Goal: Task Accomplishment & Management: Manage account settings

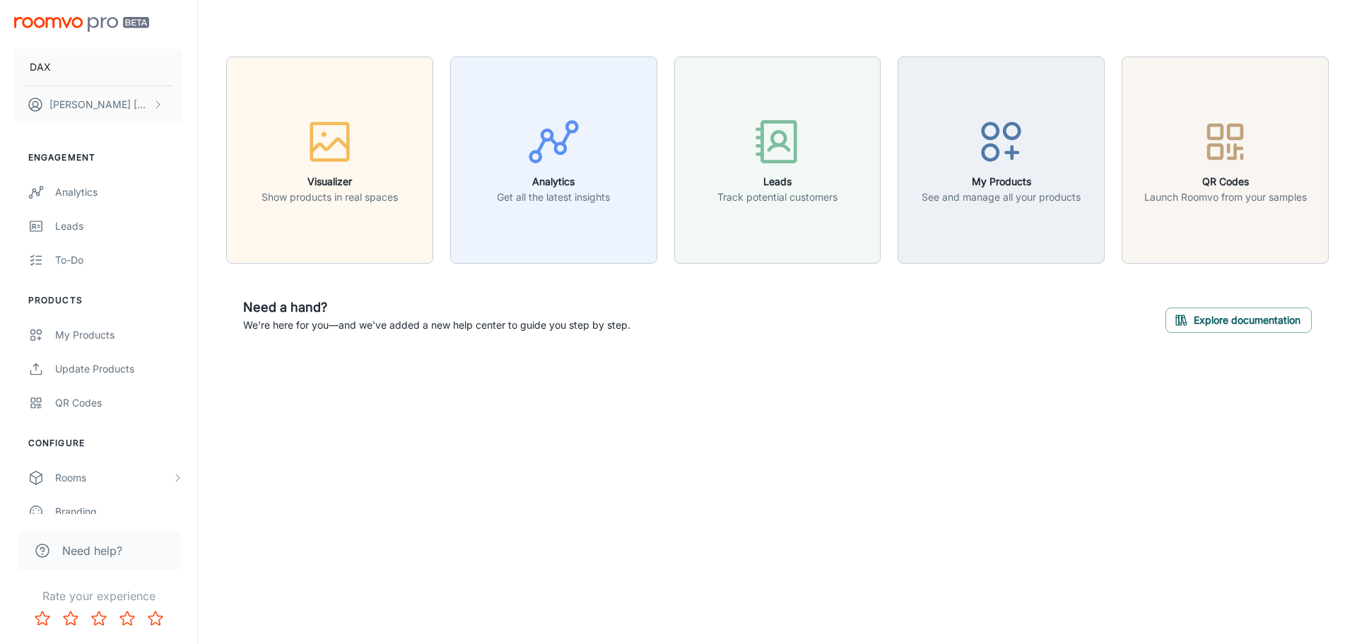
click at [890, 190] on div "My Products See and manage all your products" at bounding box center [993, 152] width 224 height 224
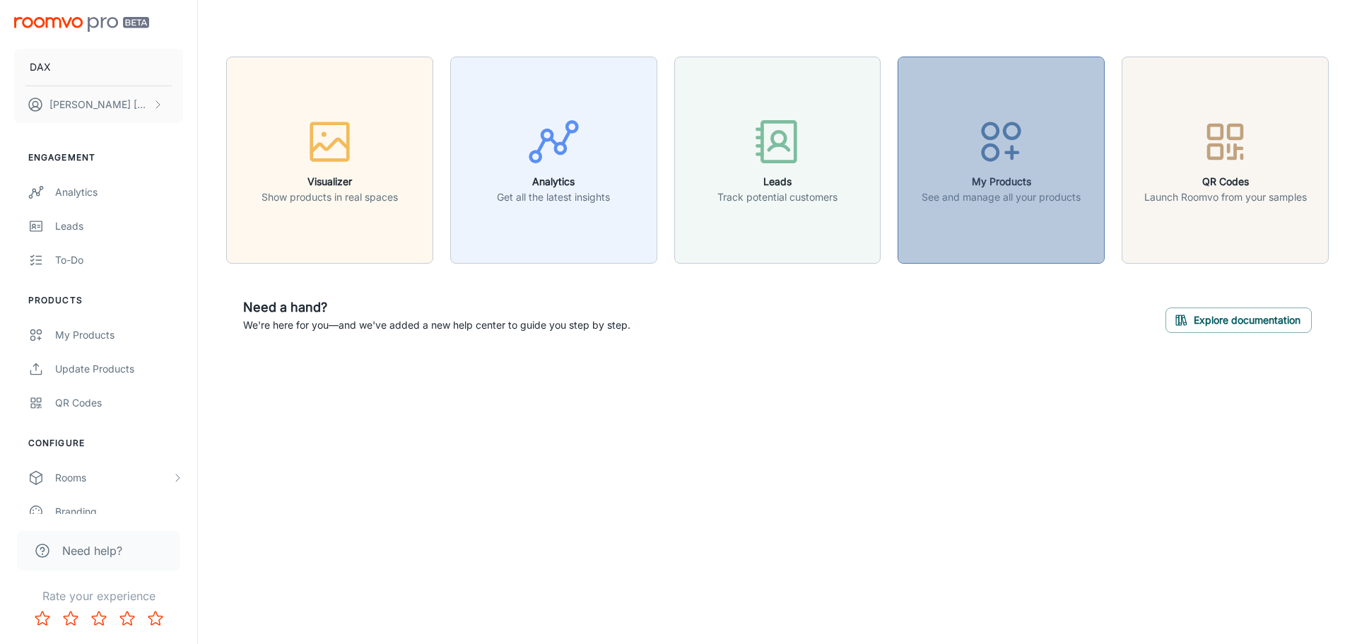
click at [975, 204] on p "See and manage all your products" at bounding box center [1001, 197] width 159 height 16
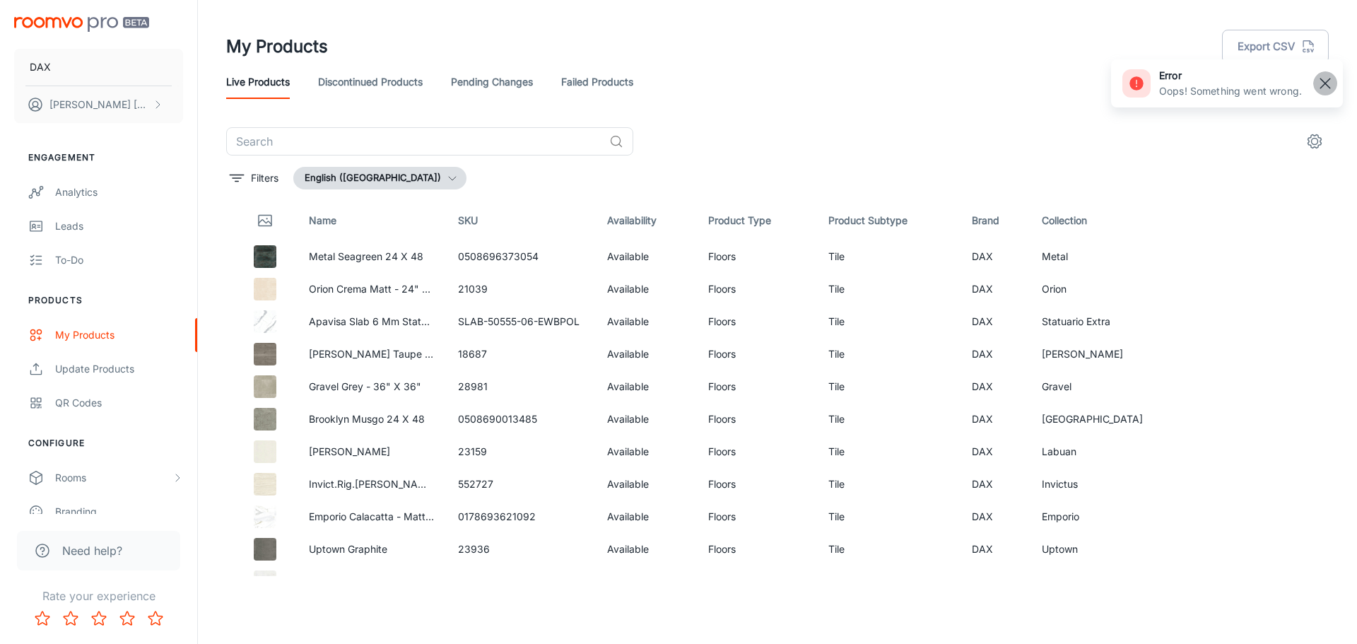
click at [1327, 87] on rect "button" at bounding box center [1325, 83] width 17 height 17
click at [355, 133] on input "text" at bounding box center [414, 141] width 377 height 28
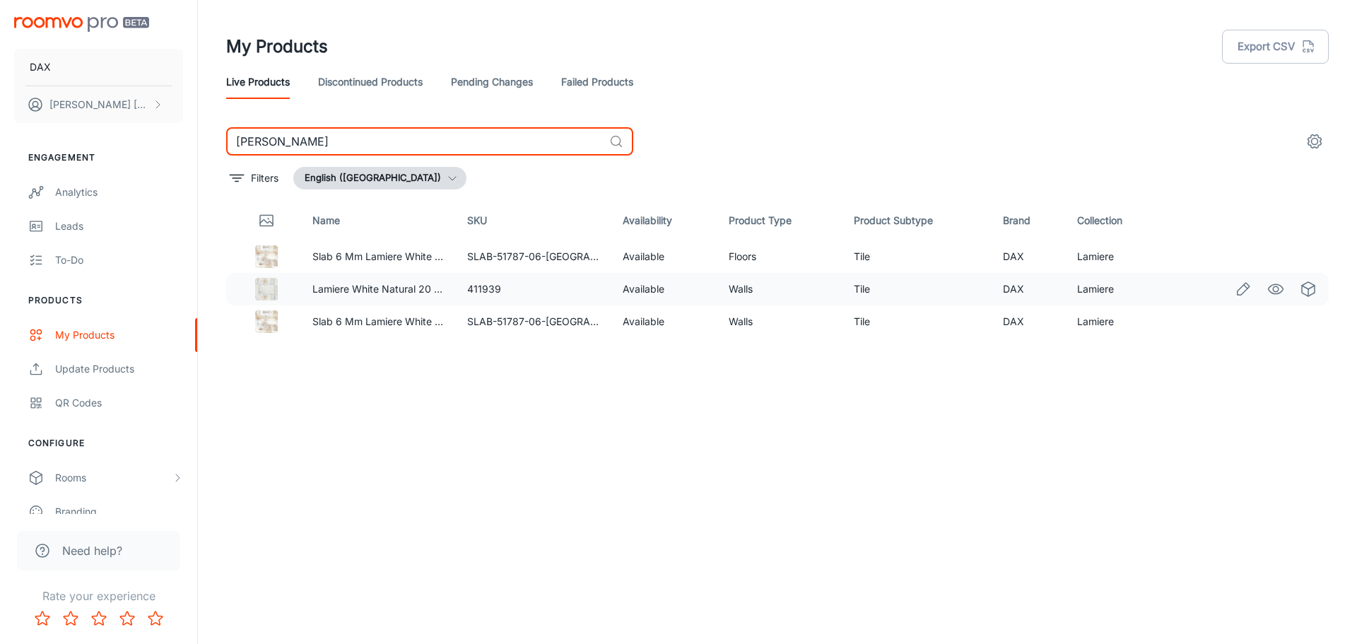
type input "[PERSON_NAME]"
click at [740, 289] on td "Walls" at bounding box center [779, 289] width 125 height 33
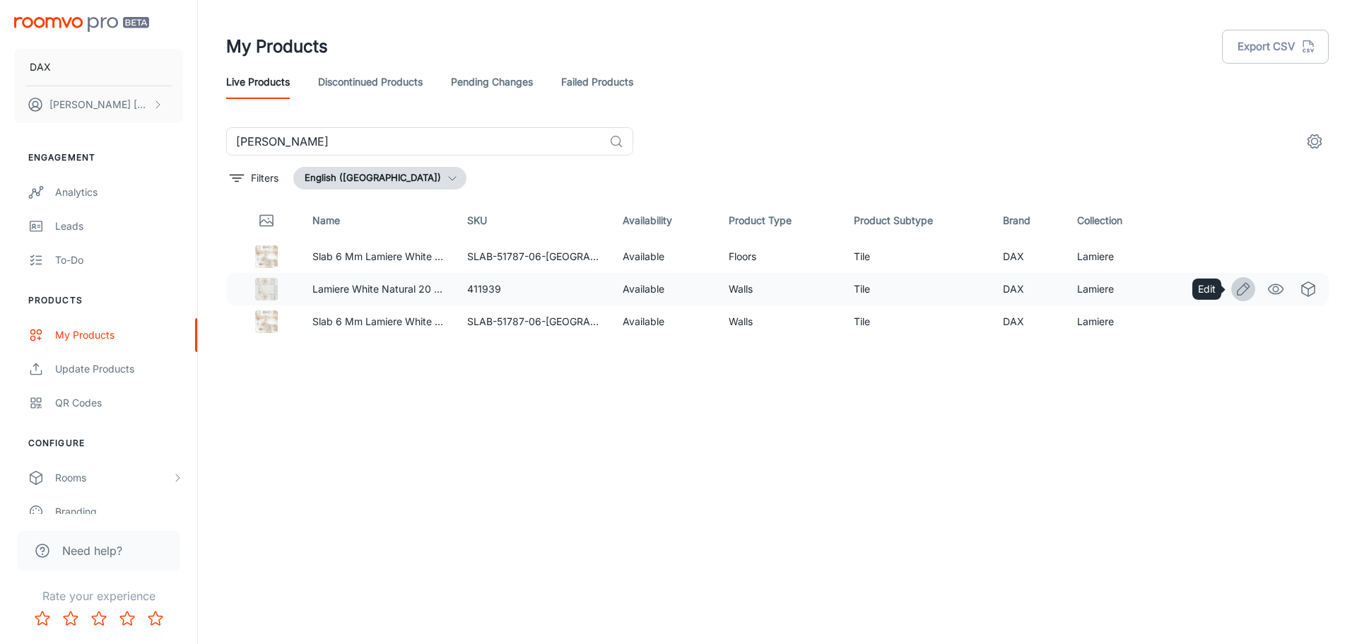
click at [1234, 289] on link "Edit" at bounding box center [1243, 289] width 24 height 24
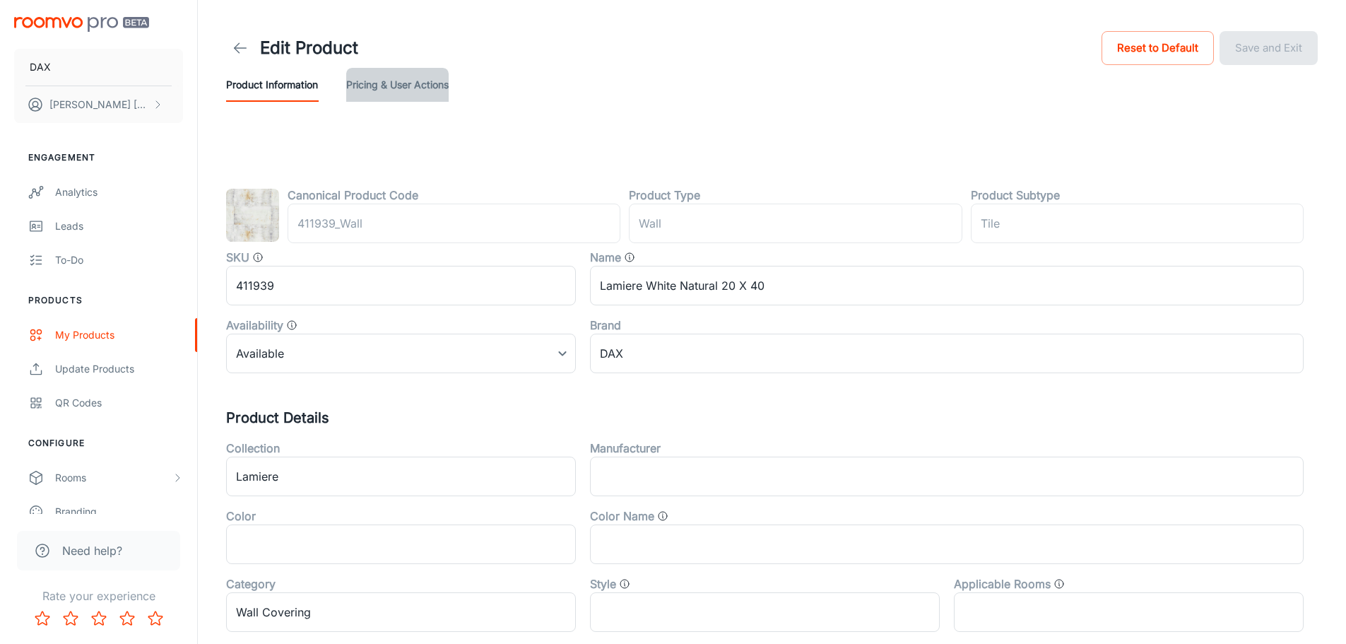
click at [384, 81] on button "Pricing & User Actions" at bounding box center [397, 85] width 102 height 34
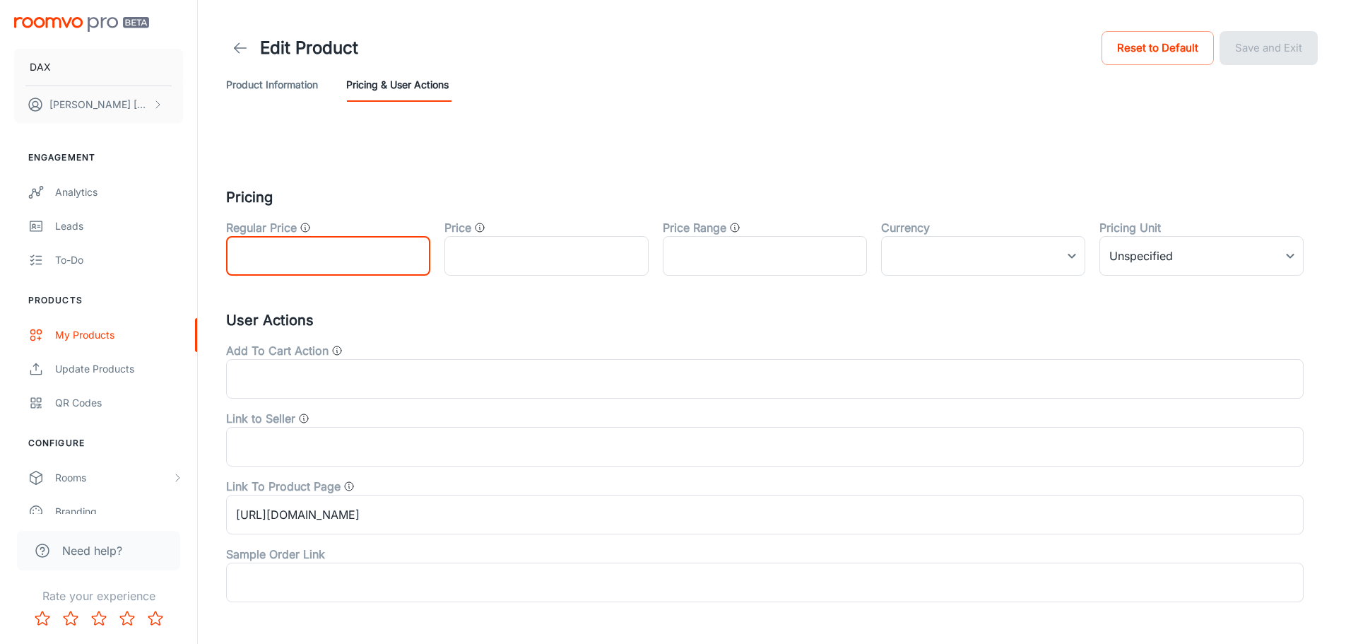
click at [373, 259] on input "text" at bounding box center [328, 256] width 204 height 40
click at [238, 38] on link at bounding box center [240, 48] width 28 height 28
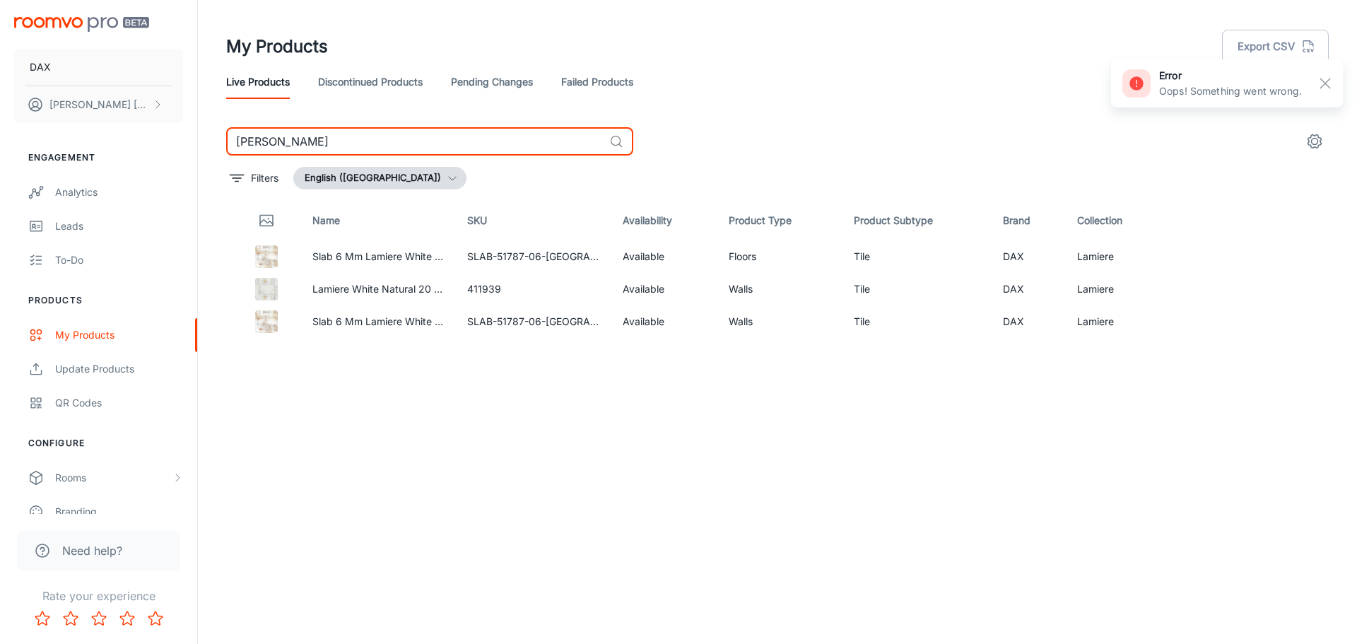
click at [319, 141] on input "[PERSON_NAME]" at bounding box center [414, 141] width 377 height 28
type input "l"
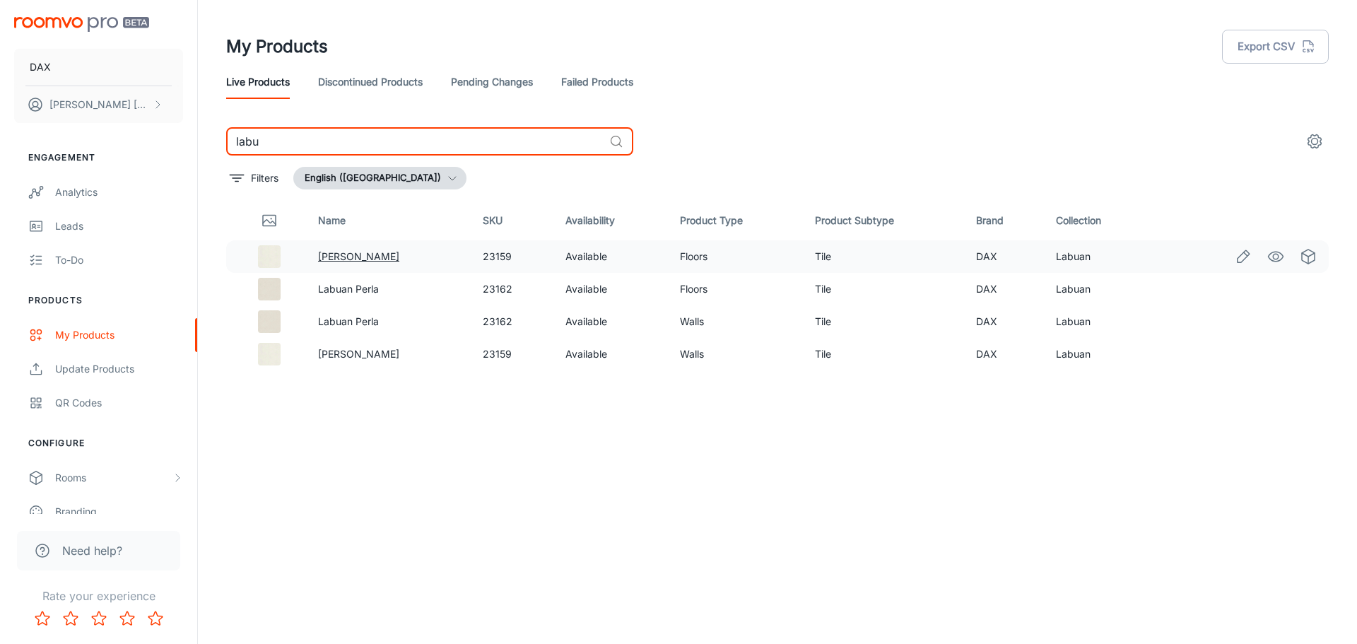
type input "labu"
click at [341, 254] on link "[PERSON_NAME]" at bounding box center [358, 256] width 81 height 12
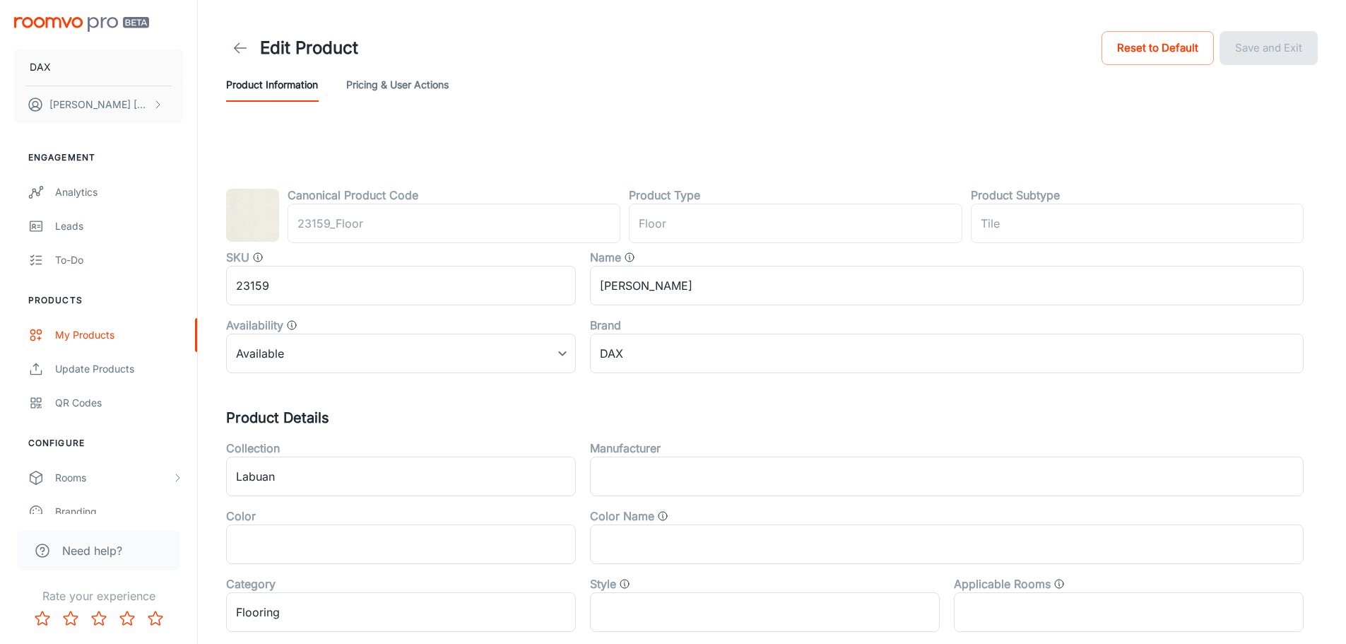
click at [402, 94] on button "Pricing & User Actions" at bounding box center [397, 85] width 102 height 34
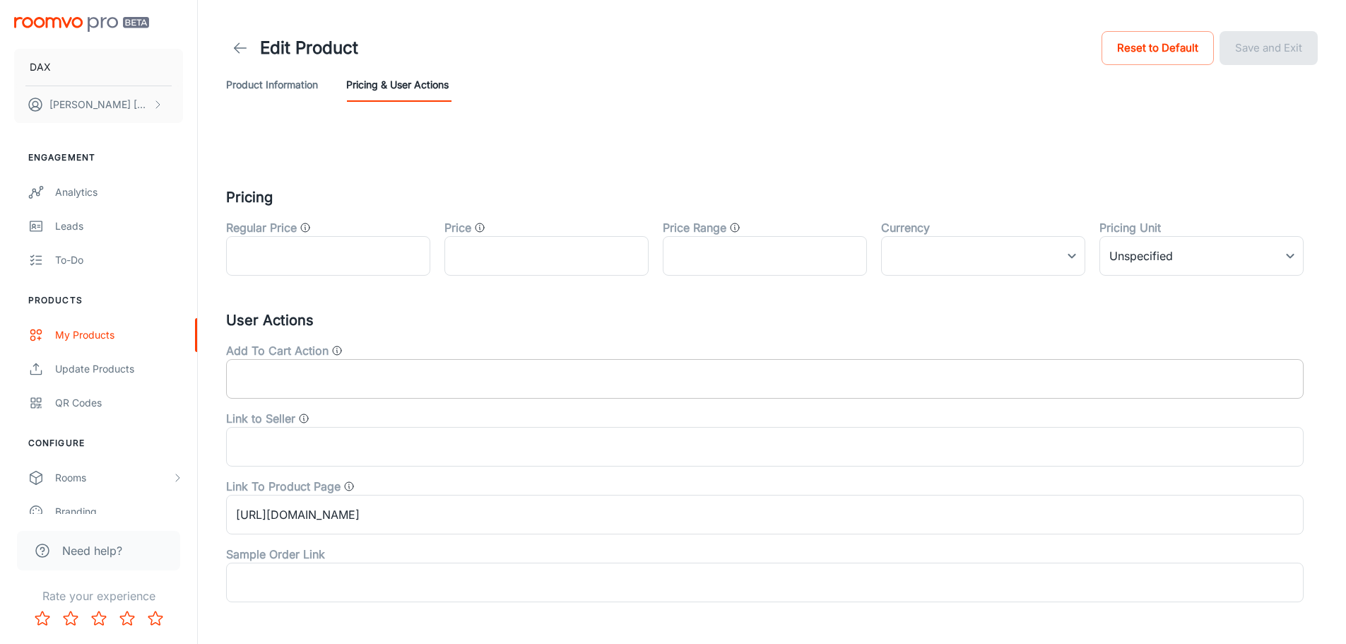
click at [359, 379] on input "text" at bounding box center [765, 379] width 1078 height 40
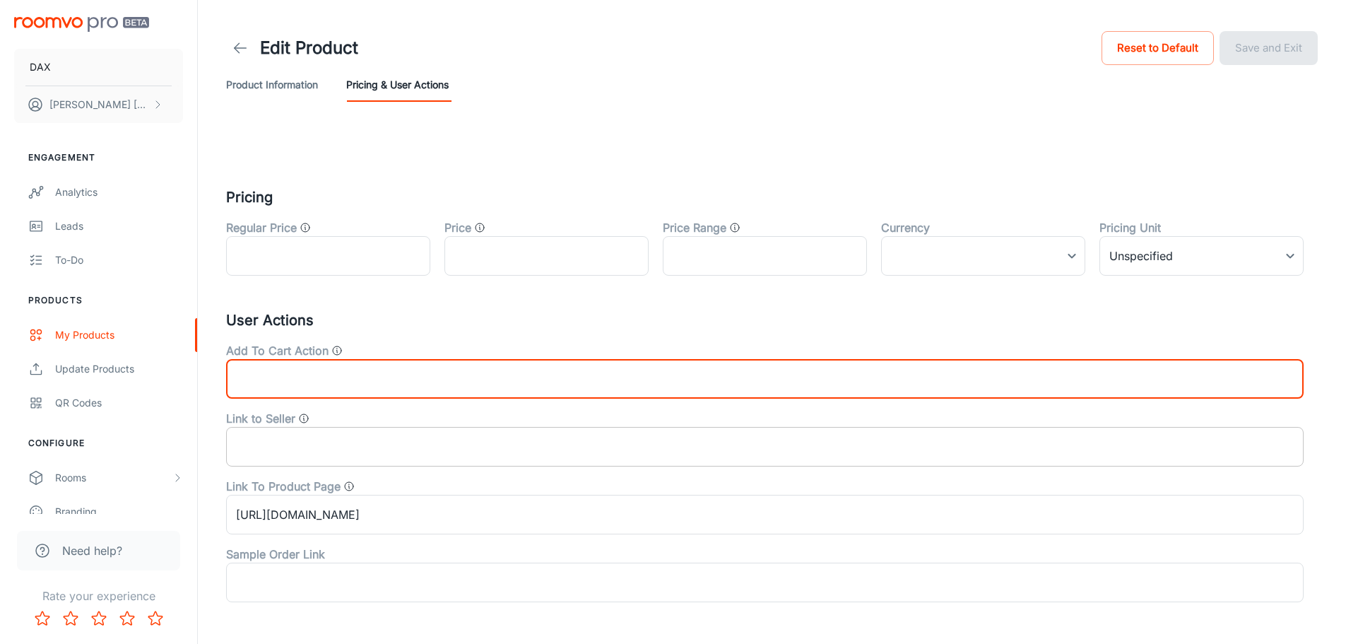
click at [341, 447] on input "text" at bounding box center [765, 447] width 1078 height 40
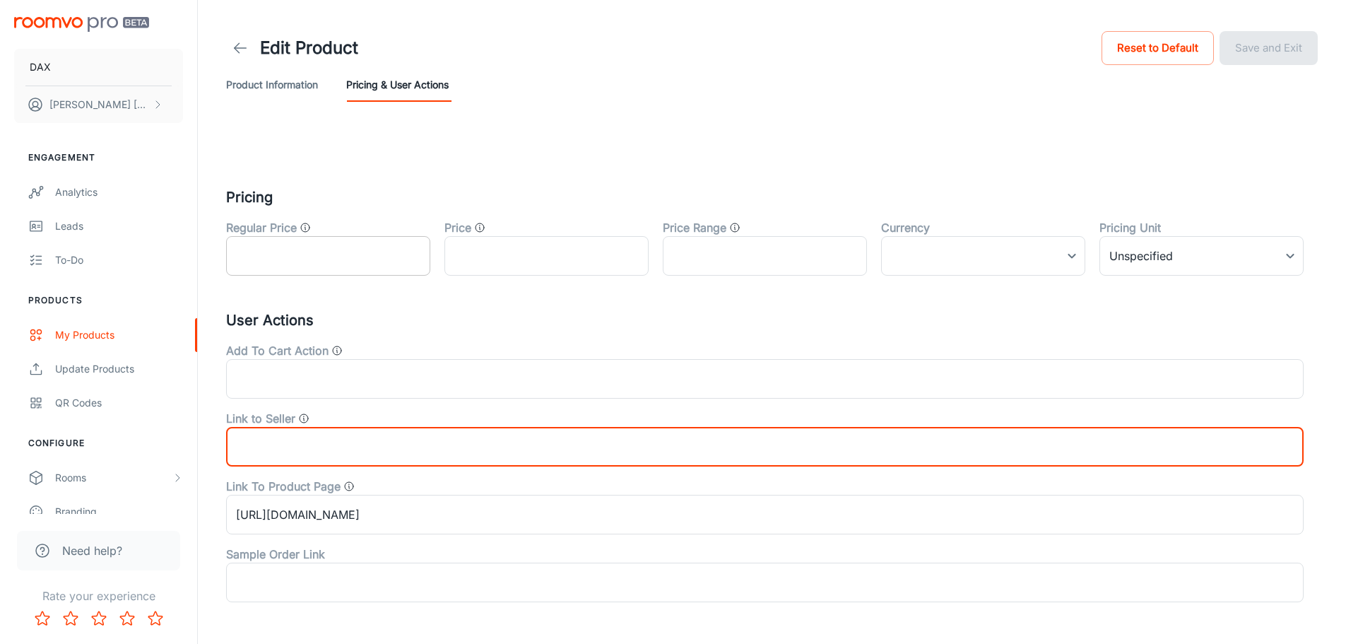
click at [300, 267] on input "text" at bounding box center [328, 256] width 204 height 40
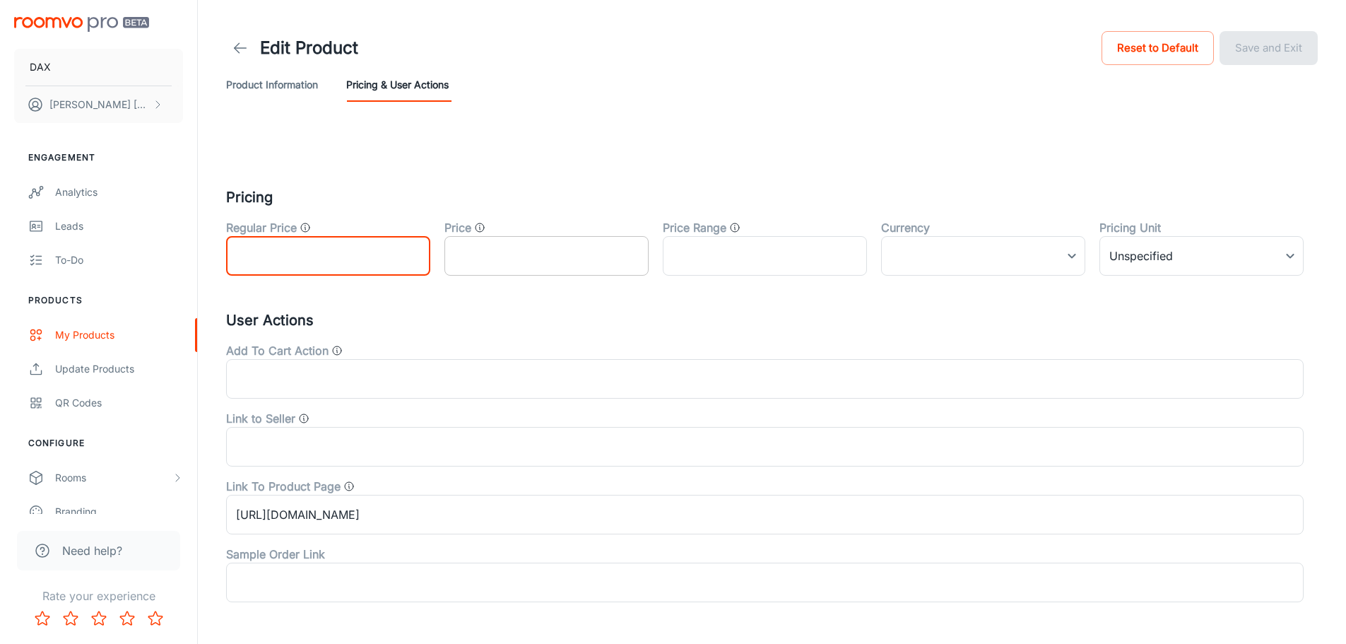
click at [528, 261] on input "text" at bounding box center [547, 256] width 204 height 40
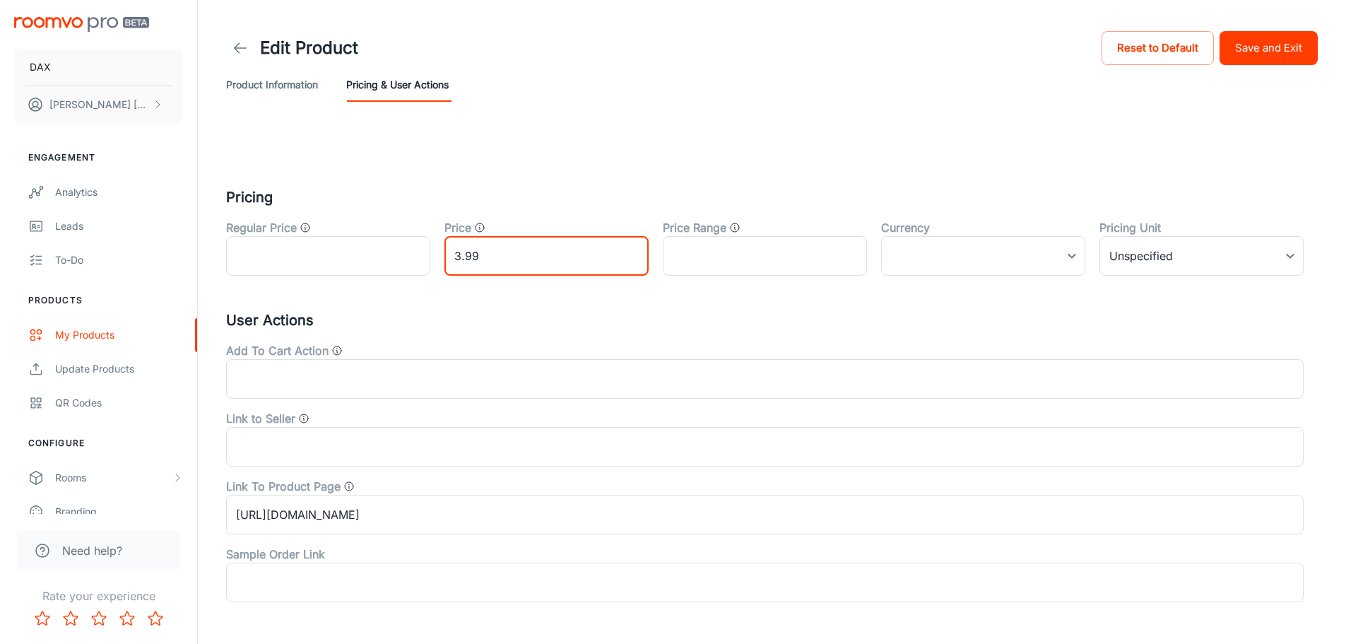
type input "3.99"
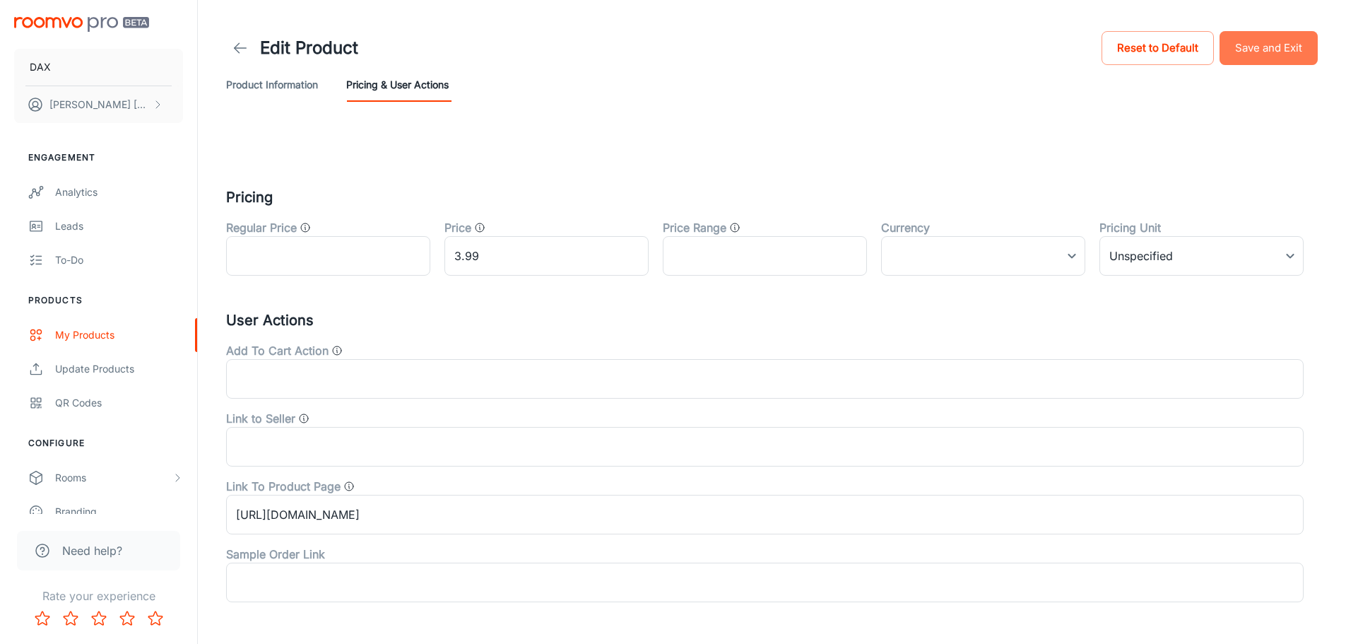
click at [1235, 45] on button "Save and Exit" at bounding box center [1269, 48] width 98 height 34
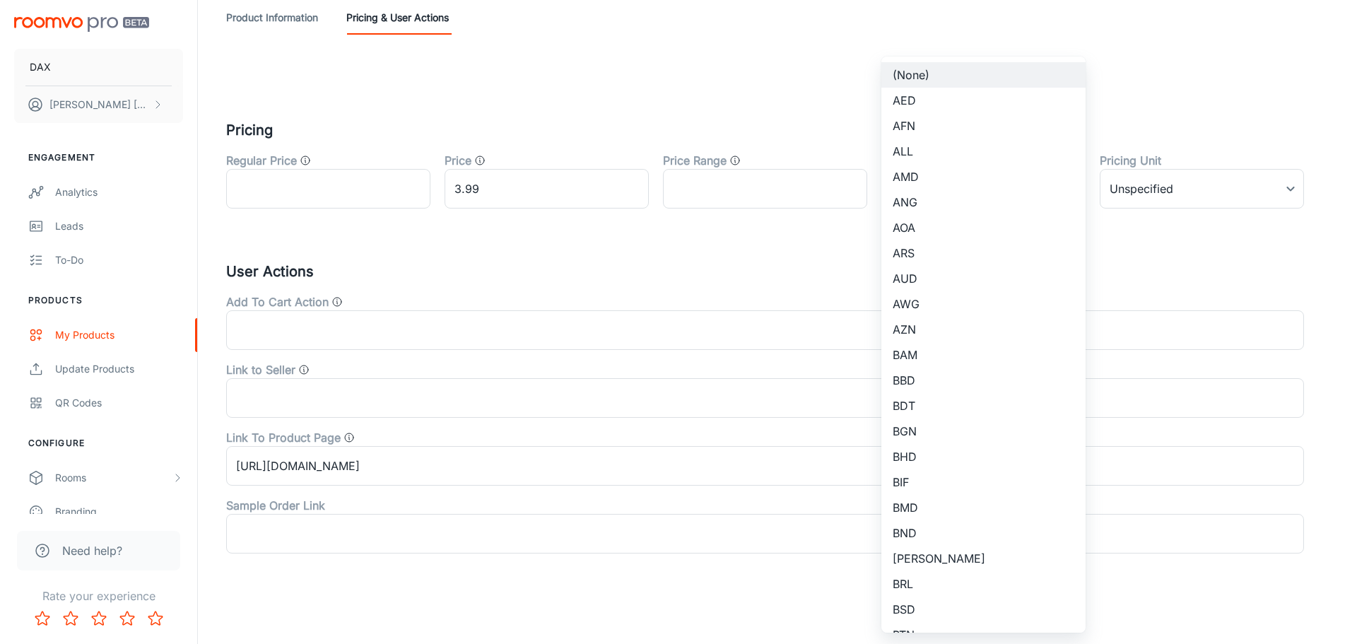
click at [1010, 195] on body "DAX [PERSON_NAME] Engagement Analytics Leads To-do Products My Products Update …" at bounding box center [678, 255] width 1357 height 644
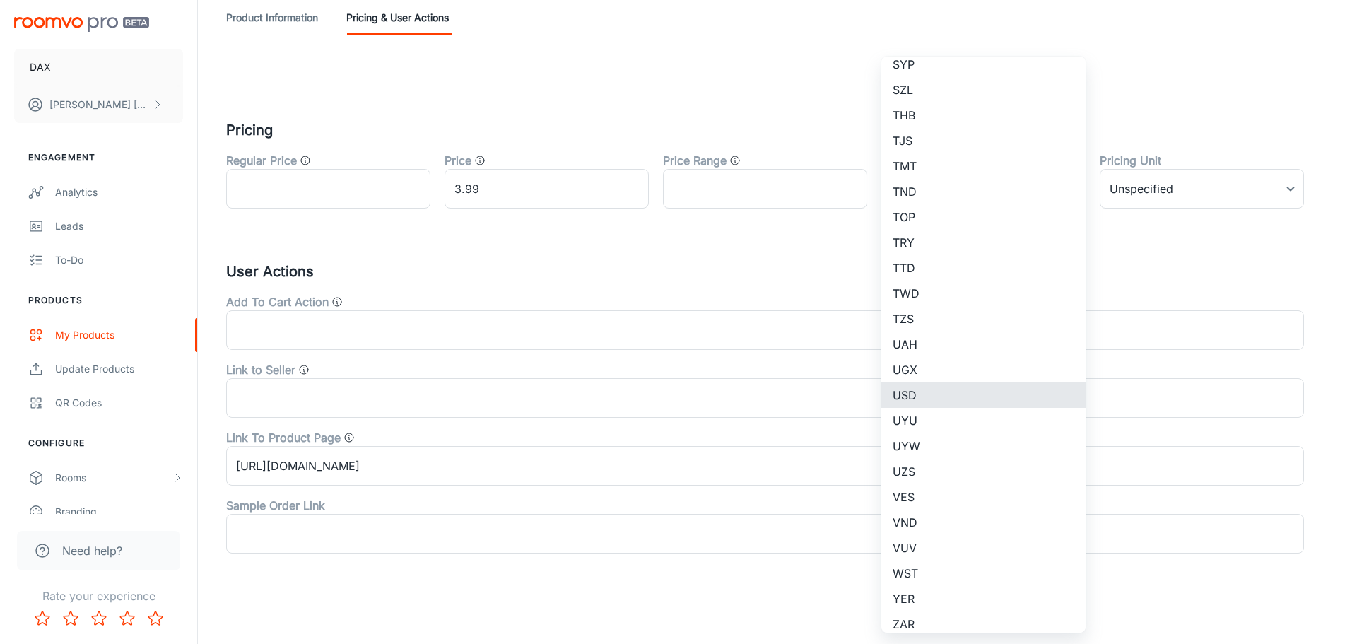
click at [907, 389] on li "USD" at bounding box center [983, 394] width 204 height 25
type input "USD"
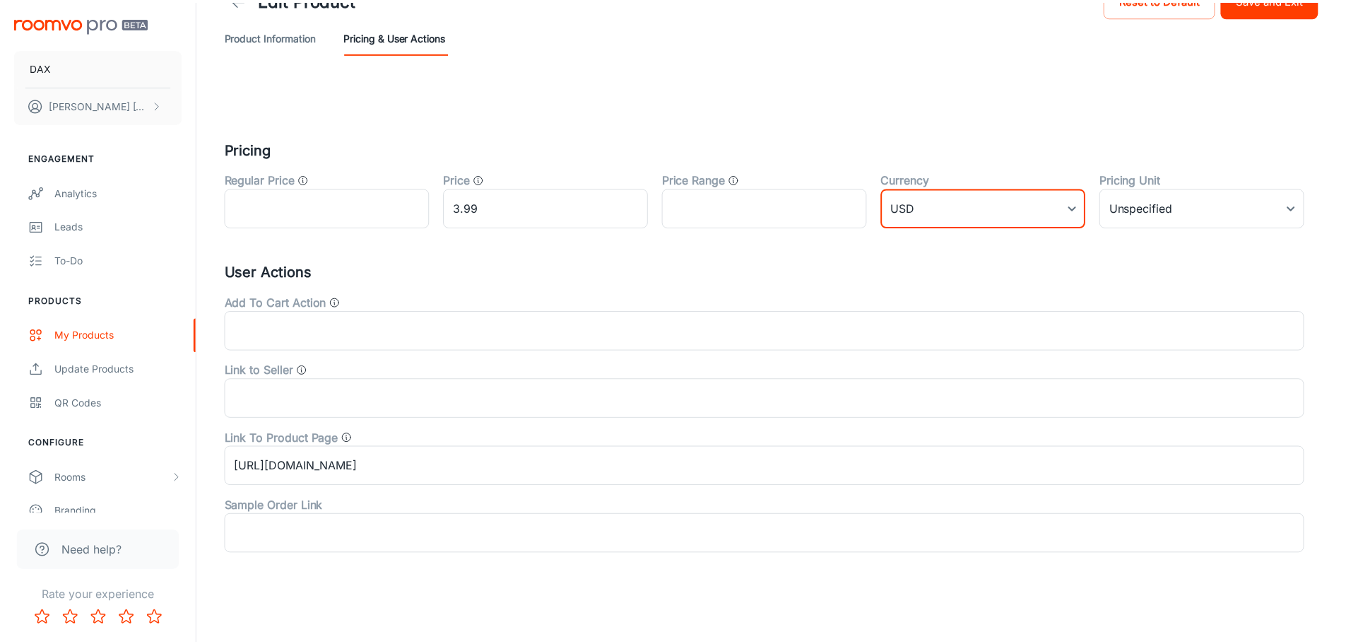
scroll to position [49, 0]
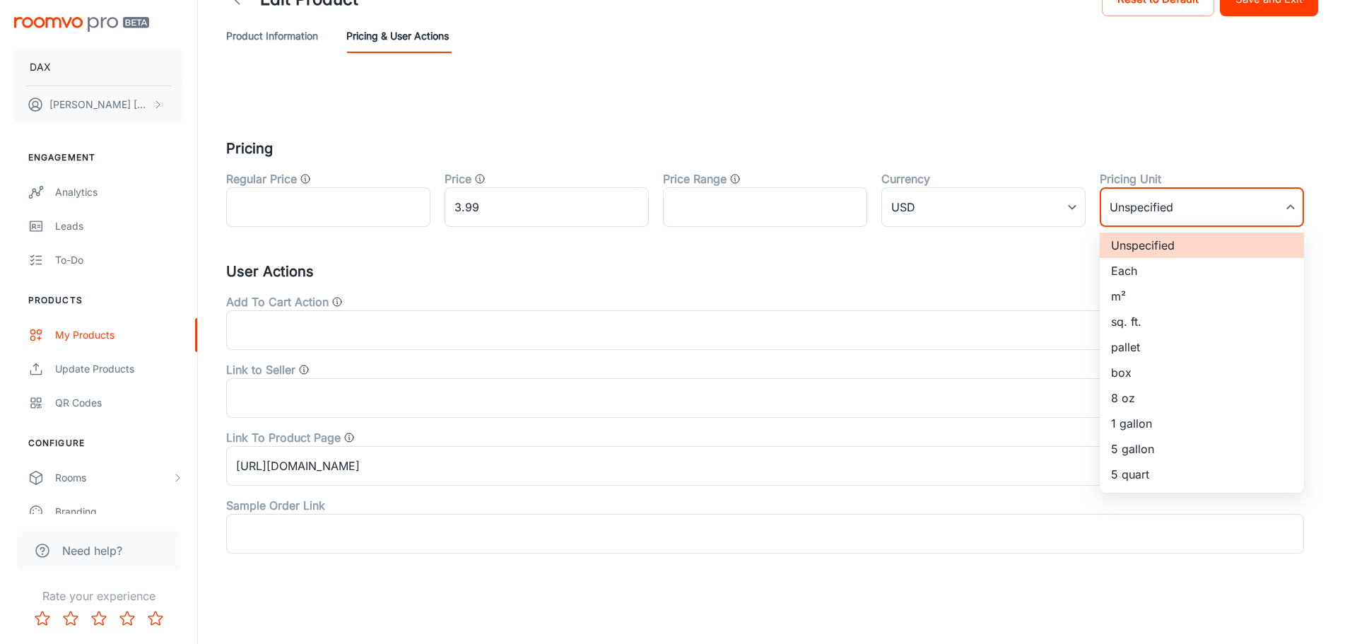
click at [1165, 190] on body "DAX [PERSON_NAME] Engagement Analytics Leads To-do Products My Products Update …" at bounding box center [678, 273] width 1357 height 644
click at [1141, 325] on li "sq. ft." at bounding box center [1202, 321] width 204 height 25
type input "3"
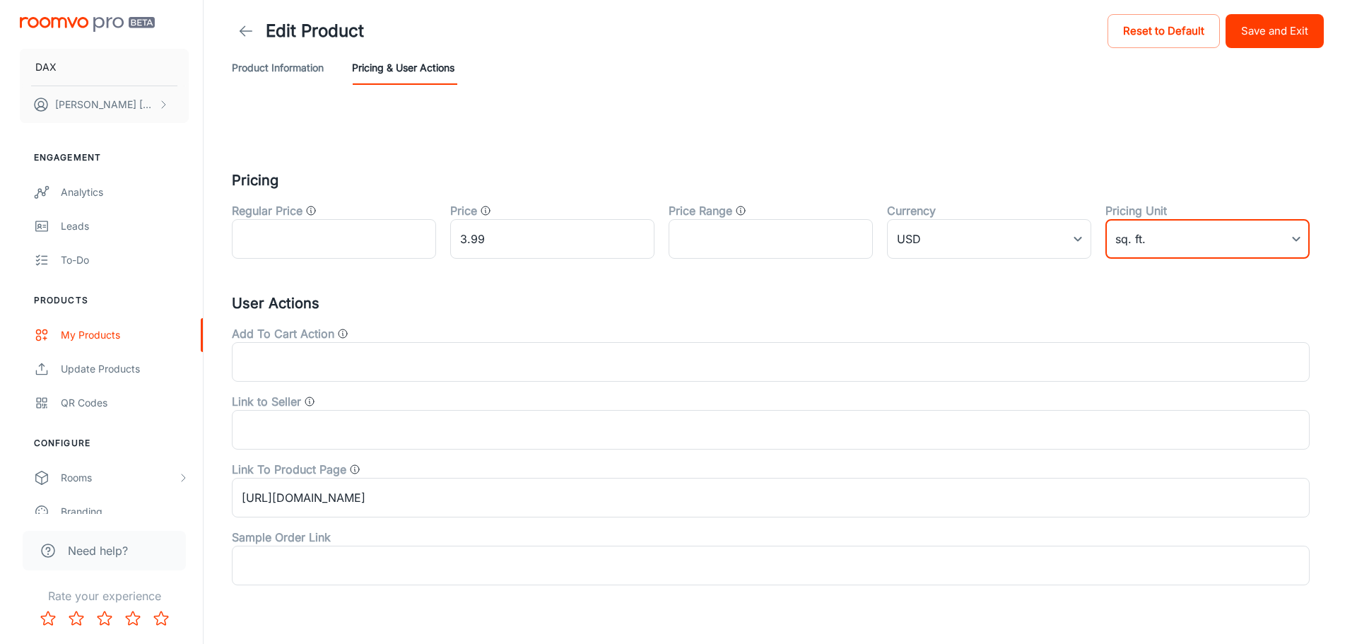
scroll to position [0, 0]
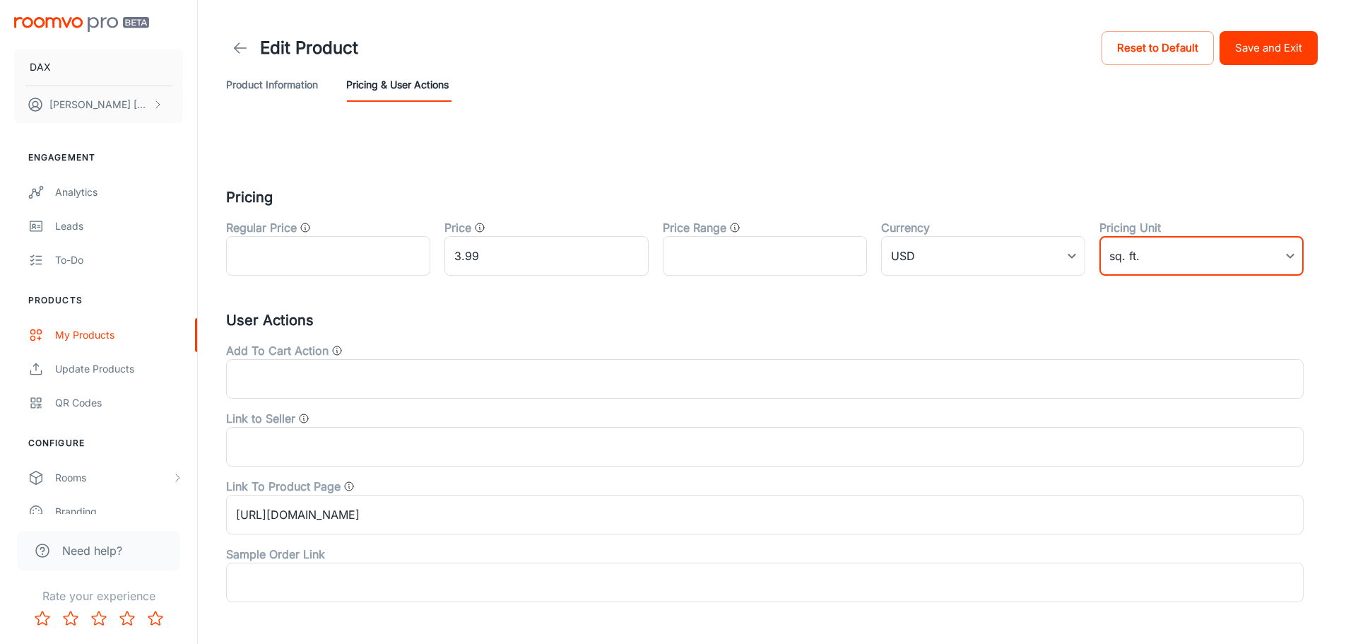
click at [1266, 57] on button "Save and Exit" at bounding box center [1269, 48] width 98 height 34
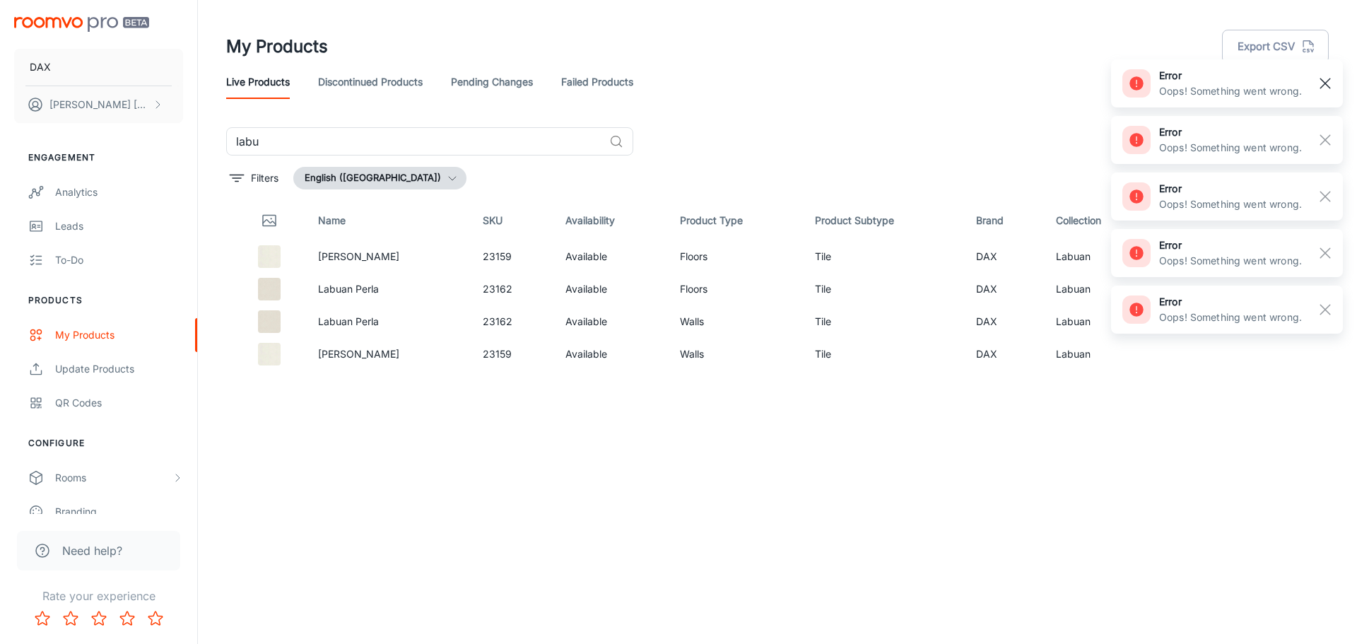
click at [1319, 82] on rect "button" at bounding box center [1325, 83] width 17 height 17
click at [1319, 134] on div "error Oops! Something went wrong. error Oops! Something went wrong. error Oops!…" at bounding box center [1227, 196] width 232 height 283
click at [1319, 265] on div "error Oops! Something went wrong." at bounding box center [1227, 253] width 232 height 48
click at [1324, 257] on rect "button" at bounding box center [1325, 253] width 17 height 17
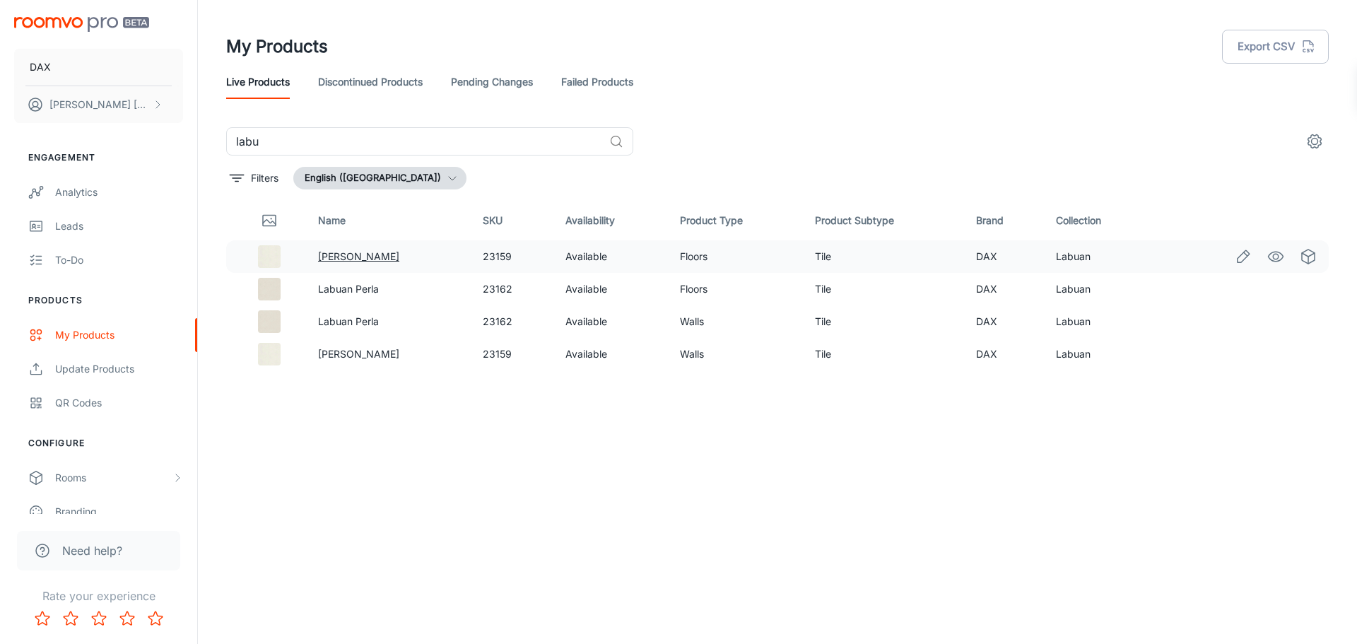
click at [355, 260] on link "[PERSON_NAME]" at bounding box center [358, 256] width 81 height 12
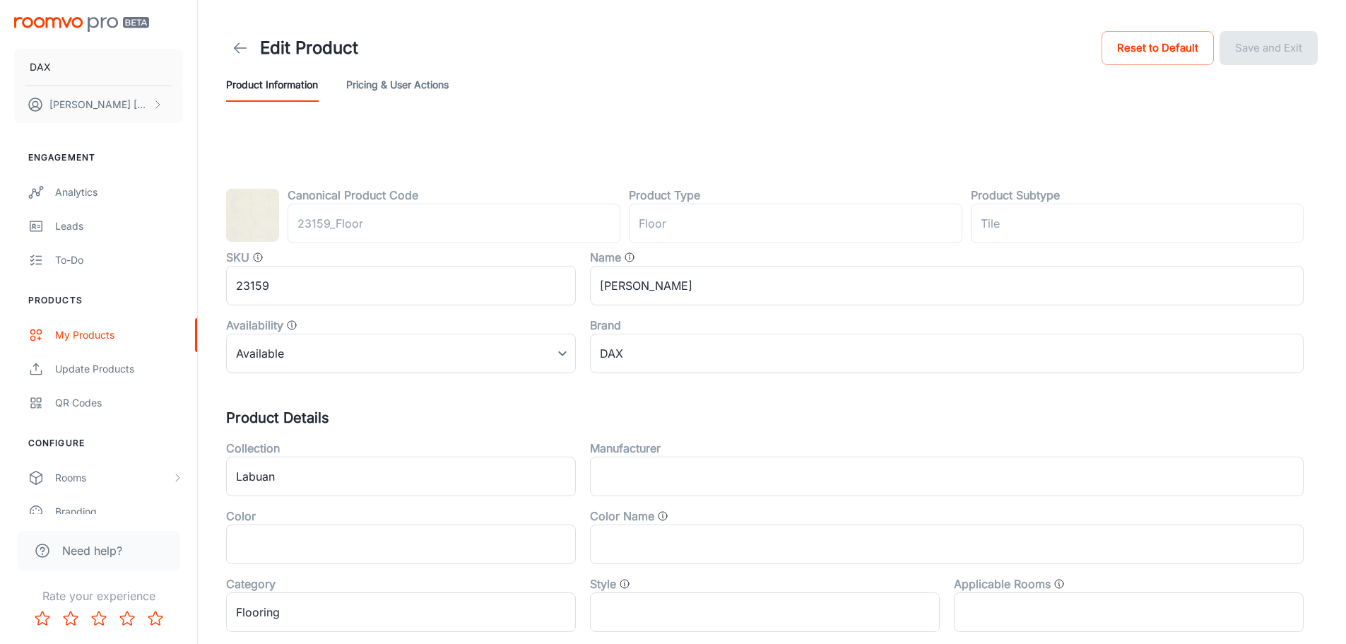
click at [412, 91] on button "Pricing & User Actions" at bounding box center [397, 85] width 102 height 34
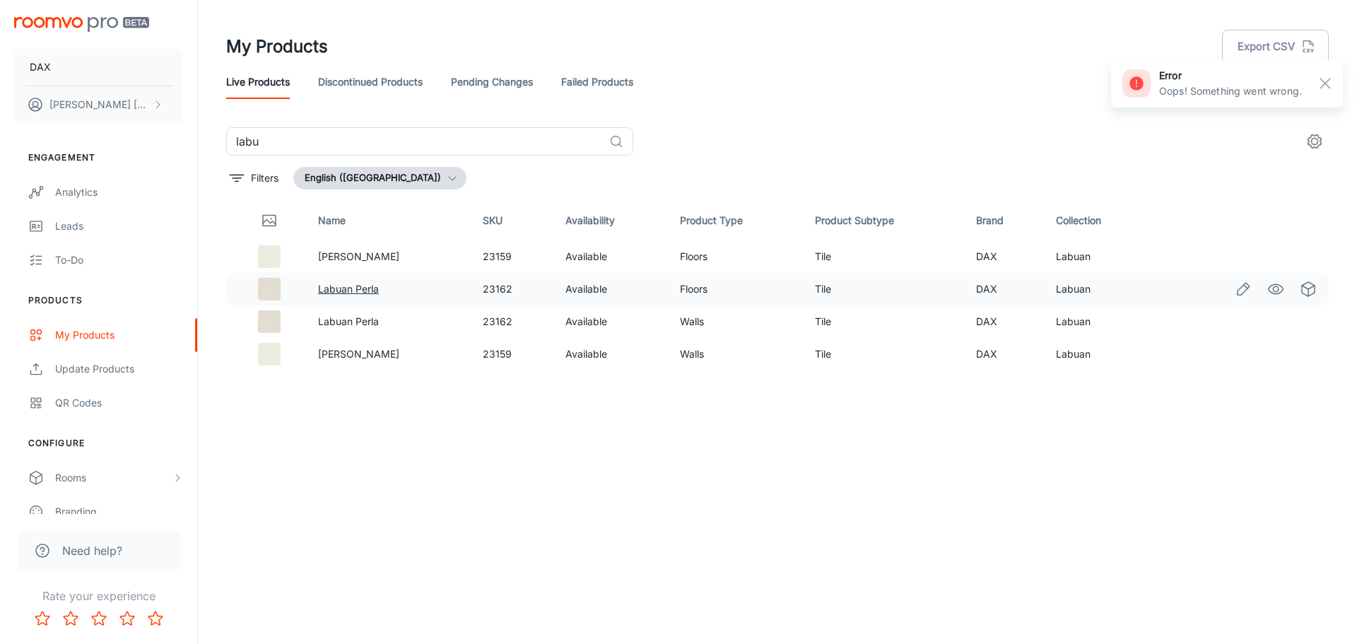
click at [375, 290] on link "Labuan Perla" at bounding box center [348, 289] width 61 height 12
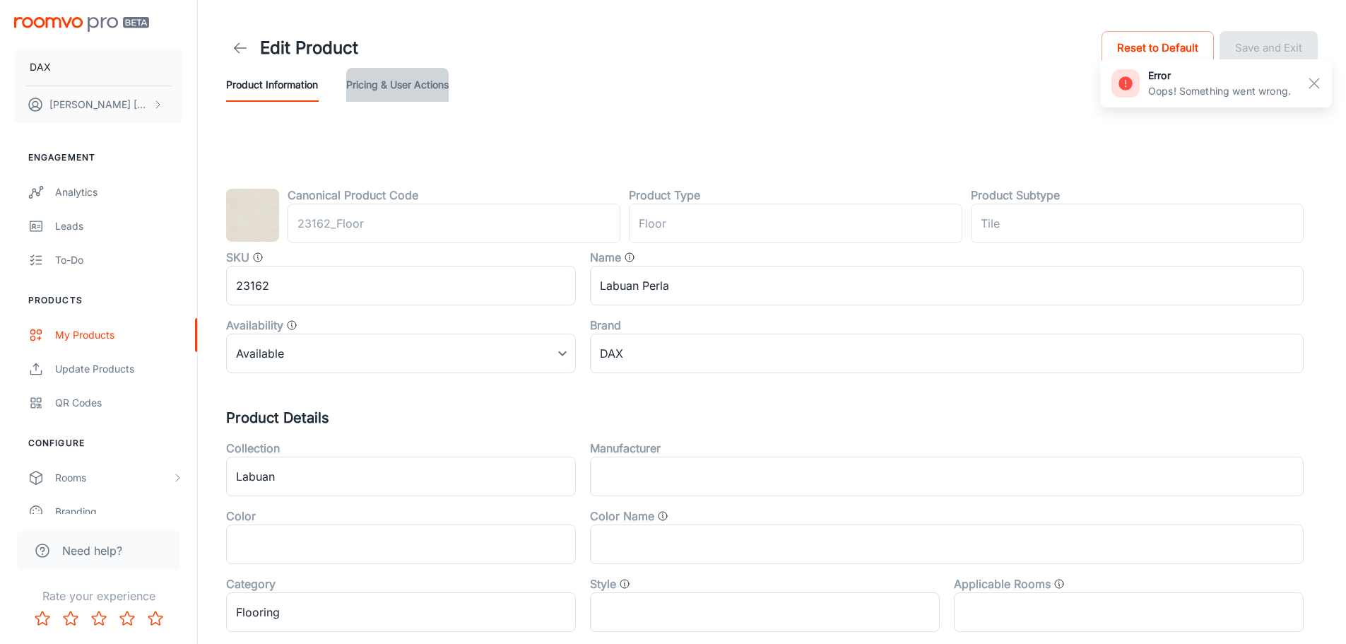
click at [435, 94] on button "Pricing & User Actions" at bounding box center [397, 85] width 102 height 34
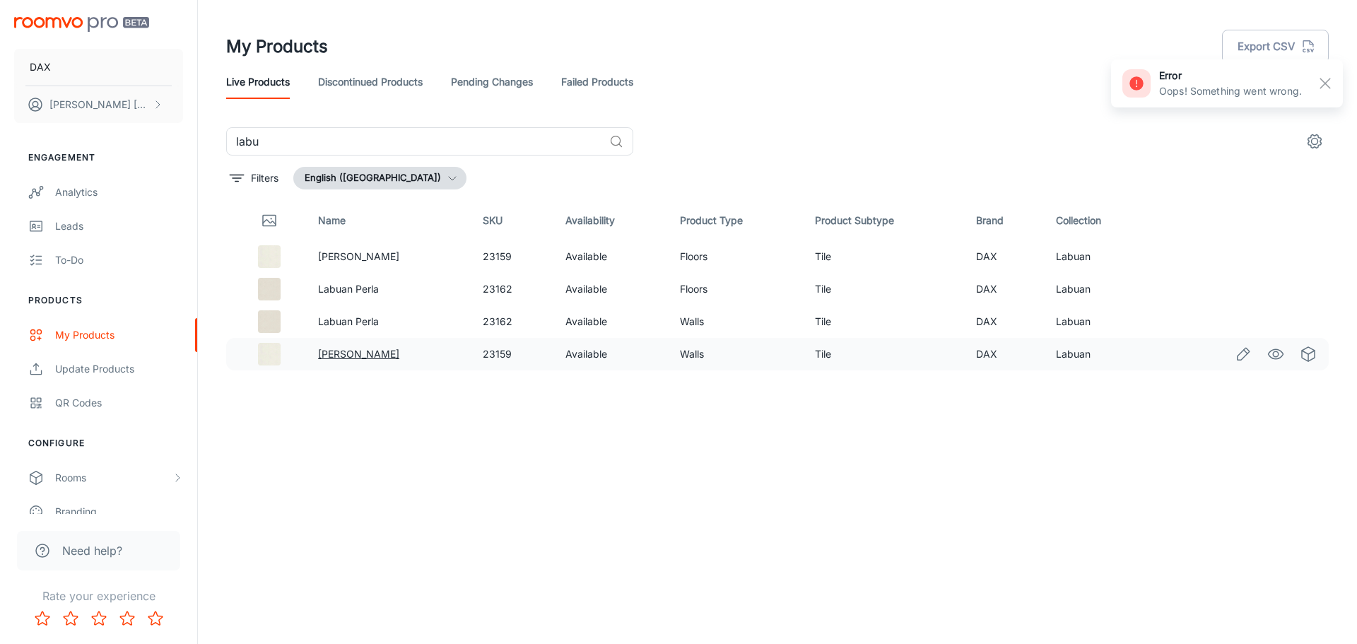
click at [370, 354] on link "[PERSON_NAME]" at bounding box center [358, 354] width 81 height 12
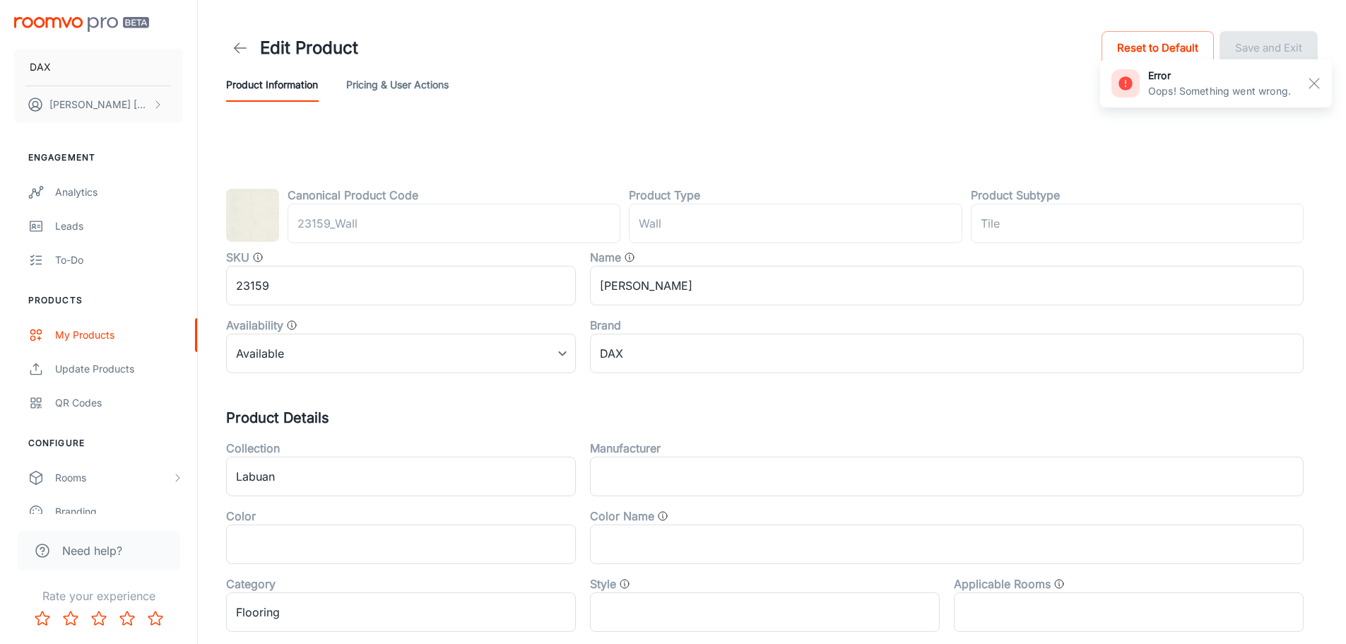
click at [377, 94] on button "Pricing & User Actions" at bounding box center [397, 85] width 102 height 34
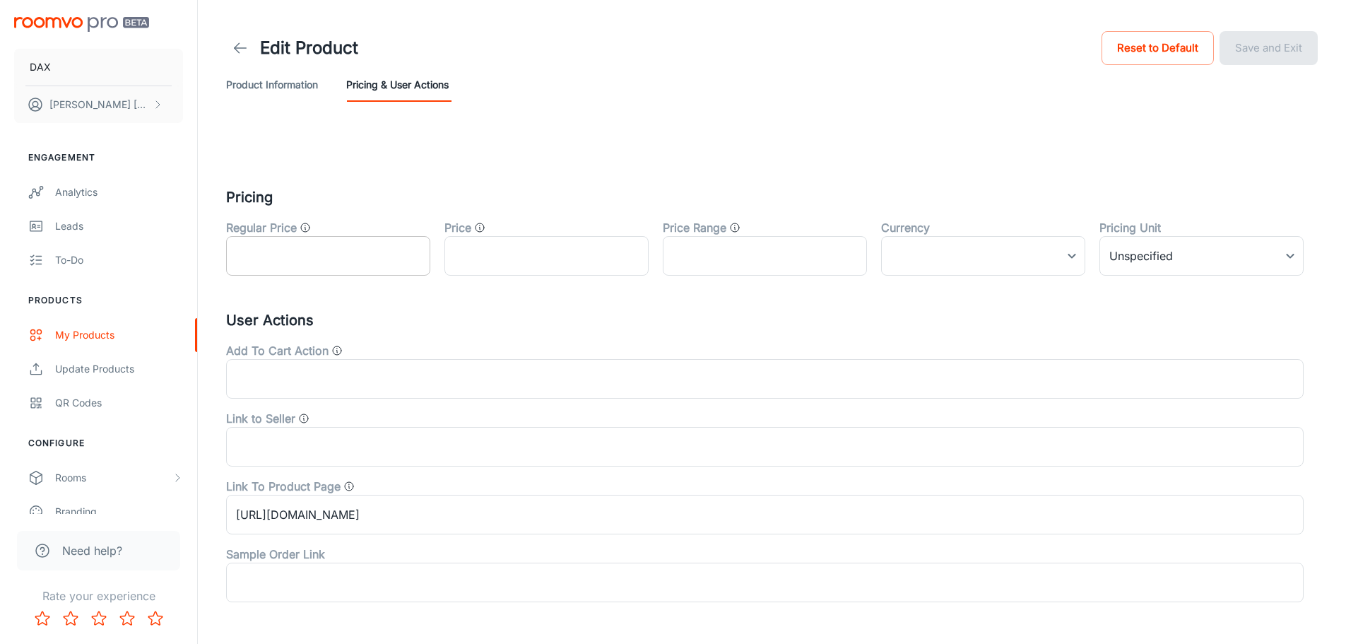
click at [354, 256] on input "text" at bounding box center [328, 256] width 204 height 40
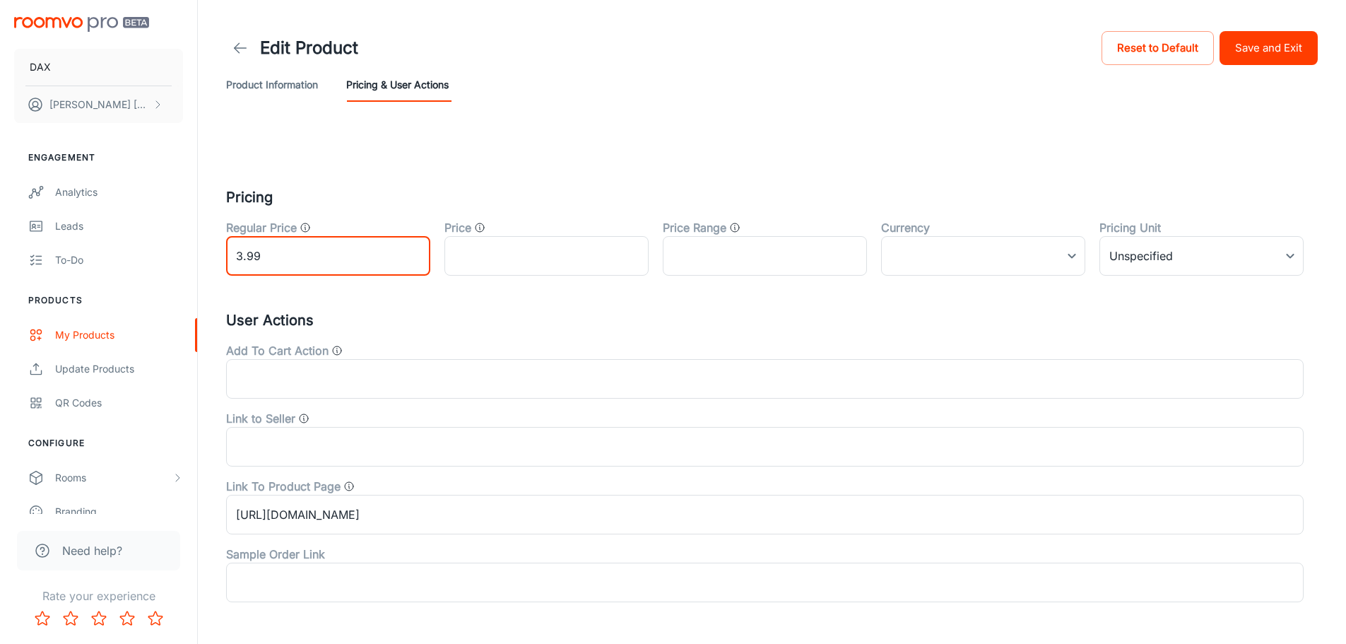
type input "3.99"
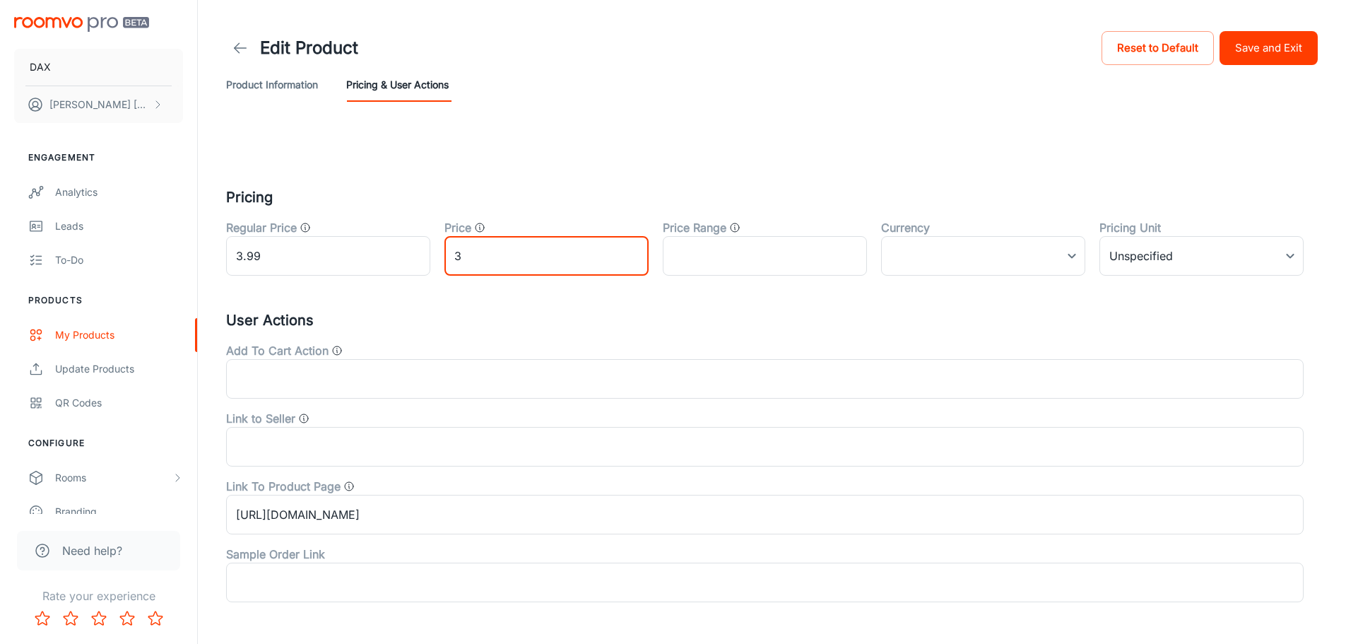
type input "3.99"
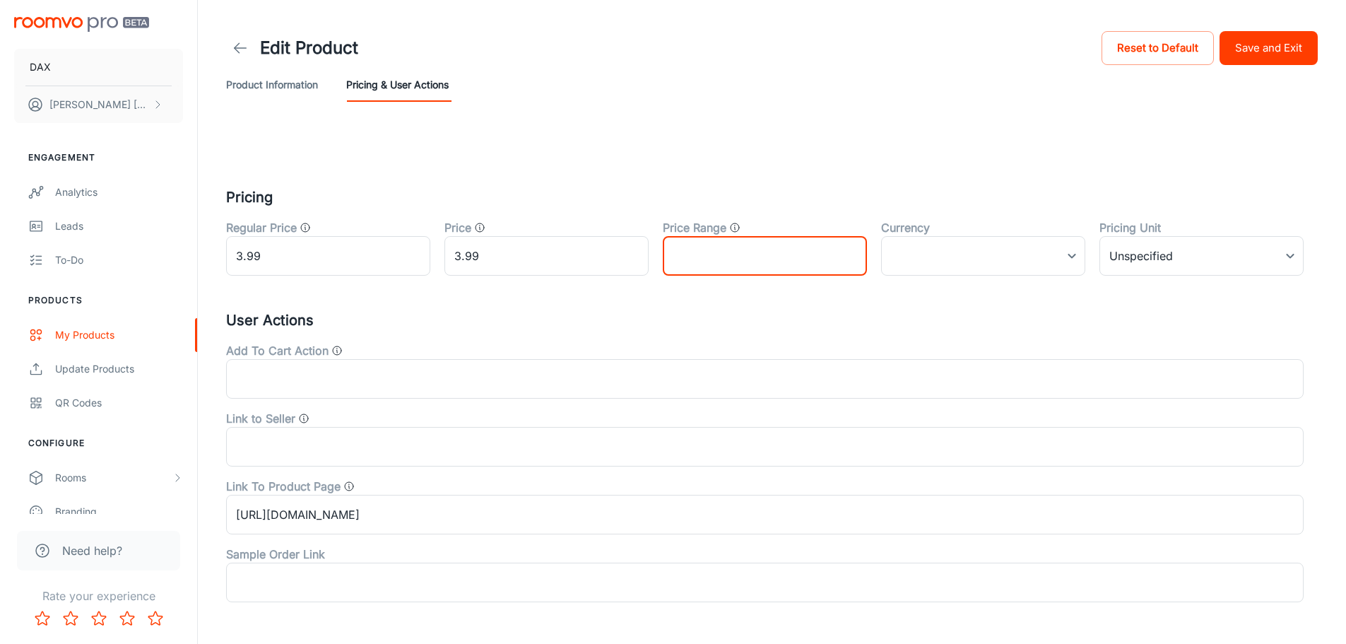
click at [743, 245] on input "text" at bounding box center [765, 256] width 204 height 40
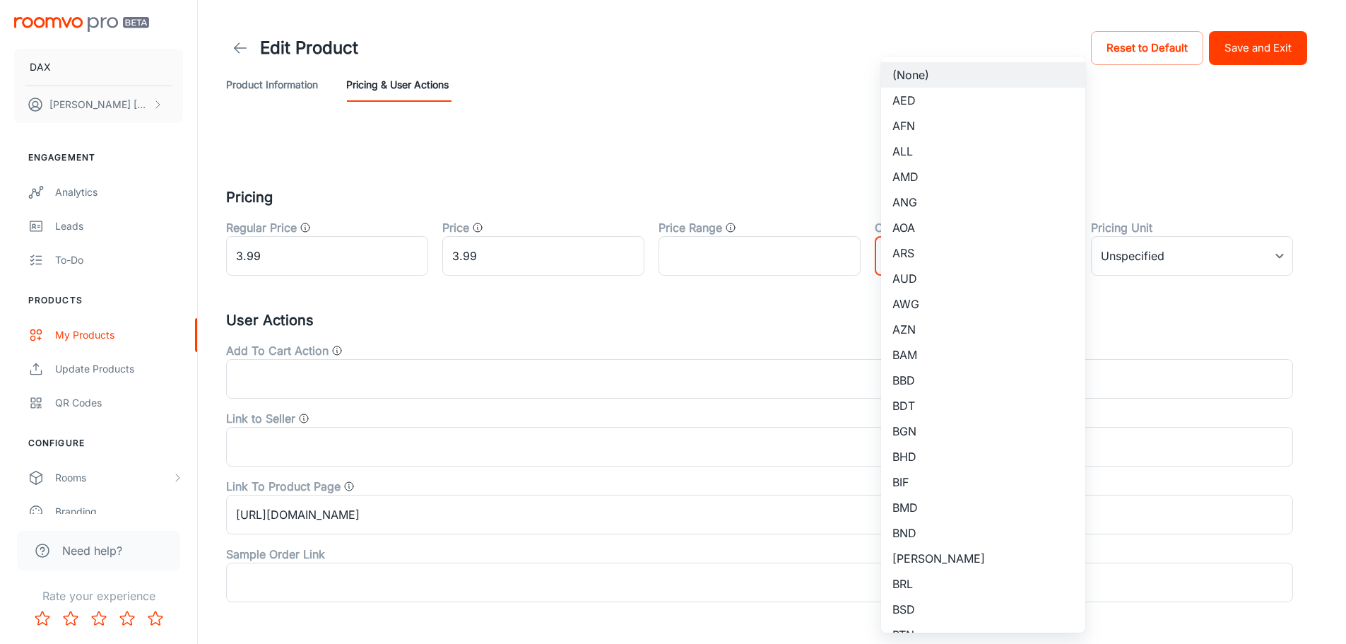
click at [1028, 239] on body "DAX [PERSON_NAME] Engagement Analytics Leads To-do Products My Products Update …" at bounding box center [673, 322] width 1346 height 644
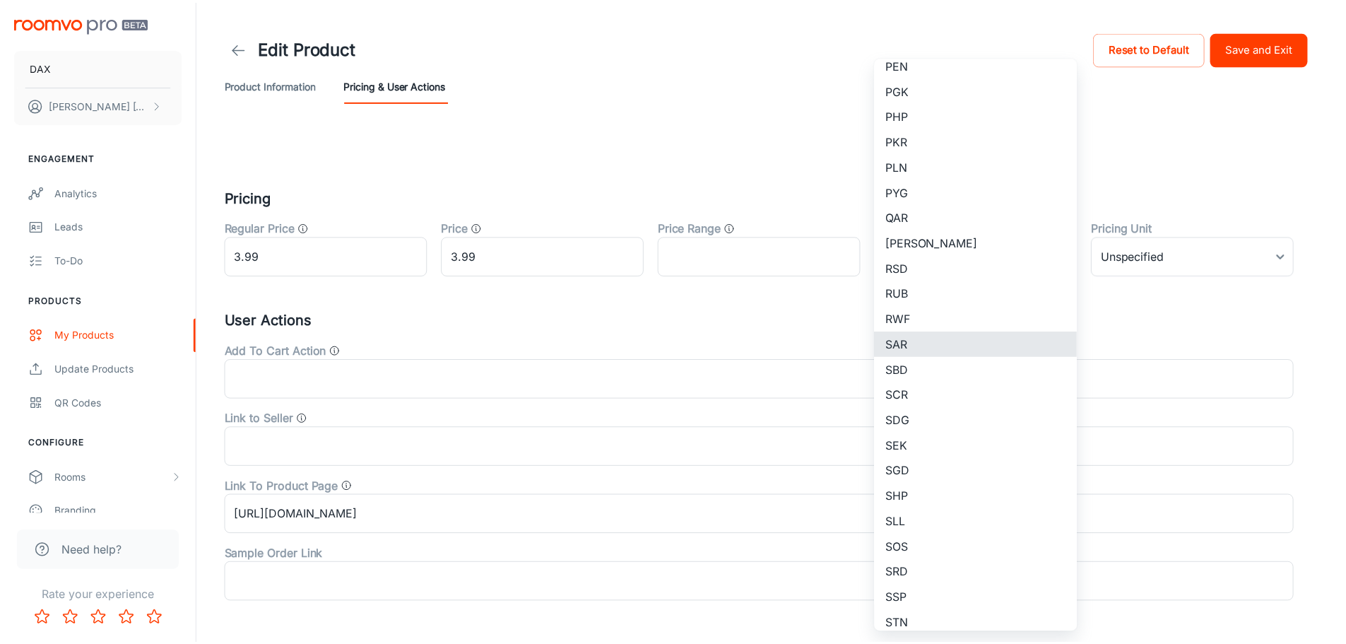
scroll to position [3318, 0]
click at [907, 393] on li "USD" at bounding box center [983, 394] width 204 height 25
type input "USD"
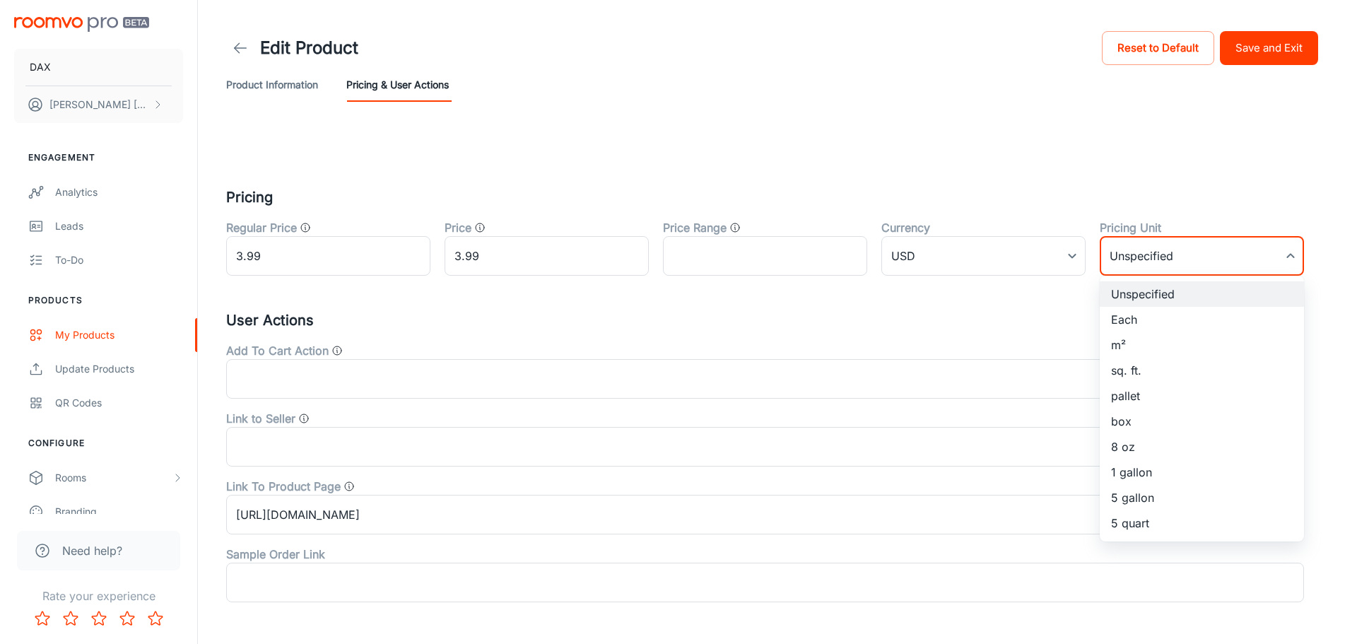
click at [1191, 264] on body "DAX [PERSON_NAME] Engagement Analytics Leads To-do Products My Products Update …" at bounding box center [678, 322] width 1357 height 644
click at [1154, 369] on li "sq. ft." at bounding box center [1202, 370] width 204 height 25
type input "3"
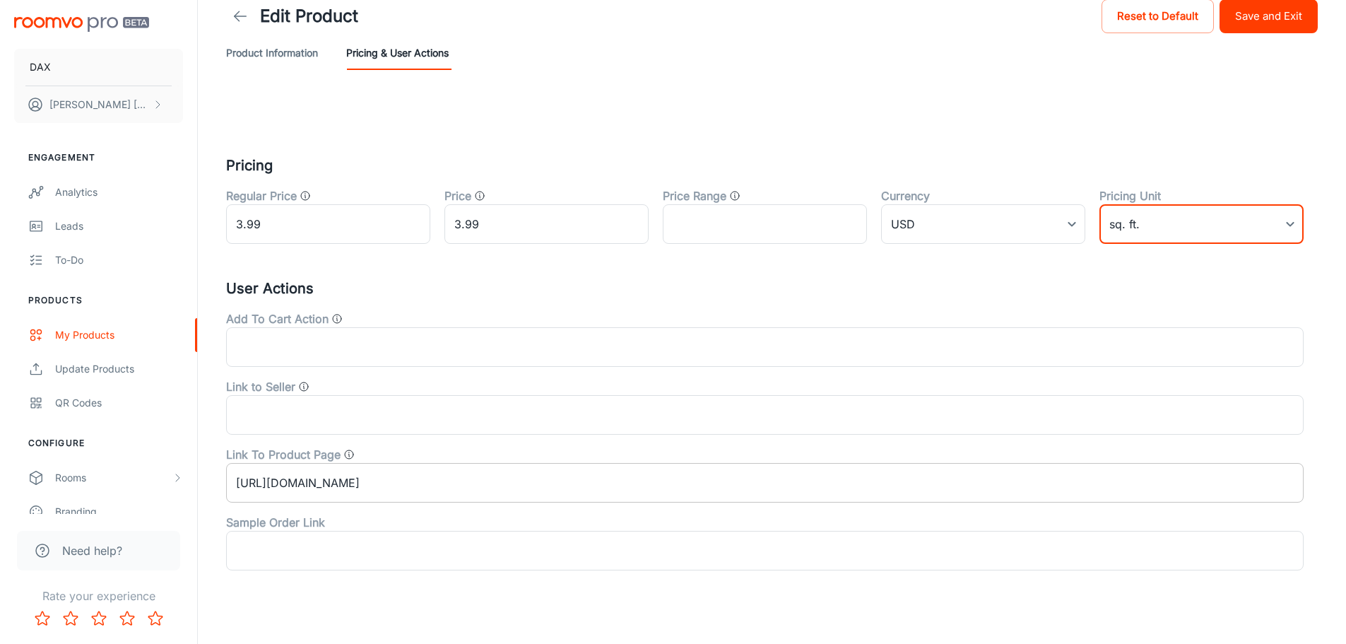
scroll to position [49, 0]
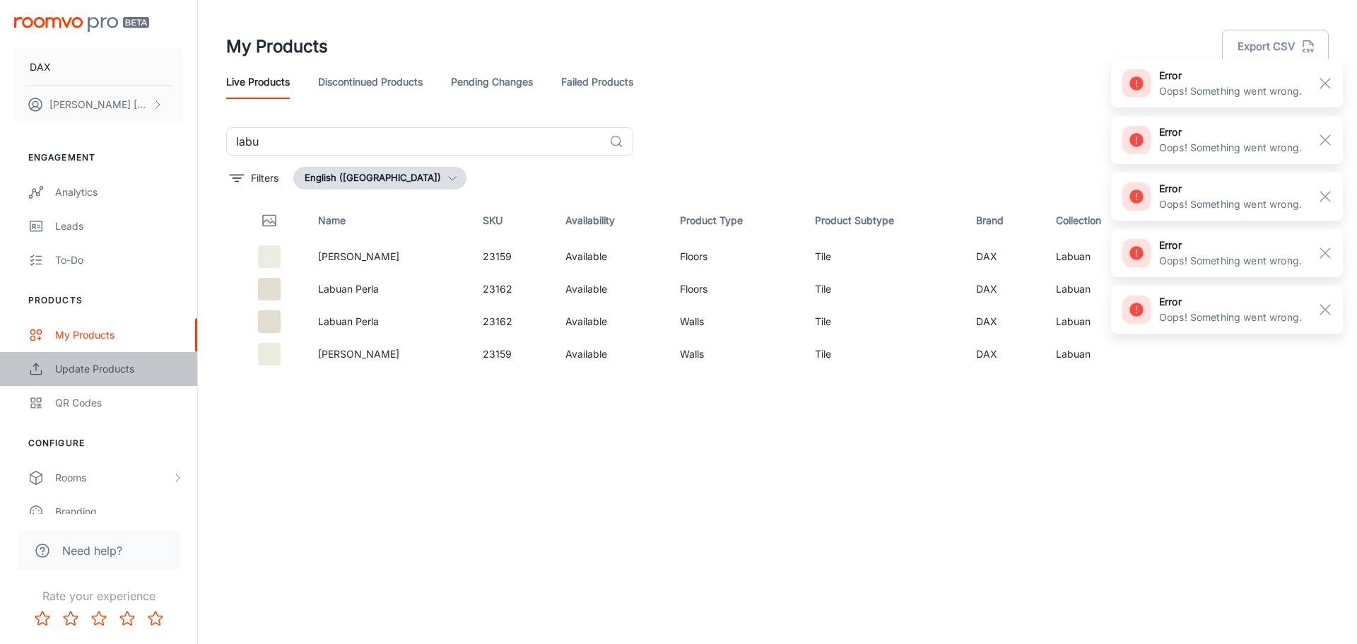
click at [75, 361] on div "Update Products" at bounding box center [119, 369] width 128 height 16
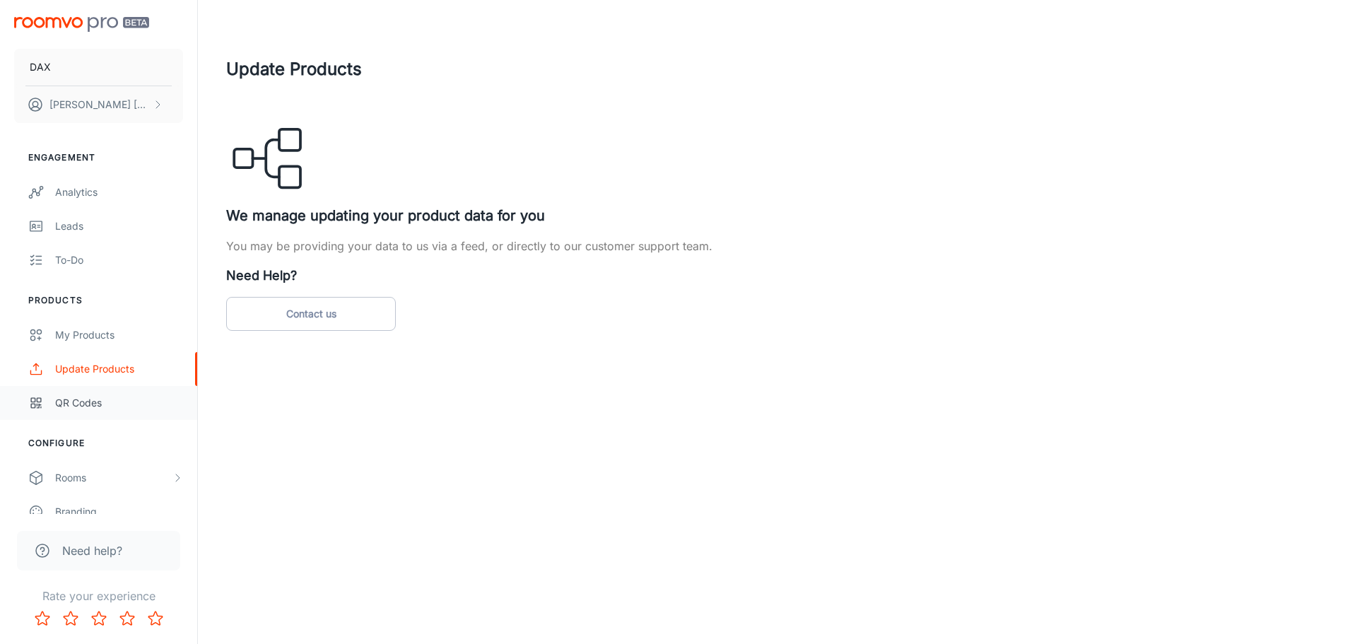
click at [91, 408] on div "QR Codes" at bounding box center [119, 403] width 128 height 16
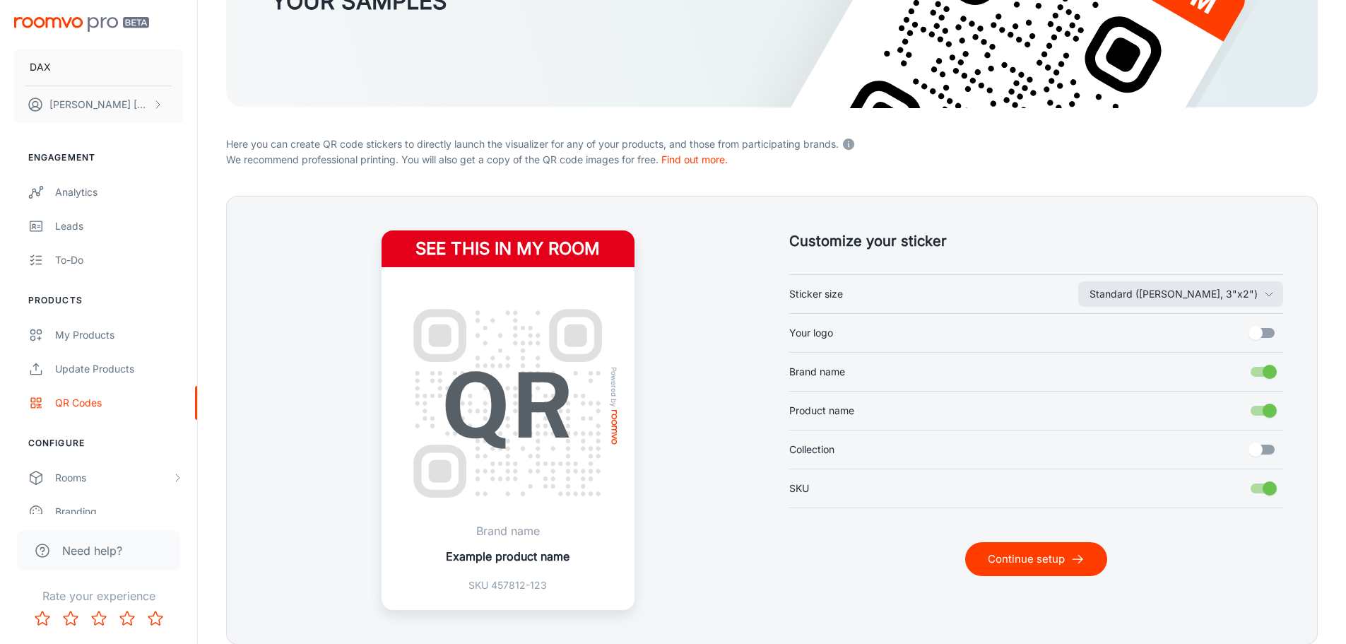
scroll to position [283, 0]
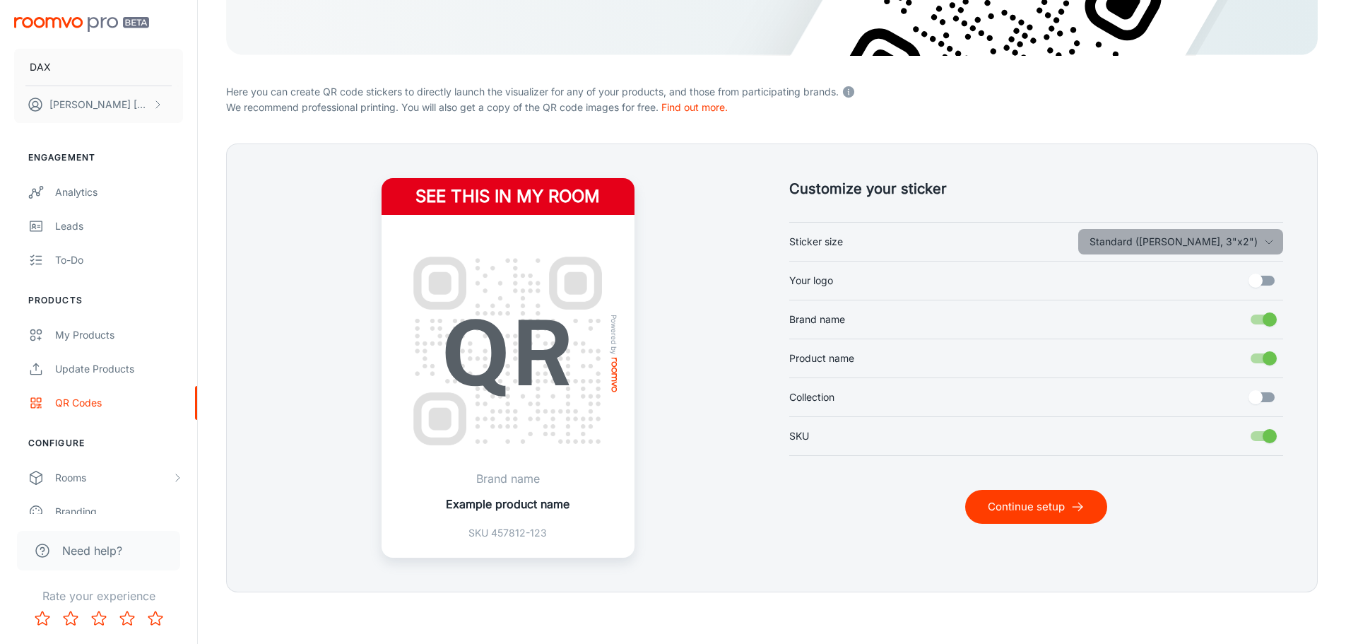
click at [1242, 238] on button "Standard ([PERSON_NAME], 3"x2")" at bounding box center [1180, 241] width 205 height 25
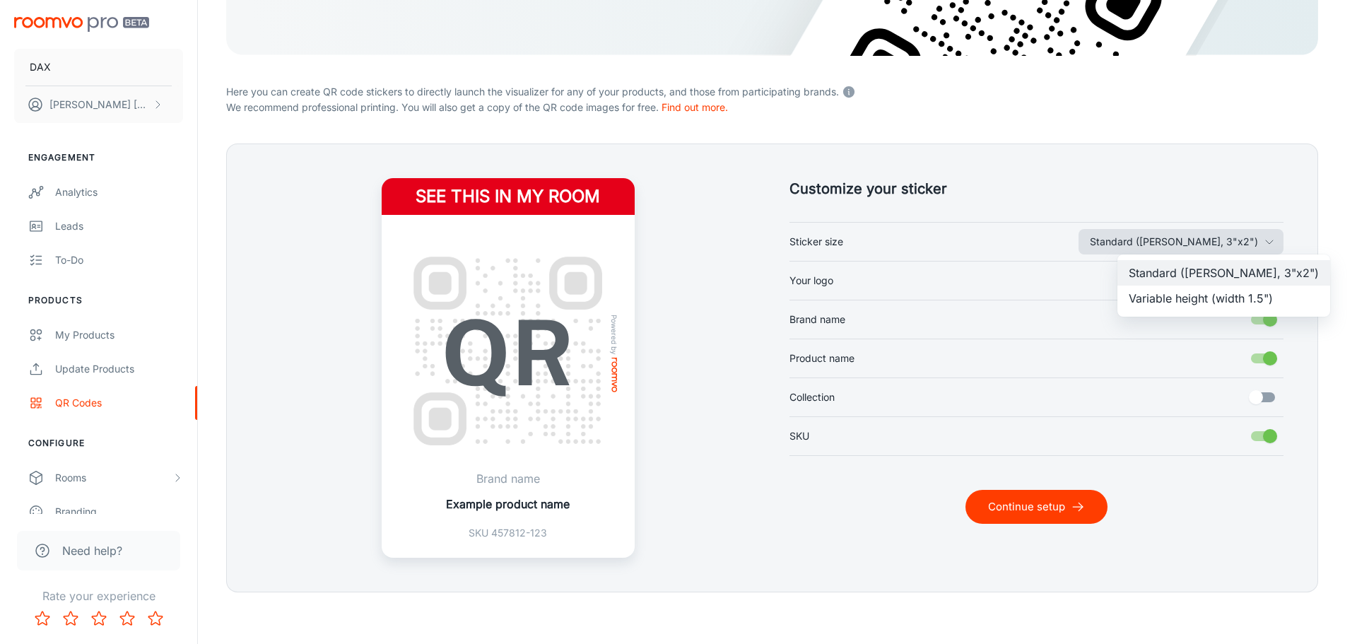
click at [1242, 238] on div at bounding box center [678, 322] width 1357 height 644
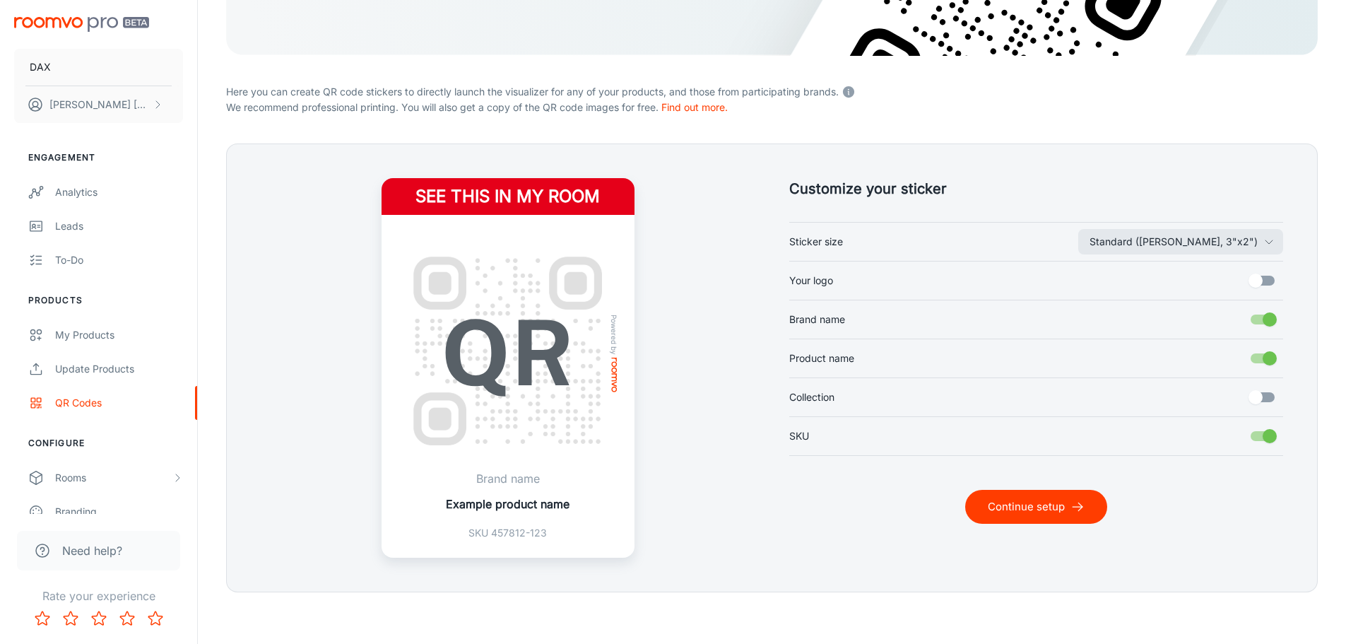
click at [866, 282] on label "Your logo" at bounding box center [1036, 280] width 495 height 27
click at [1216, 282] on input "Your logo" at bounding box center [1256, 280] width 81 height 27
checkbox input "true"
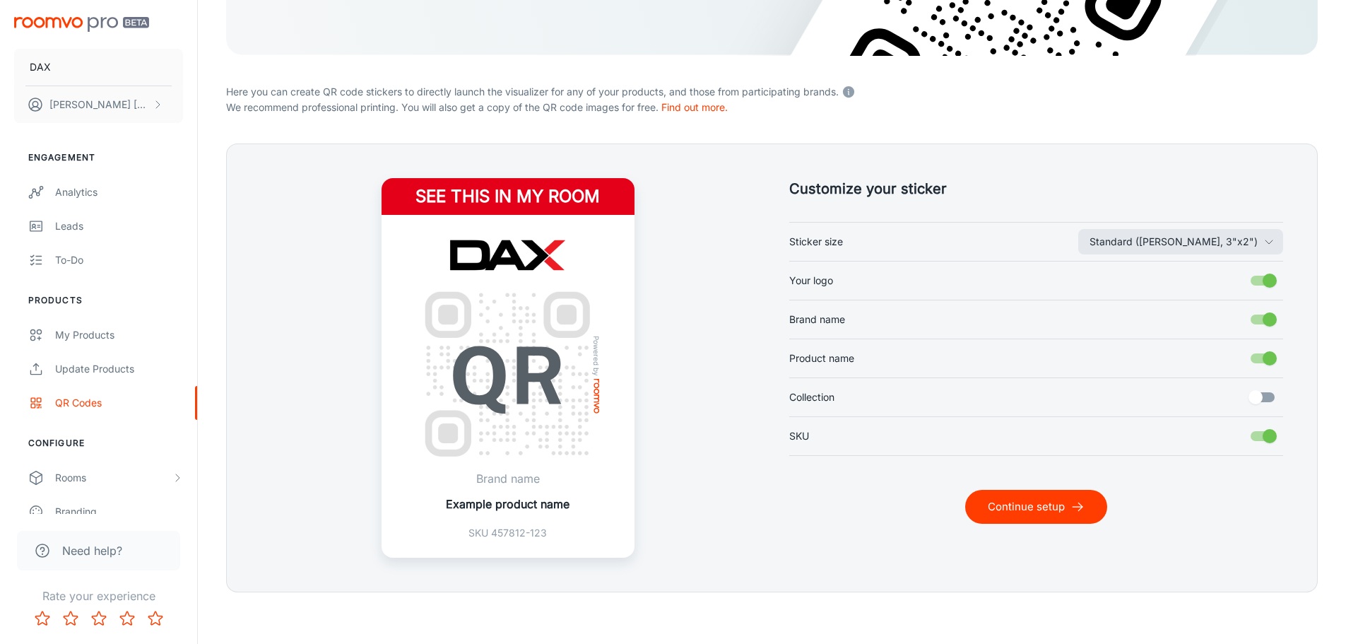
click at [1266, 408] on input "Collection" at bounding box center [1256, 397] width 81 height 27
checkbox input "true"
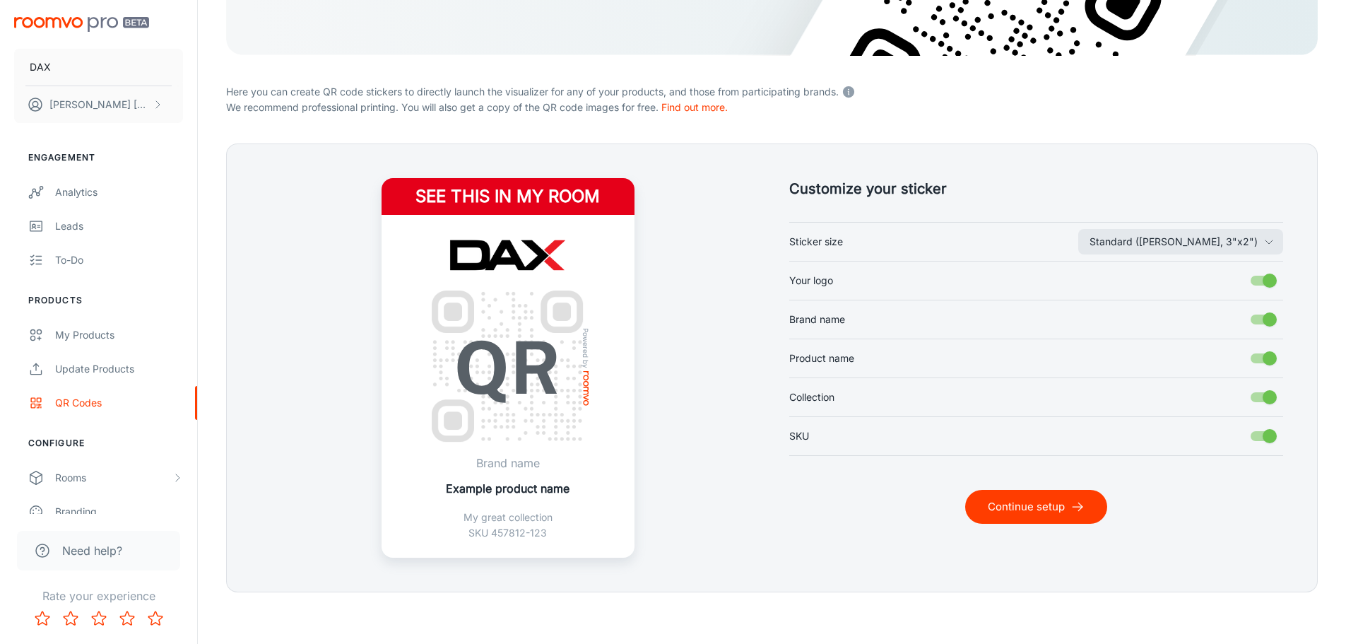
click at [1065, 511] on button "Continue setup" at bounding box center [1036, 507] width 142 height 34
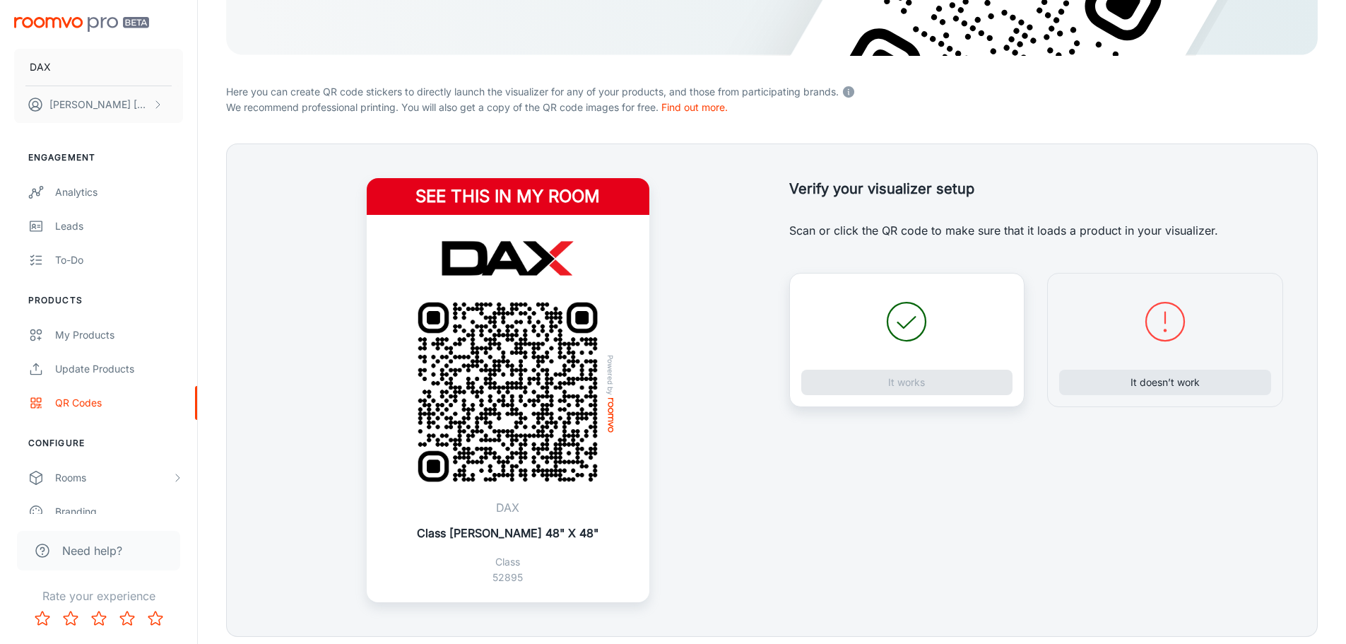
scroll to position [332, 0]
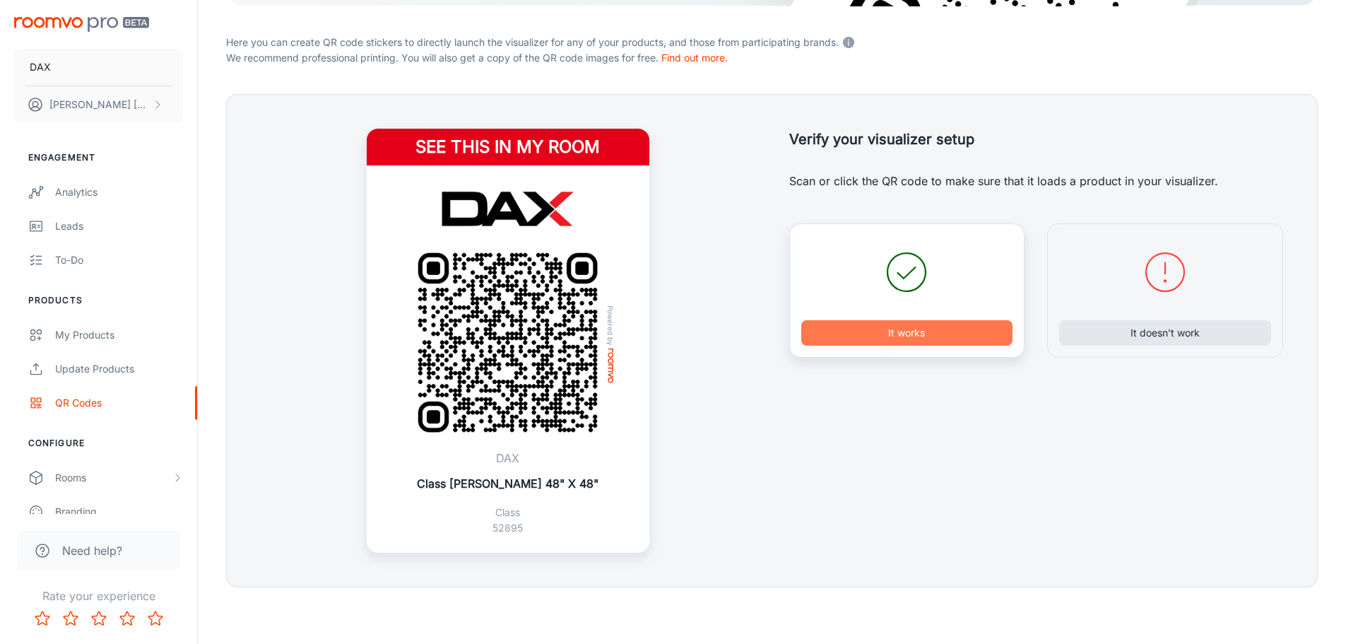
click at [934, 333] on button "It works" at bounding box center [907, 332] width 212 height 25
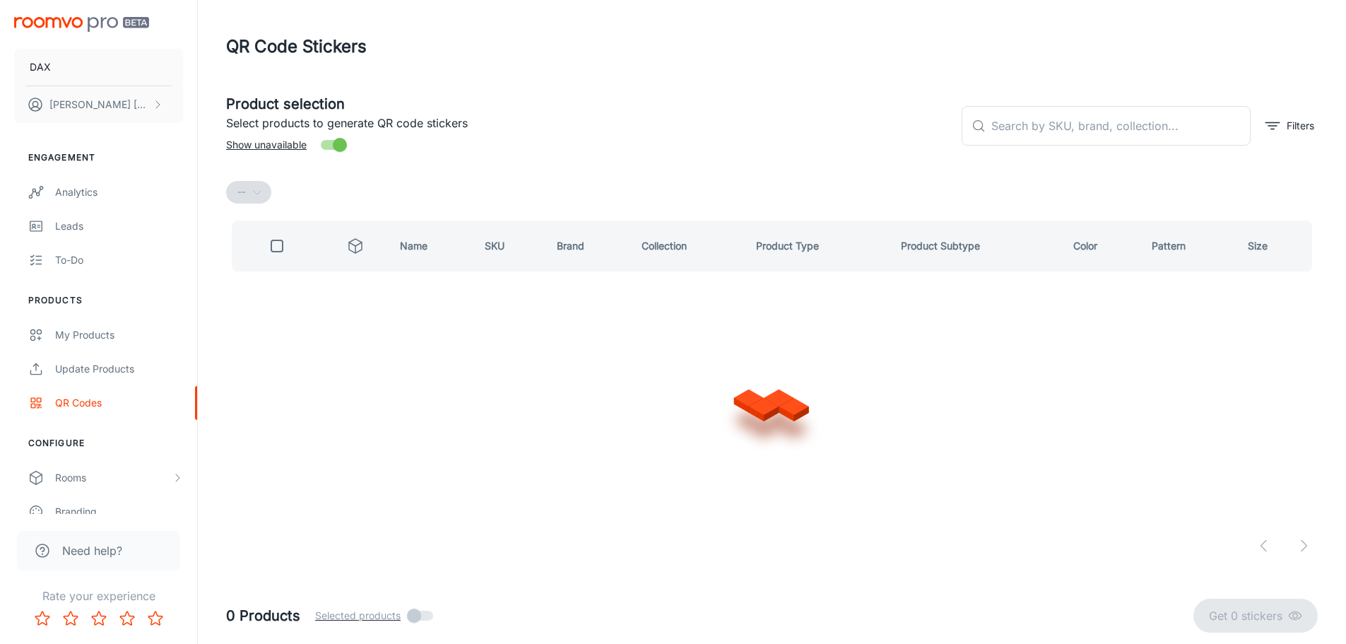
scroll to position [0, 0]
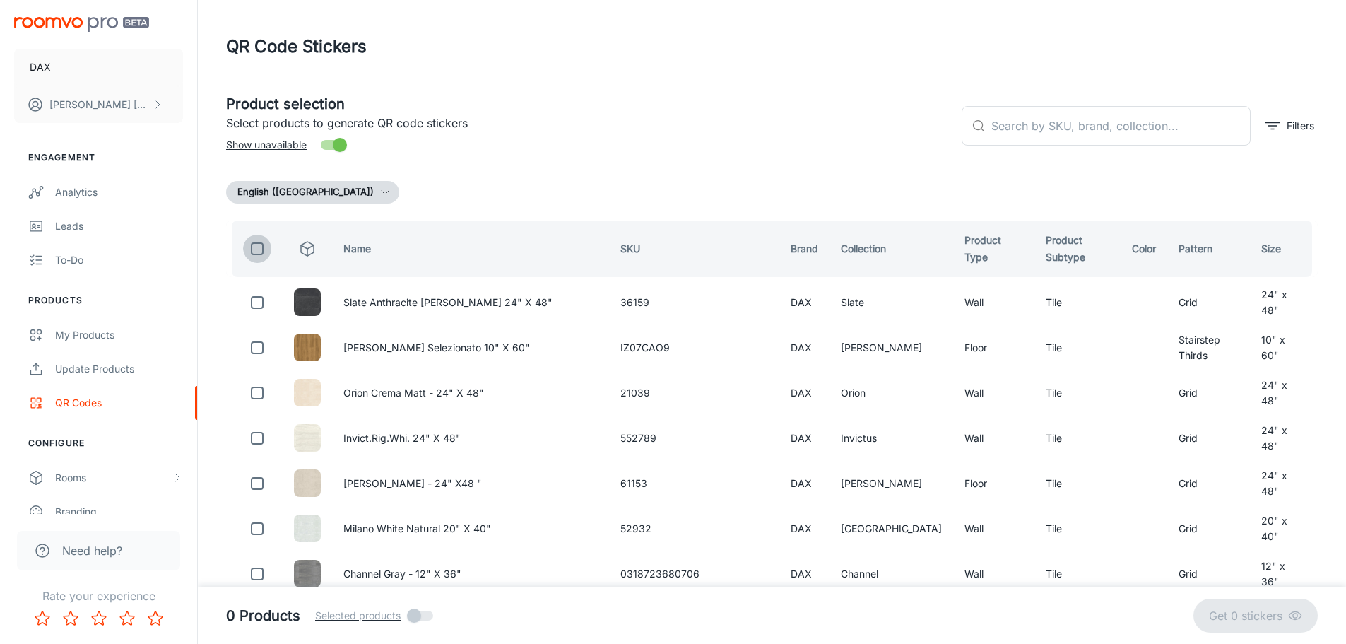
click at [261, 238] on input "checkbox" at bounding box center [257, 249] width 28 height 28
checkbox input "true"
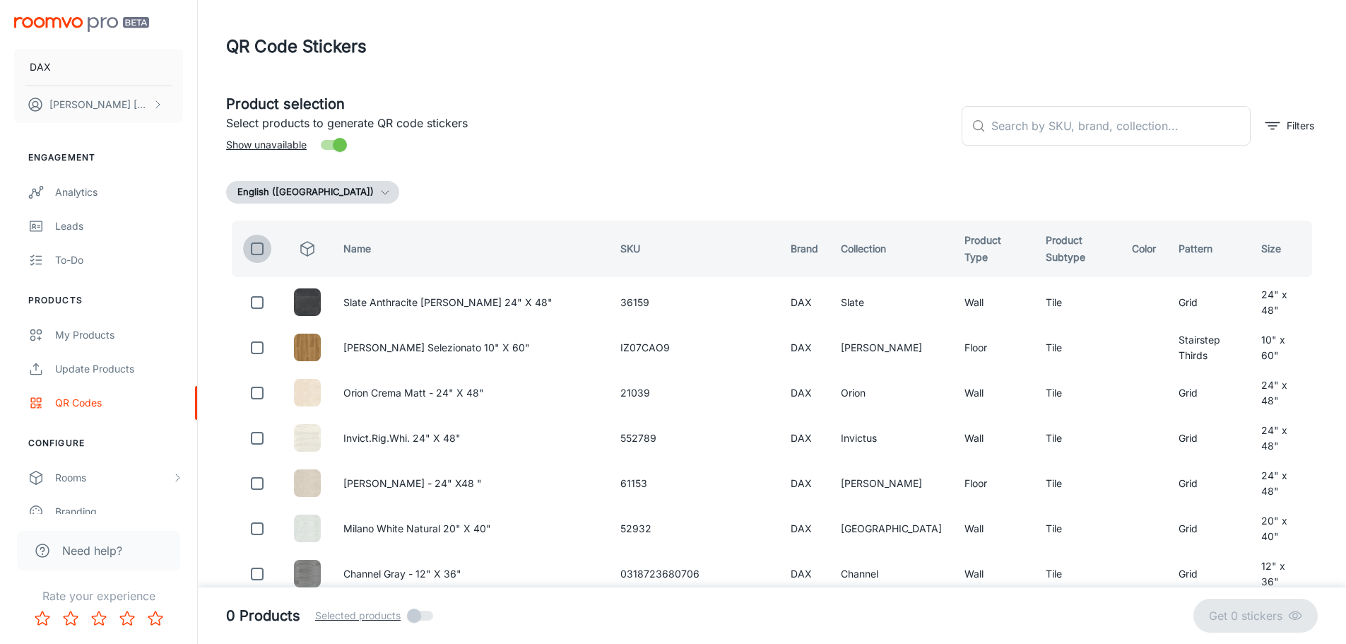
checkbox input "true"
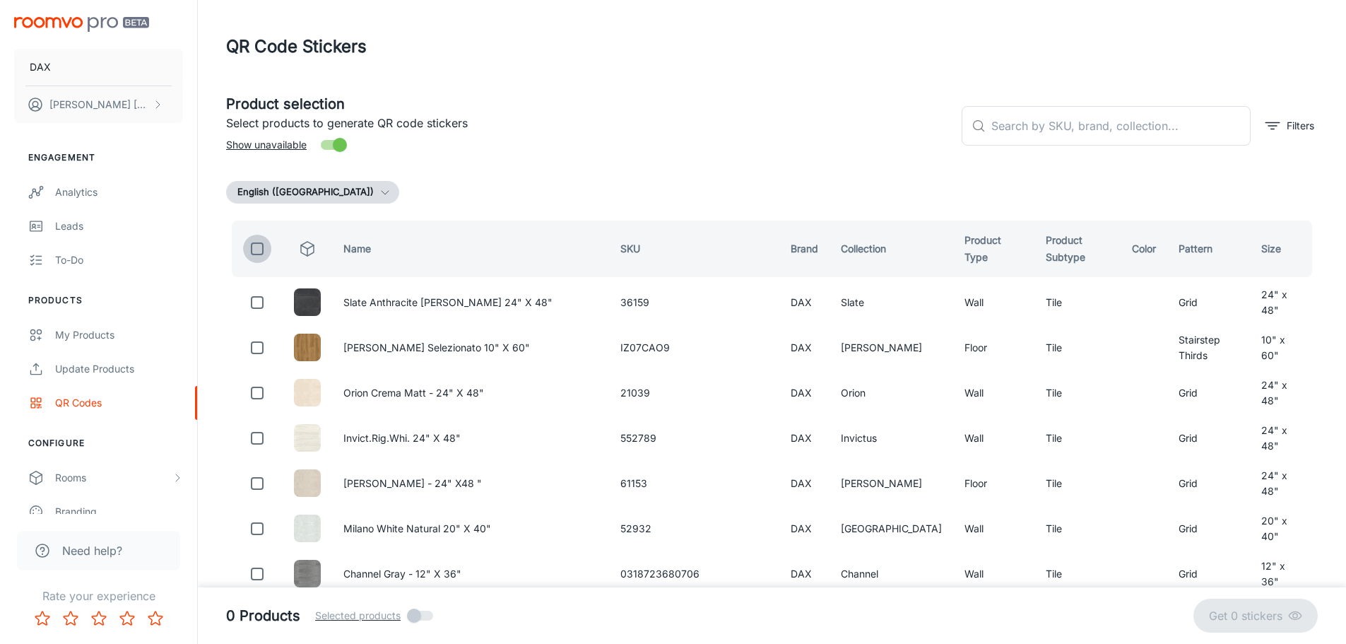
checkbox input "true"
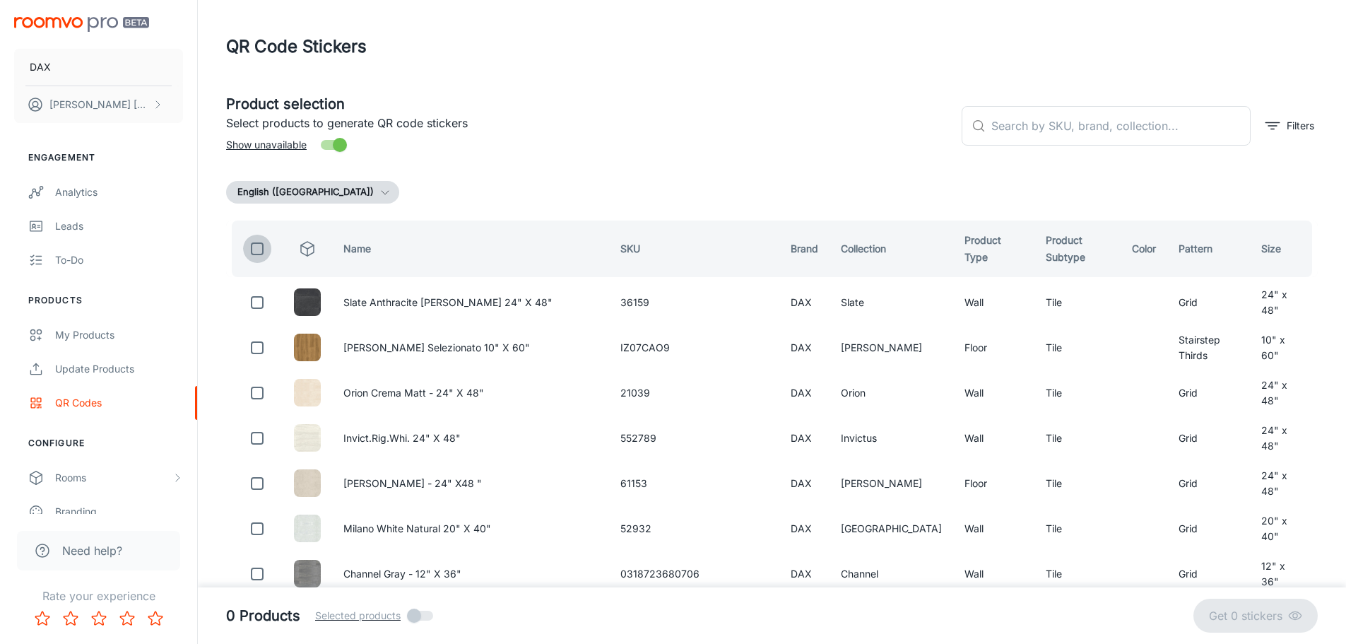
checkbox input "true"
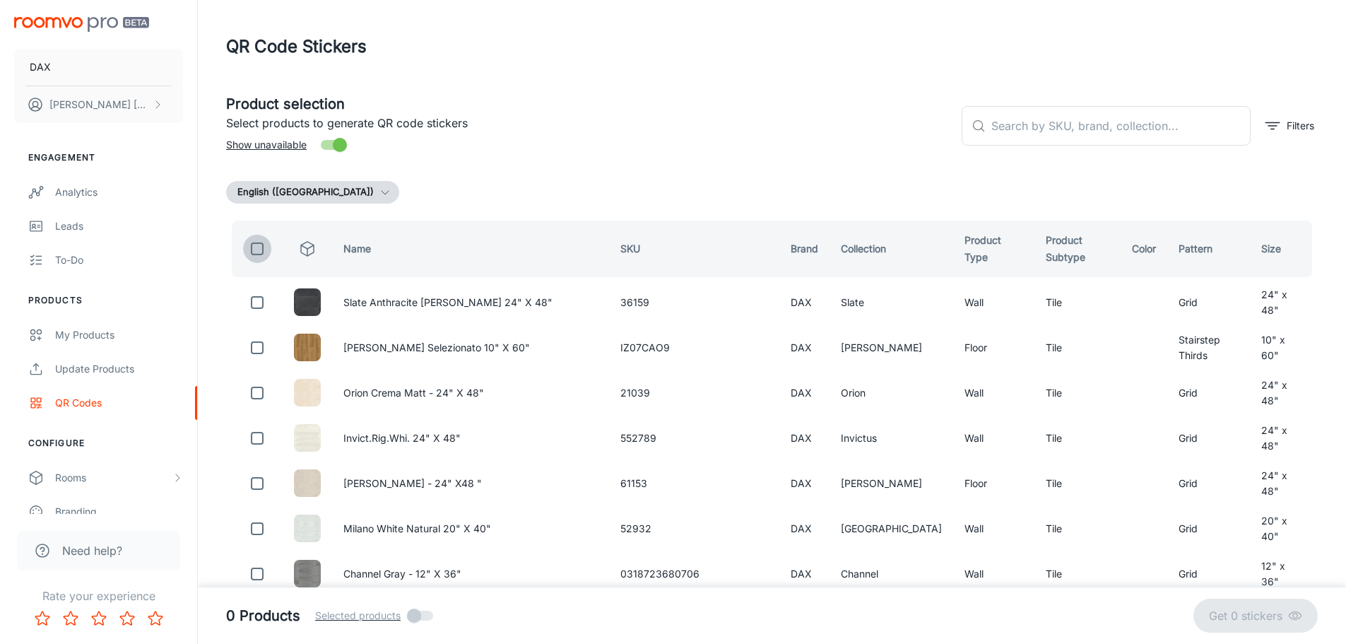
checkbox input "true"
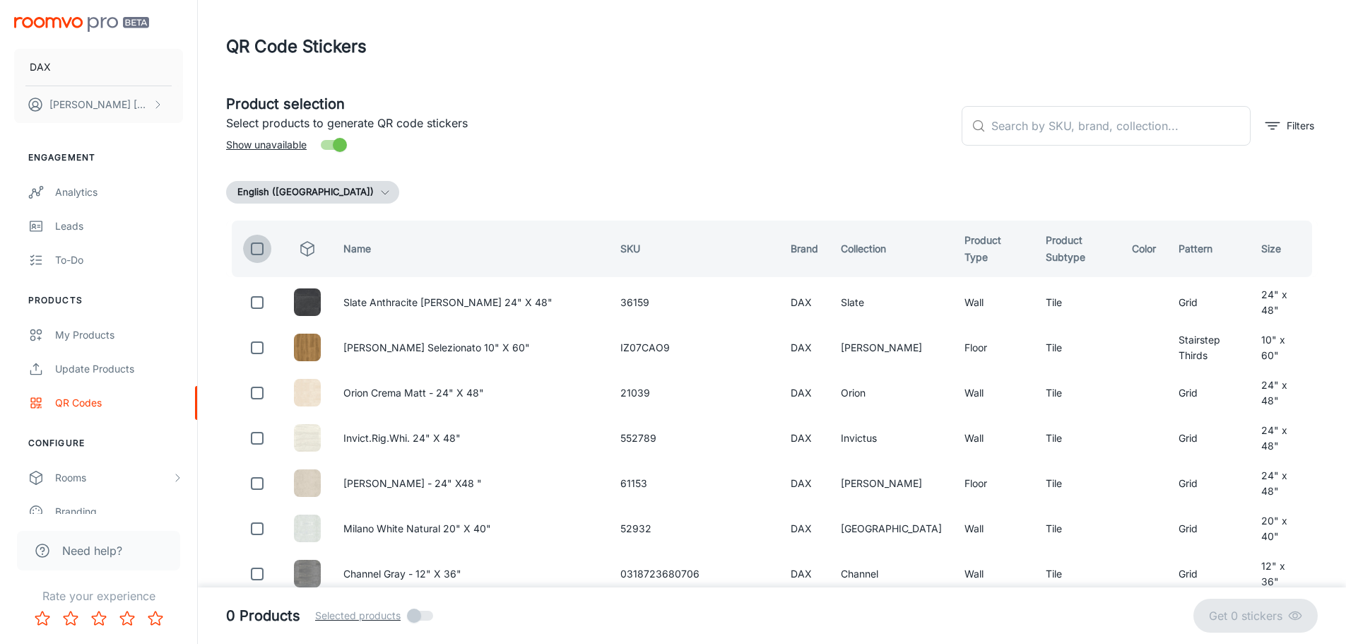
checkbox input "true"
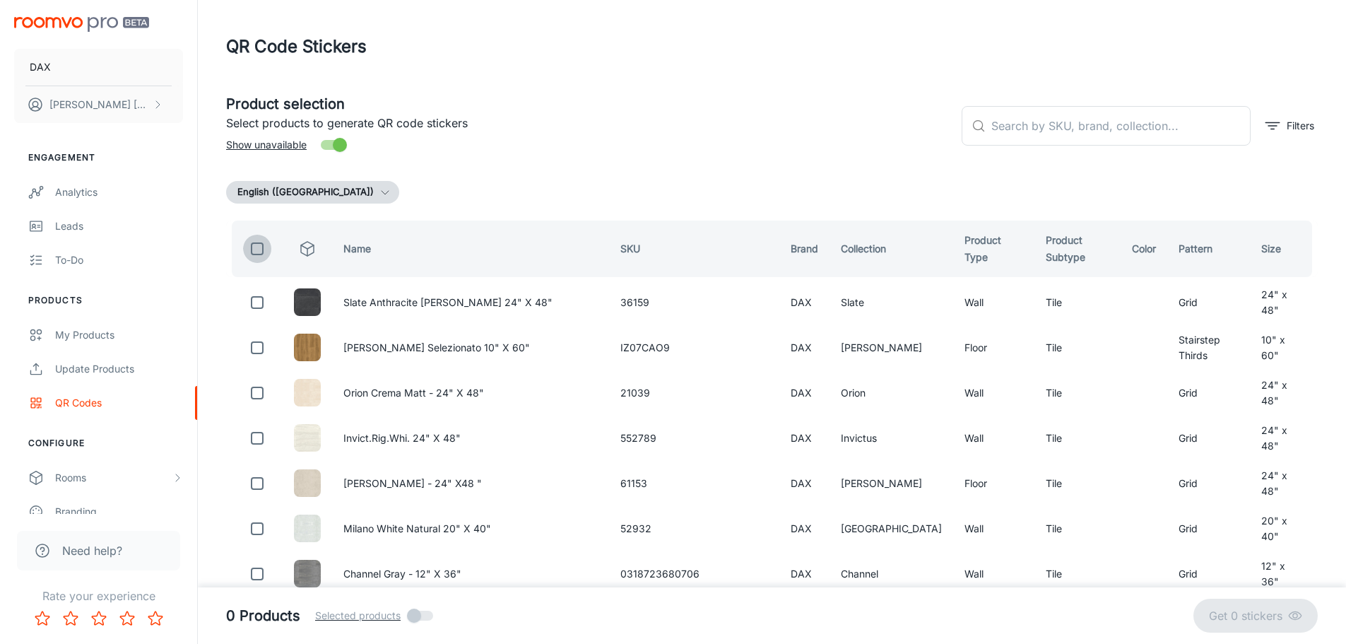
checkbox input "true"
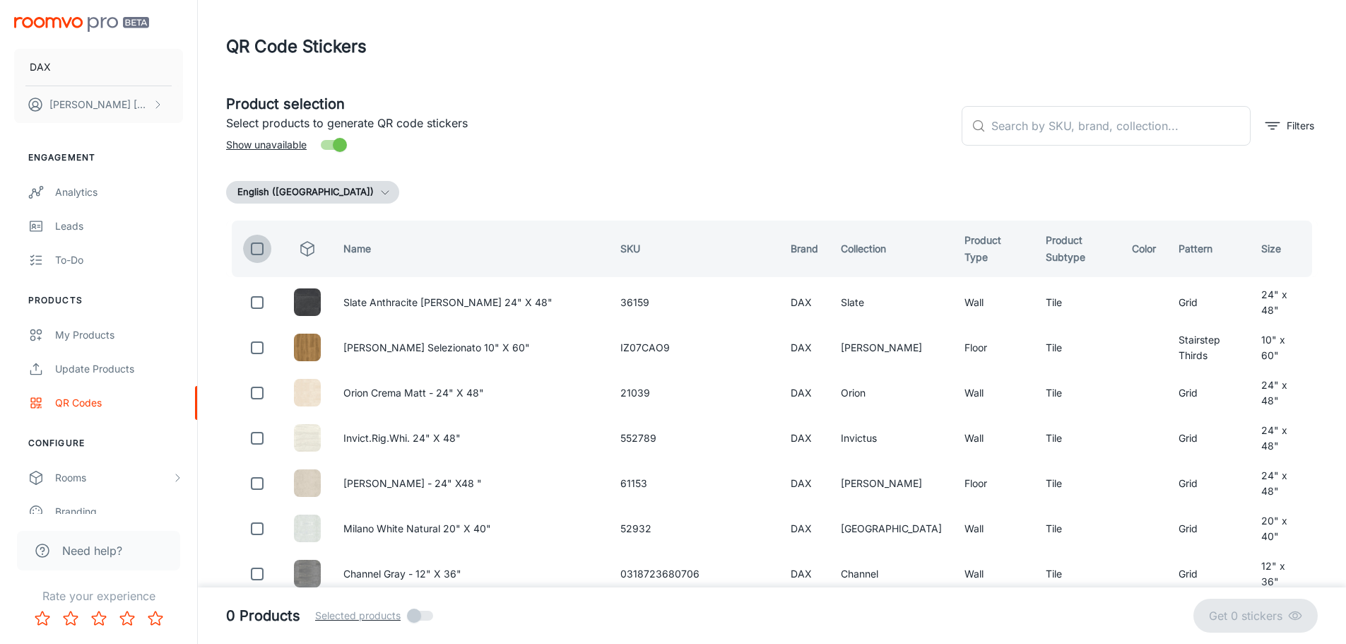
checkbox input "true"
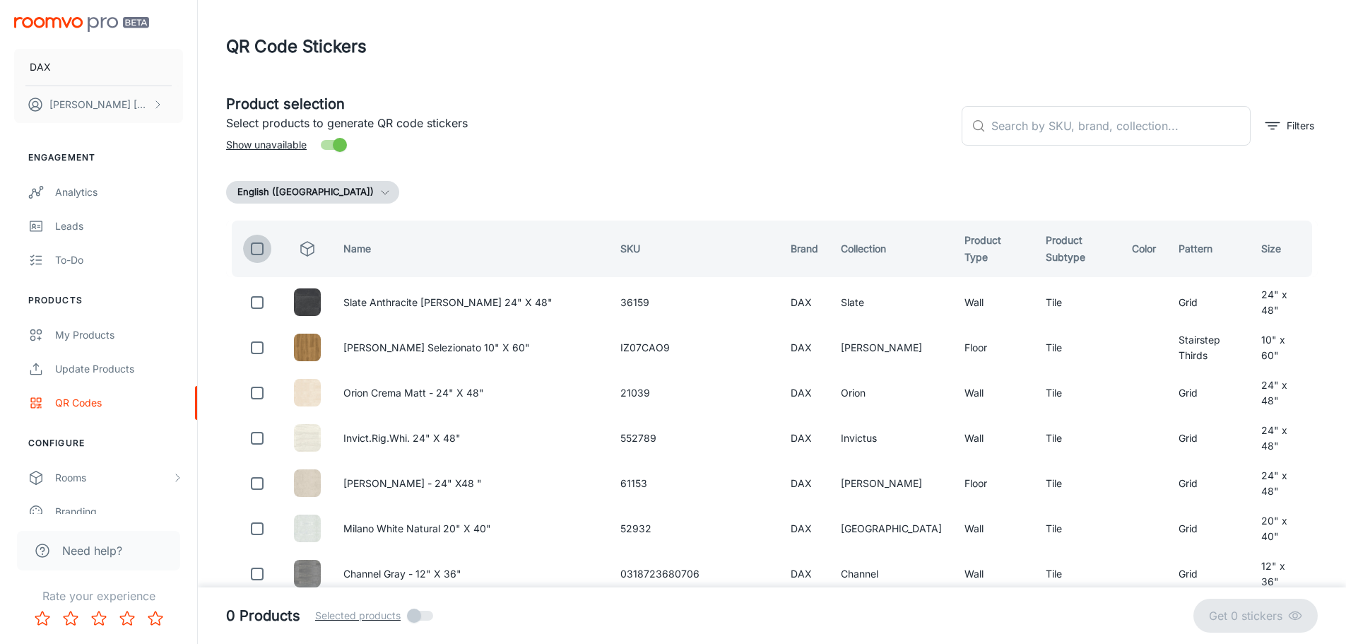
checkbox input "true"
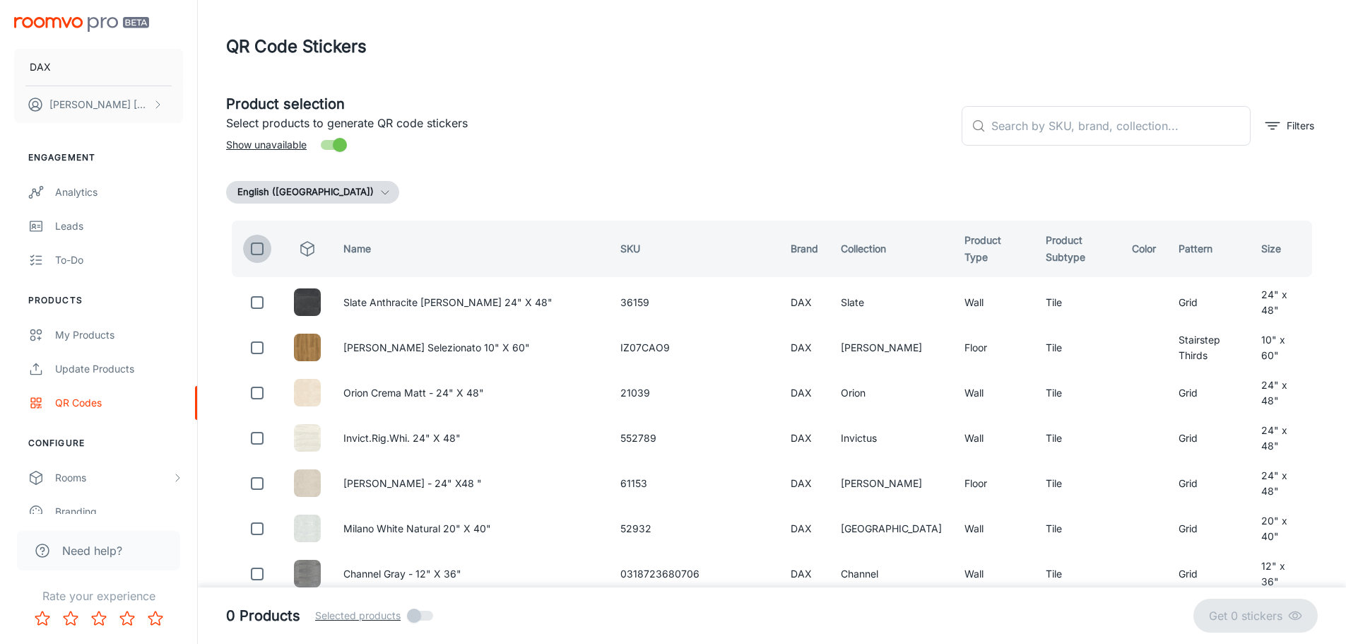
checkbox input "true"
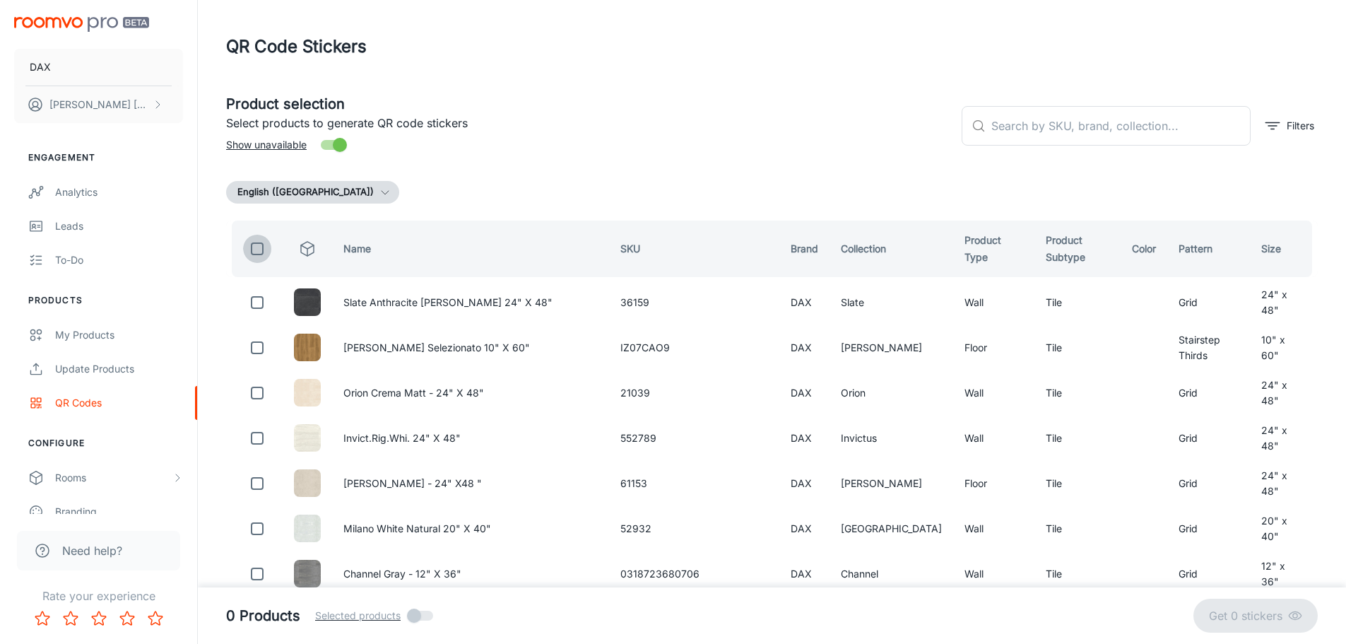
checkbox input "true"
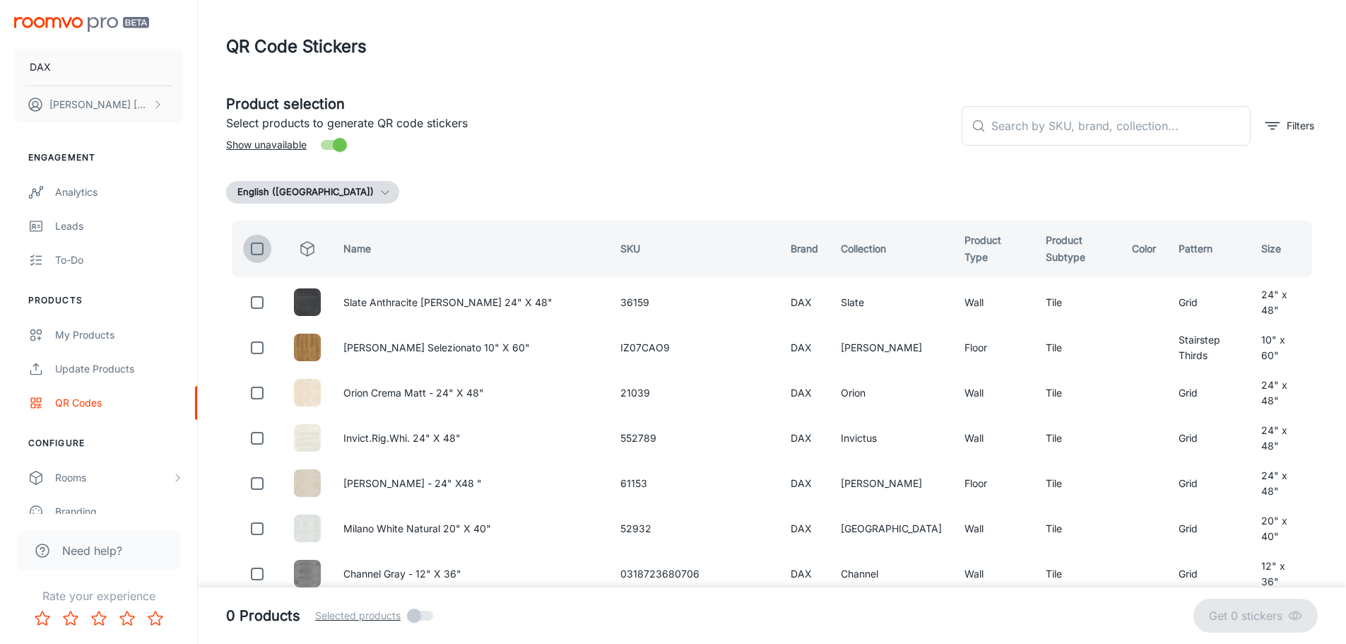
checkbox input "true"
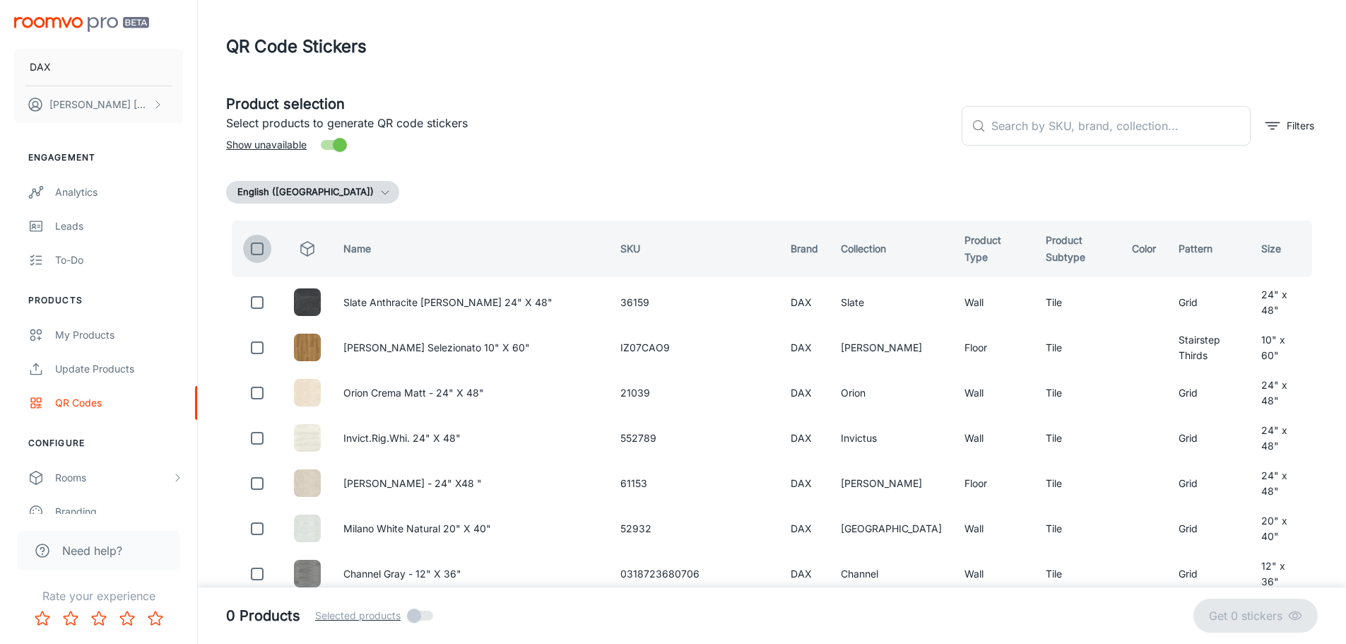
checkbox input "true"
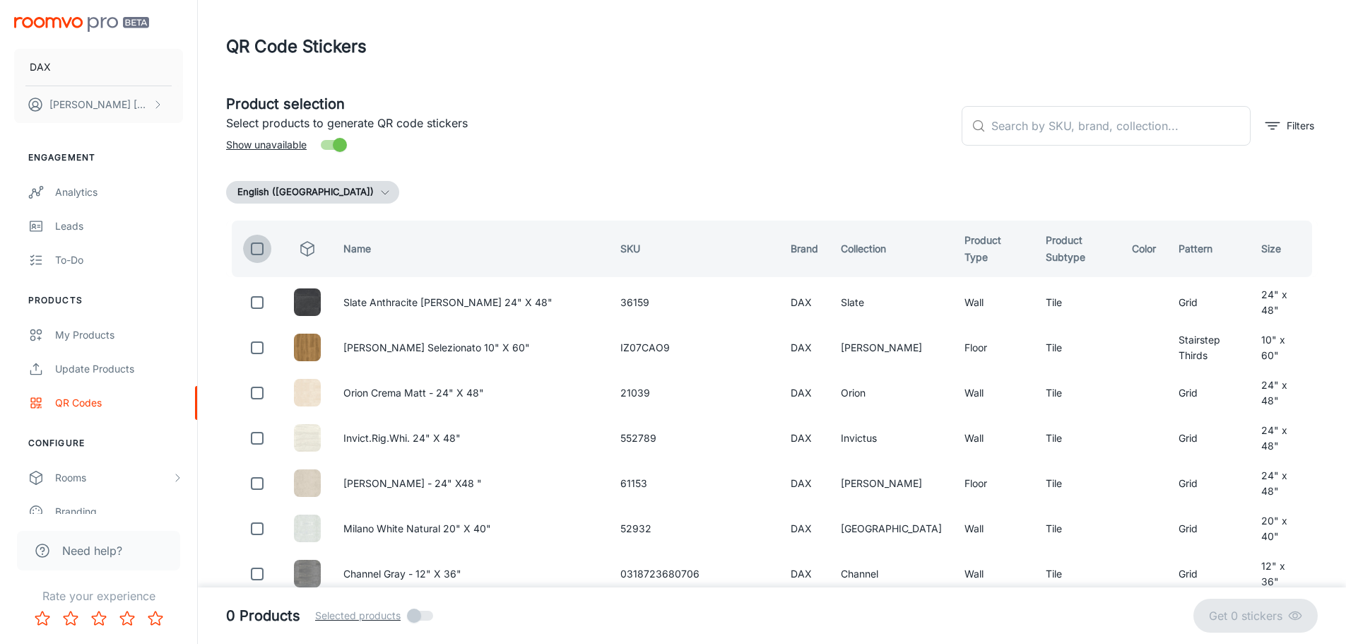
checkbox input "true"
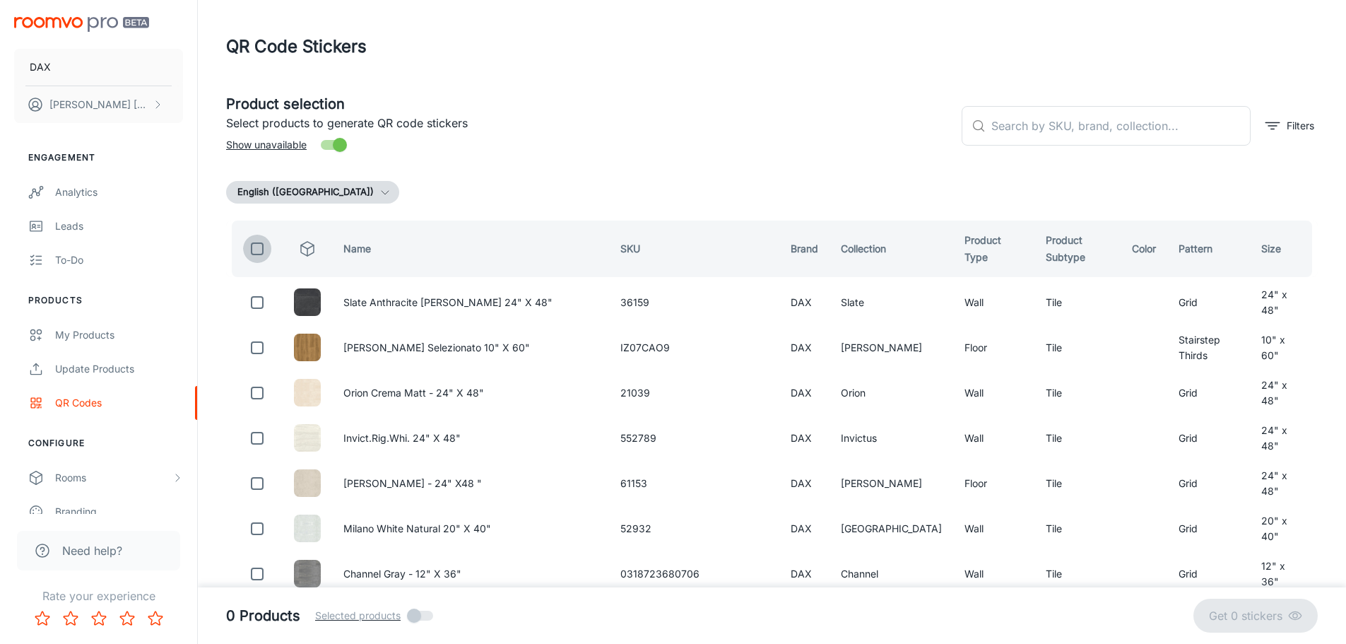
checkbox input "true"
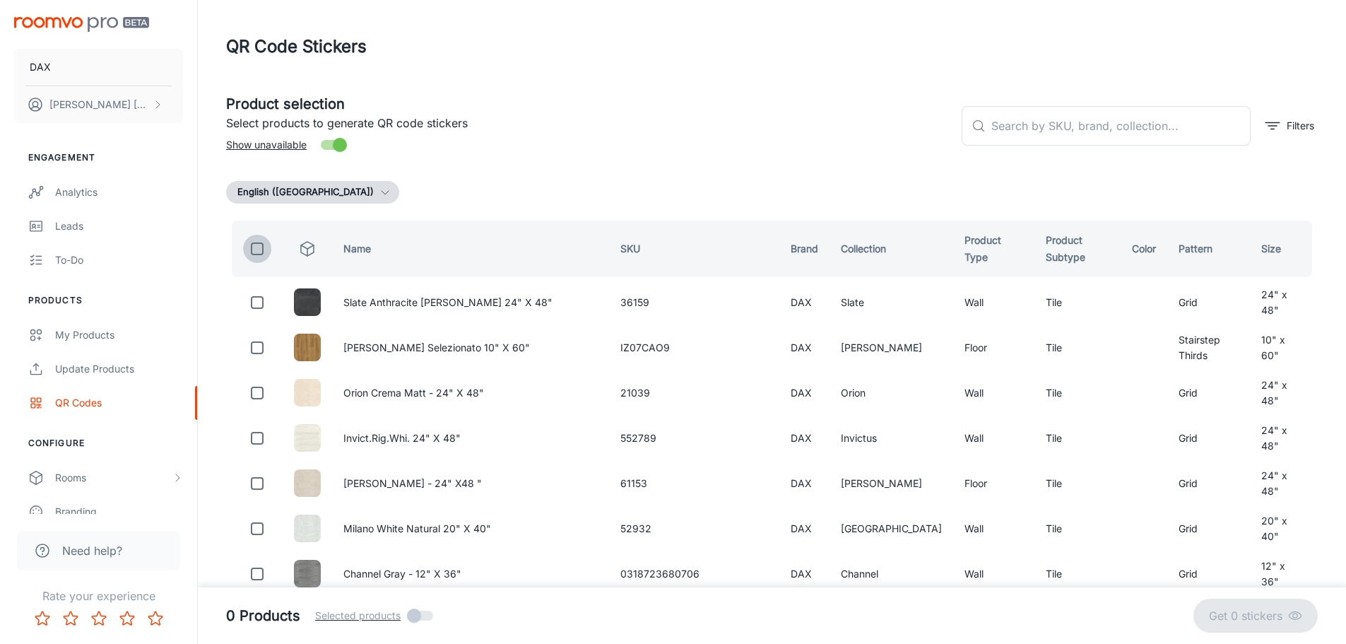
checkbox input "true"
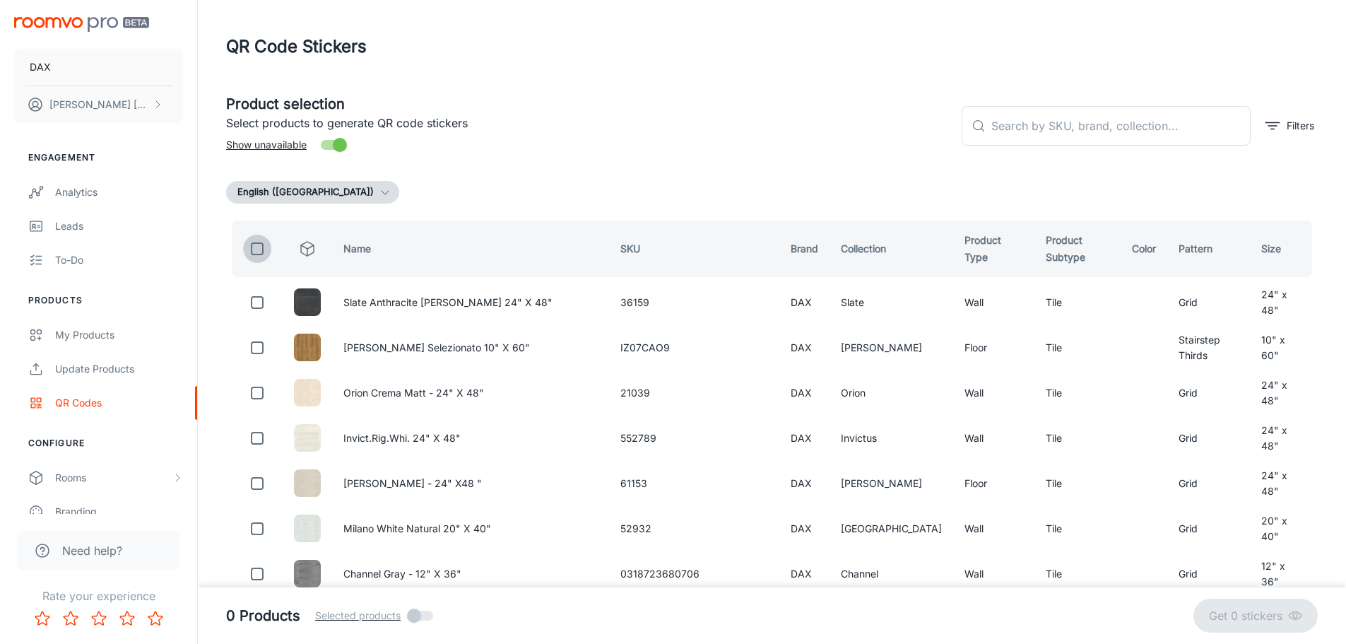
checkbox input "true"
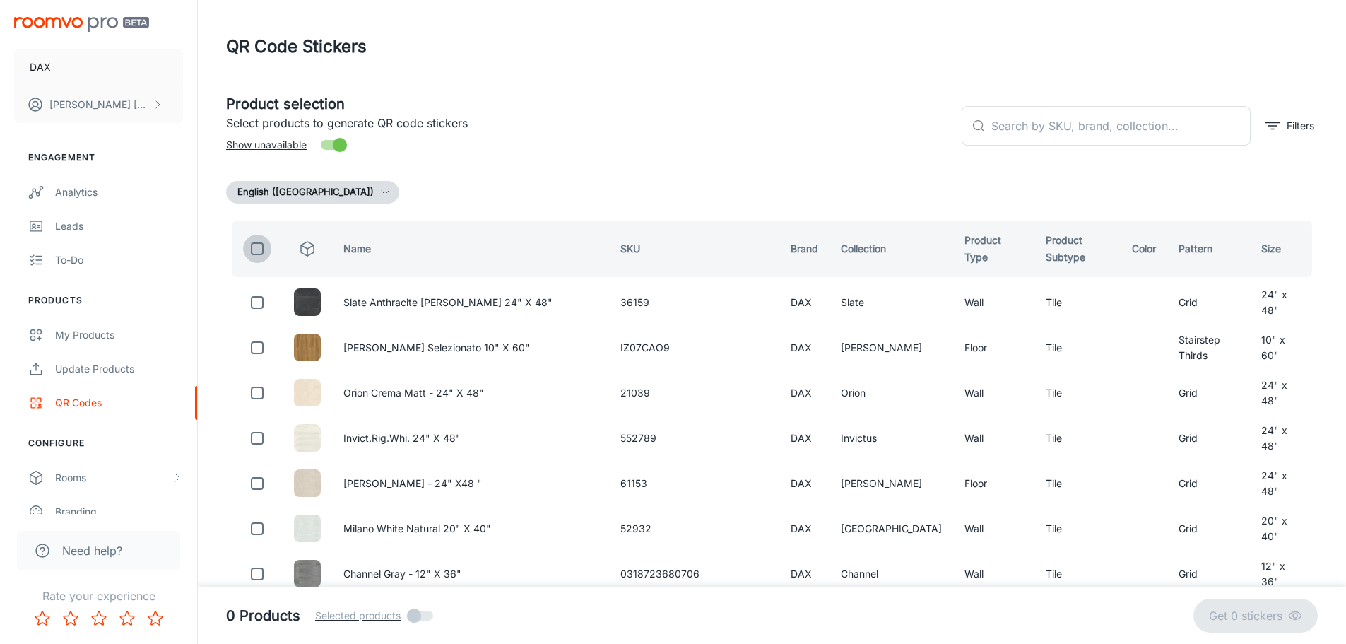
checkbox input "true"
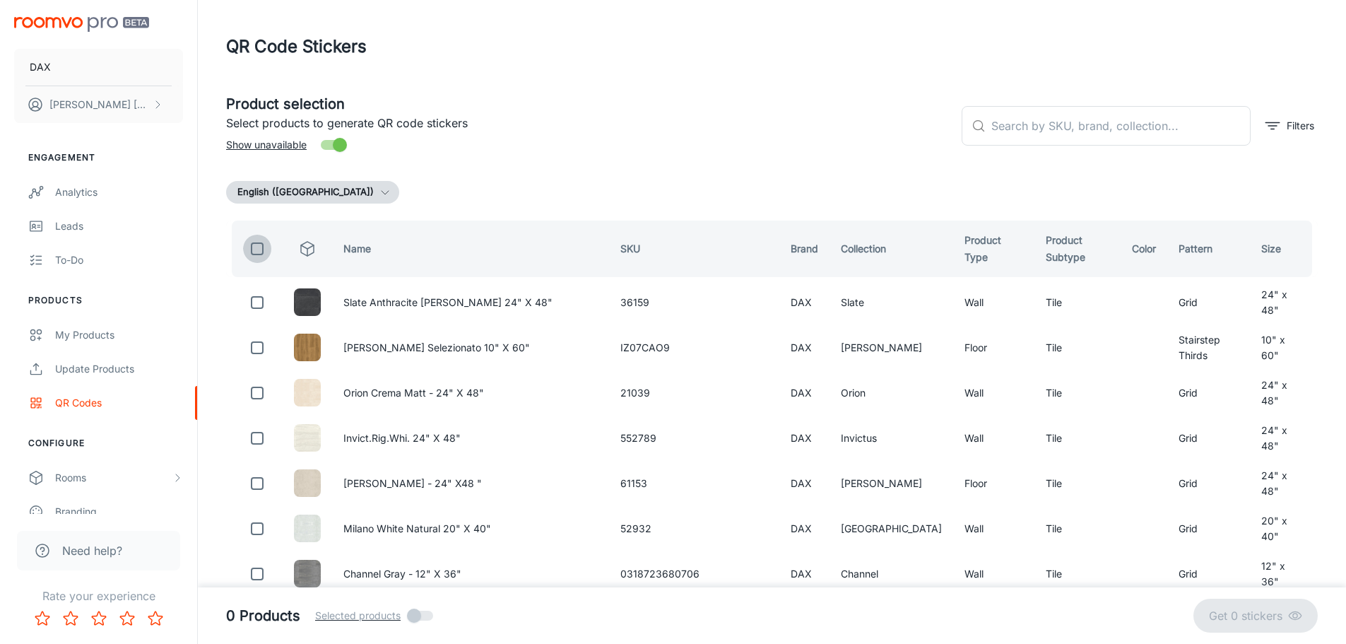
checkbox input "true"
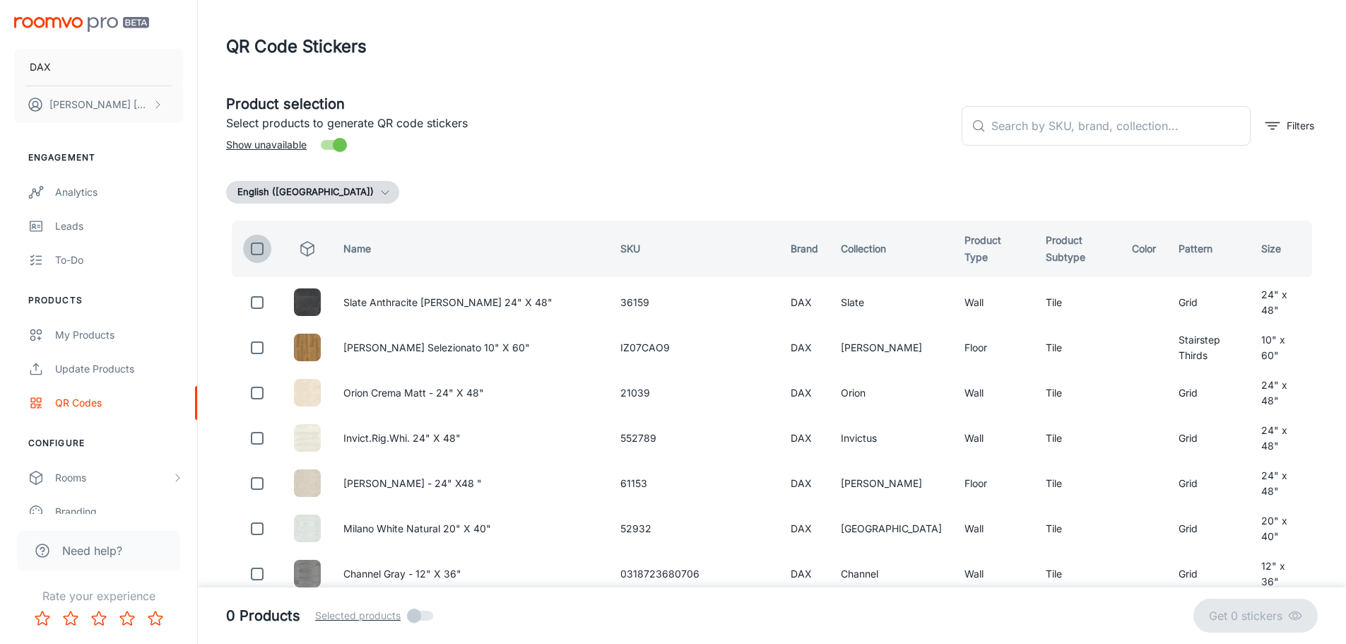
checkbox input "true"
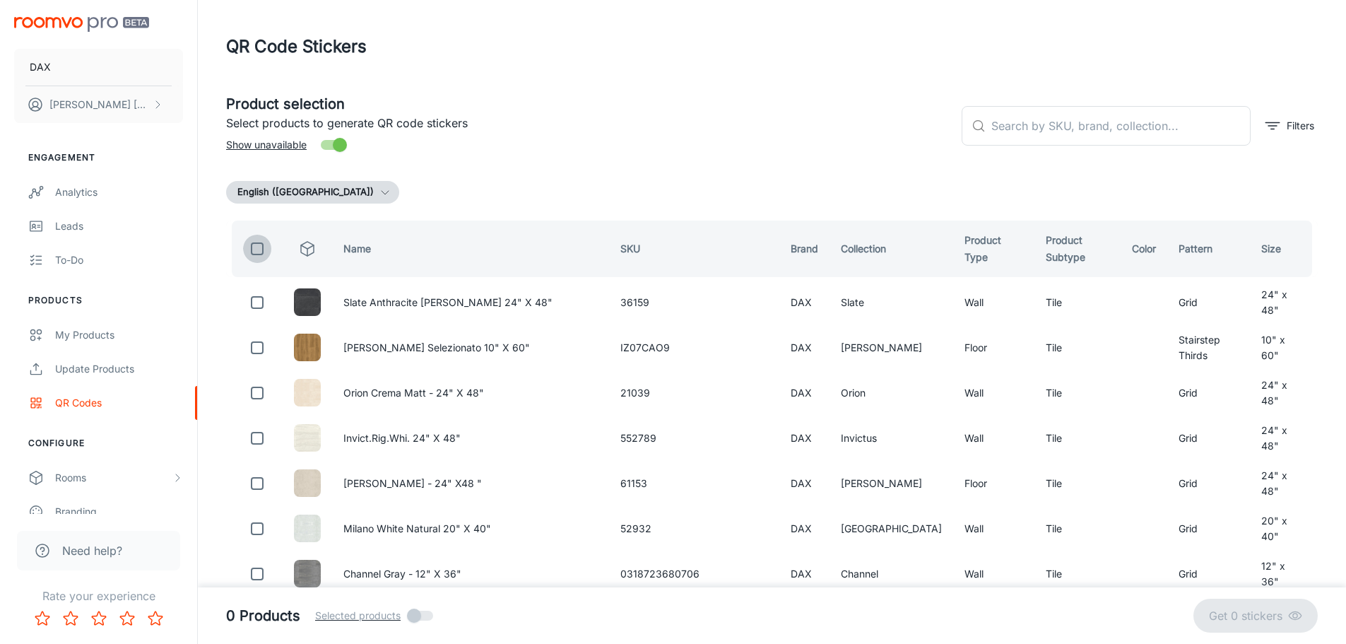
checkbox input "true"
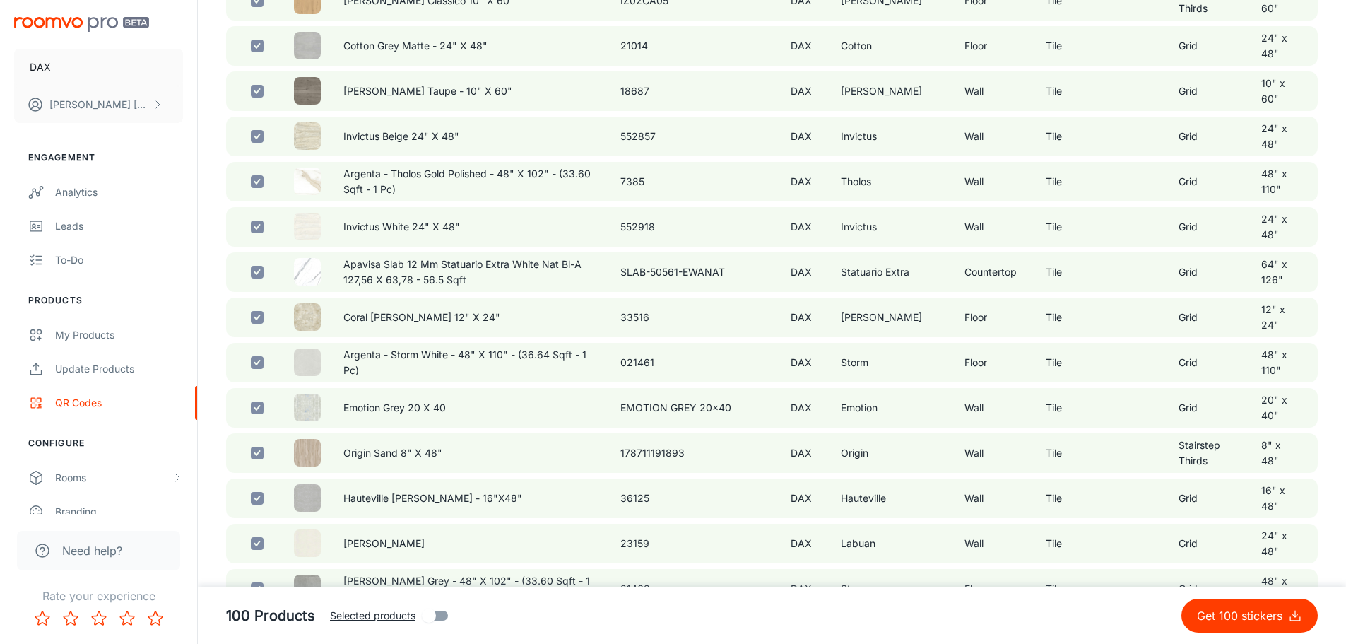
scroll to position [989, 0]
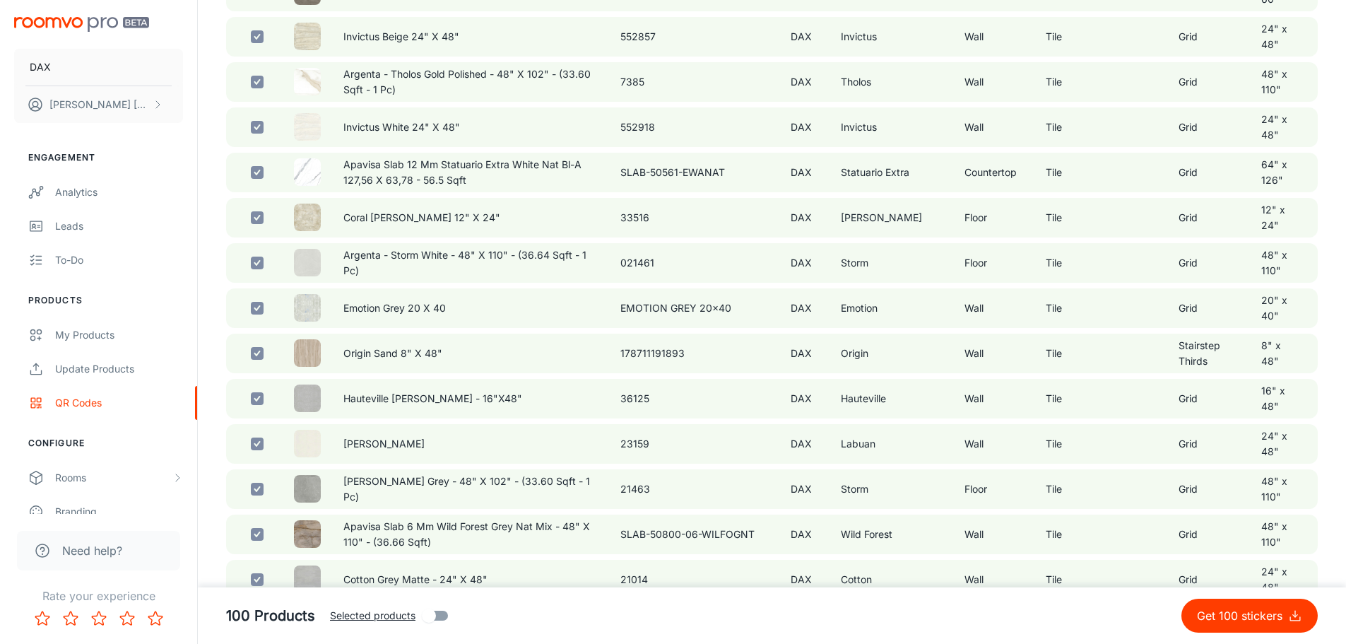
click at [1273, 620] on p "Get 100 stickers" at bounding box center [1242, 615] width 91 height 17
checkbox input "false"
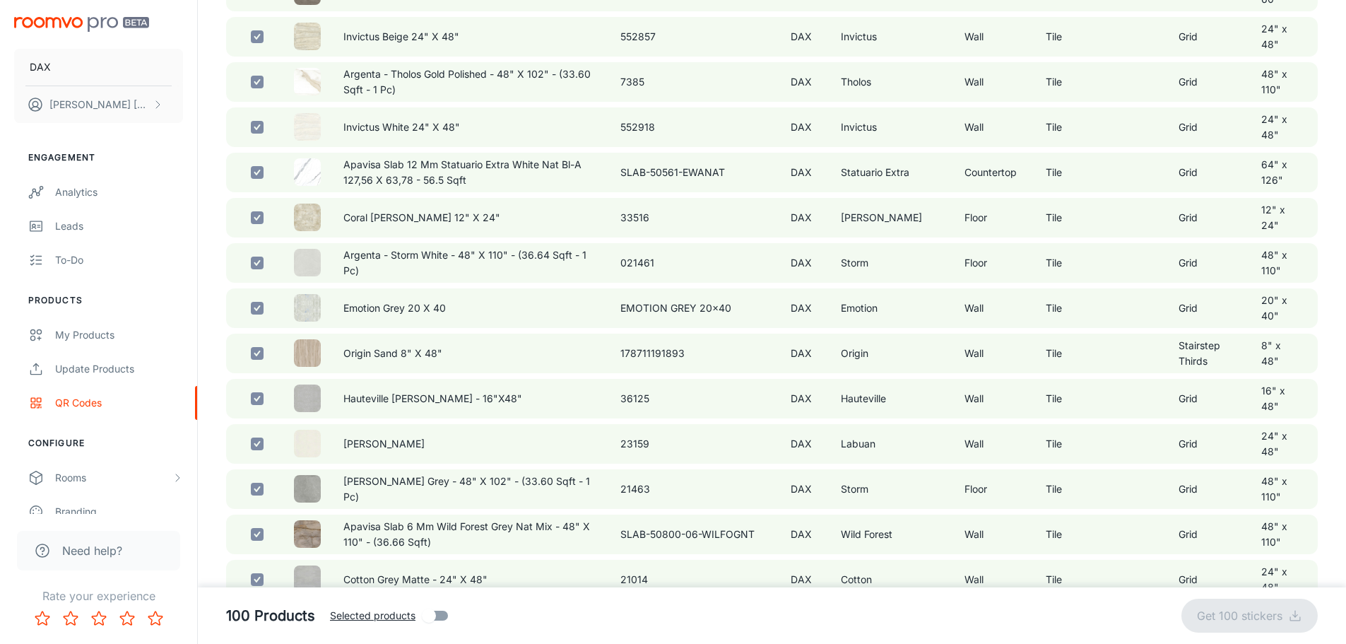
checkbox input "false"
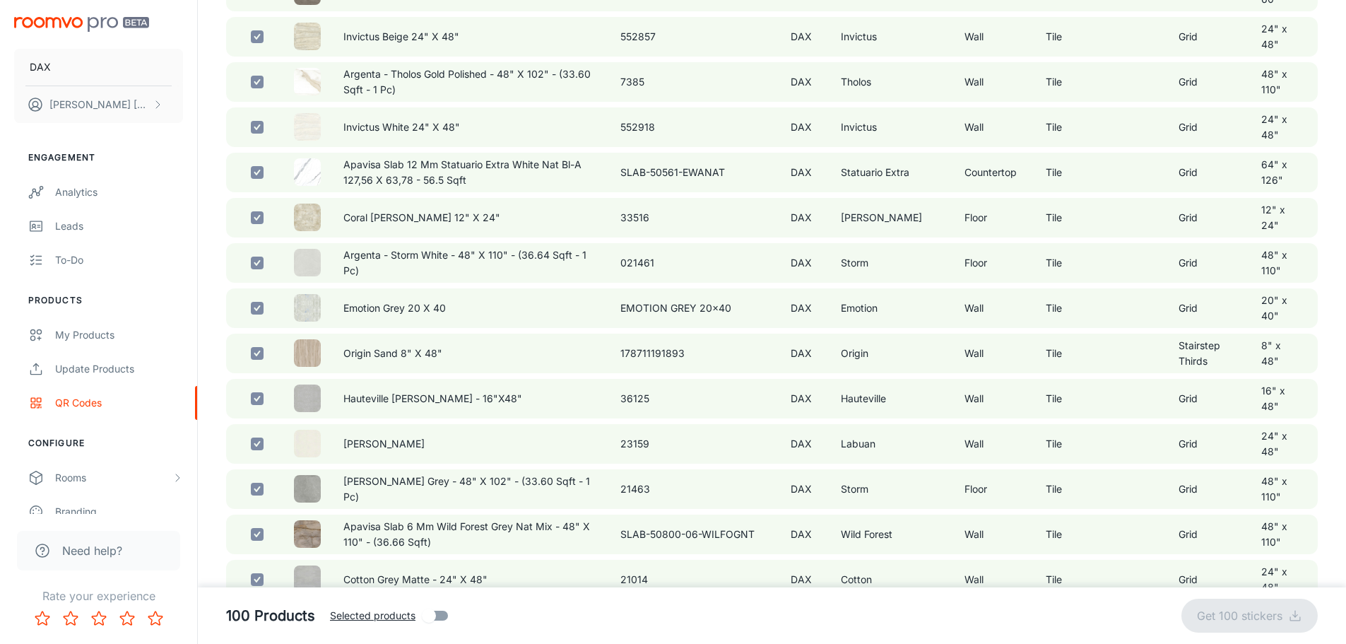
checkbox input "false"
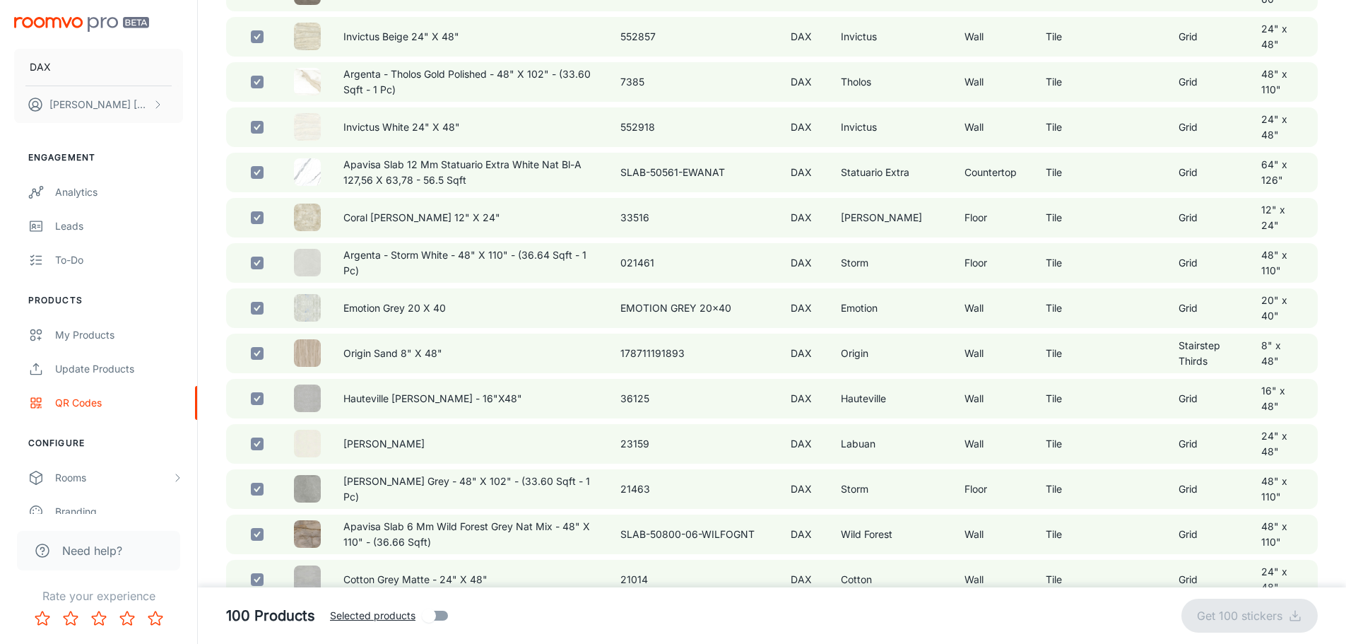
checkbox input "false"
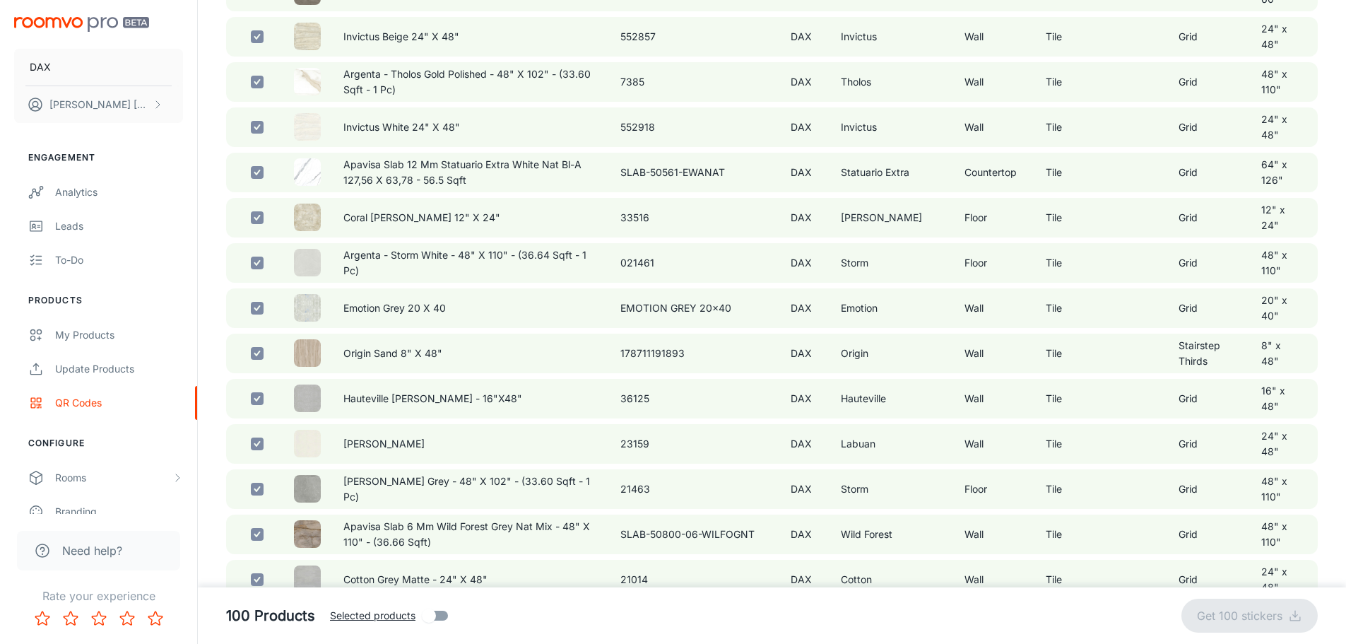
checkbox input "false"
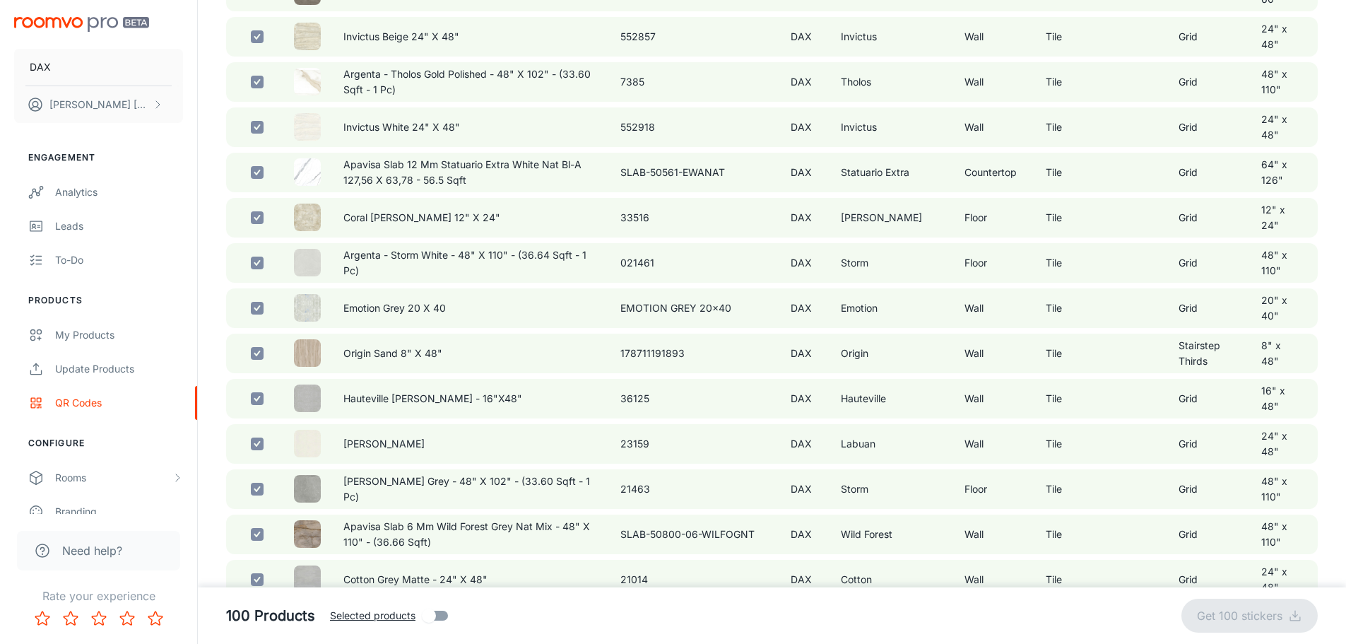
checkbox input "false"
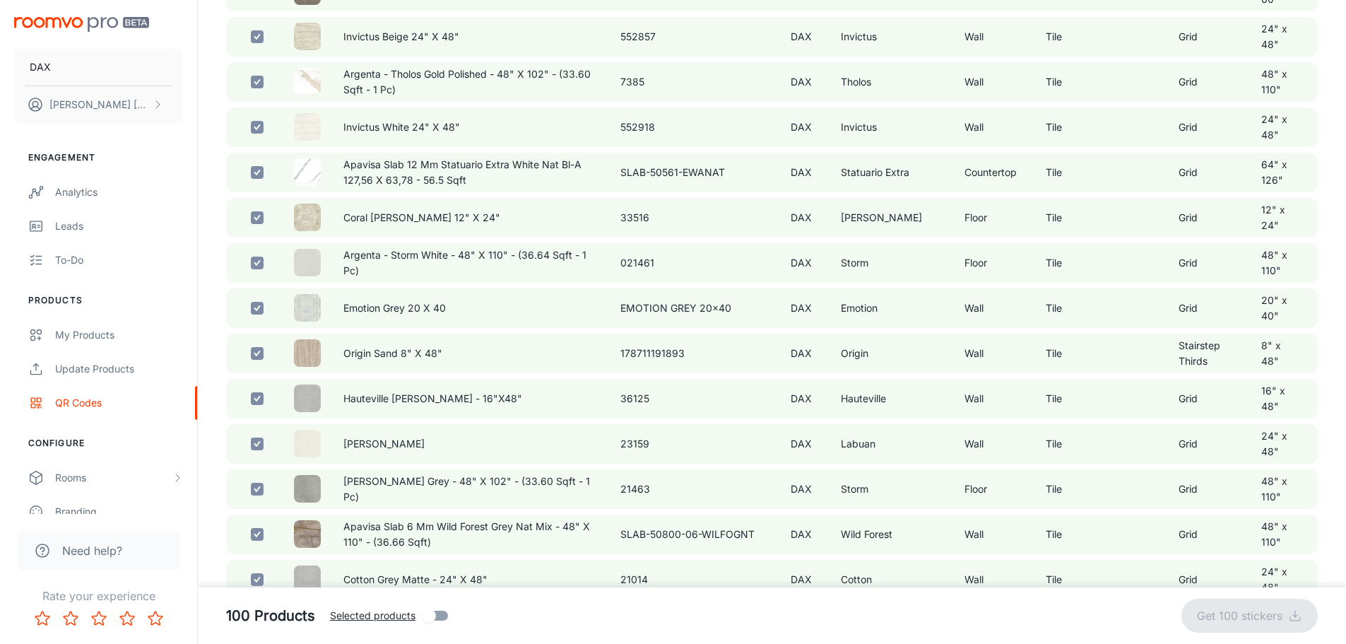
checkbox input "false"
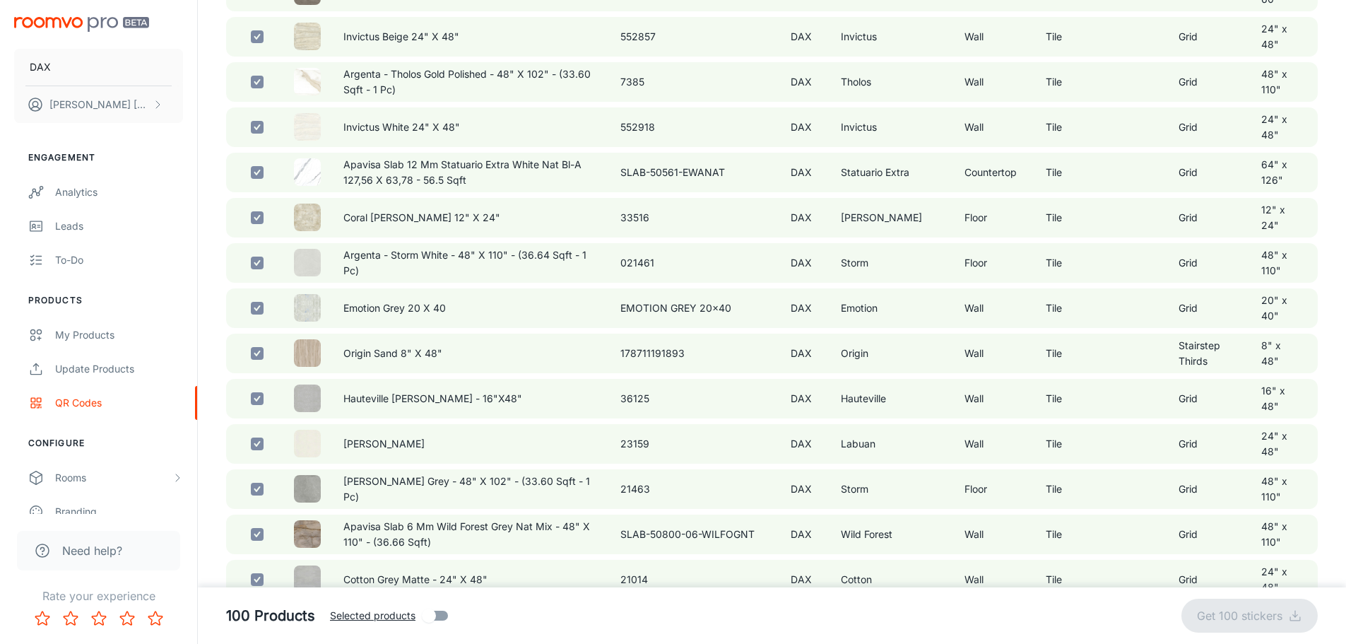
checkbox input "false"
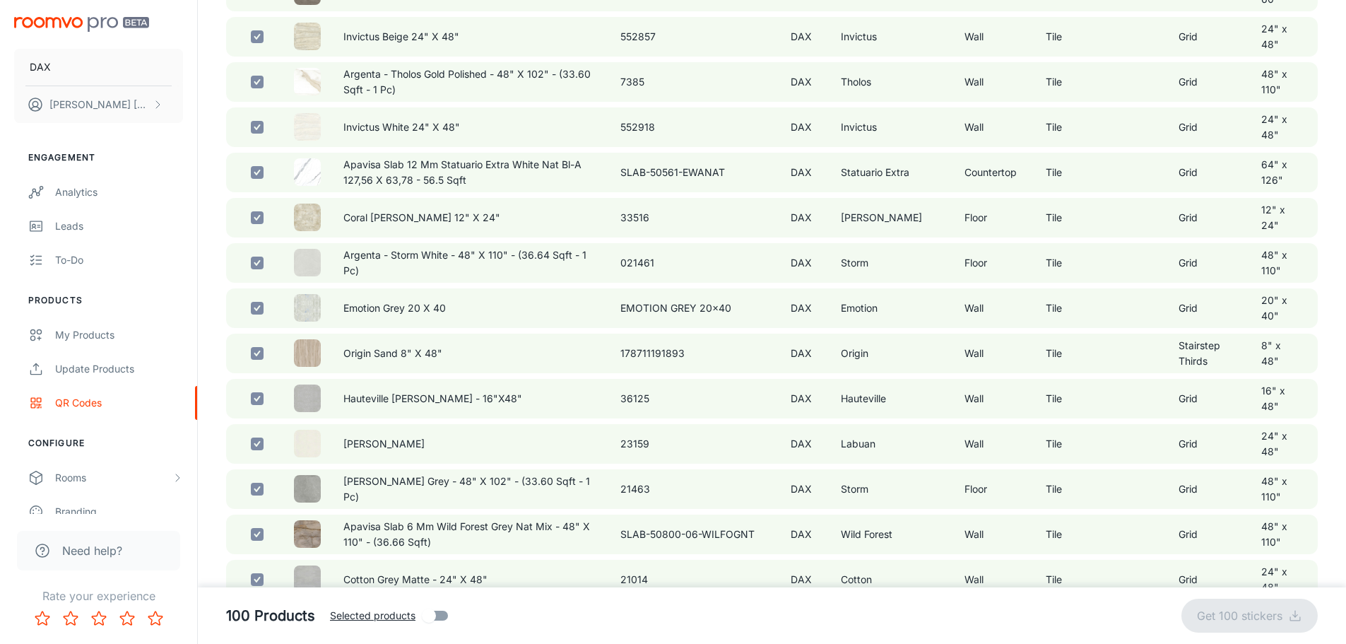
checkbox input "false"
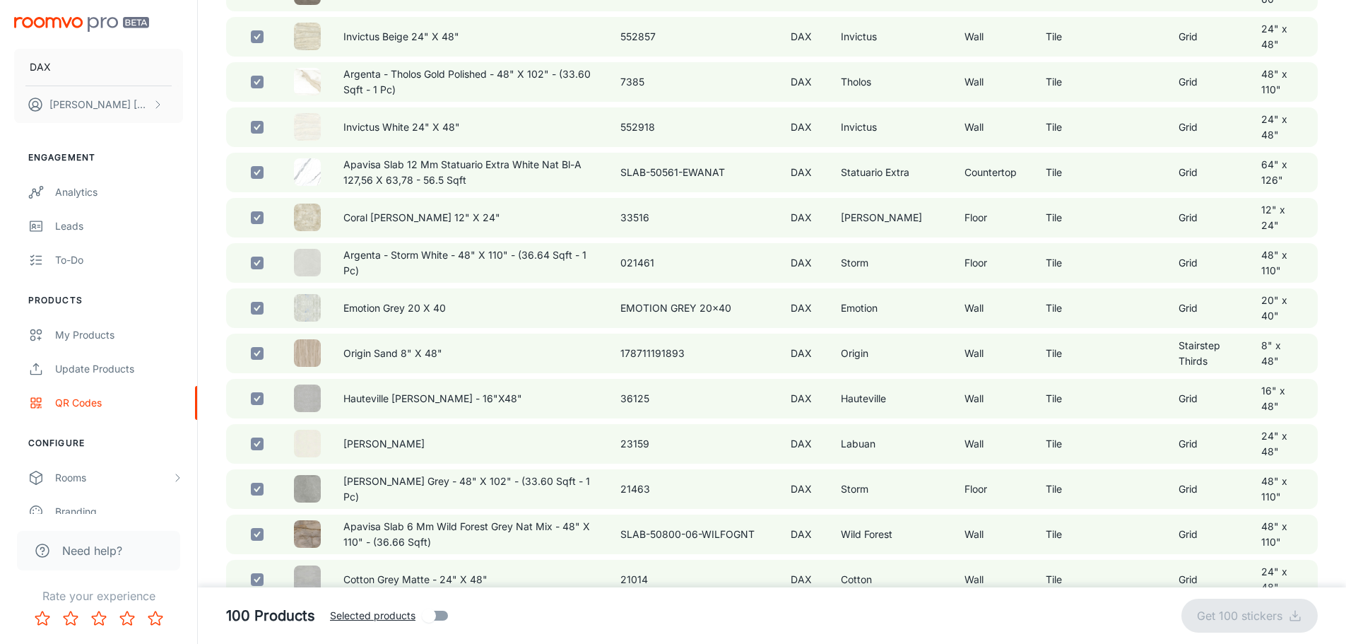
checkbox input "false"
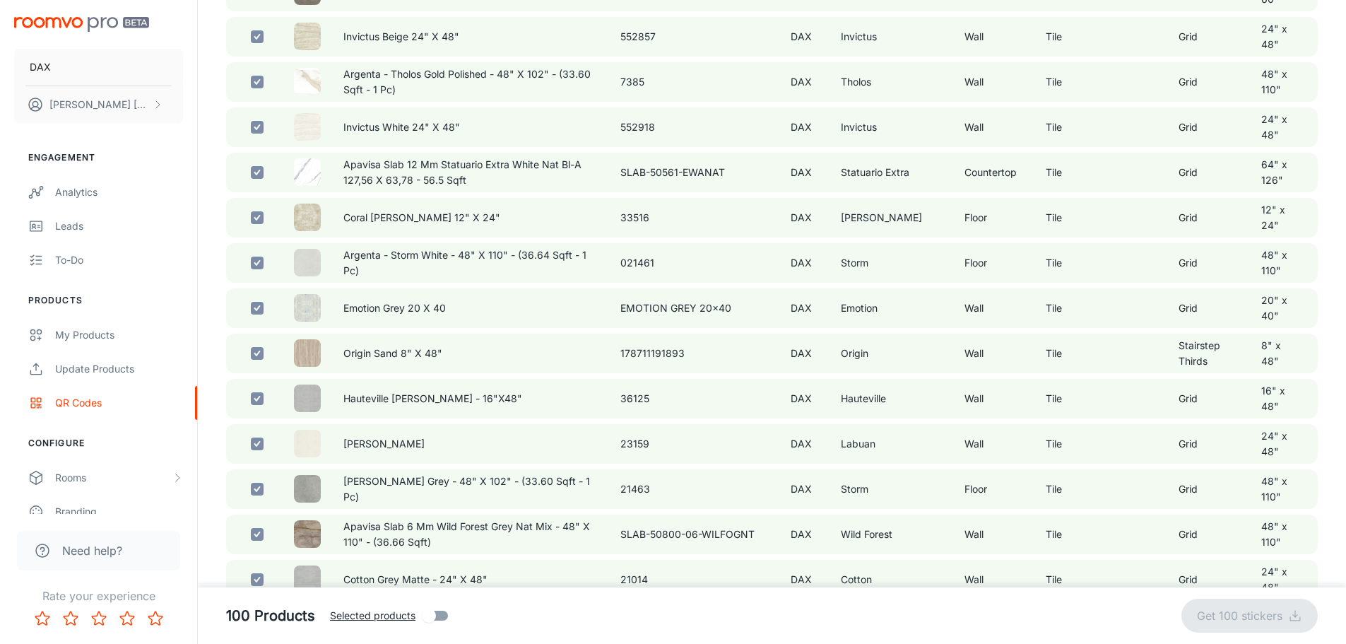
checkbox input "false"
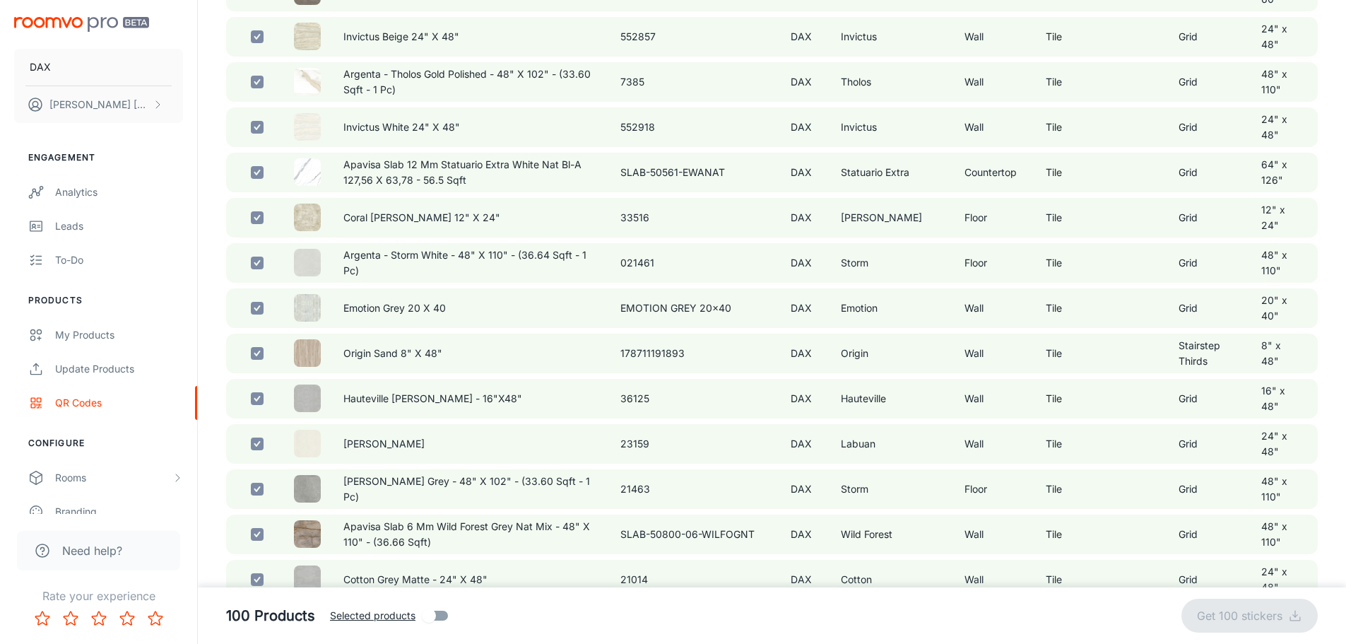
checkbox input "false"
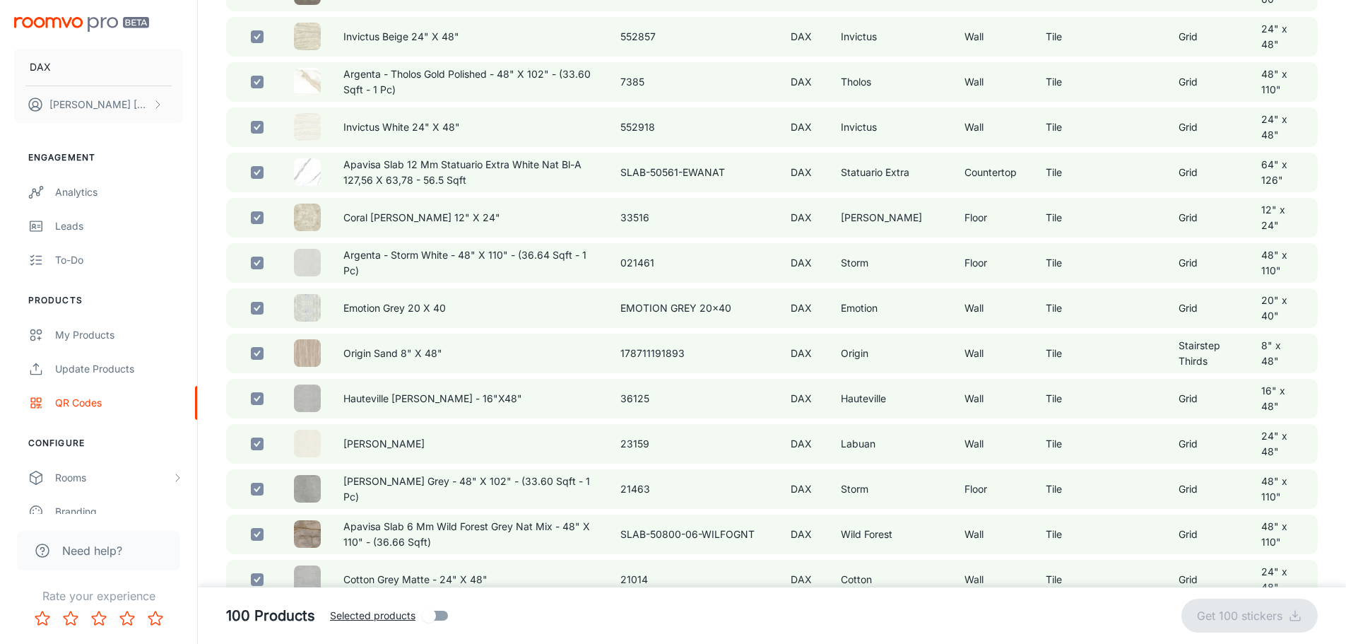
checkbox input "false"
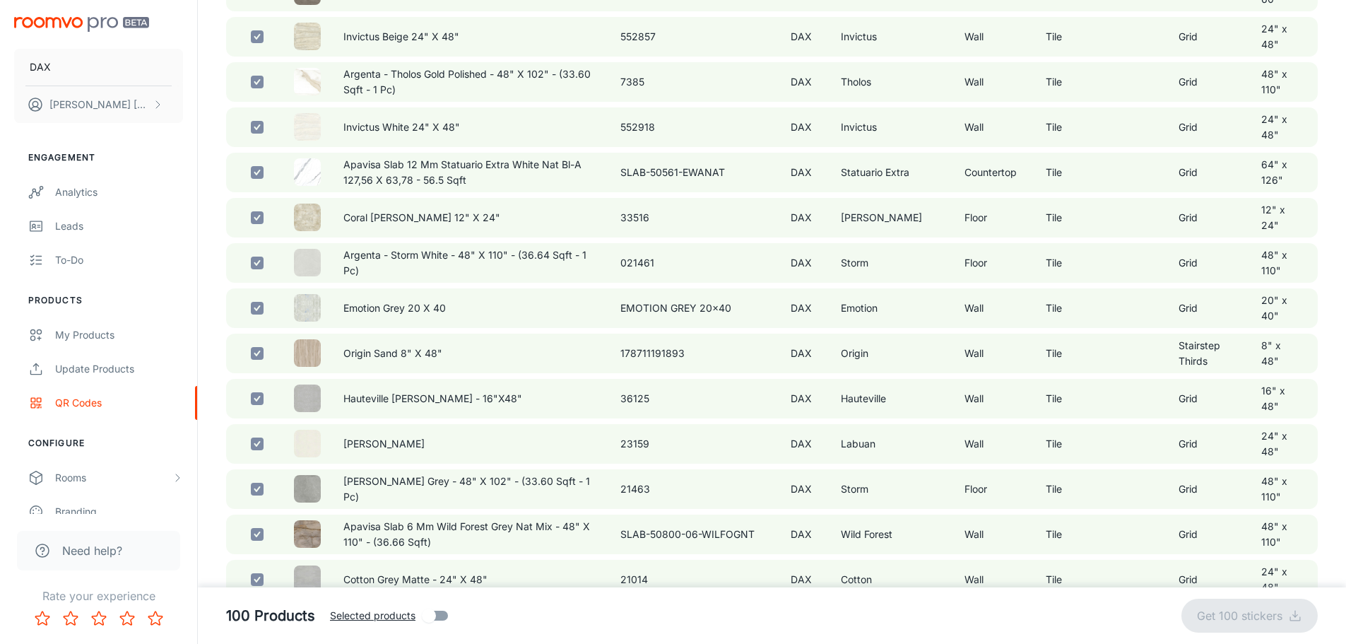
checkbox input "false"
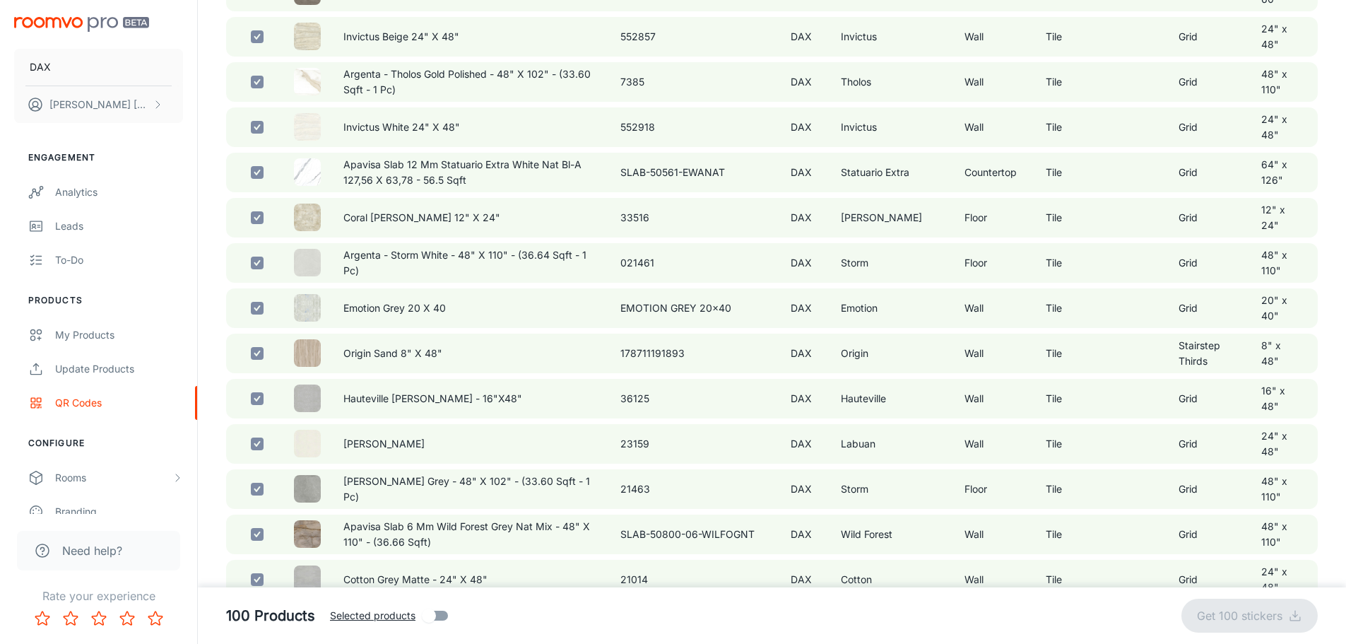
checkbox input "false"
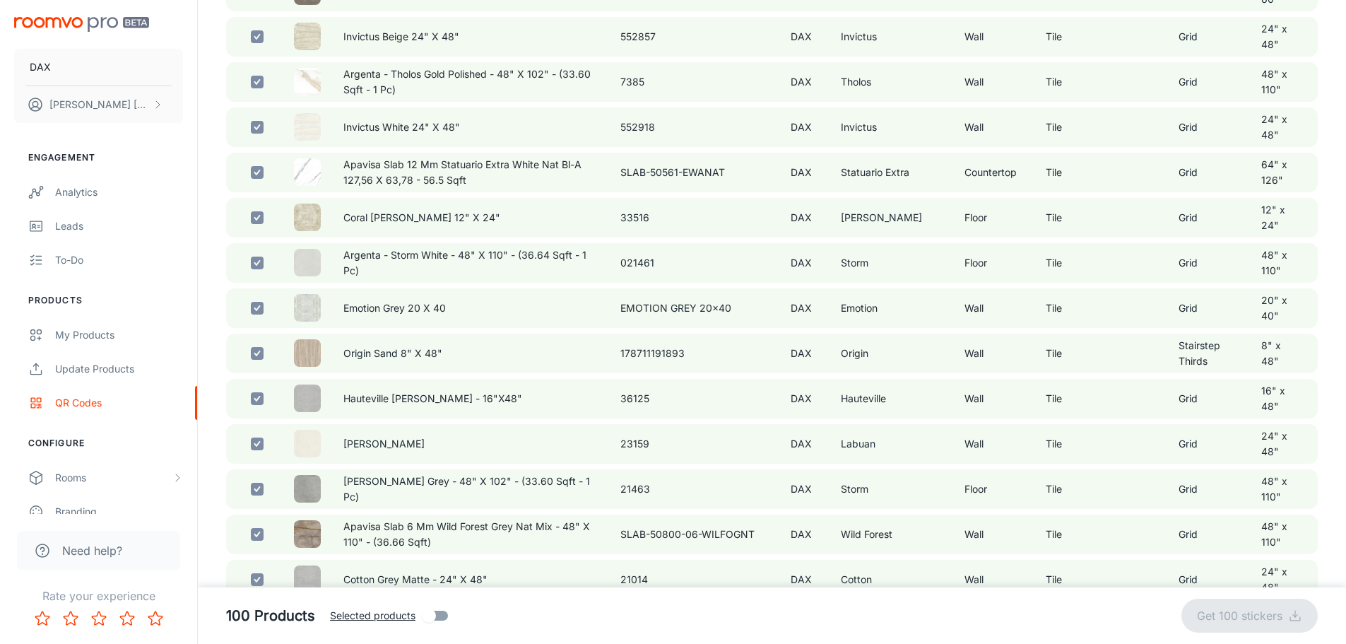
checkbox input "false"
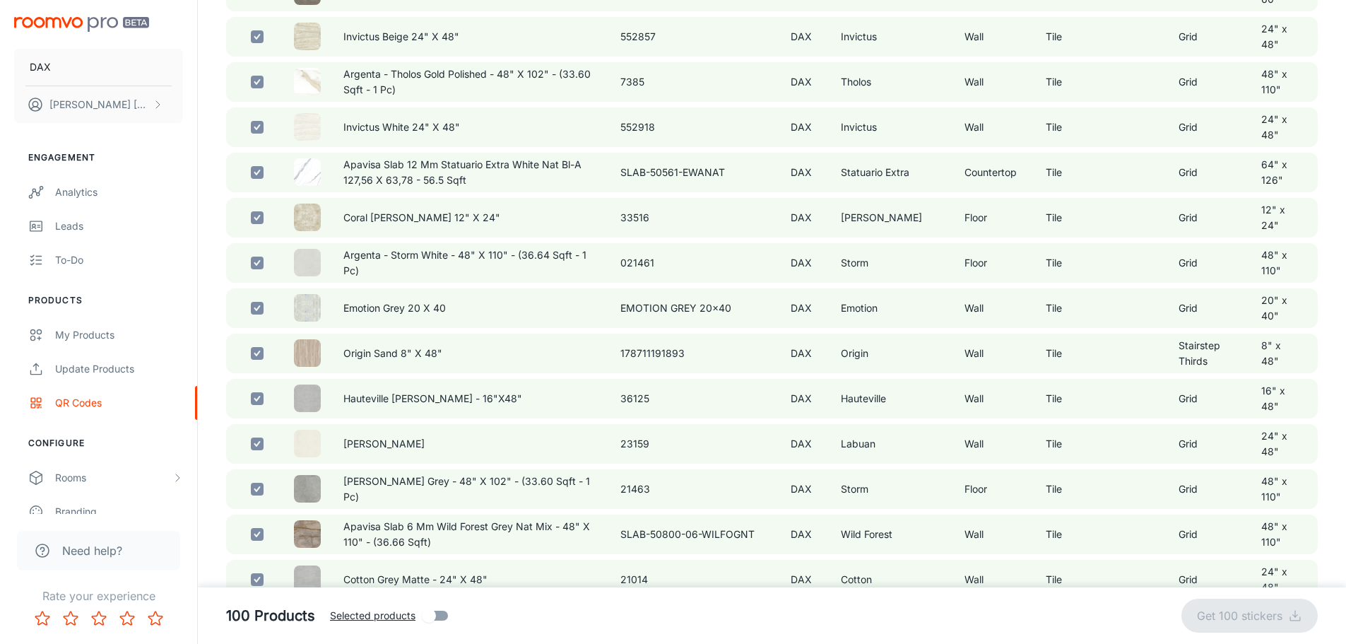
checkbox input "false"
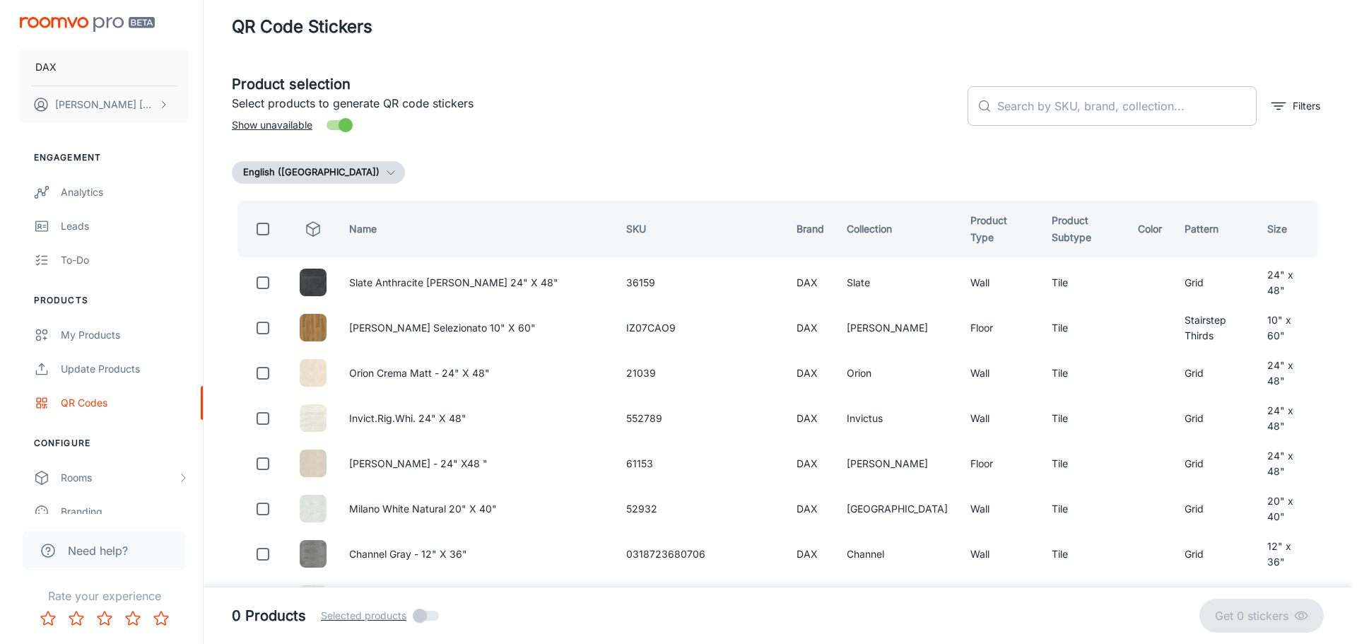
scroll to position [0, 0]
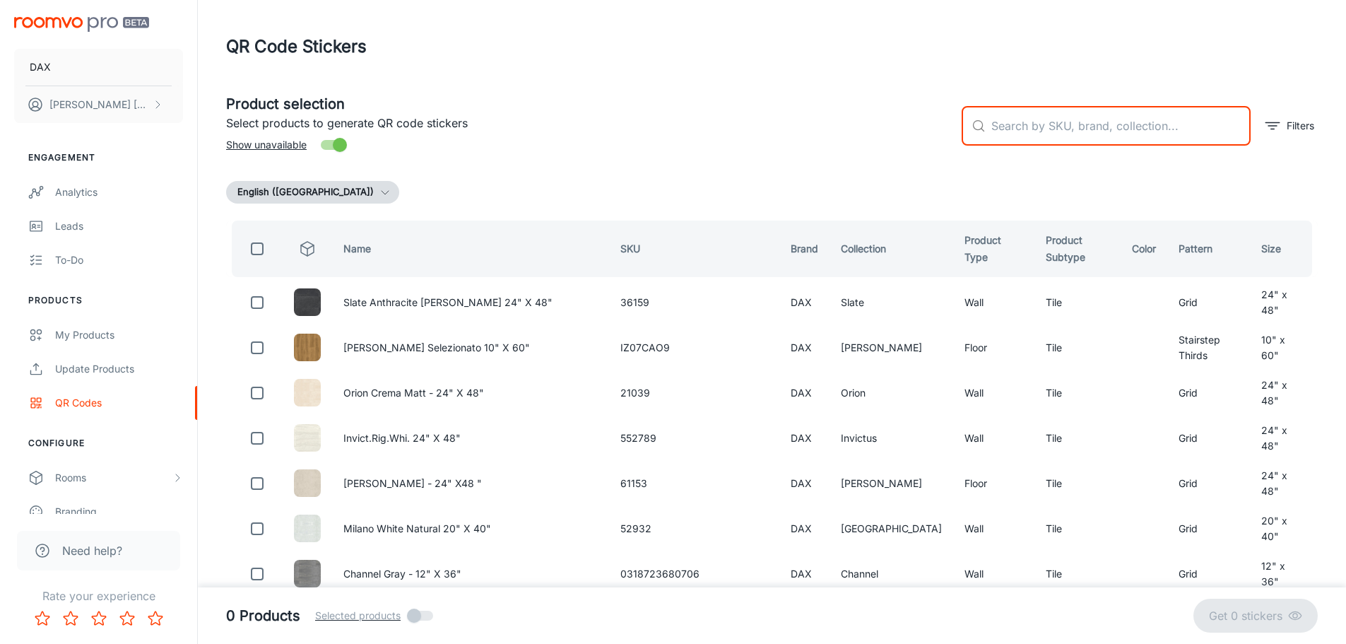
click at [1117, 133] on input "text" at bounding box center [1121, 126] width 259 height 40
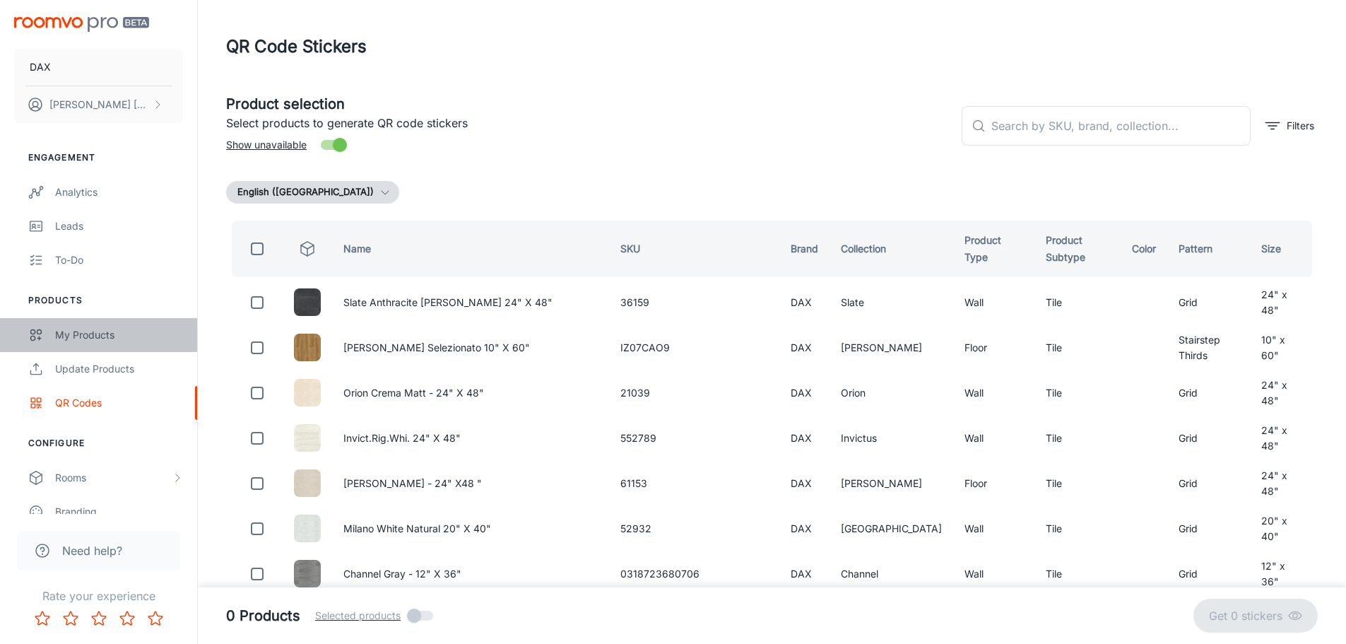
click at [89, 329] on div "My Products" at bounding box center [119, 335] width 128 height 16
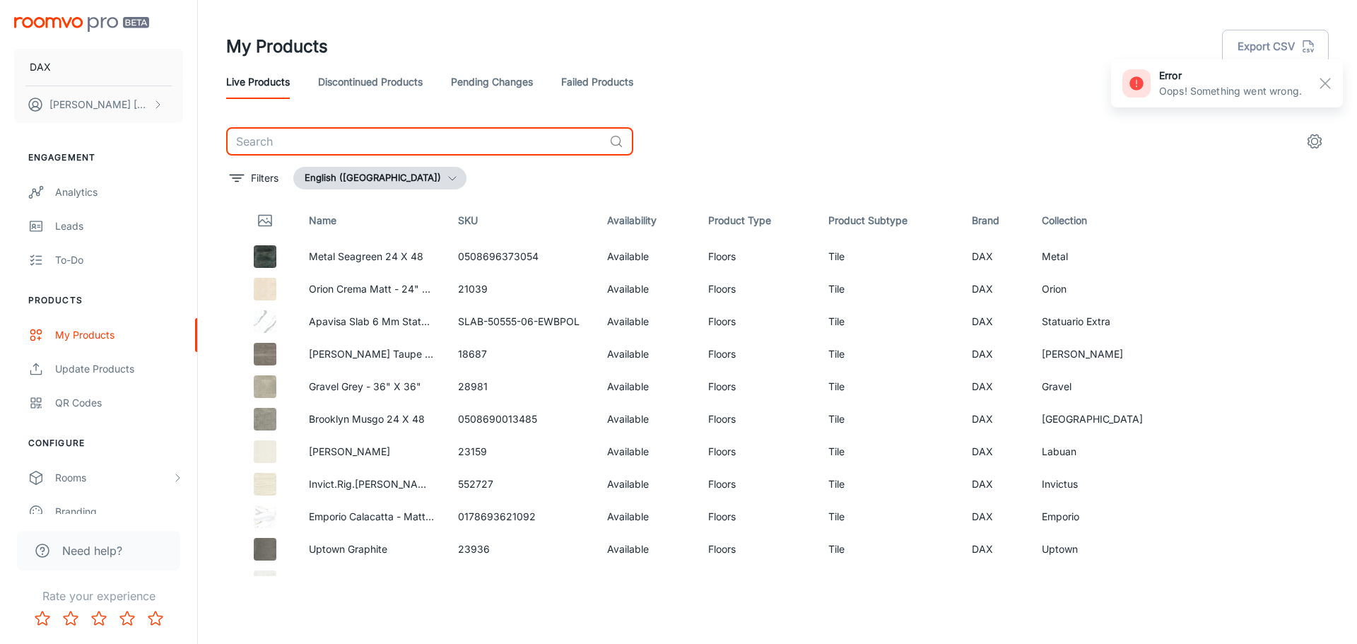
click at [379, 139] on input "text" at bounding box center [414, 141] width 377 height 28
click at [1317, 84] on rect "button" at bounding box center [1325, 83] width 17 height 17
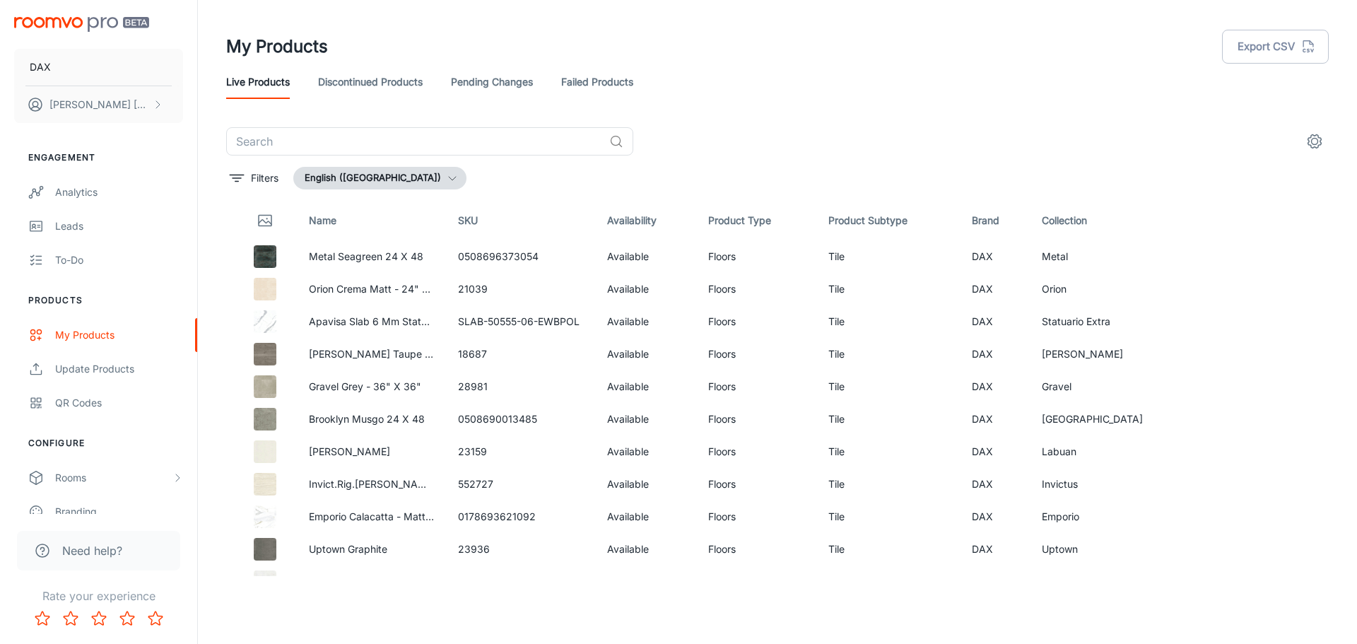
click at [489, 81] on link "Pending Changes" at bounding box center [492, 82] width 82 height 34
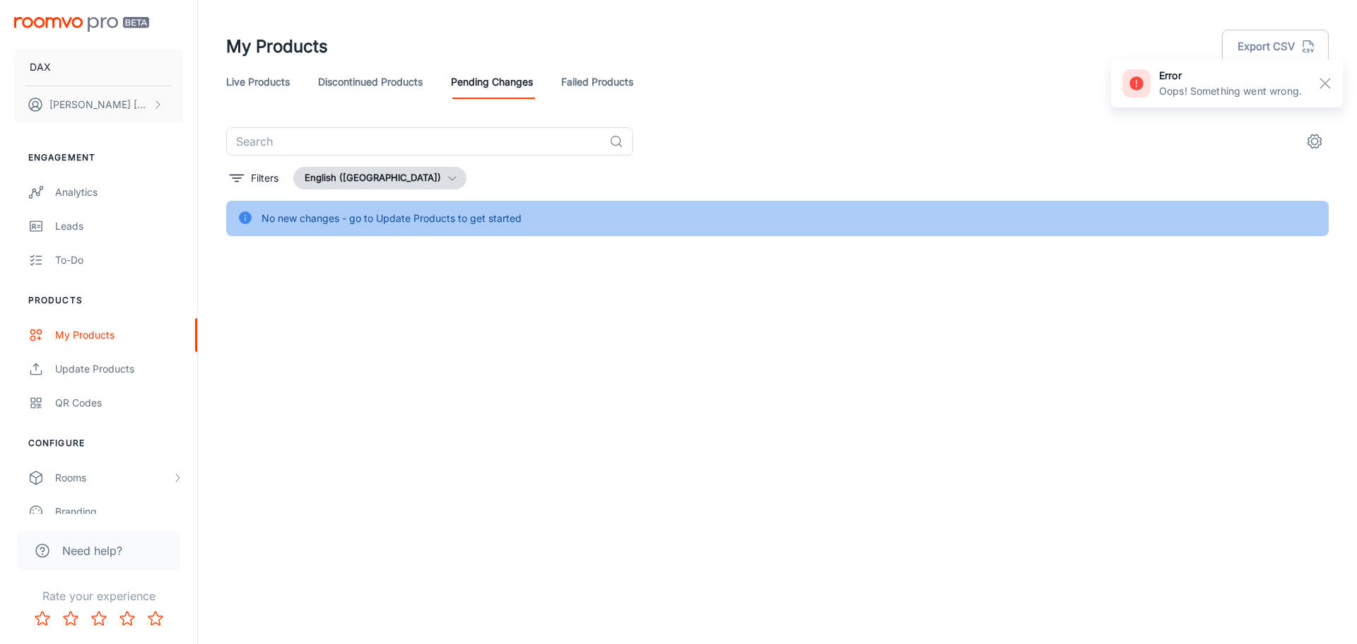
click at [573, 81] on link "Failed Products" at bounding box center [597, 82] width 72 height 34
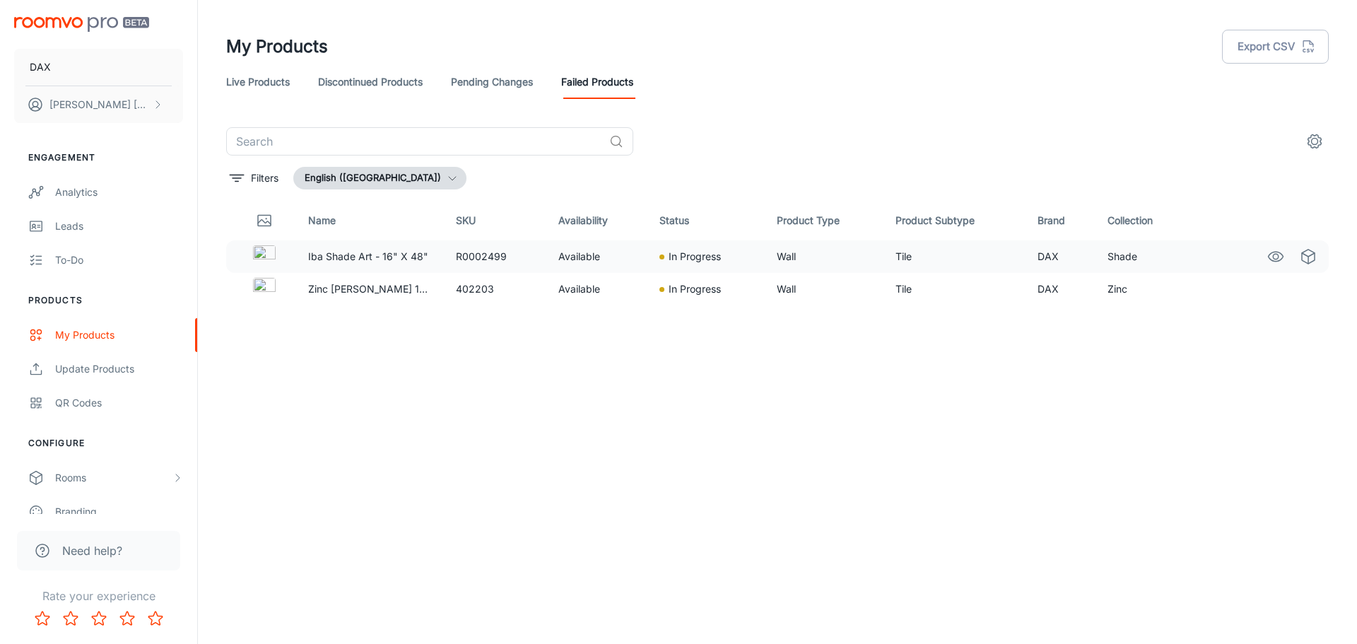
click at [687, 261] on p "In Progress" at bounding box center [695, 257] width 52 height 16
click at [275, 77] on link "Live Products" at bounding box center [258, 82] width 64 height 34
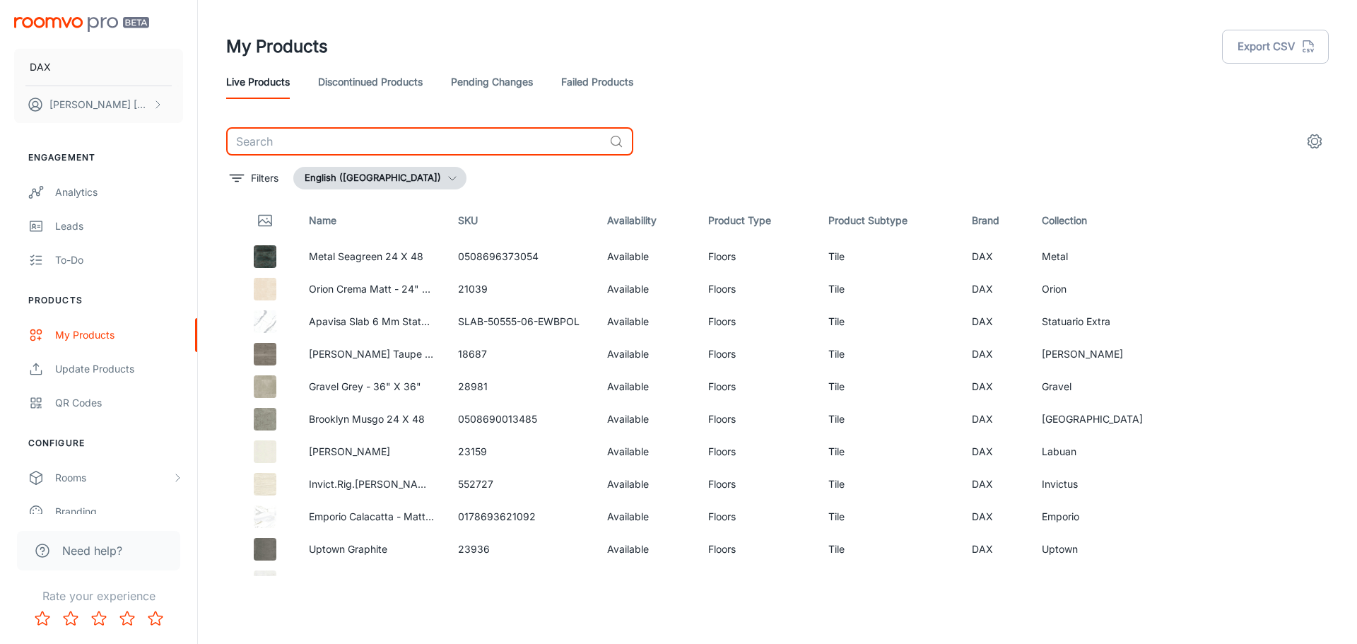
click at [350, 132] on input "text" at bounding box center [414, 141] width 377 height 28
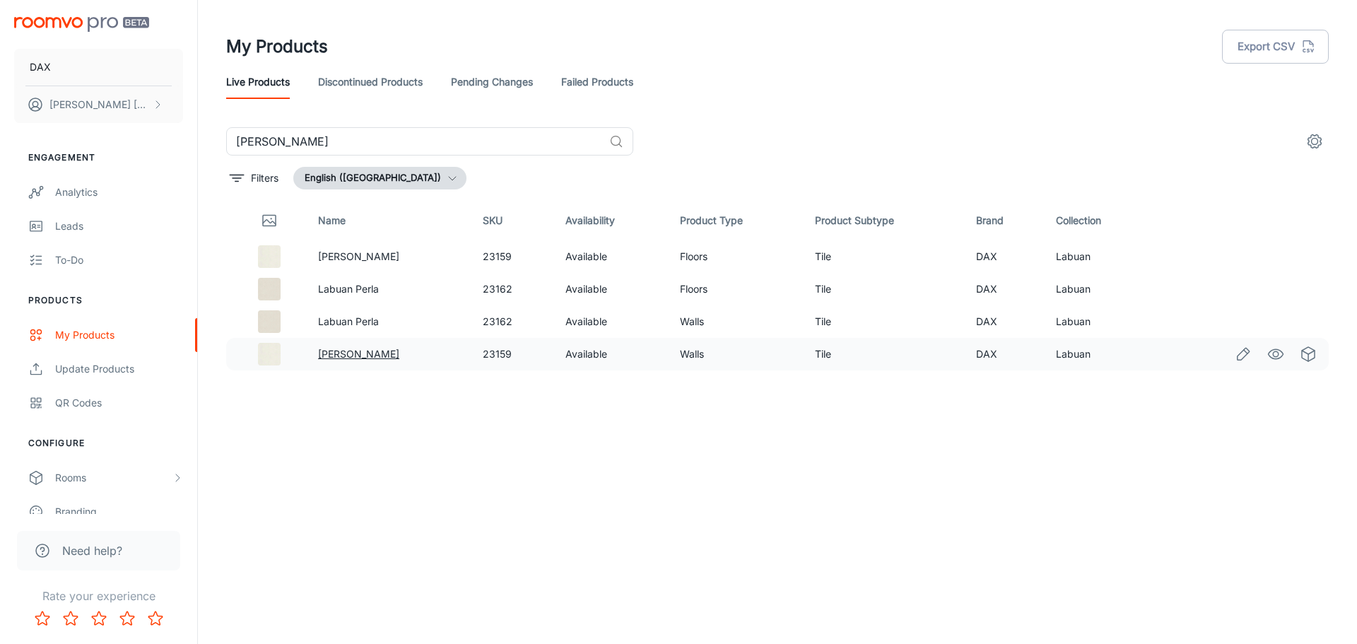
click at [345, 358] on link "[PERSON_NAME]" at bounding box center [358, 354] width 81 height 12
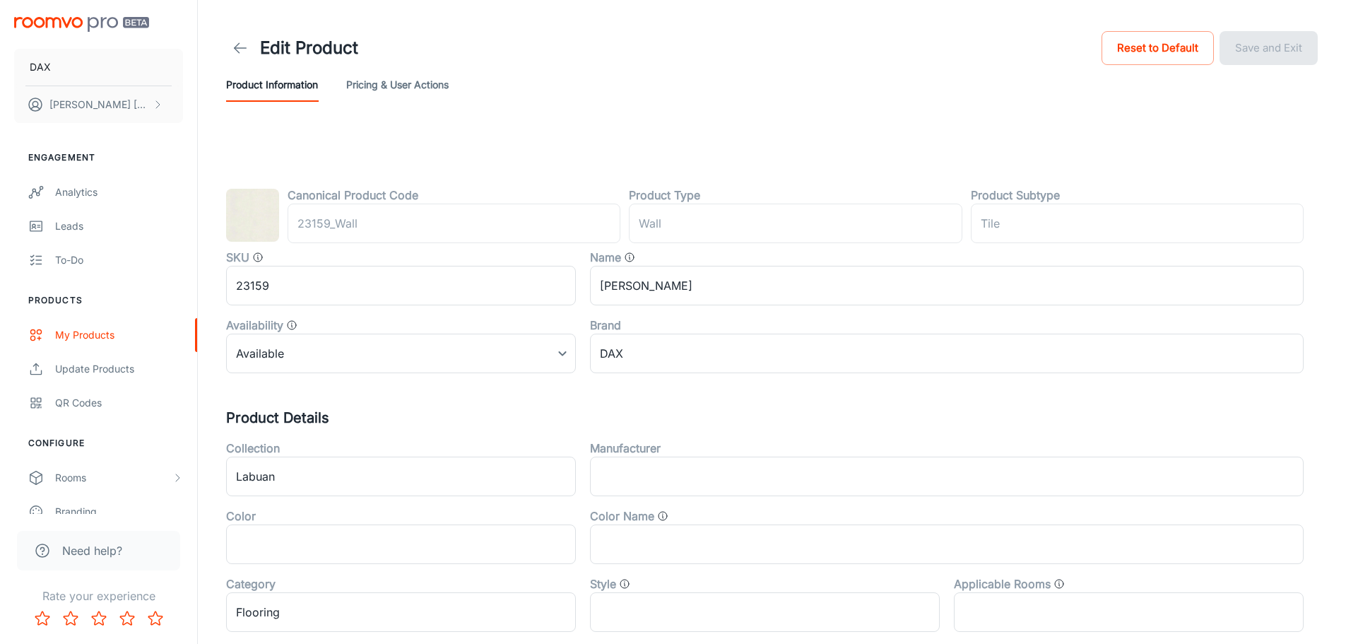
click at [380, 81] on button "Pricing & User Actions" at bounding box center [397, 85] width 102 height 34
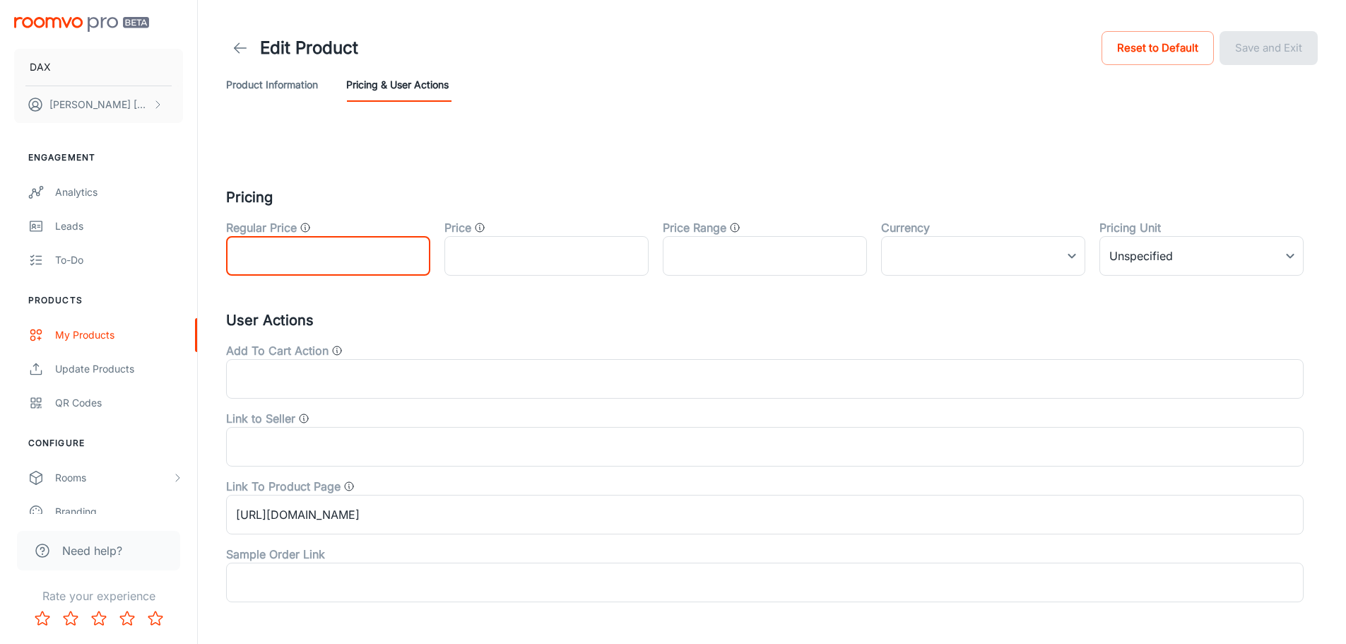
click at [307, 257] on input "text" at bounding box center [328, 256] width 204 height 40
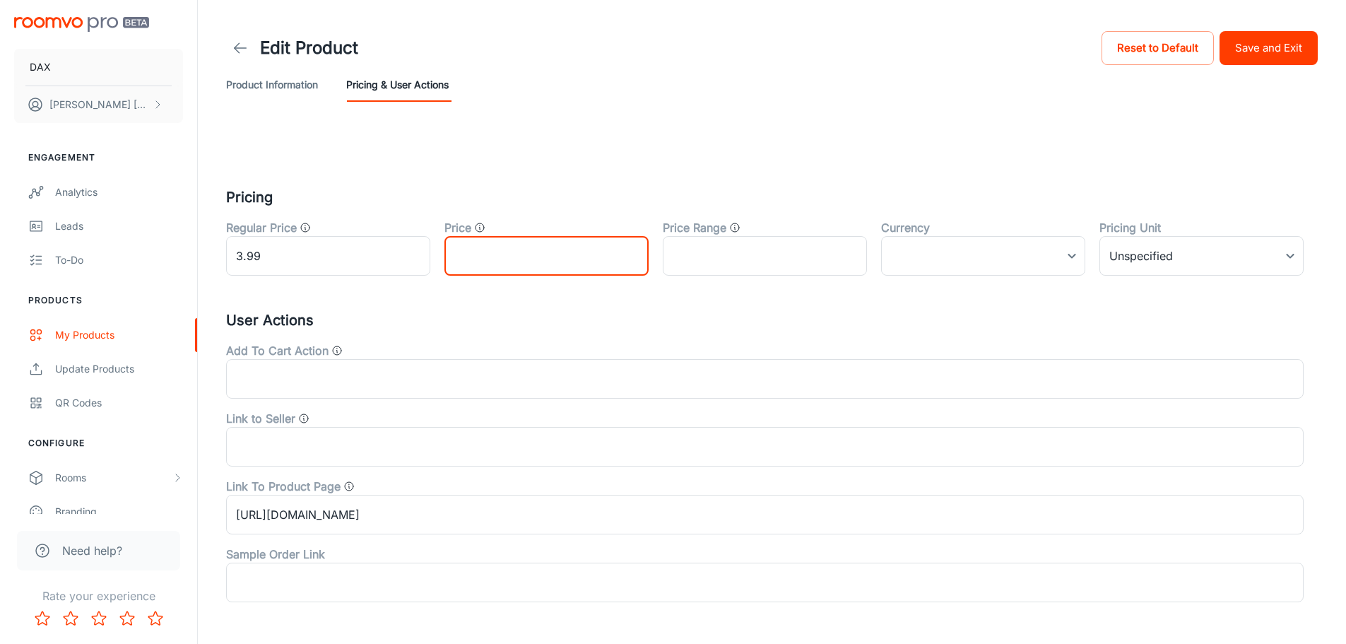
click at [522, 245] on input "text" at bounding box center [547, 256] width 204 height 40
click at [763, 252] on input "text" at bounding box center [765, 256] width 204 height 40
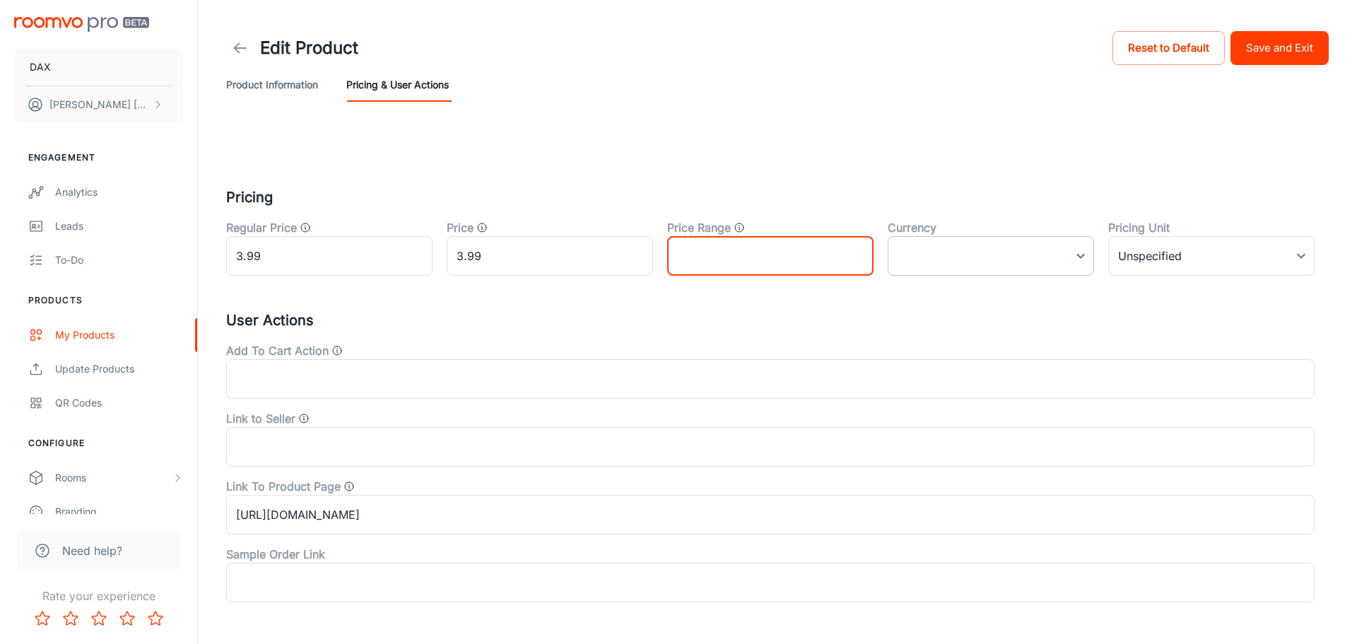
click at [1011, 265] on body "DAX [PERSON_NAME] Engagement Analytics Leads To-do Products My Products Update …" at bounding box center [678, 322] width 1357 height 644
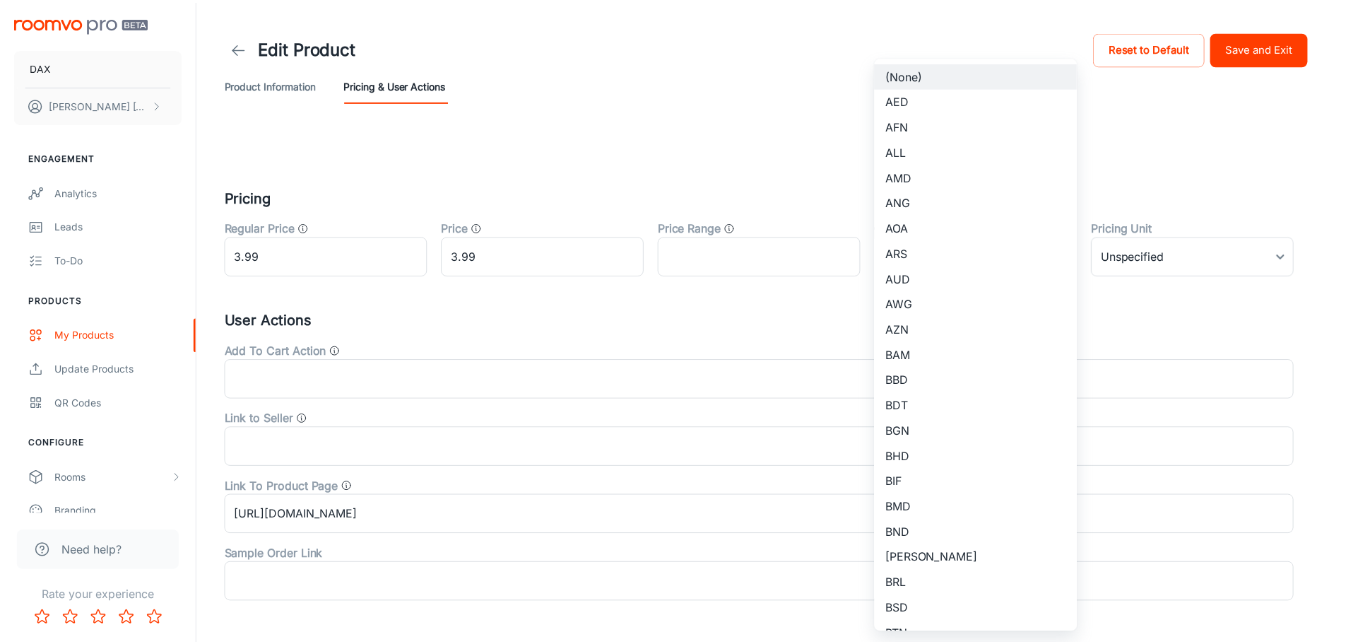
scroll to position [3318, 0]
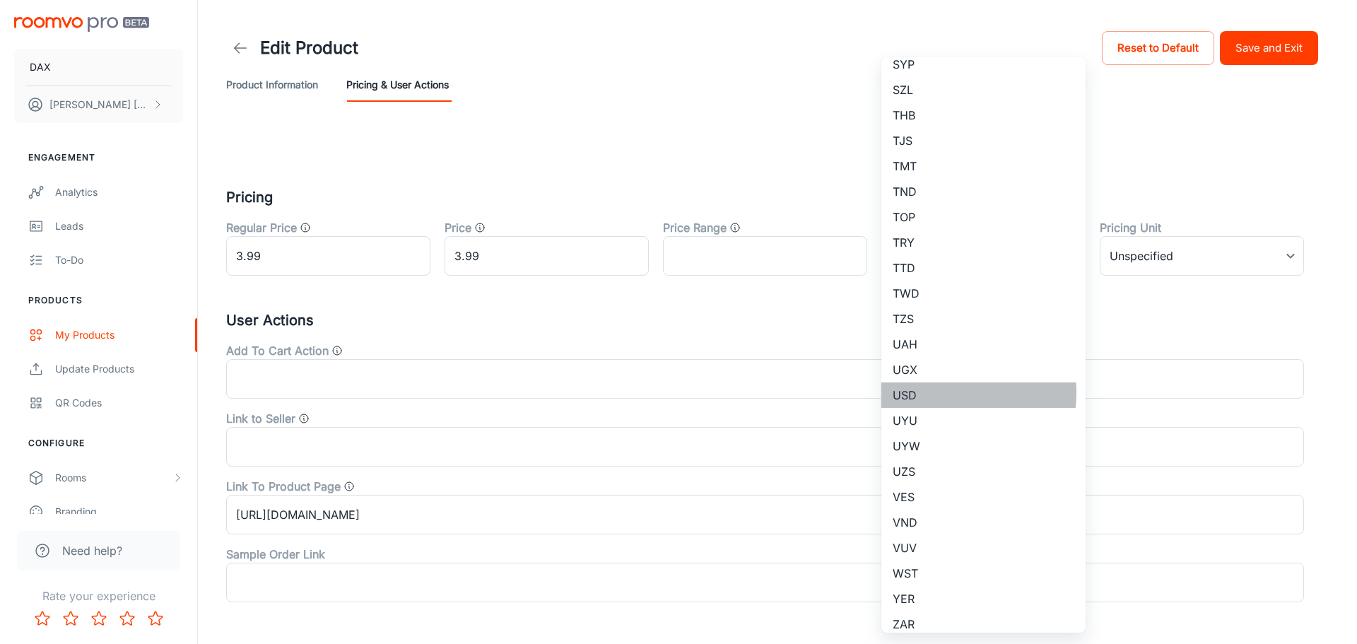
click at [916, 392] on li "USD" at bounding box center [983, 394] width 204 height 25
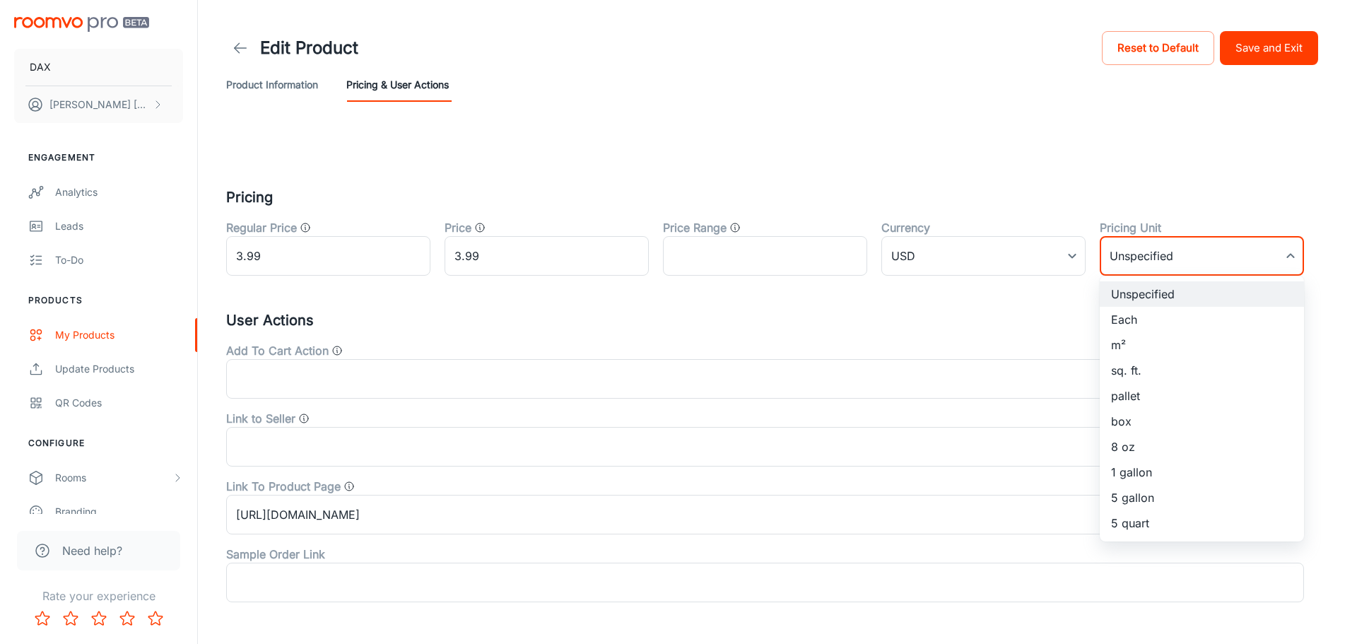
click at [1129, 261] on body "DAX [PERSON_NAME] Engagement Analytics Leads To-do Products My Products Update …" at bounding box center [678, 322] width 1357 height 644
click at [1124, 376] on li "sq. ft." at bounding box center [1202, 370] width 204 height 25
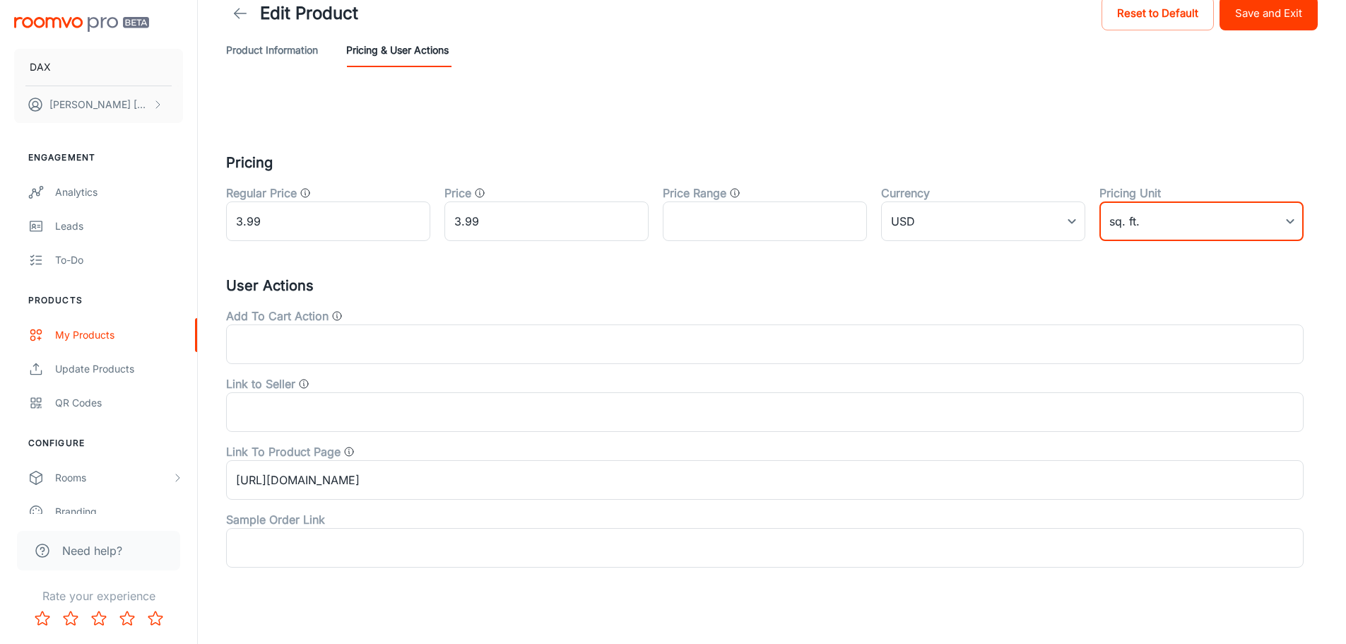
scroll to position [49, 0]
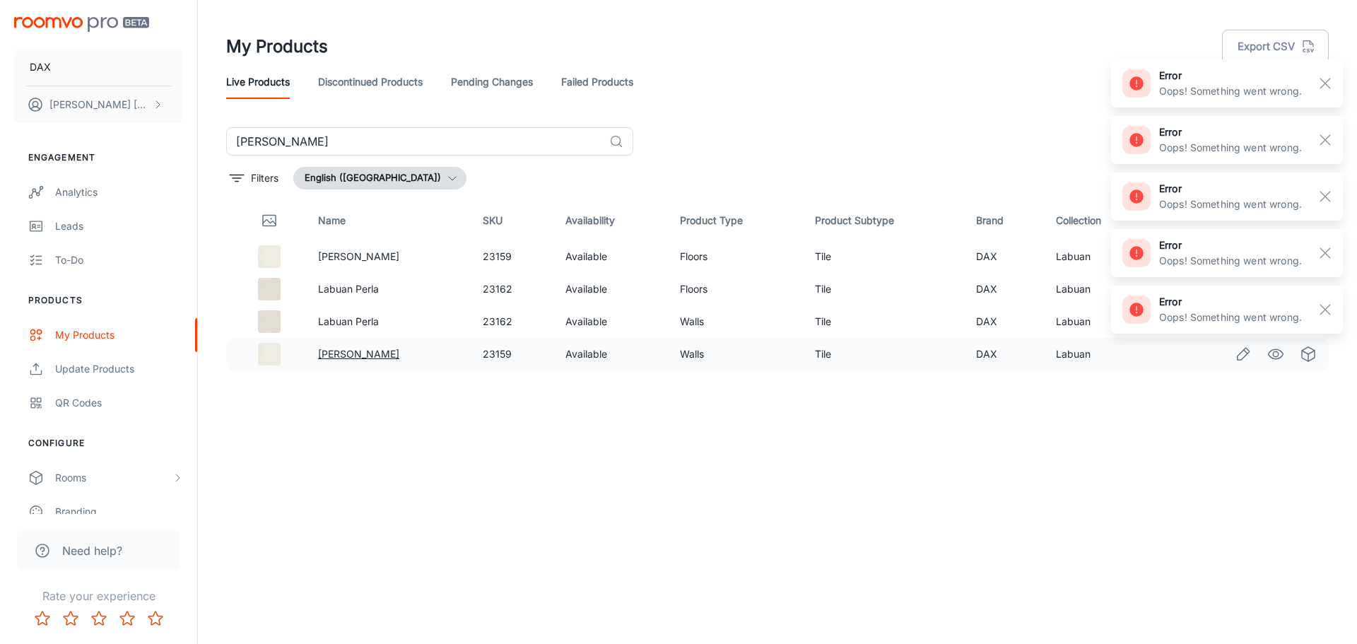
click at [361, 350] on link "[PERSON_NAME]" at bounding box center [358, 354] width 81 height 12
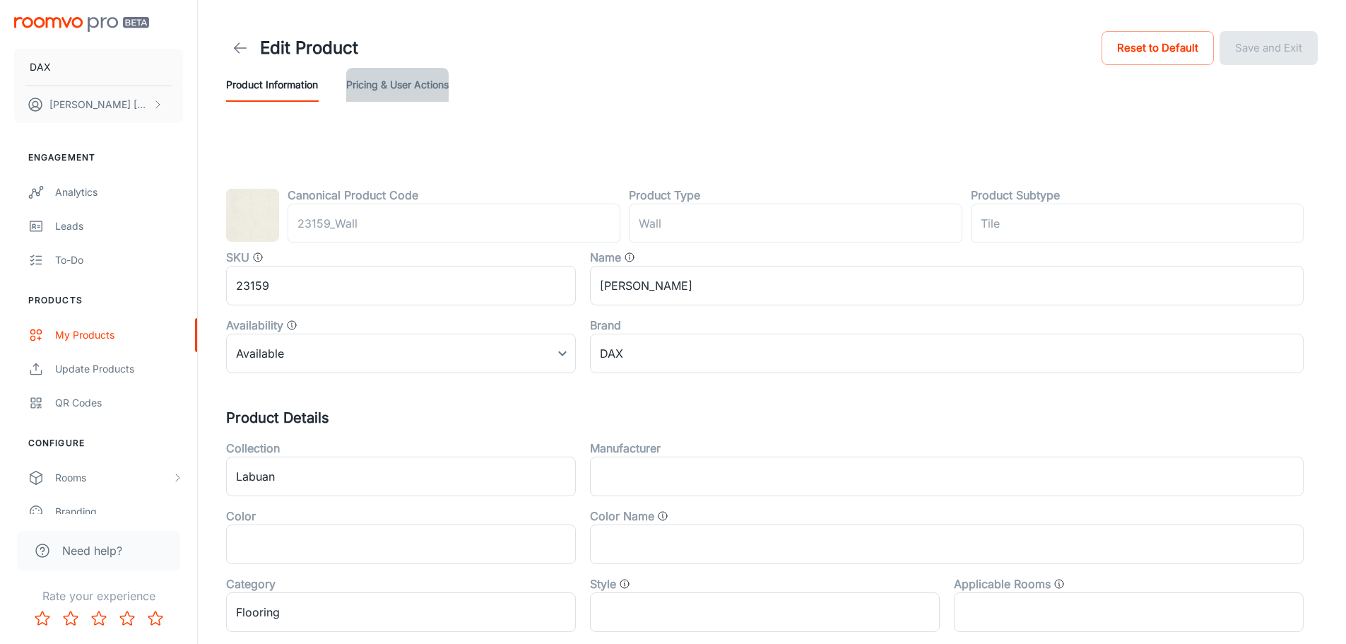
click at [392, 79] on button "Pricing & User Actions" at bounding box center [397, 85] width 102 height 34
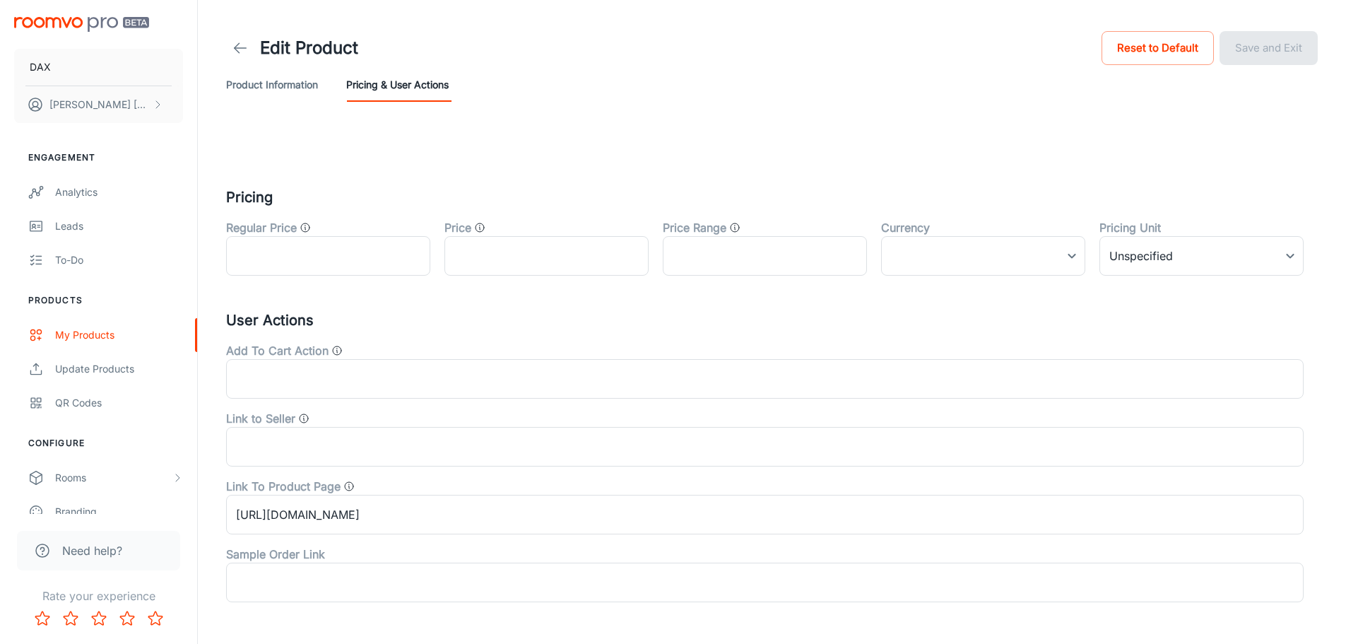
click at [322, 80] on div "Product Information Pricing & User Actions" at bounding box center [772, 85] width 1092 height 34
click at [97, 354] on link "Update Products" at bounding box center [98, 369] width 197 height 34
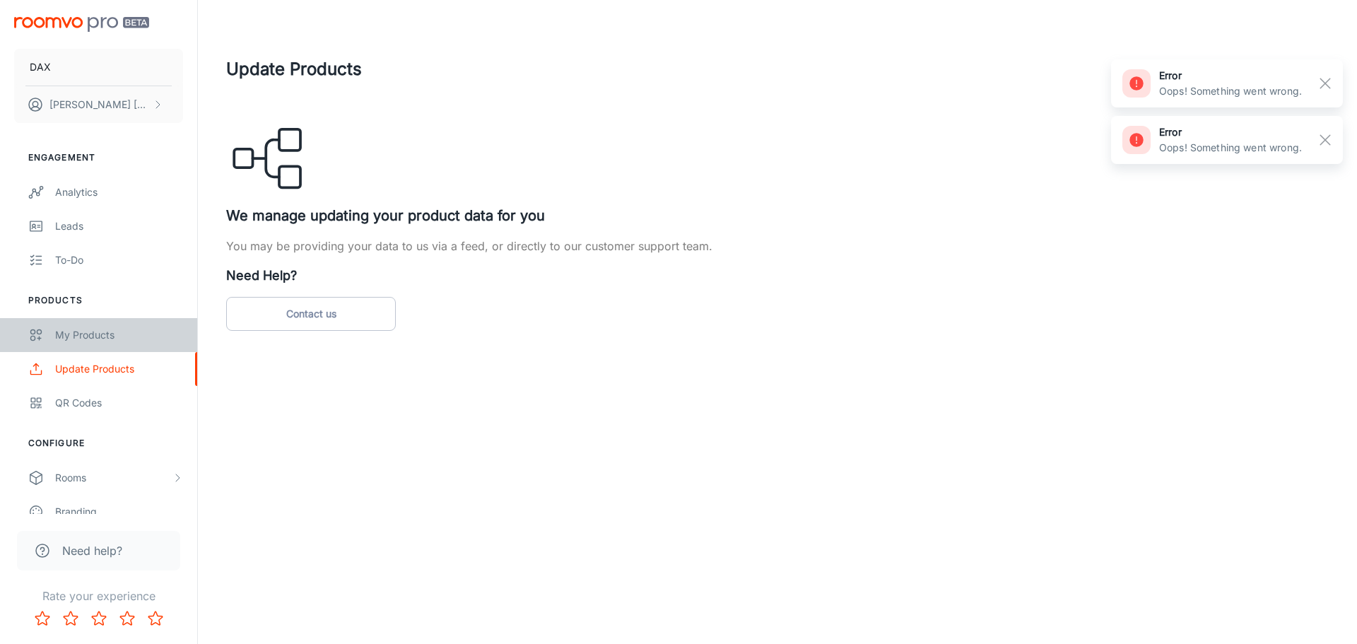
click at [97, 339] on div "My Products" at bounding box center [119, 335] width 128 height 16
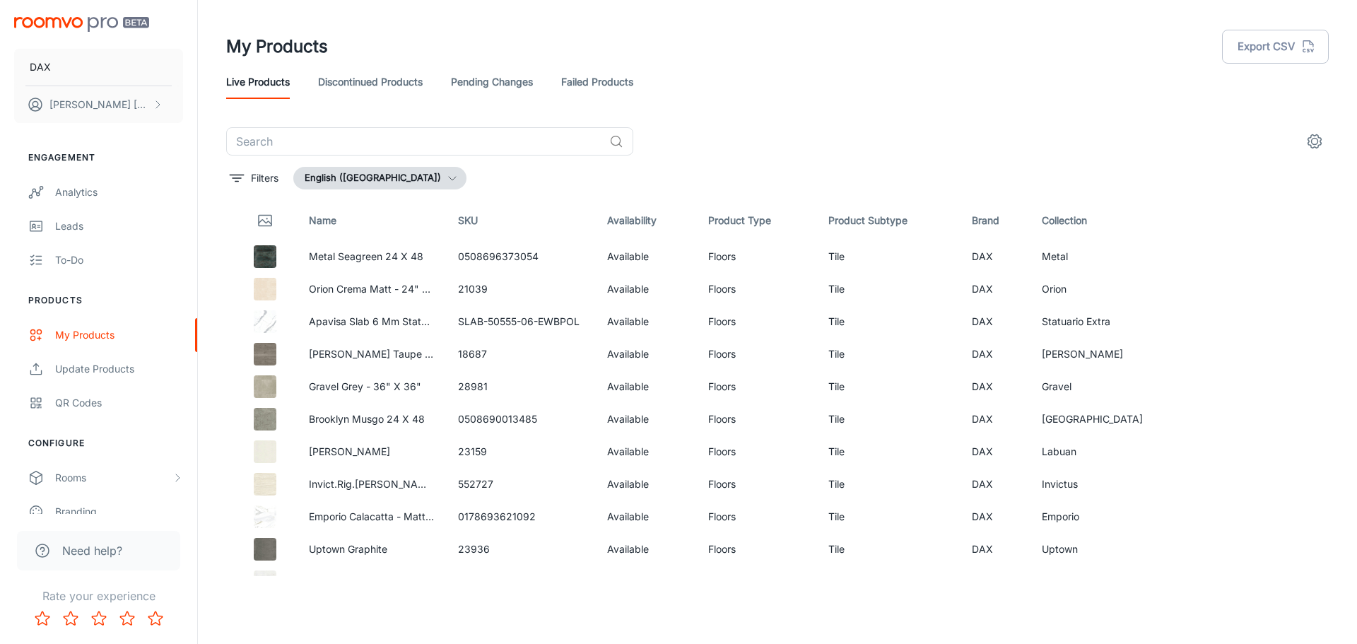
click at [789, 227] on th "Product Type" at bounding box center [757, 221] width 120 height 40
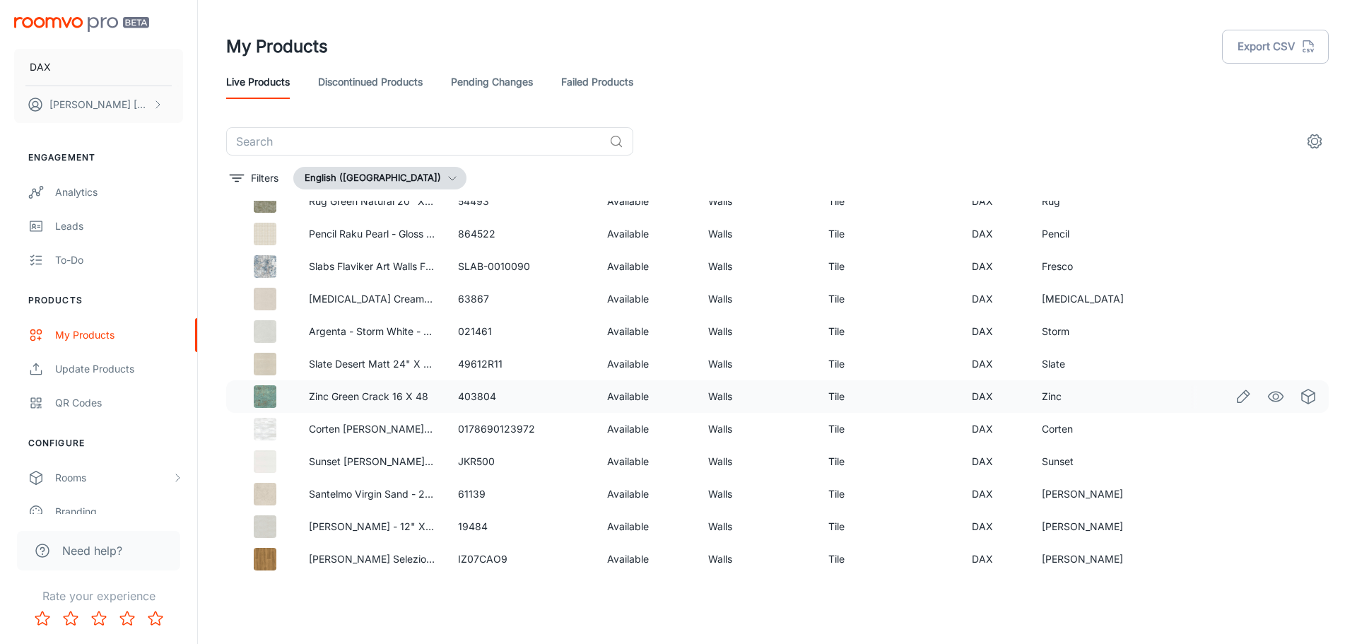
scroll to position [3826, 0]
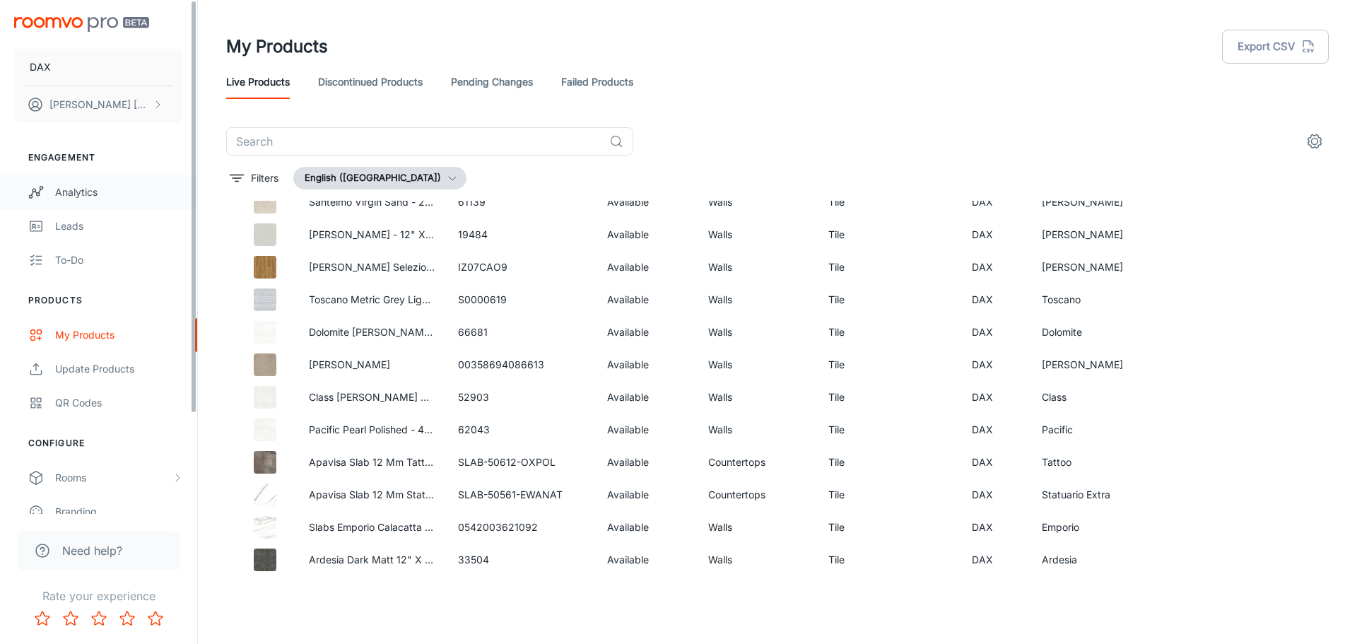
click at [138, 189] on div "Analytics" at bounding box center [119, 192] width 128 height 16
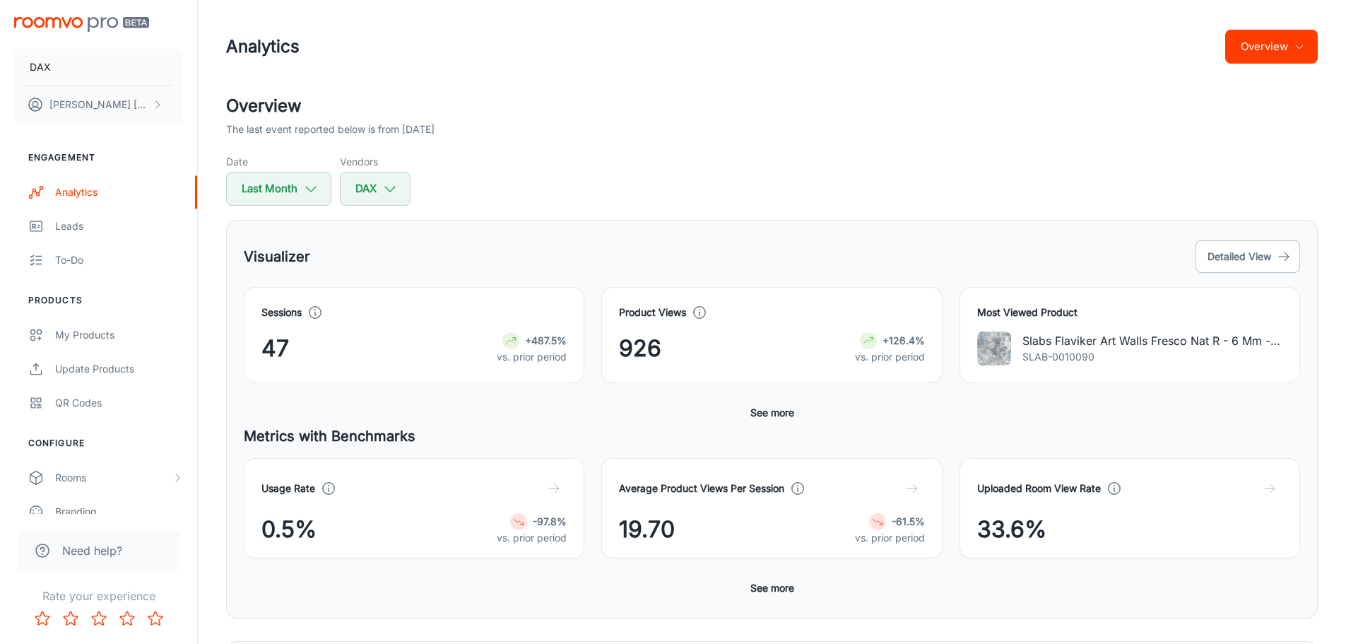
click at [83, 26] on img "scrollable content" at bounding box center [81, 24] width 135 height 15
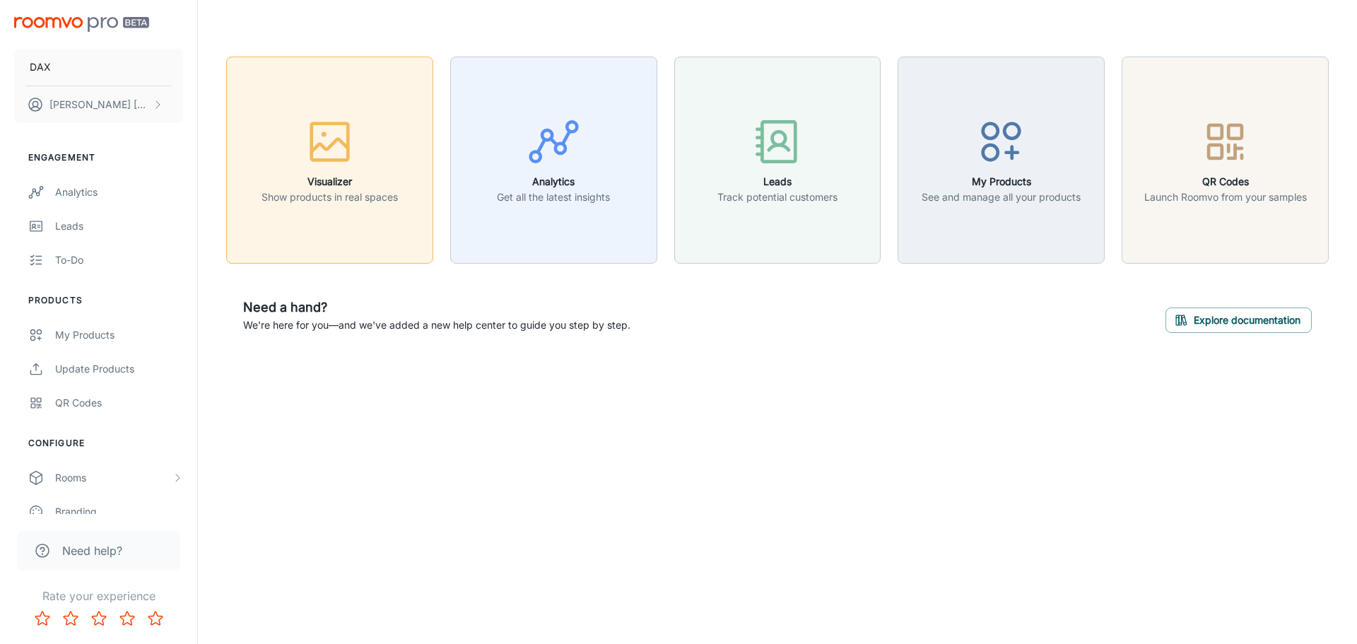
click at [341, 162] on icon "button" at bounding box center [329, 141] width 53 height 53
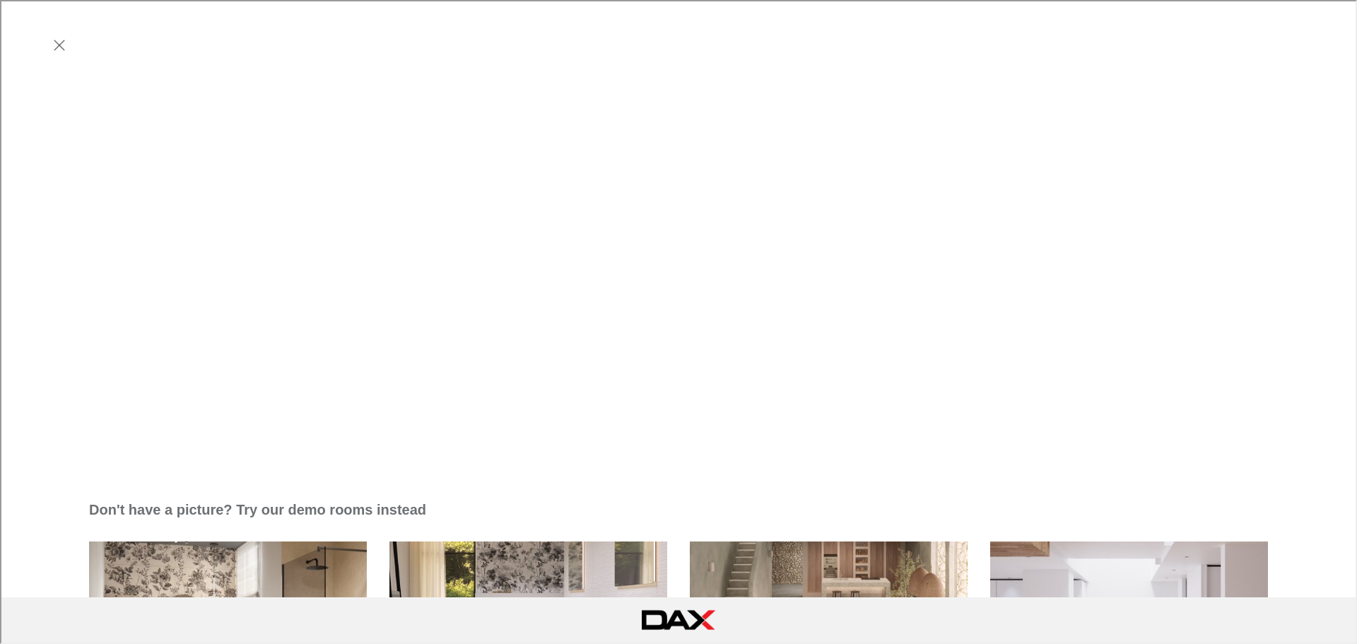
scroll to position [636, 0]
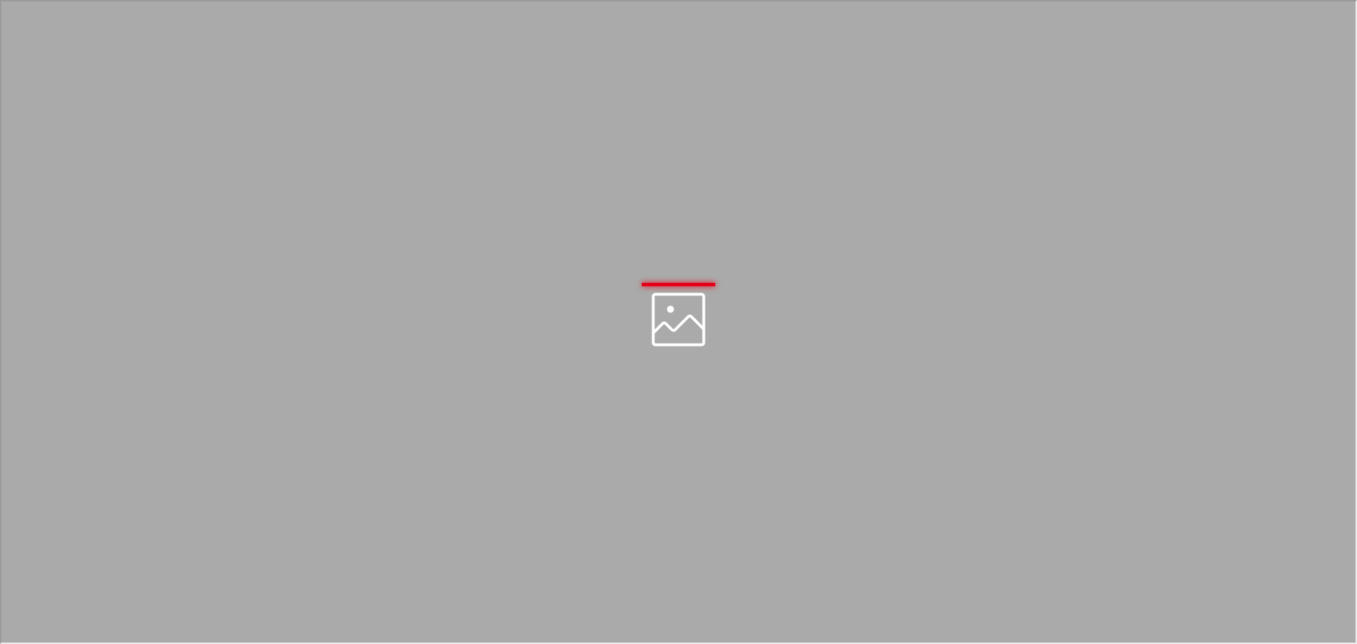
scroll to position [0, 0]
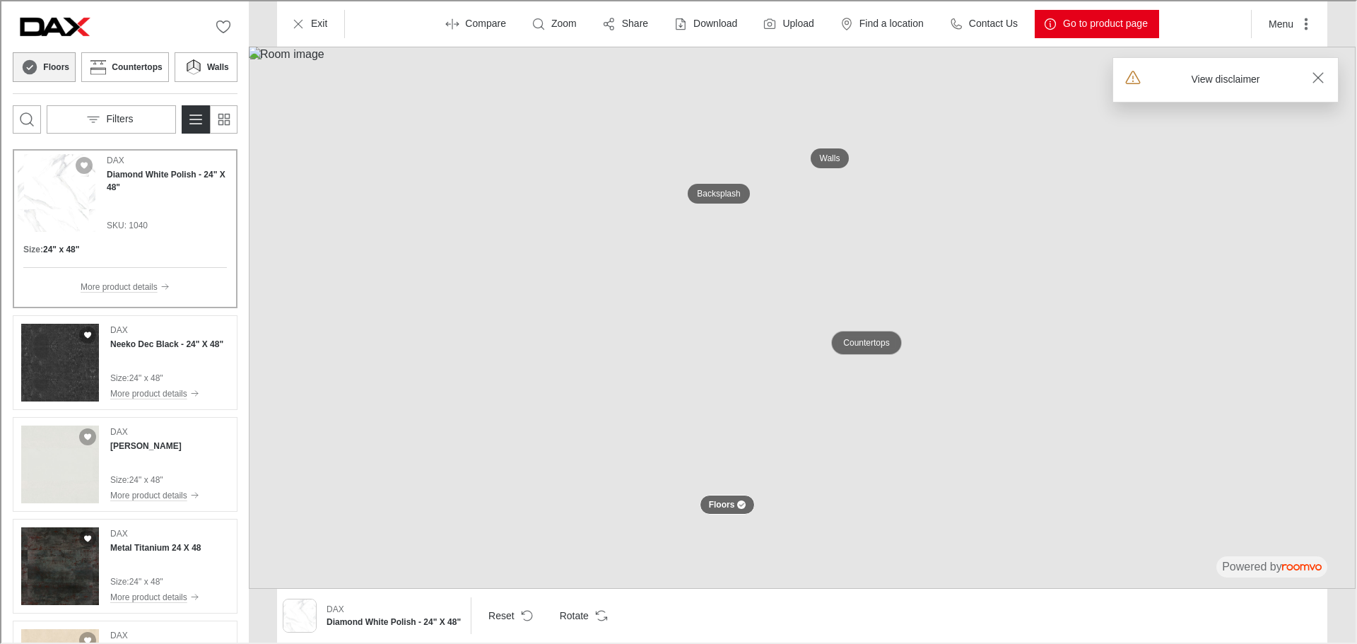
click at [869, 344] on p "Countertops" at bounding box center [865, 342] width 46 height 12
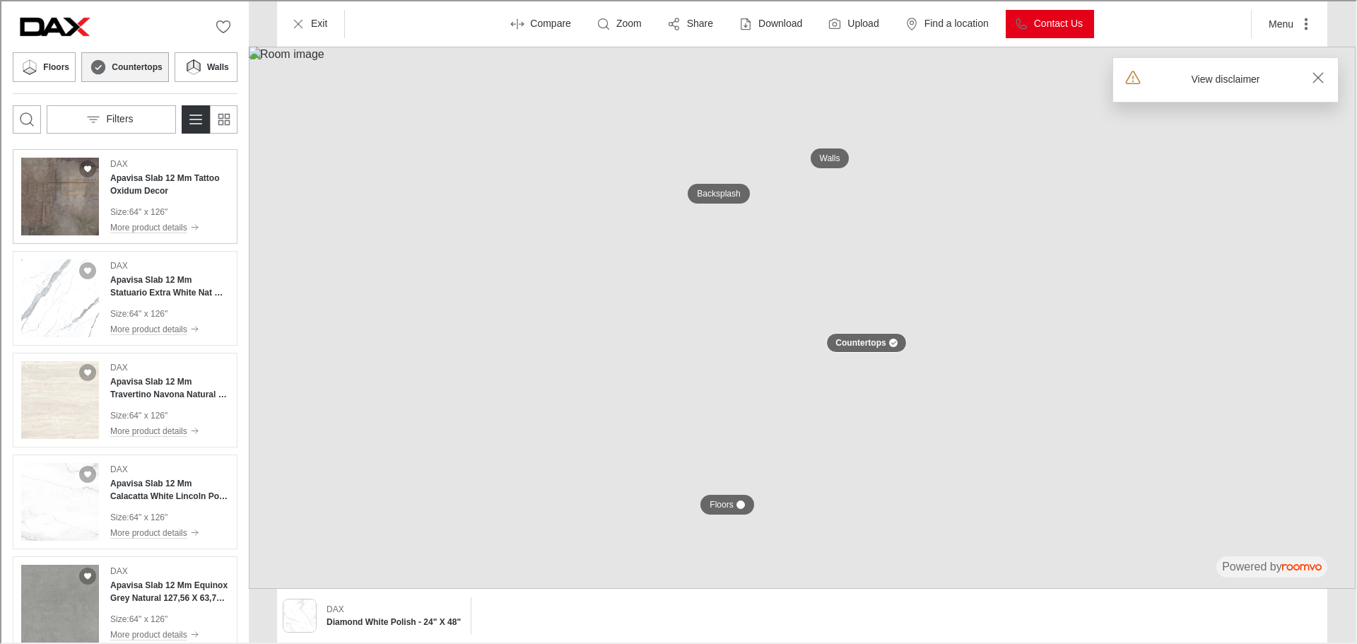
click at [180, 197] on div "DAX Apavisa Slab 12 Mm Tattoo Oxidum Decor Size : 64" x 126" More product detai…" at bounding box center [168, 195] width 119 height 78
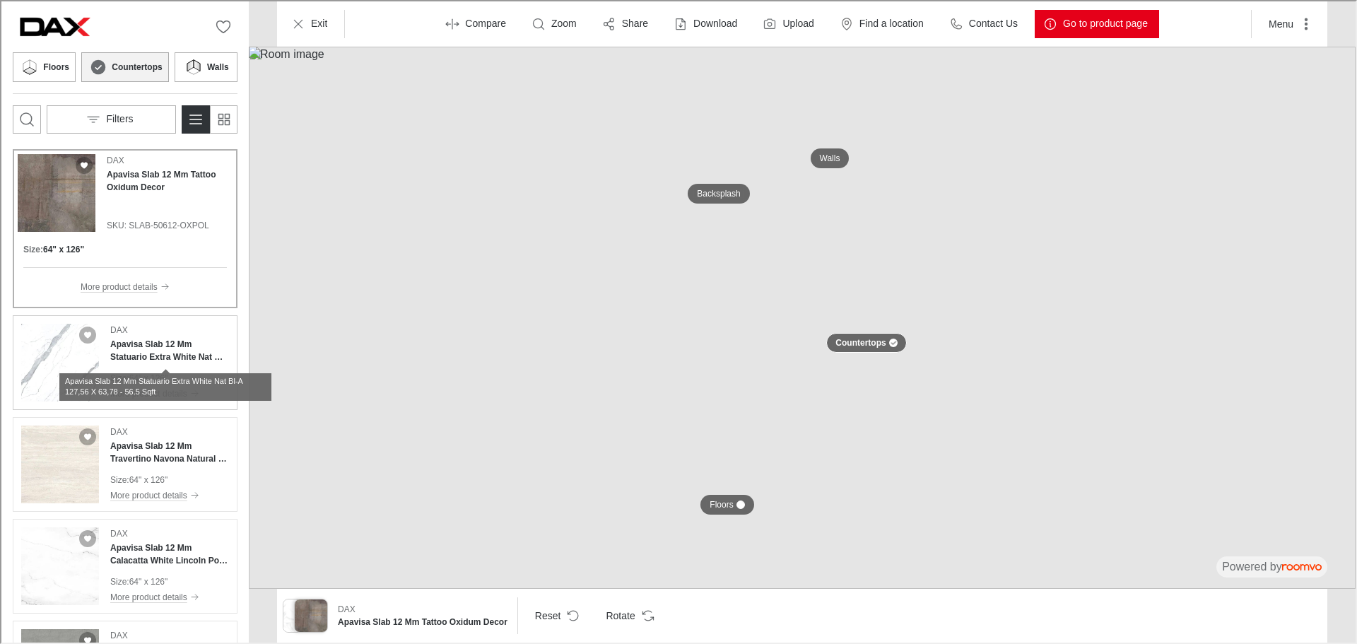
click at [148, 355] on h4 "Apavisa Slab 12 Mm Statuario Extra White Nat Bl-A 127,56 X 63,78 - 56.5 Sqft" at bounding box center [168, 348] width 119 height 25
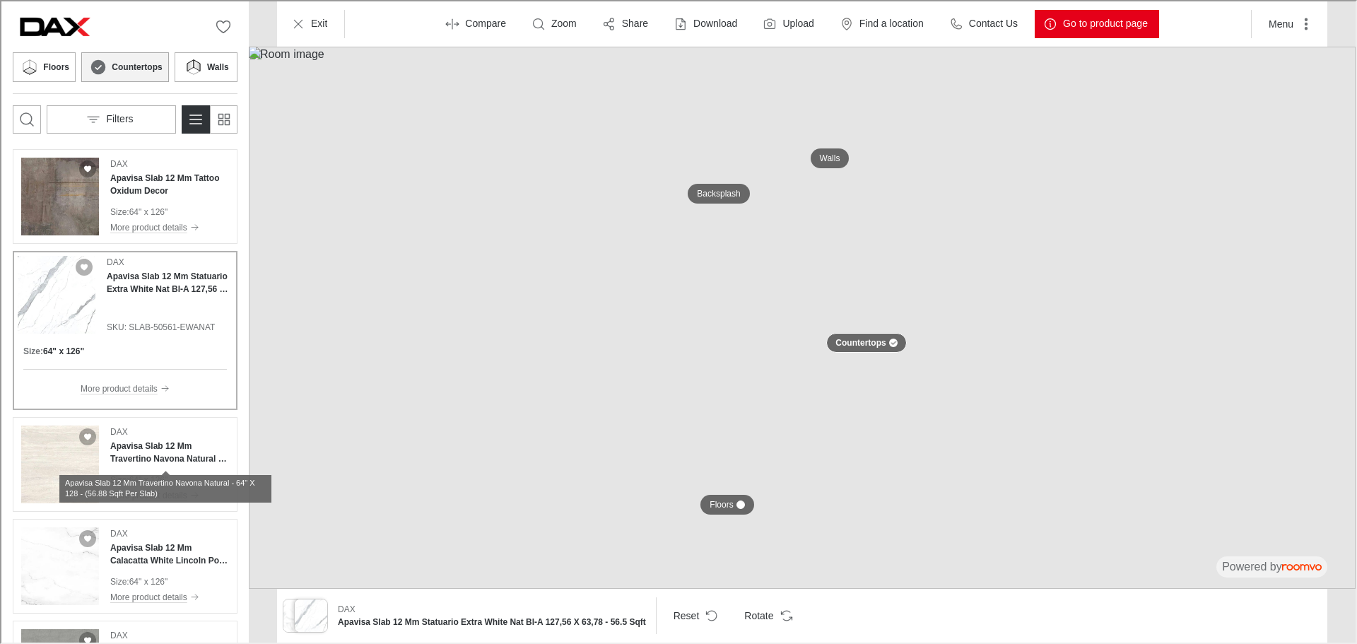
click at [165, 464] on div "Apavisa Slab 12 Mm Travertino Navona Natural - 64" X 128 - (56.88 Sqft Per Slab)" at bounding box center [164, 482] width 212 height 37
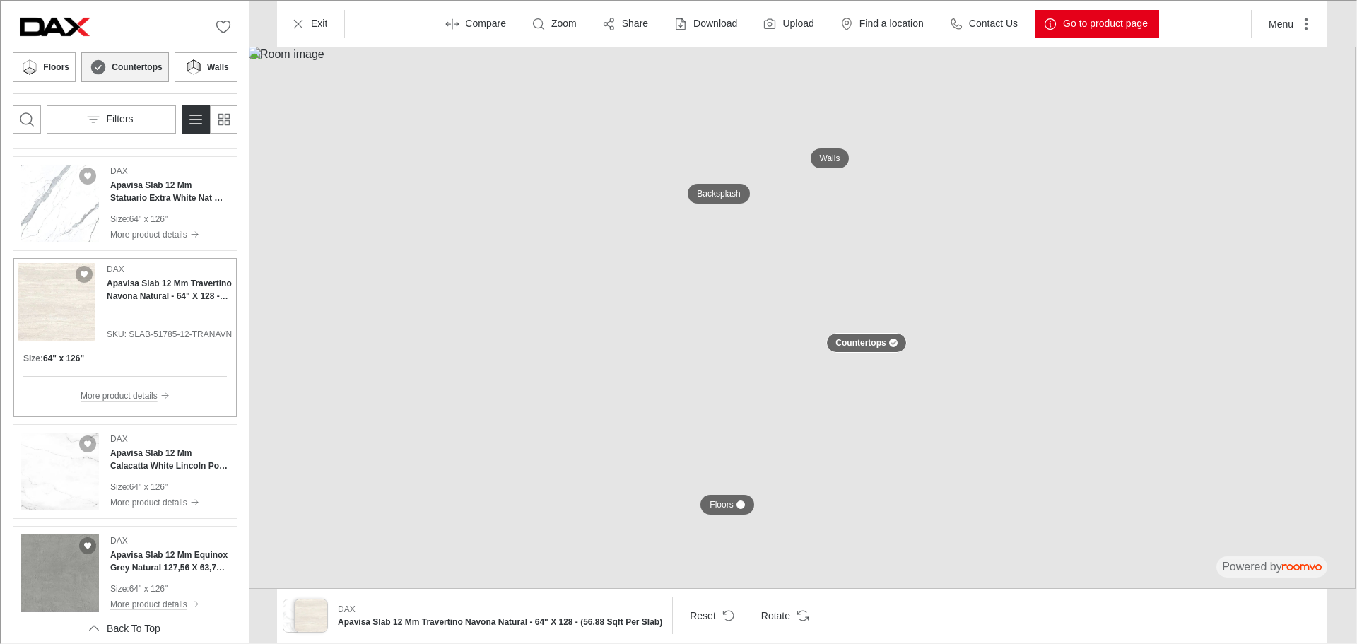
scroll to position [108, 0]
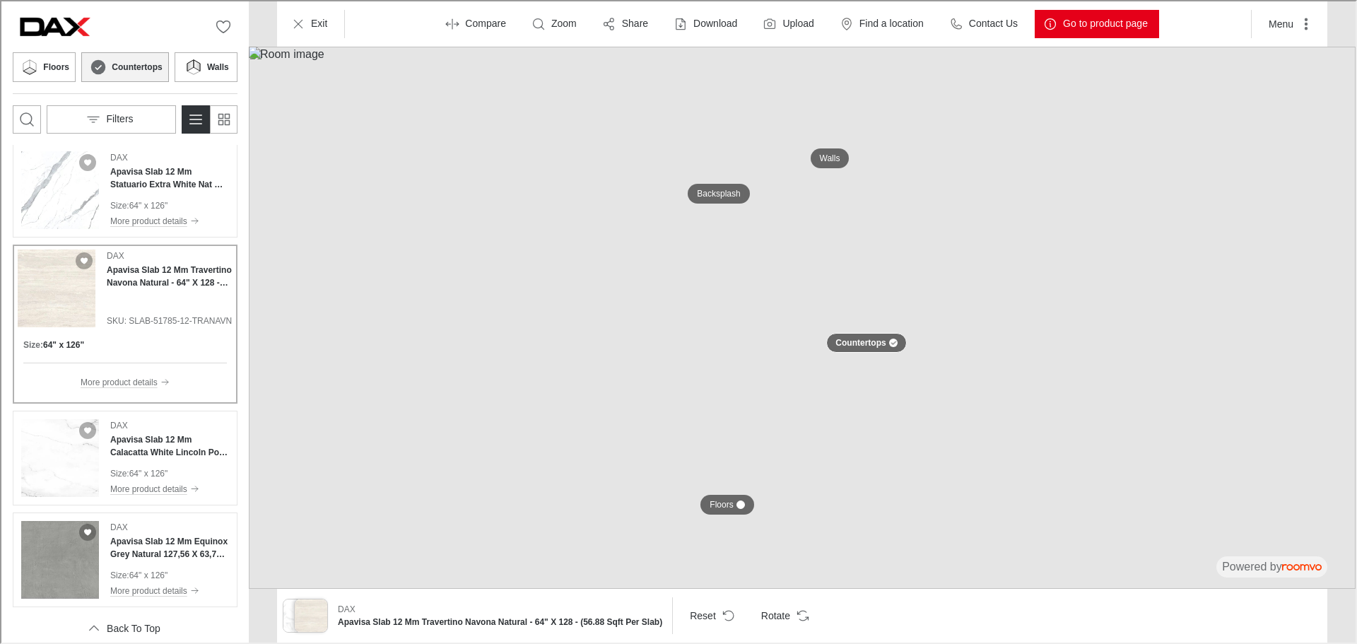
click at [349, 33] on div "Compare Zoom Share Download Upload Find a location Contact Us Go to product page" at bounding box center [796, 22] width 895 height 28
click at [326, 25] on button "Exit" at bounding box center [309, 22] width 56 height 28
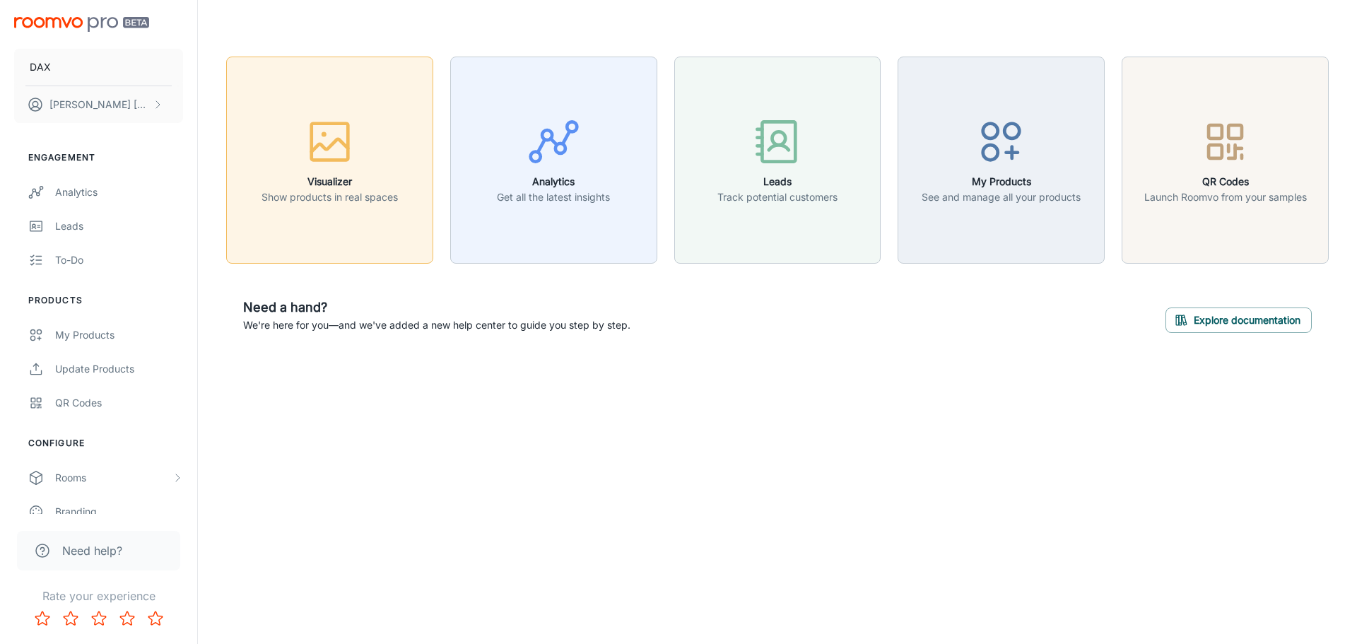
click at [277, 119] on div "button" at bounding box center [329, 144] width 136 height 59
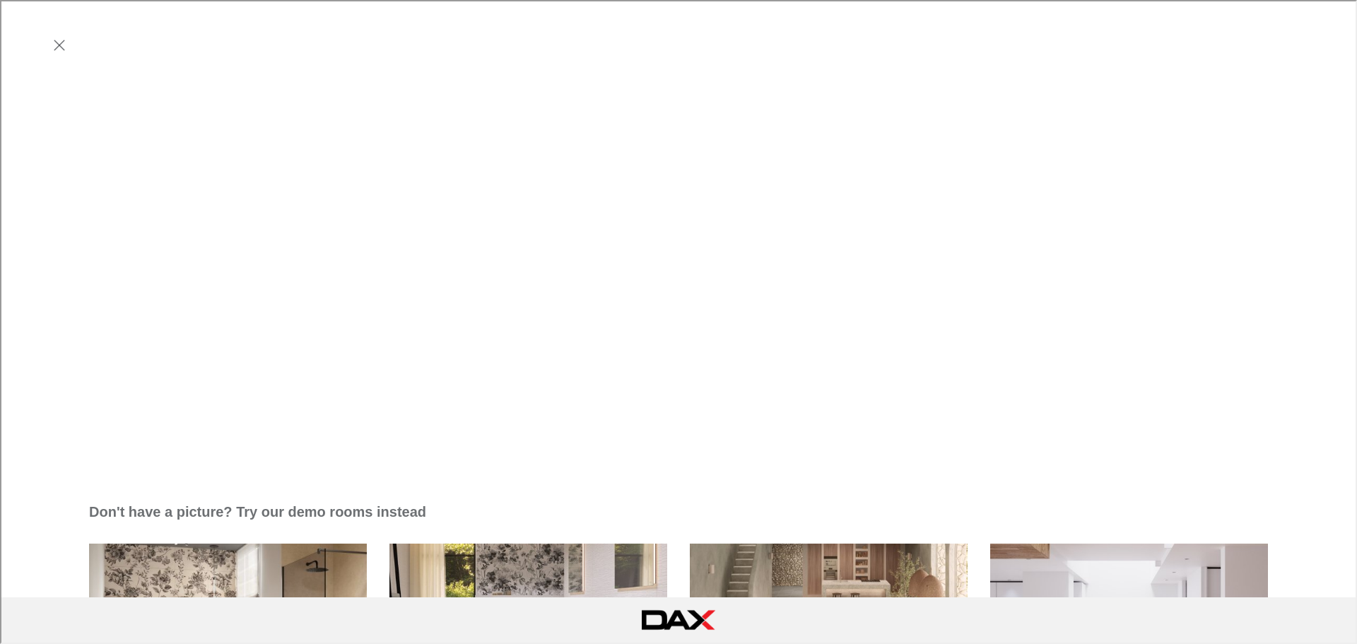
scroll to position [413, 0]
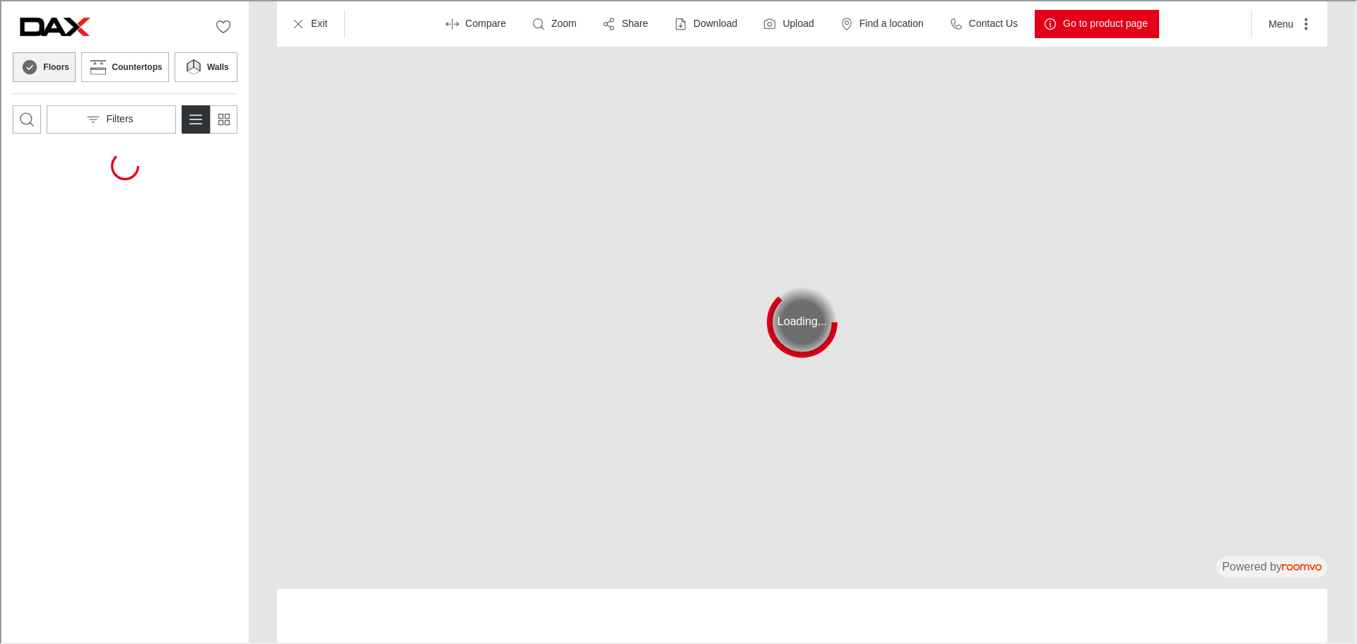
scroll to position [0, 0]
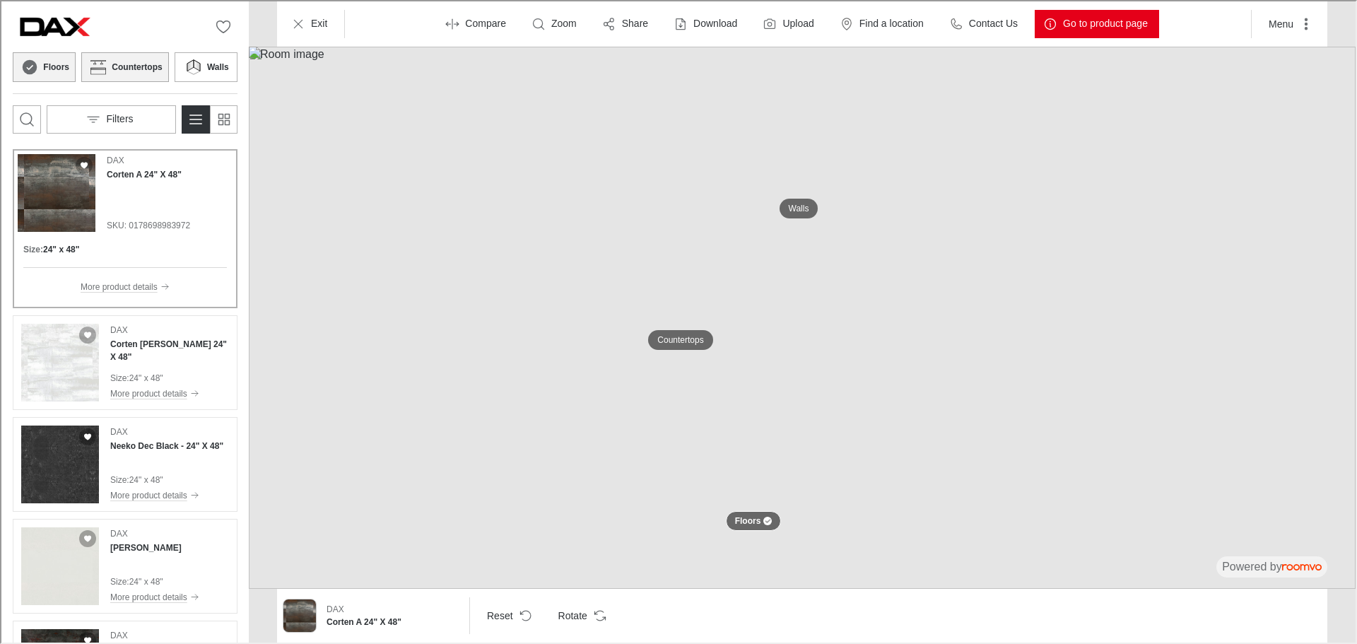
click at [112, 54] on button "Countertops" at bounding box center [123, 66] width 87 height 30
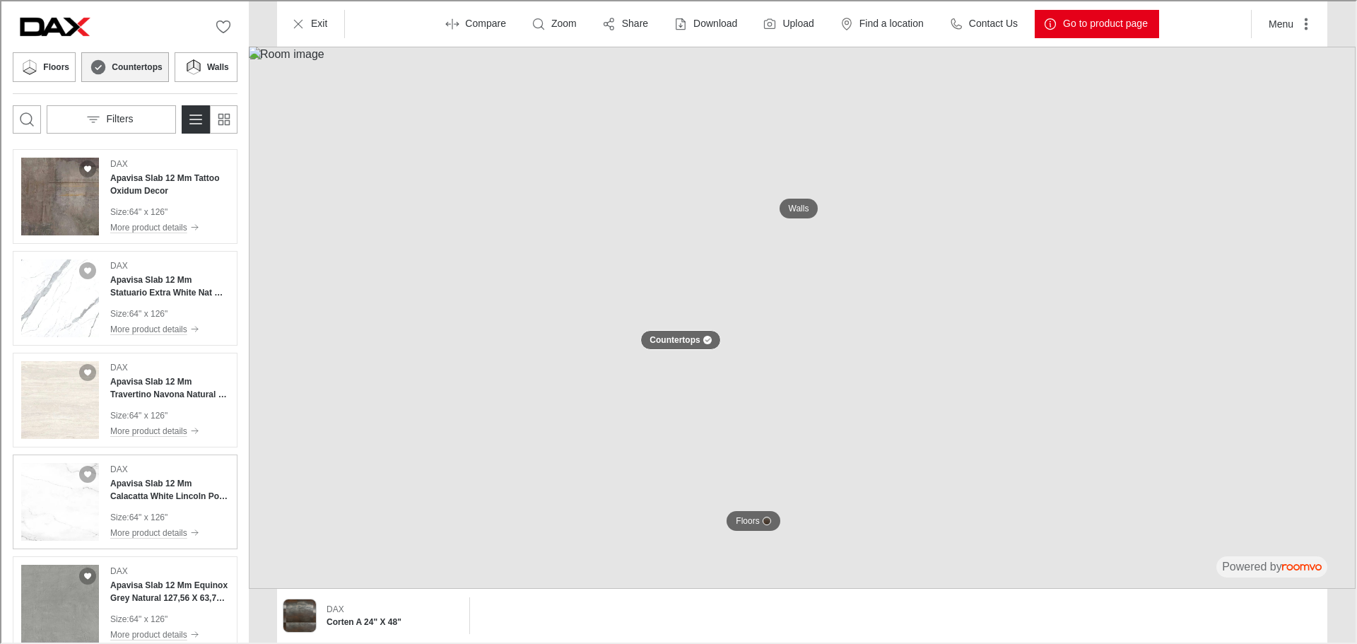
click at [157, 506] on div "DAX Apavisa Slab 12 Mm Calacatta White Lincoln Pol 127,56 X 63,78 - 56.5 Sqft S…" at bounding box center [168, 500] width 119 height 78
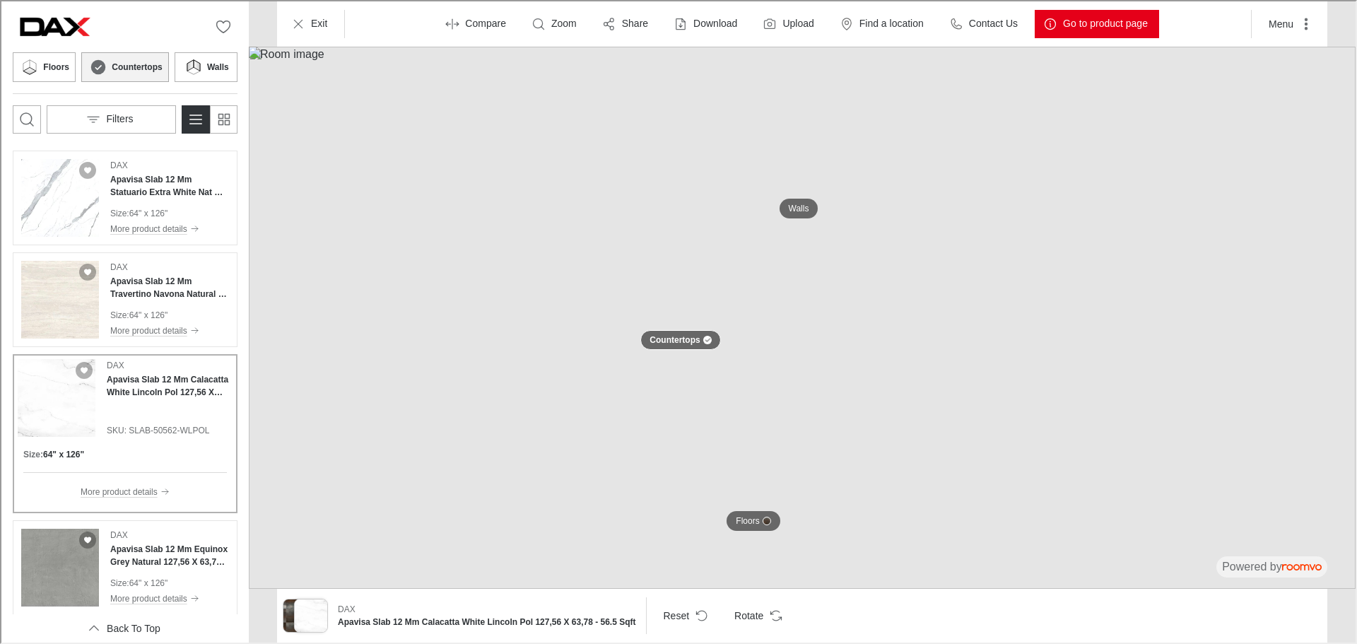
scroll to position [108, 0]
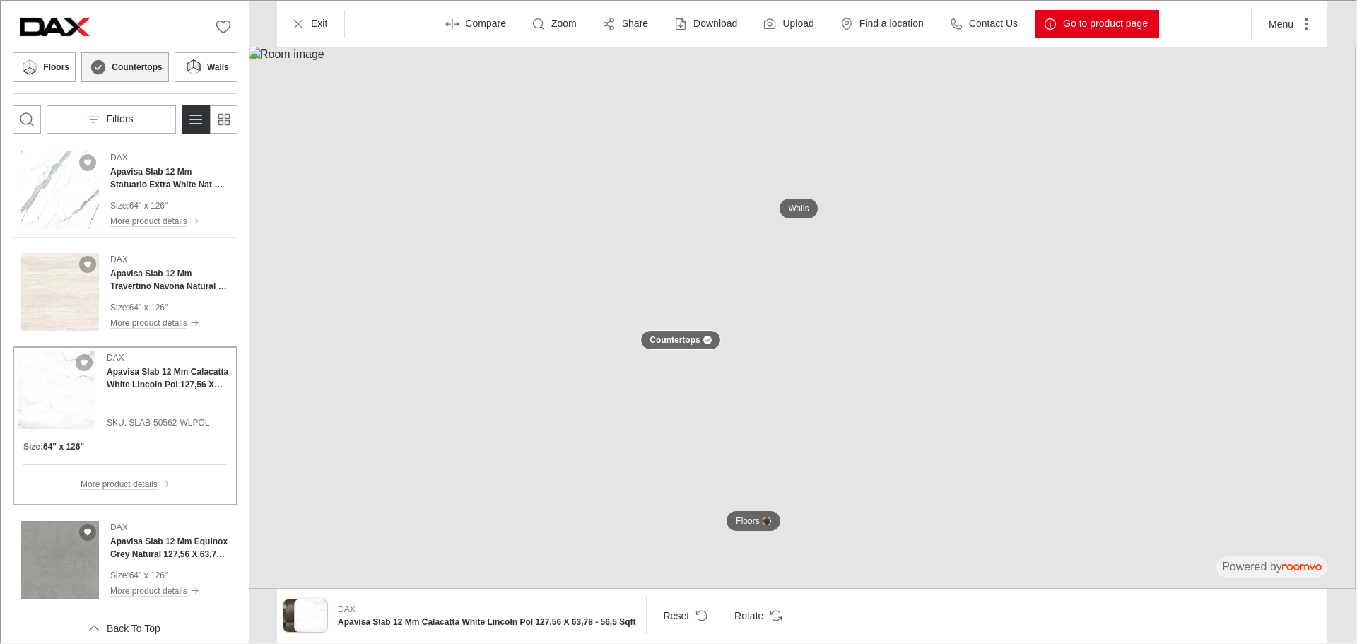
click at [175, 563] on div "DAX Apavisa Slab 12 Mm Equinox Grey Natural 127,56 X 63,78 - 56.5 Sqft Size : 6…" at bounding box center [168, 558] width 119 height 78
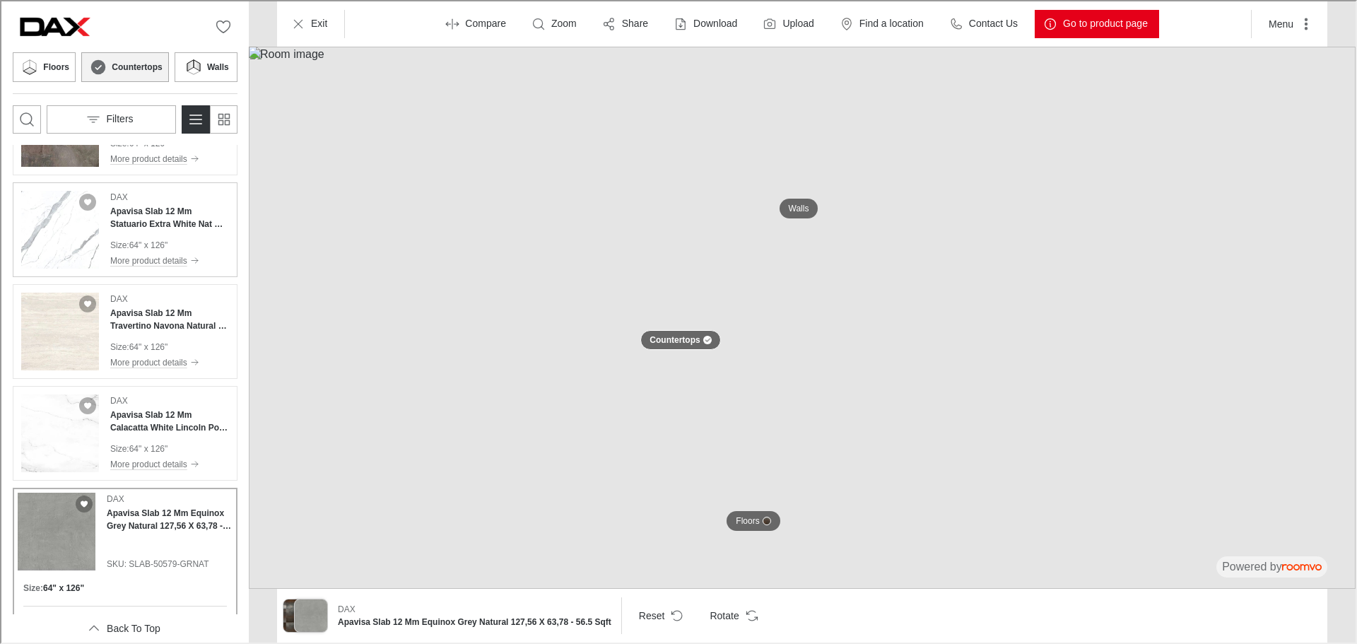
scroll to position [0, 0]
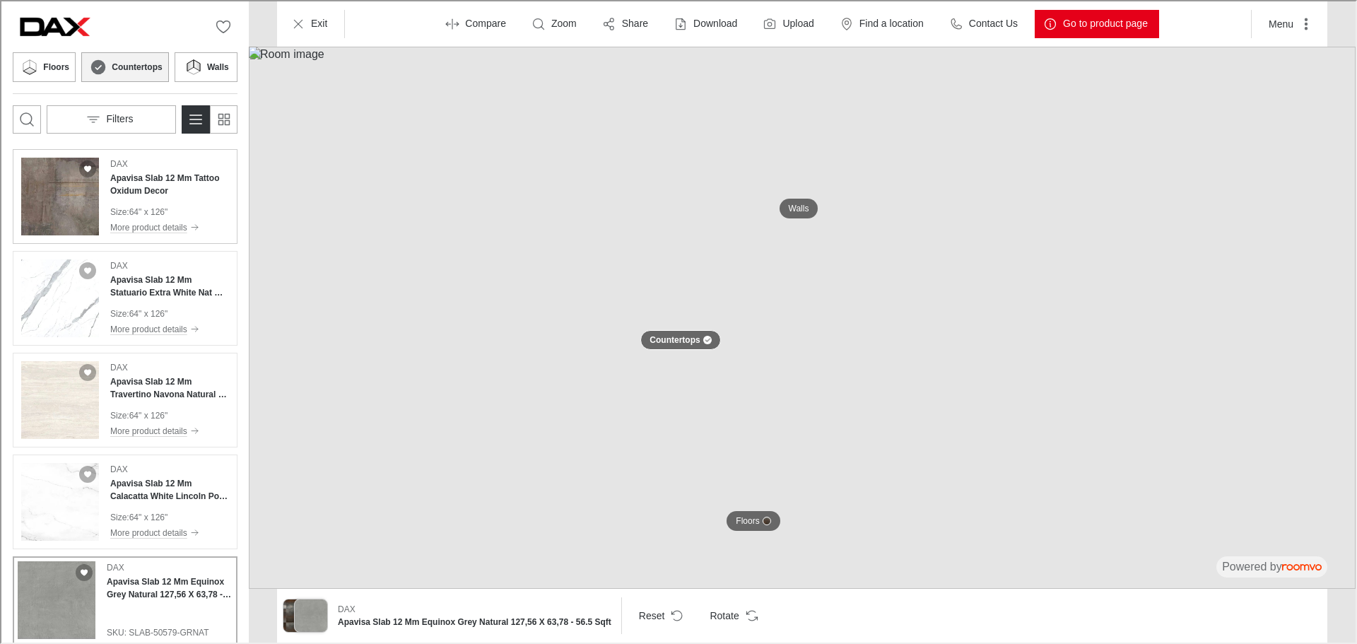
click at [198, 192] on h4 "Apavisa Slab 12 Mm Tattoo Oxidum Decor" at bounding box center [168, 182] width 119 height 25
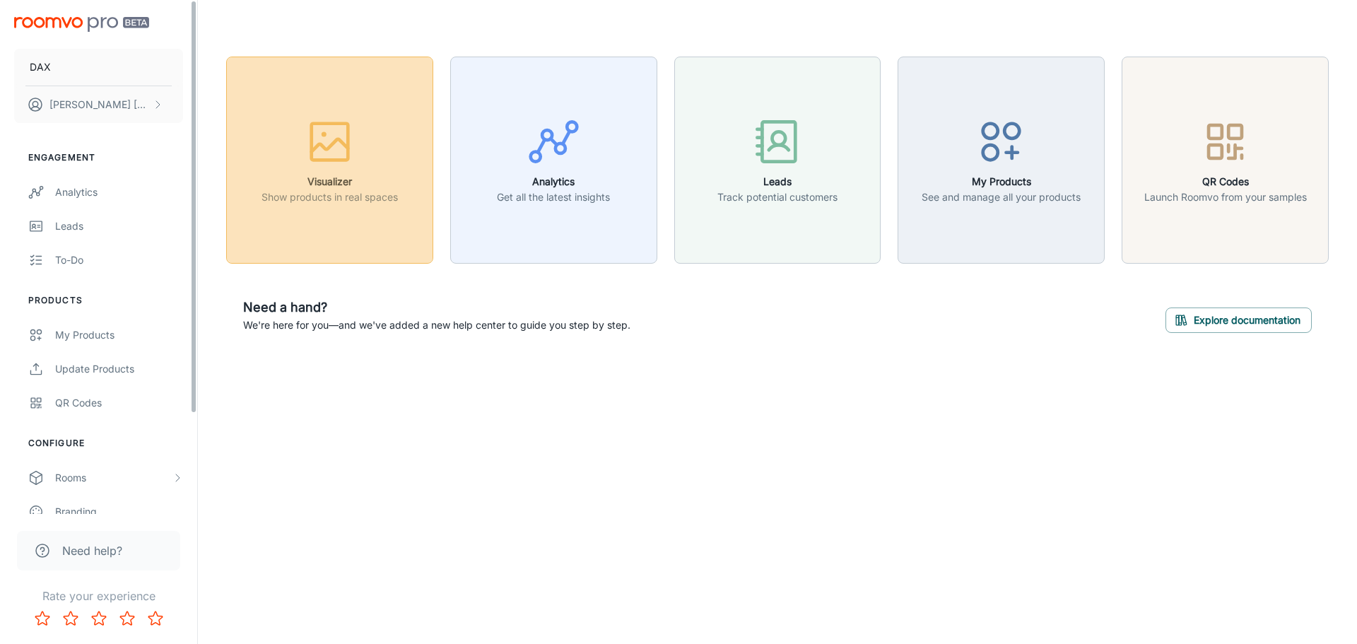
click at [293, 192] on p "Show products in real spaces" at bounding box center [329, 197] width 136 height 16
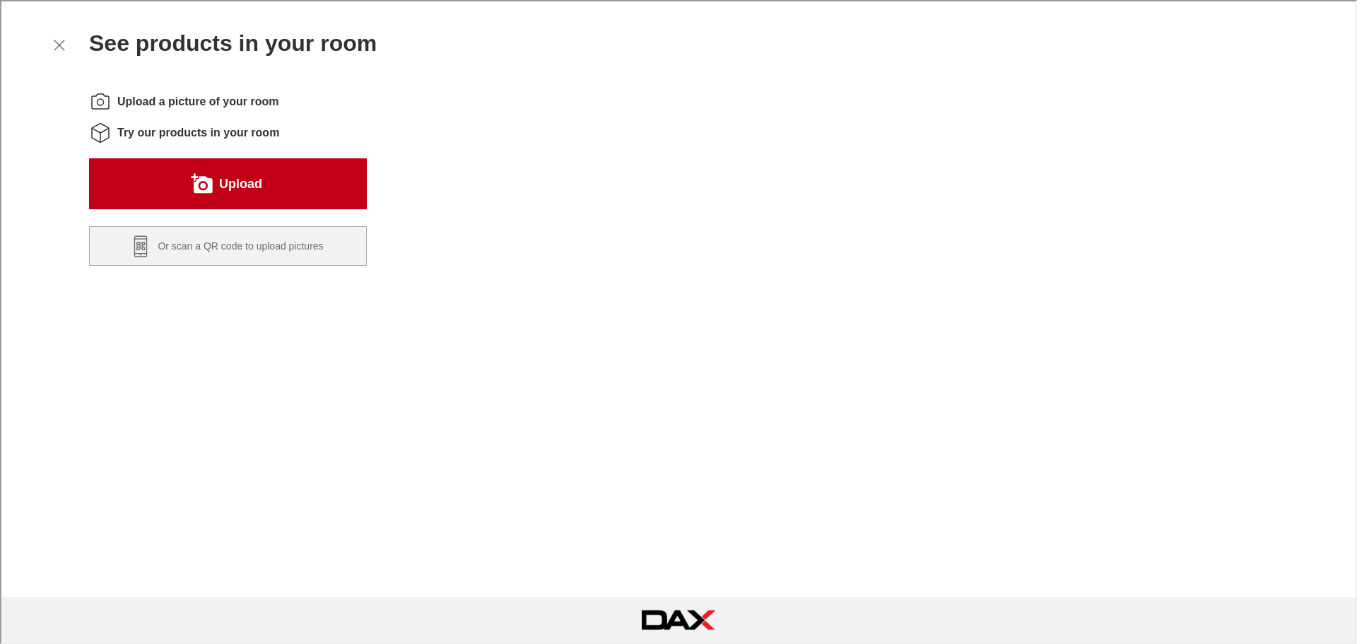
click at [263, 199] on button "Upload" at bounding box center [227, 182] width 278 height 51
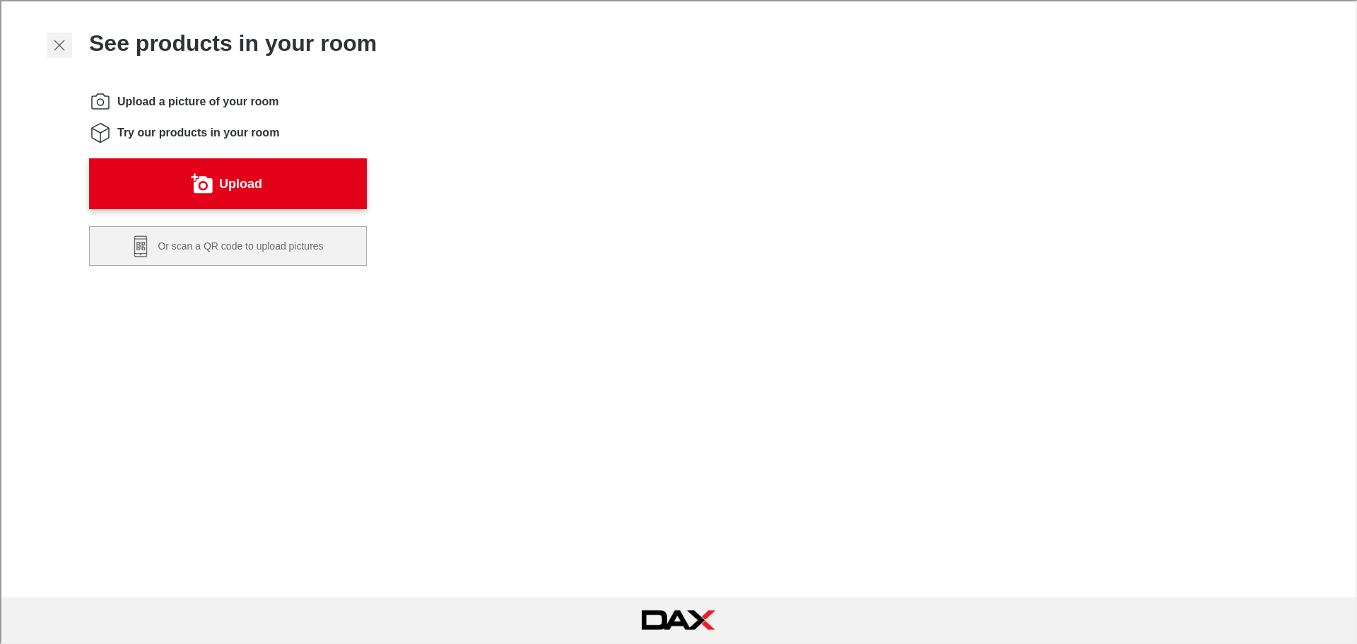
click at [53, 41] on icon "Exit visualizer" at bounding box center [57, 43] width 17 height 17
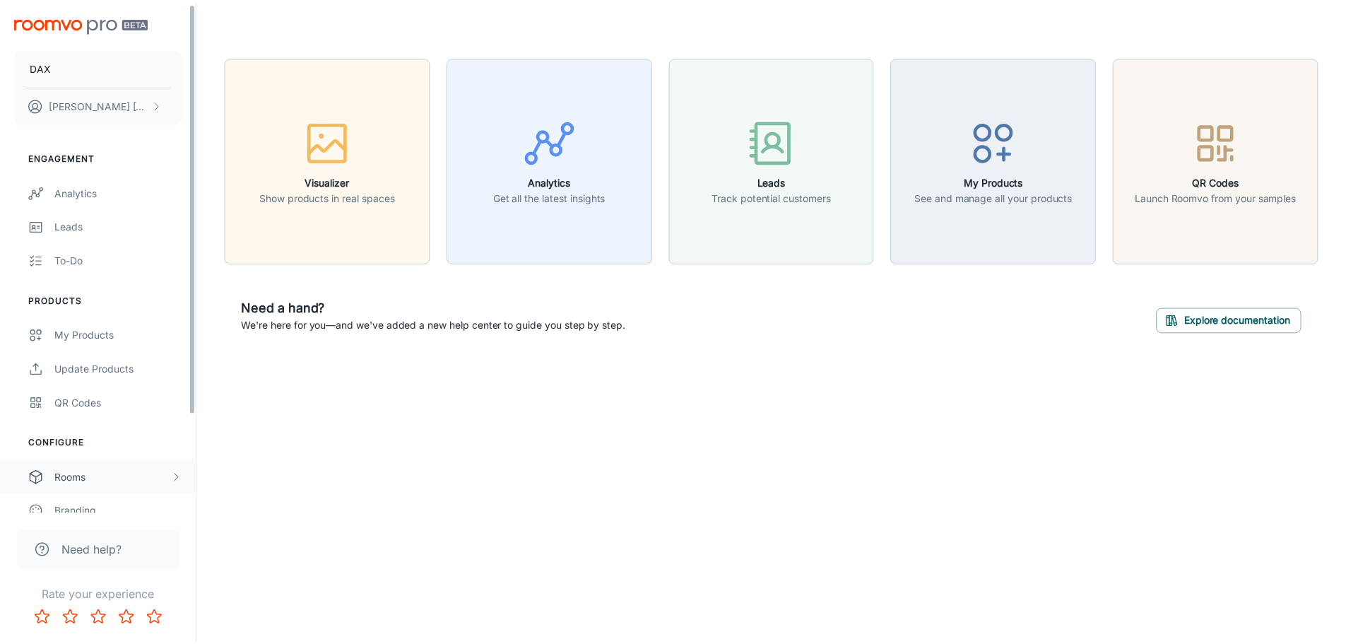
scroll to position [124, 0]
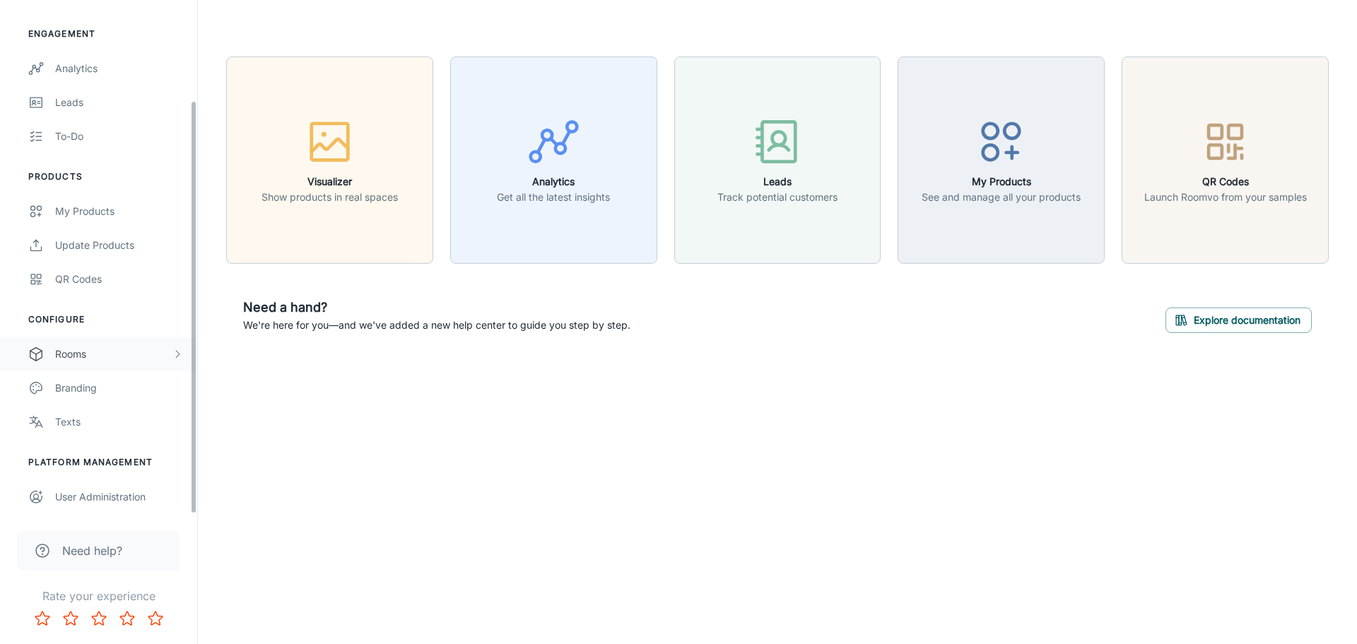
click at [87, 353] on div "Rooms" at bounding box center [113, 354] width 117 height 16
click at [103, 416] on div "Designer Rooms" at bounding box center [119, 422] width 128 height 16
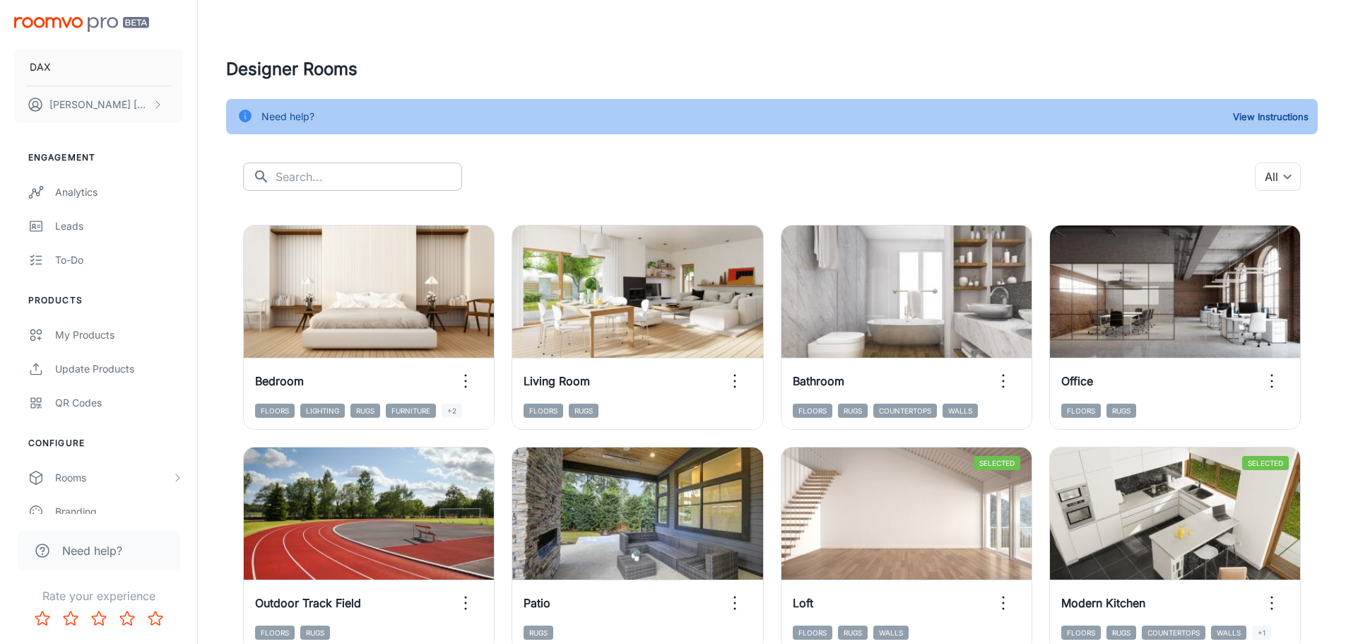
click at [350, 177] on input "text" at bounding box center [369, 177] width 187 height 28
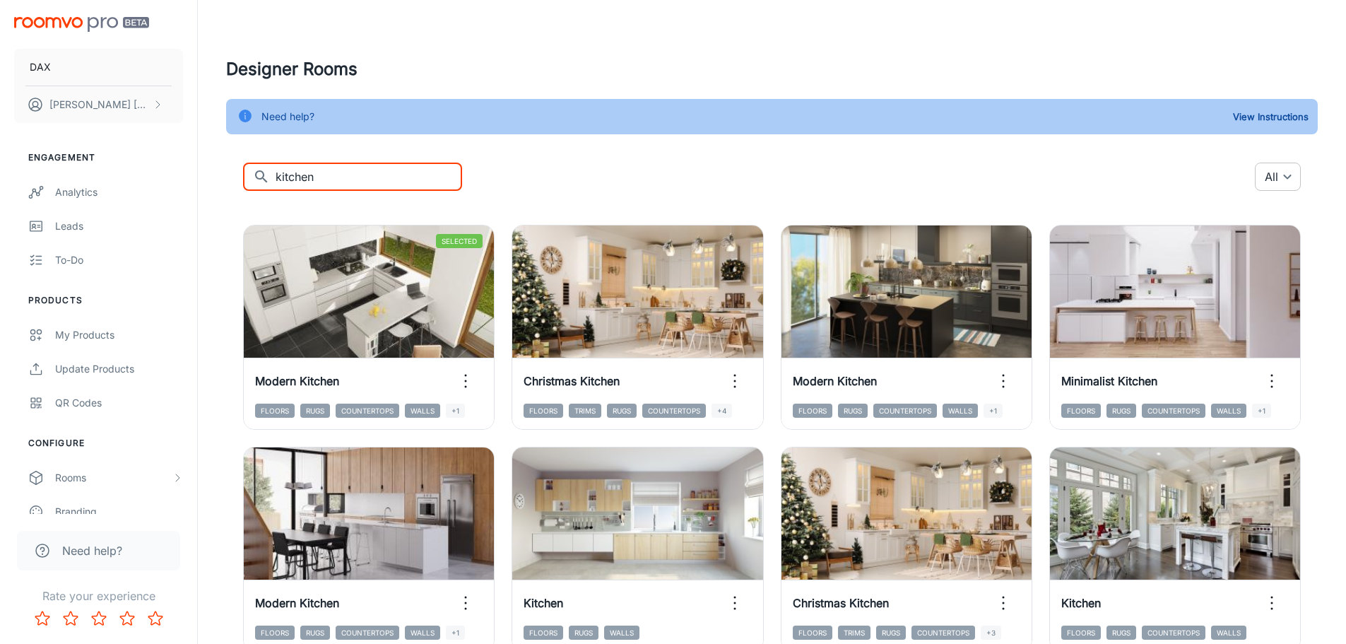
click at [1266, 174] on body "DAX [PERSON_NAME] Engagement Analytics Leads To-do Products My Products Update …" at bounding box center [673, 322] width 1346 height 644
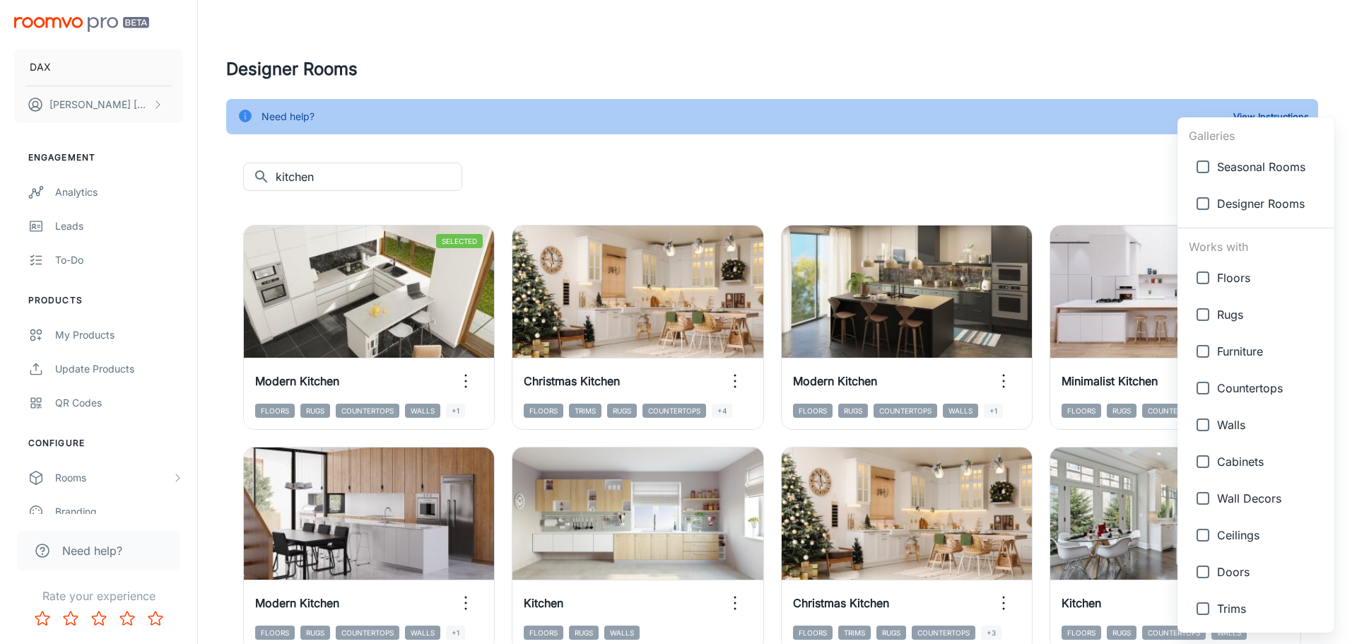
click at [416, 187] on div at bounding box center [678, 322] width 1357 height 644
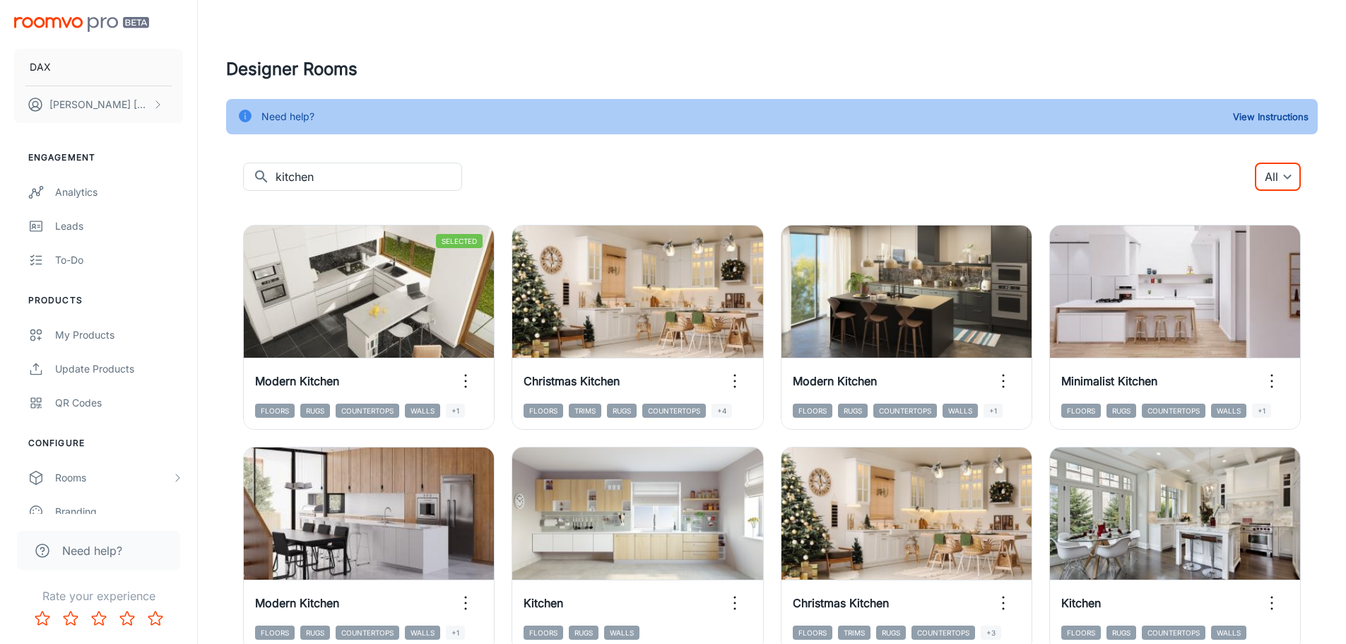
click at [413, 176] on div "Galleries Seasonal Rooms Designer Rooms Works with Floors Rugs Furniture Counte…" at bounding box center [673, 322] width 1346 height 644
click at [391, 174] on input "kitchen" at bounding box center [369, 177] width 187 height 28
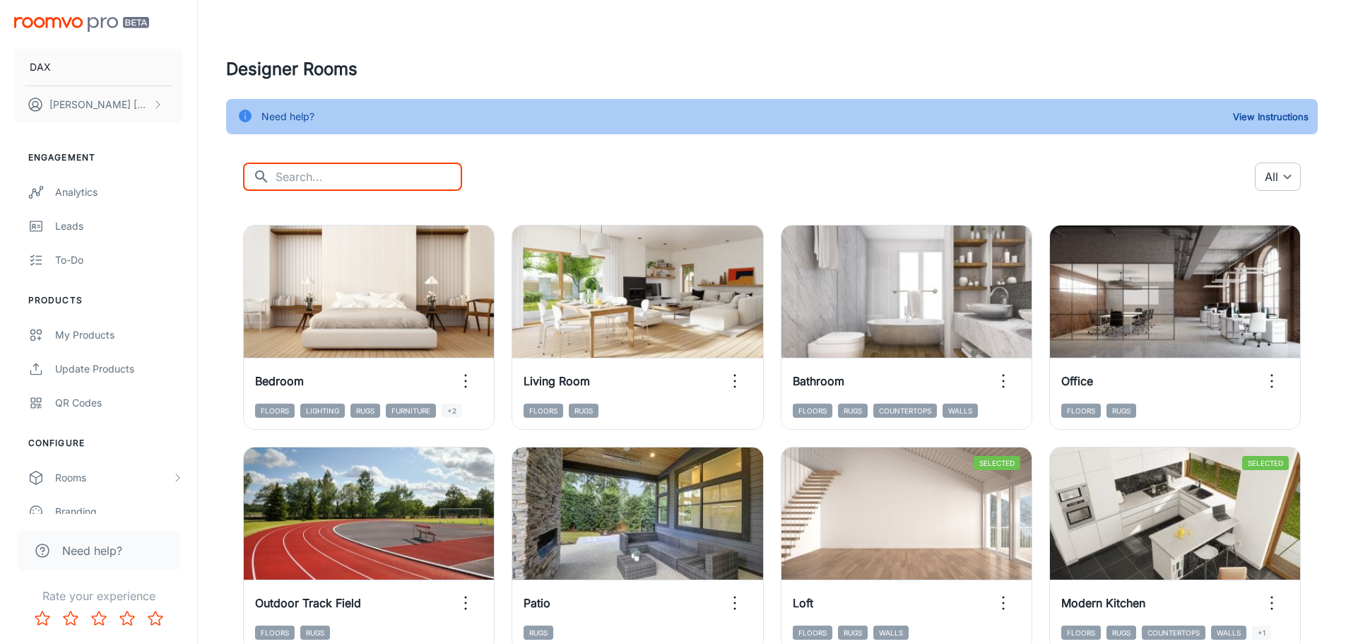
click at [1271, 179] on body "DAX [PERSON_NAME] Engagement Analytics Leads To-do Products My Products Update …" at bounding box center [673, 322] width 1346 height 644
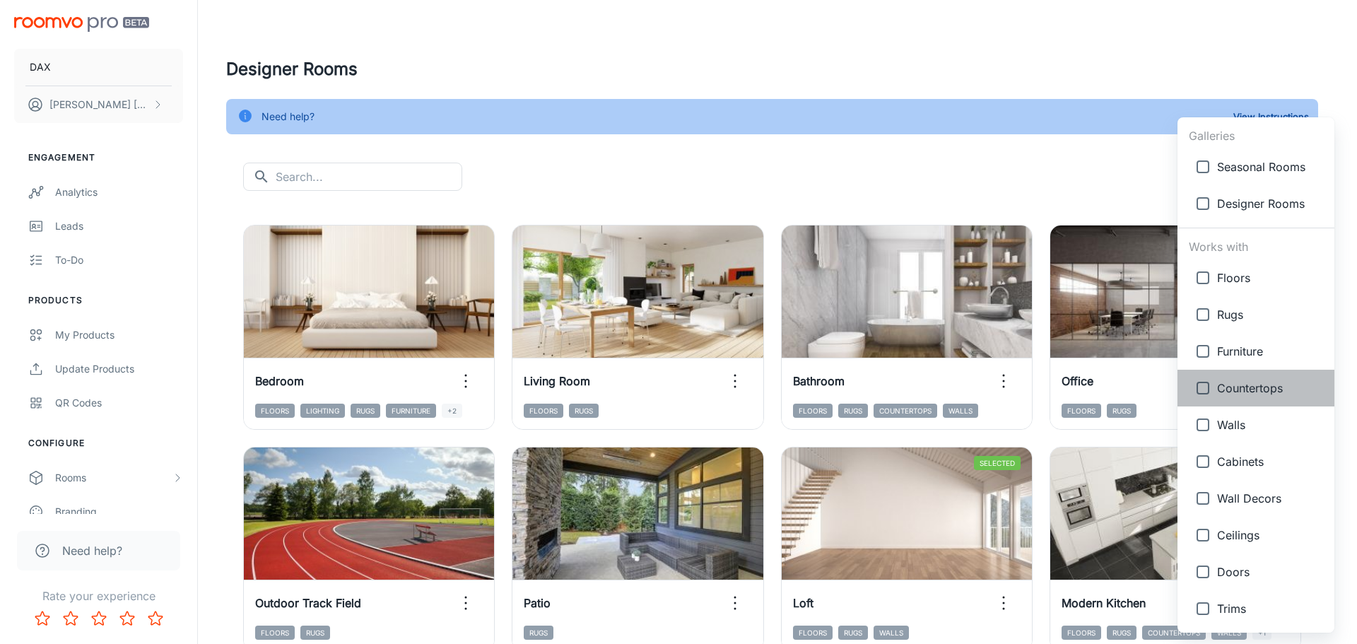
click at [1256, 380] on span "Countertops" at bounding box center [1270, 388] width 106 height 17
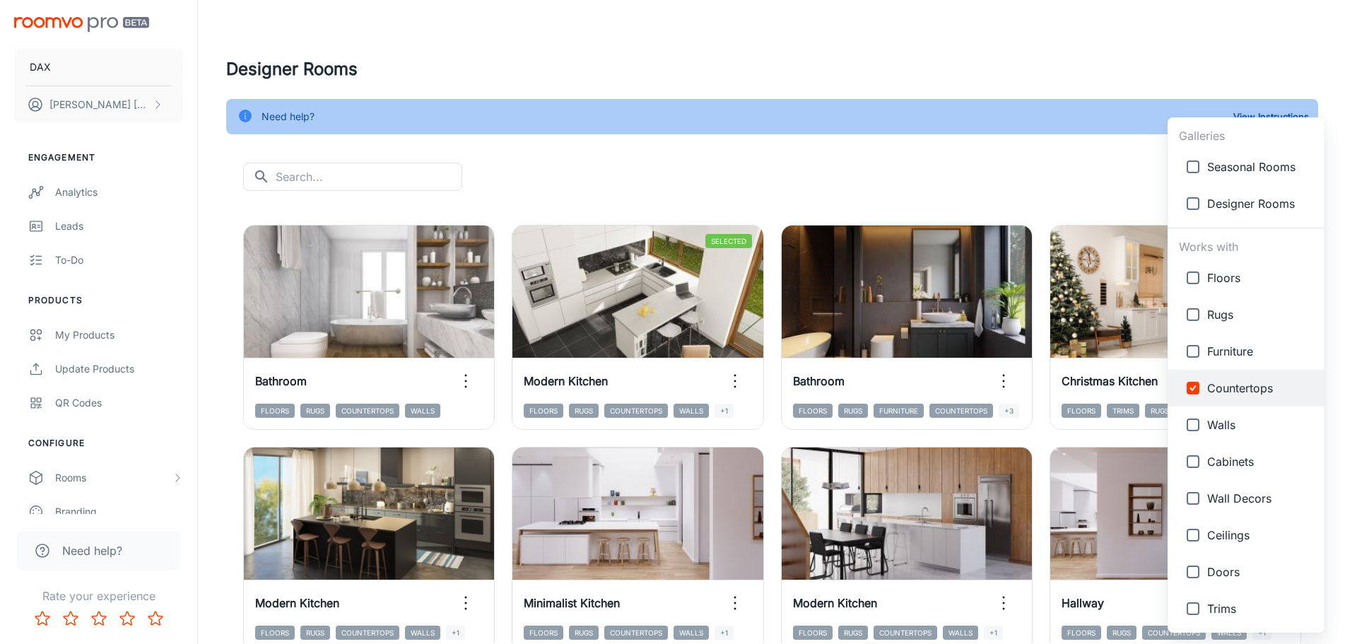
click at [1033, 166] on div at bounding box center [678, 322] width 1357 height 644
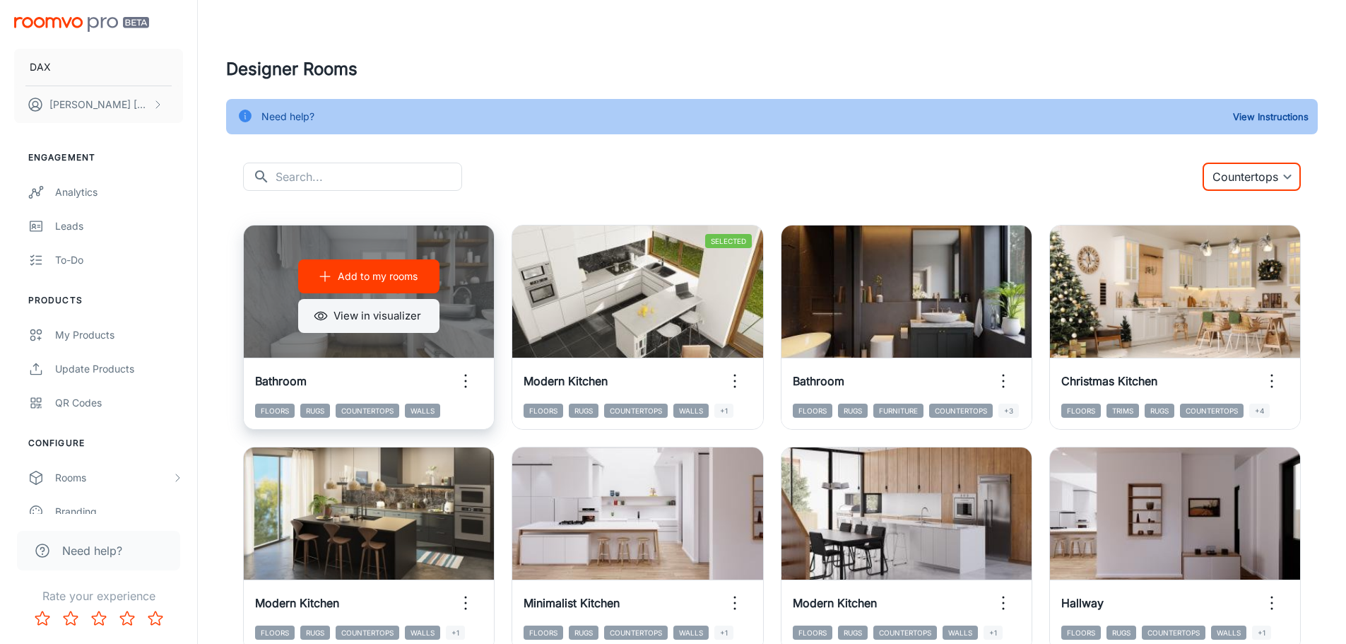
click at [404, 317] on button "View in visualizer" at bounding box center [368, 316] width 141 height 34
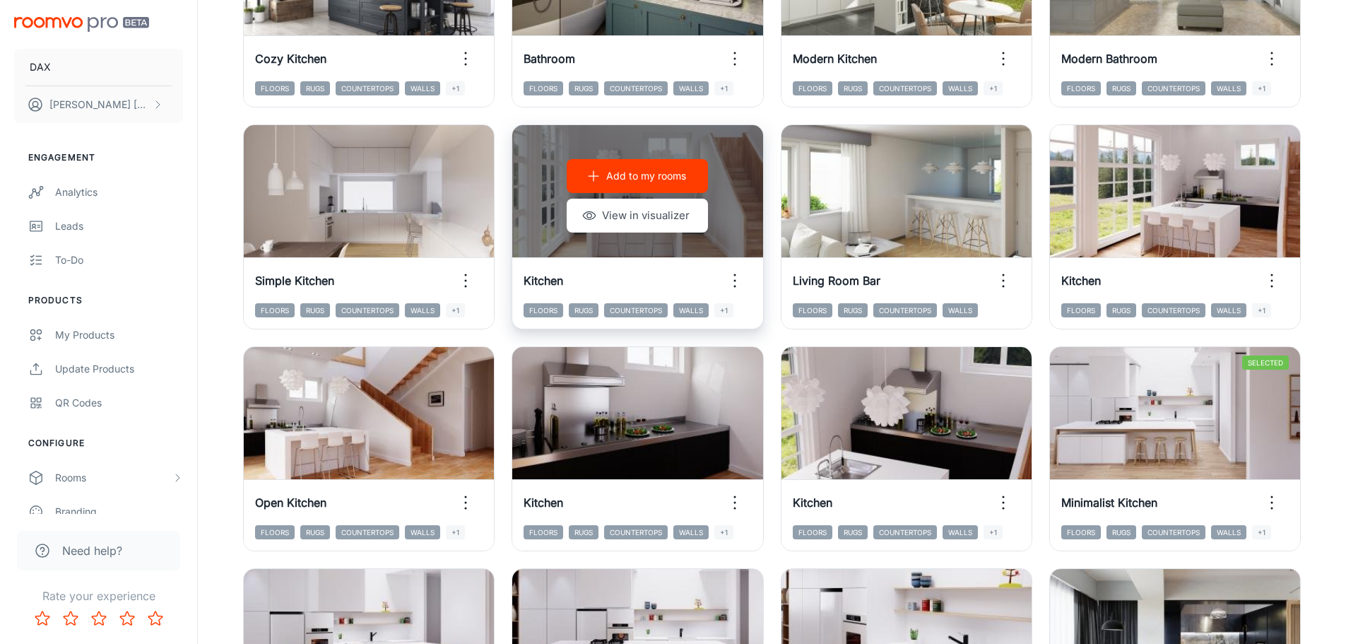
scroll to position [989, 0]
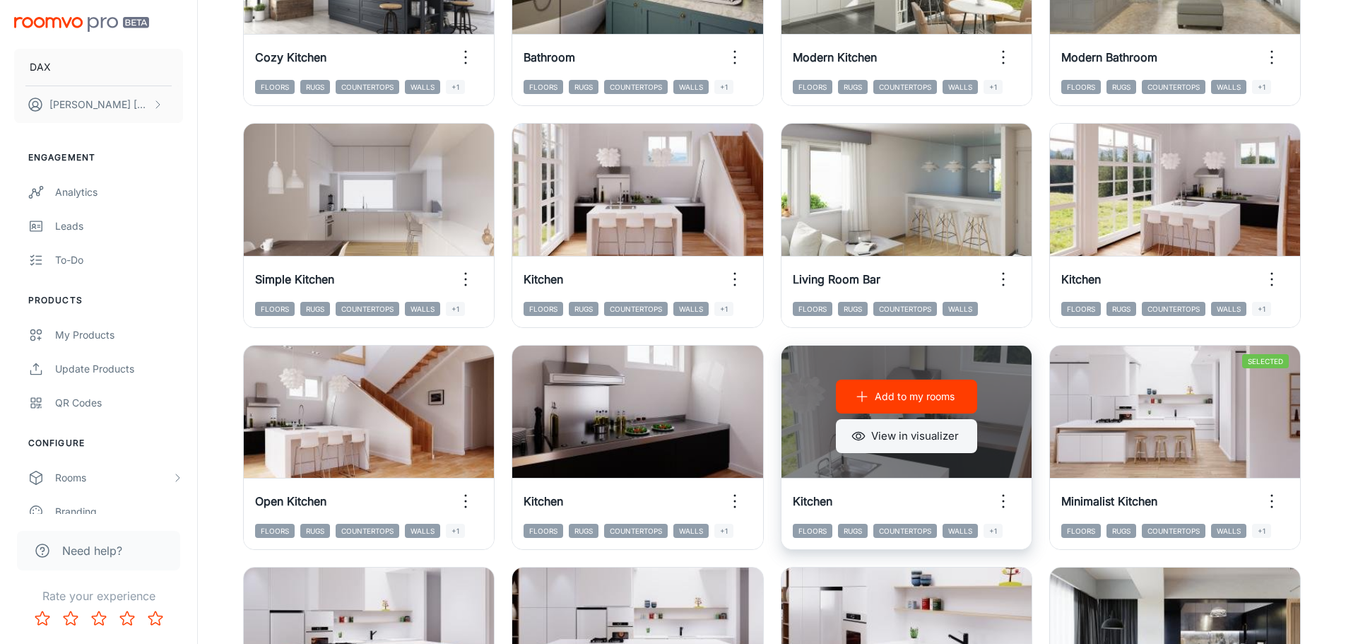
click at [880, 440] on button "View in visualizer" at bounding box center [906, 436] width 141 height 34
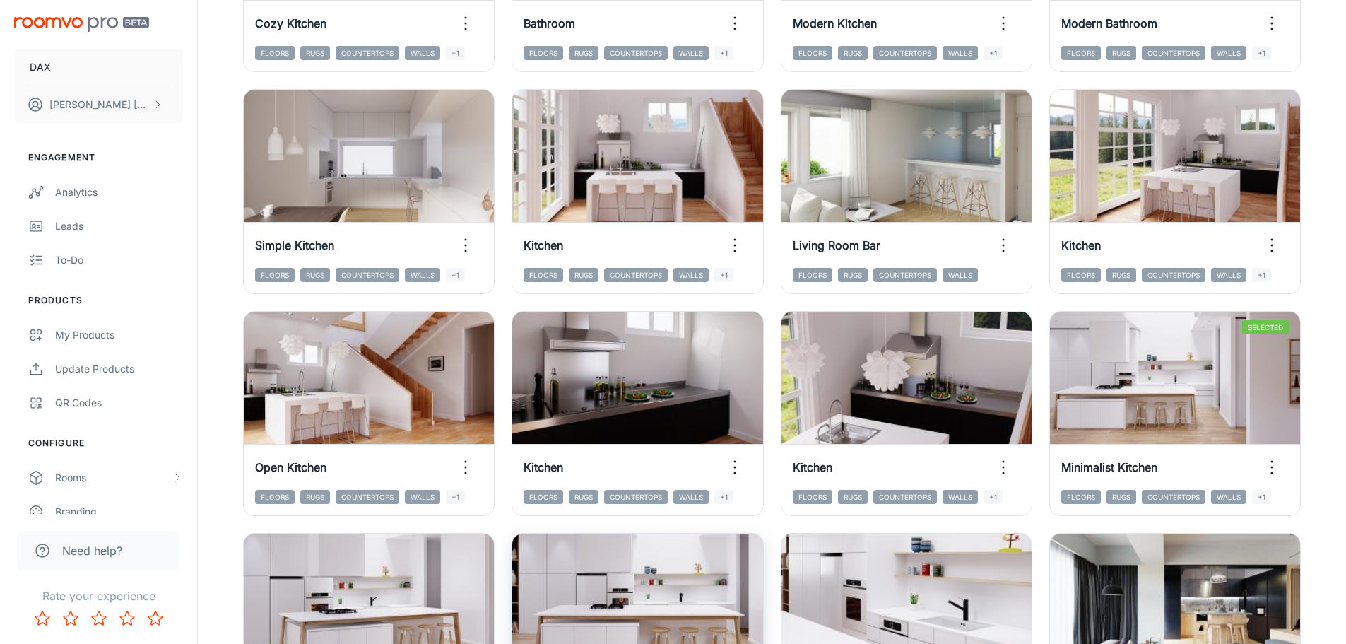
scroll to position [1272, 0]
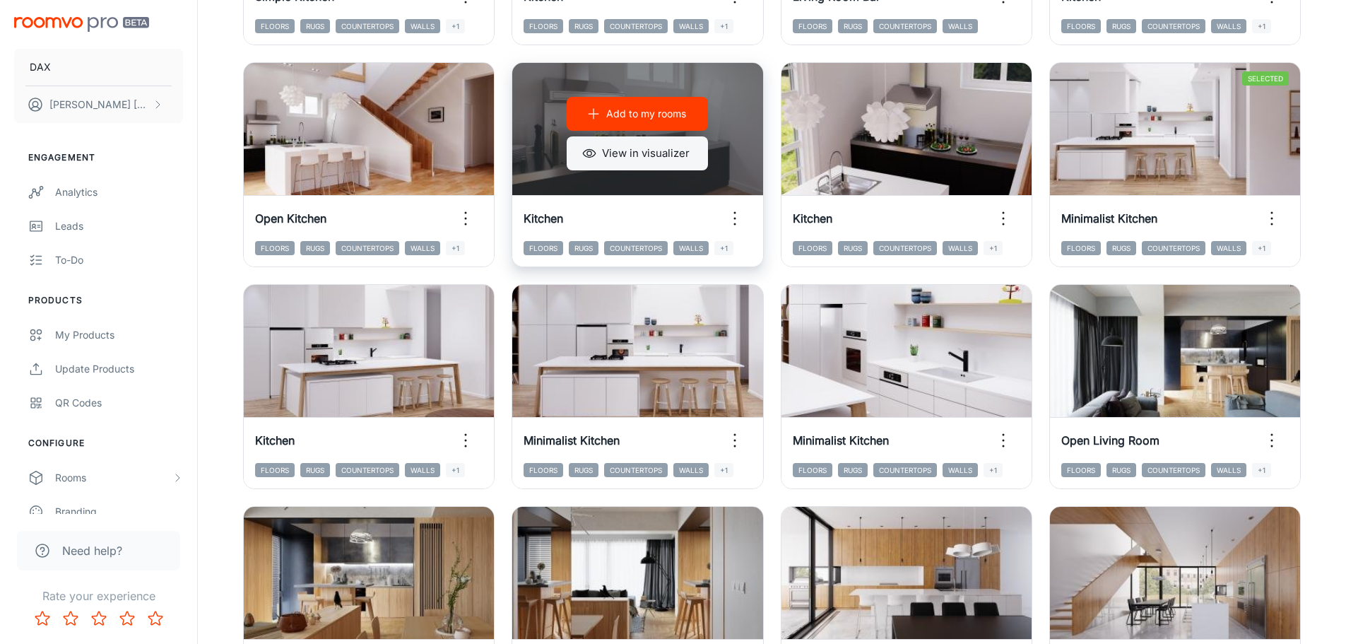
click at [680, 155] on button "View in visualizer" at bounding box center [637, 153] width 141 height 34
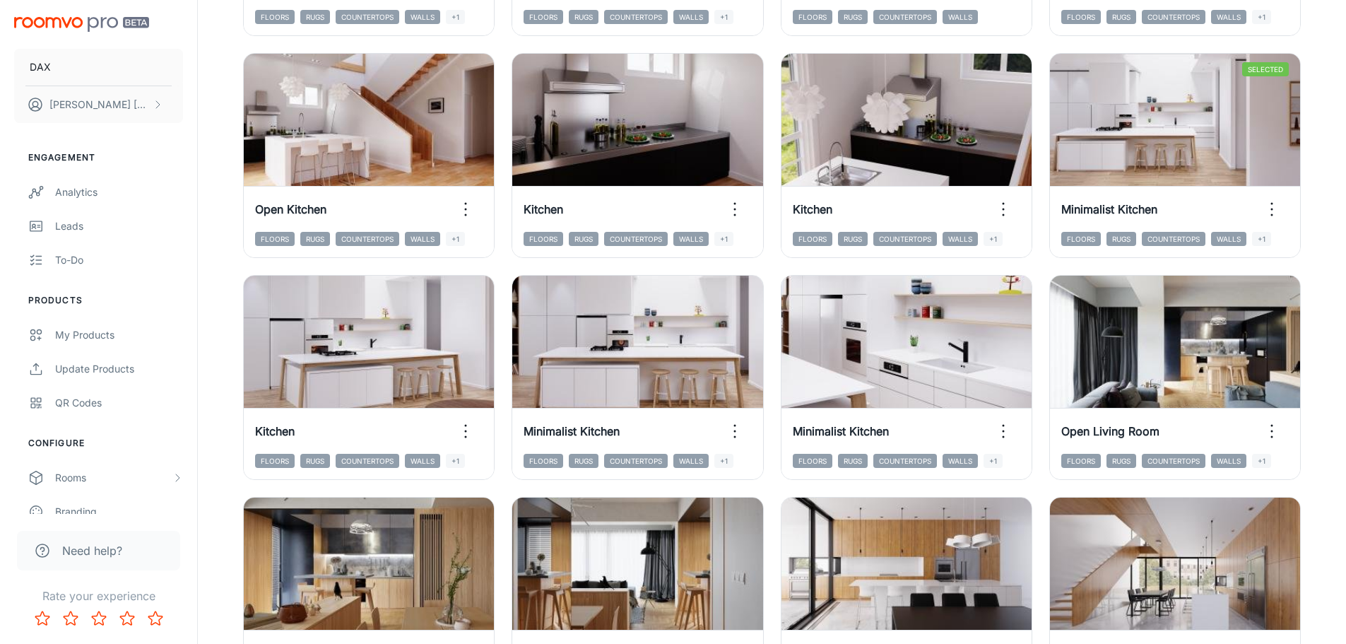
scroll to position [1459, 0]
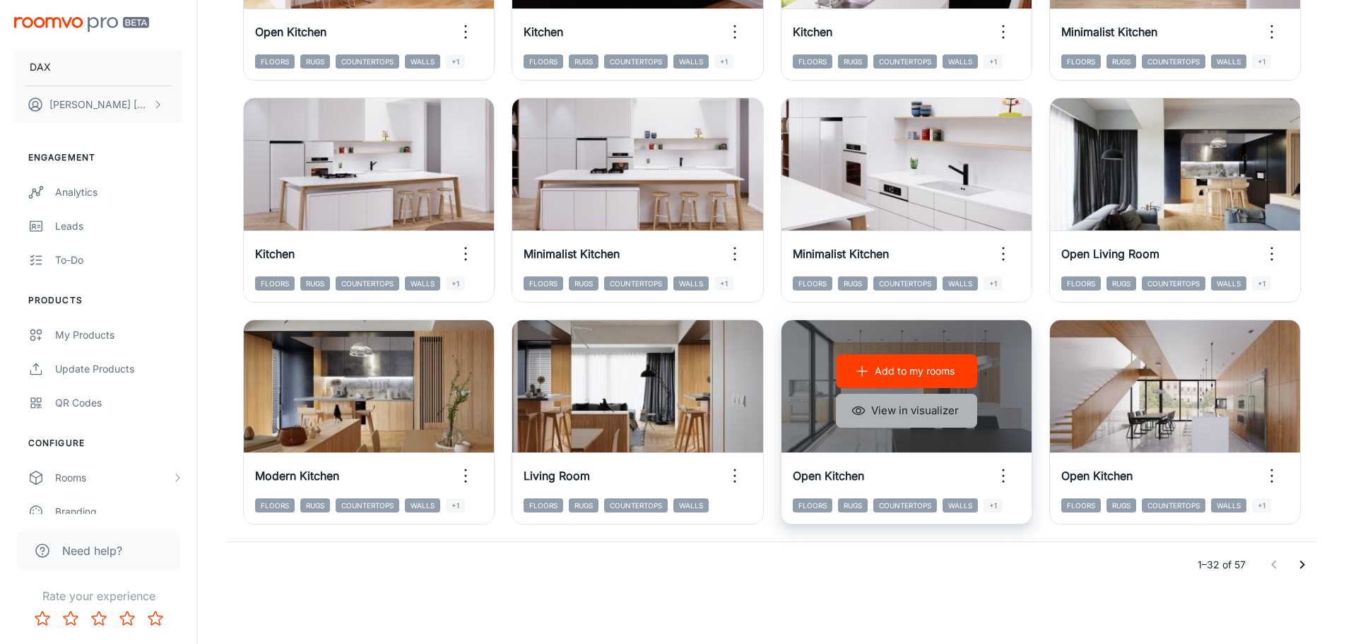
click at [958, 418] on button "View in visualizer" at bounding box center [906, 411] width 141 height 34
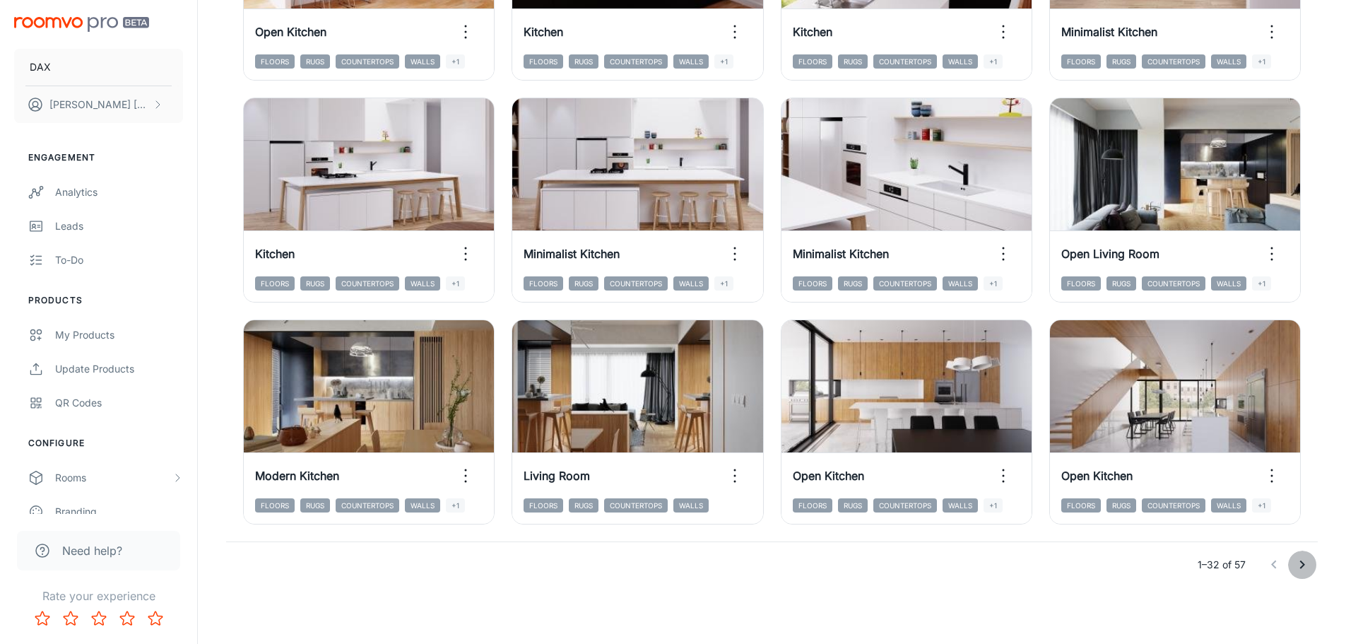
click at [1306, 573] on button "Go to next page" at bounding box center [1302, 565] width 28 height 28
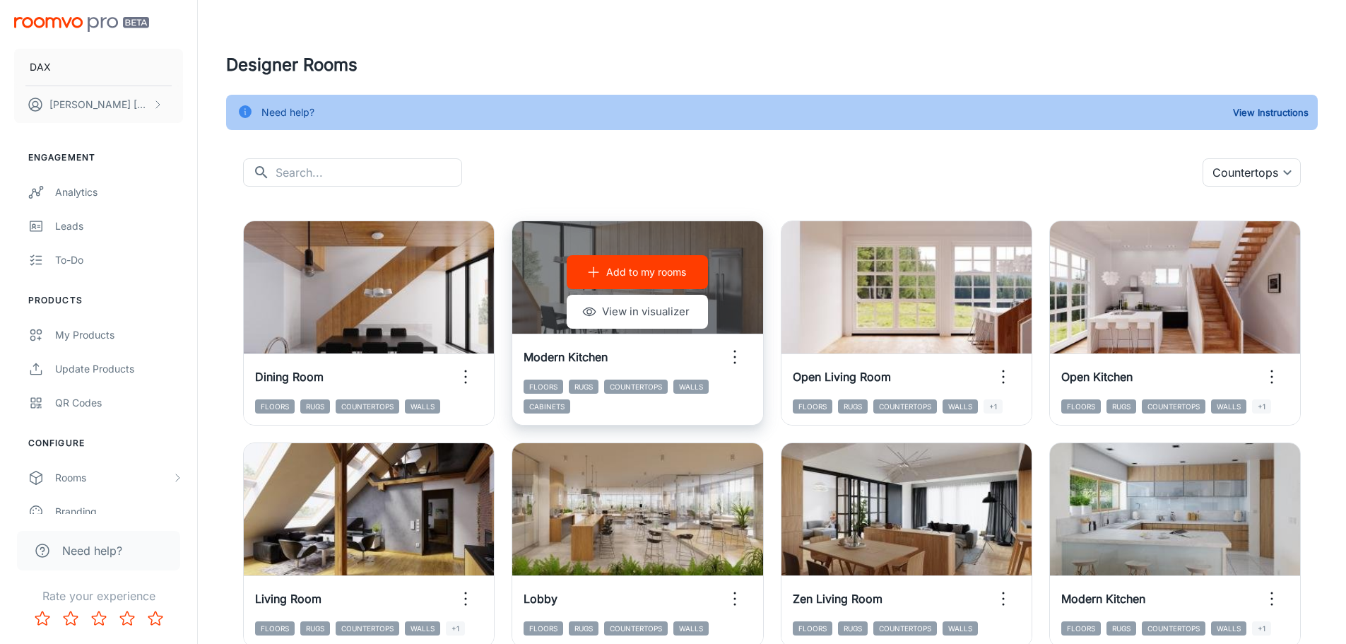
scroll to position [0, 0]
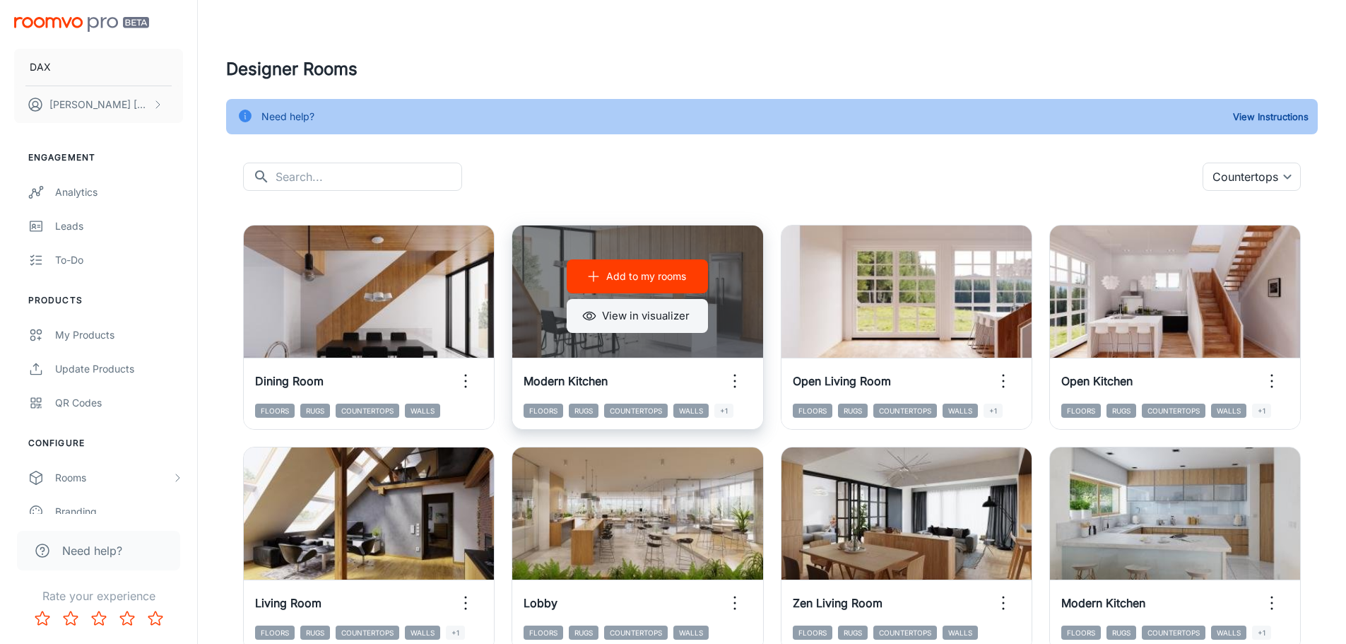
click at [677, 316] on button "View in visualizer" at bounding box center [637, 316] width 141 height 34
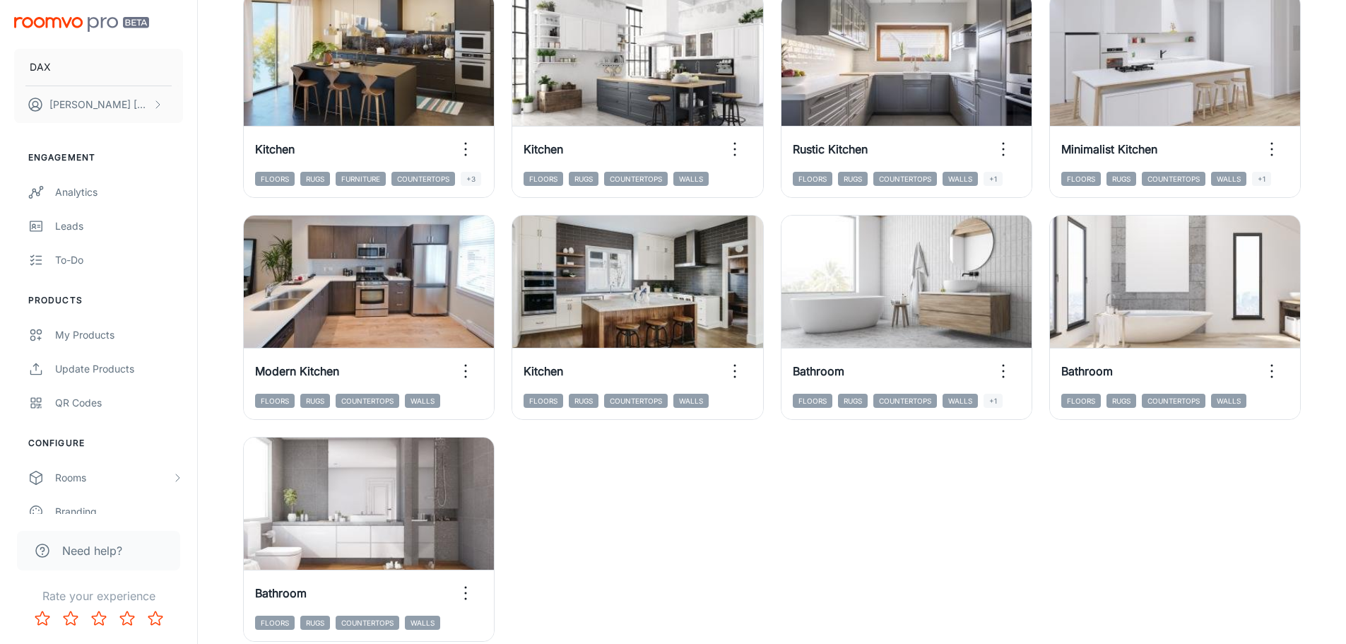
scroll to position [1237, 0]
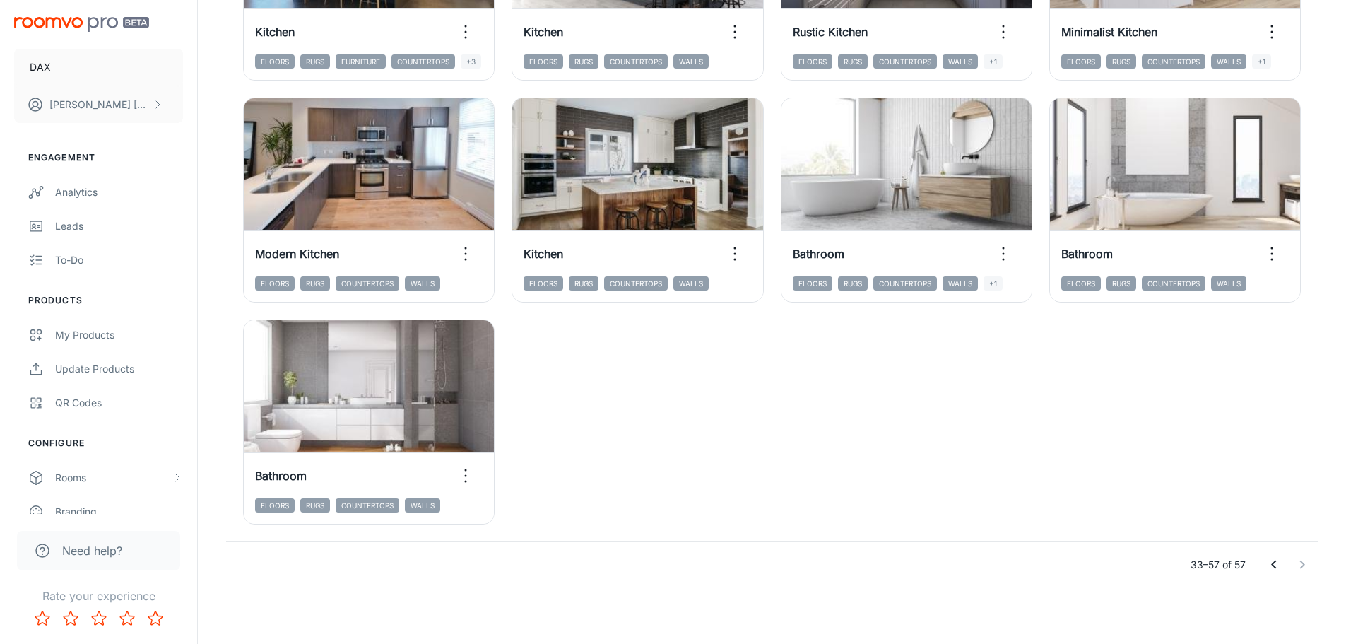
click at [1267, 570] on icon "Go to previous page" at bounding box center [1274, 564] width 17 height 17
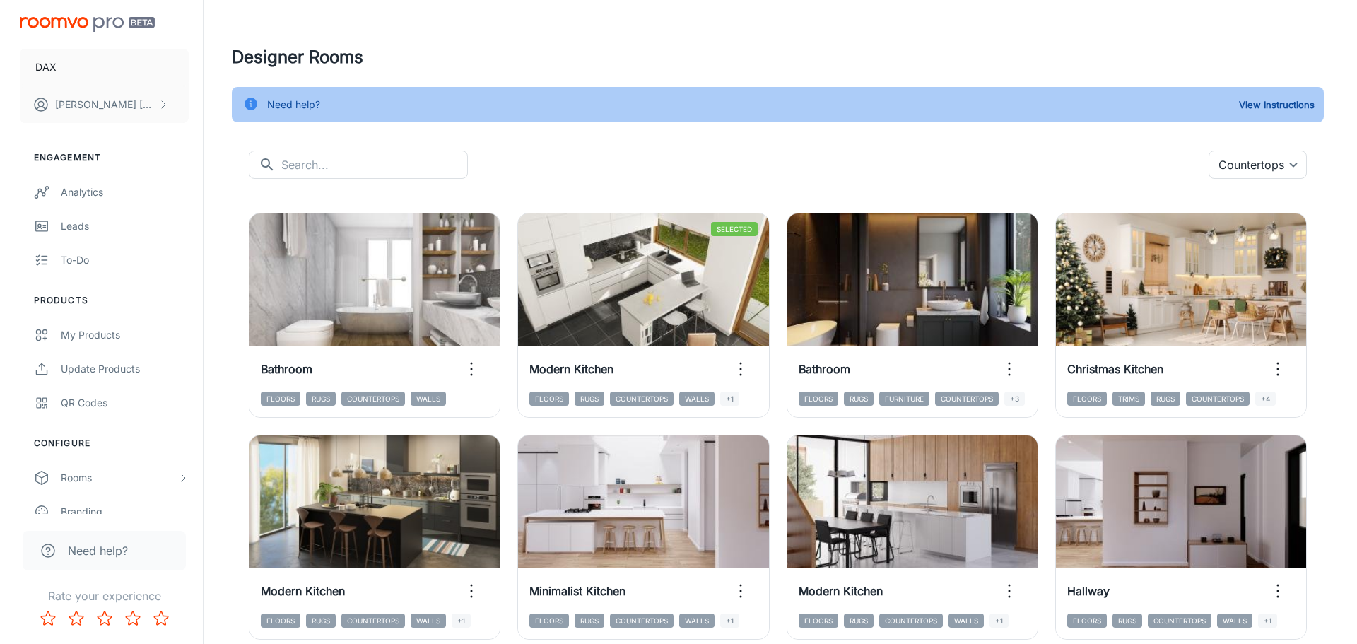
scroll to position [0, 0]
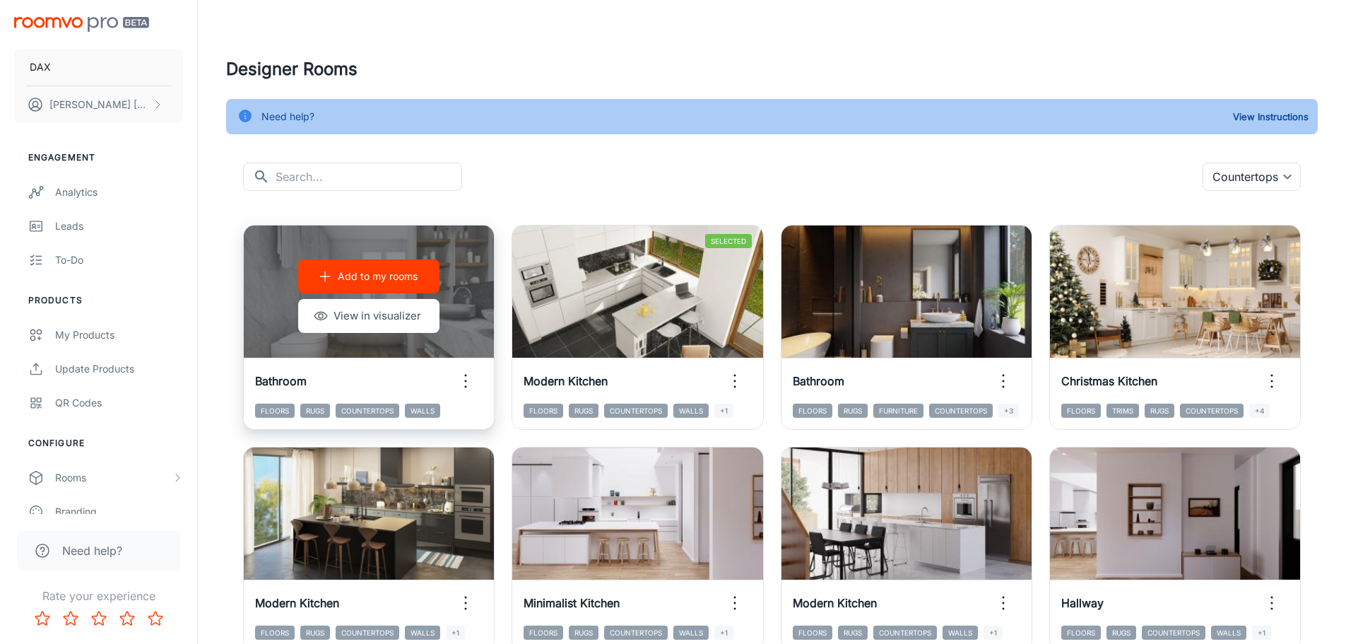
click at [459, 283] on div "Add to my rooms View in visualizer" at bounding box center [369, 295] width 250 height 141
click at [387, 314] on button "View in visualizer" at bounding box center [368, 316] width 141 height 34
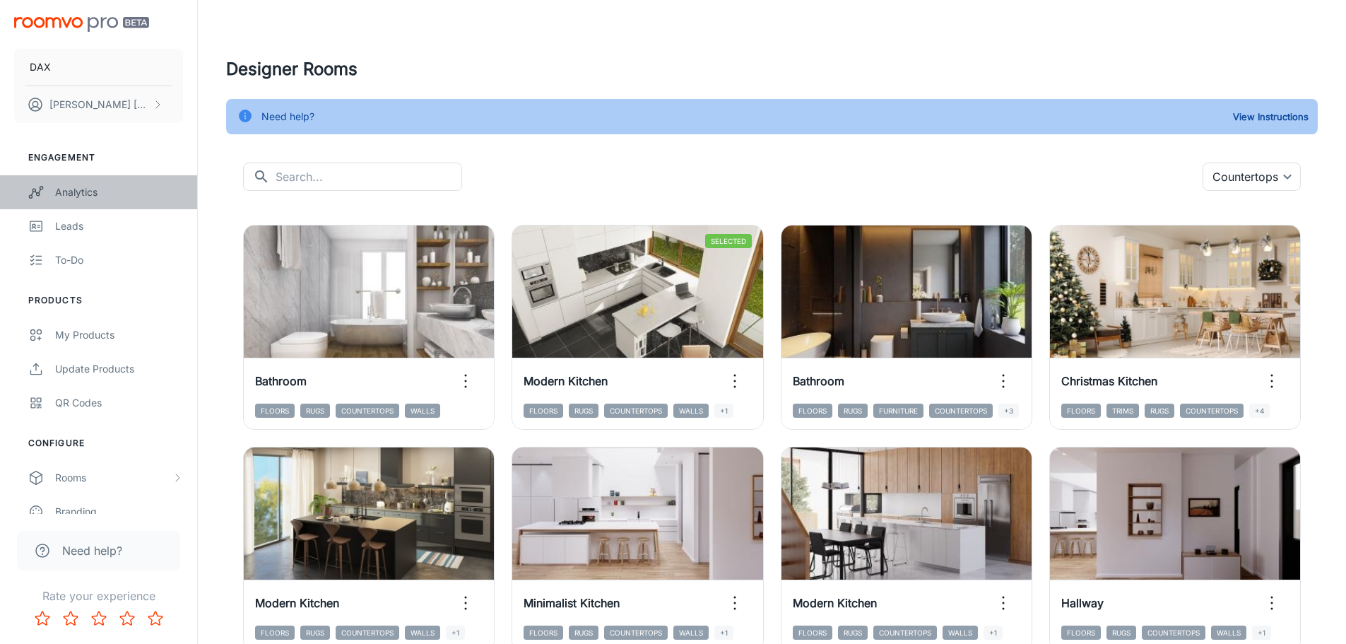
click at [112, 180] on link "Analytics" at bounding box center [98, 192] width 197 height 34
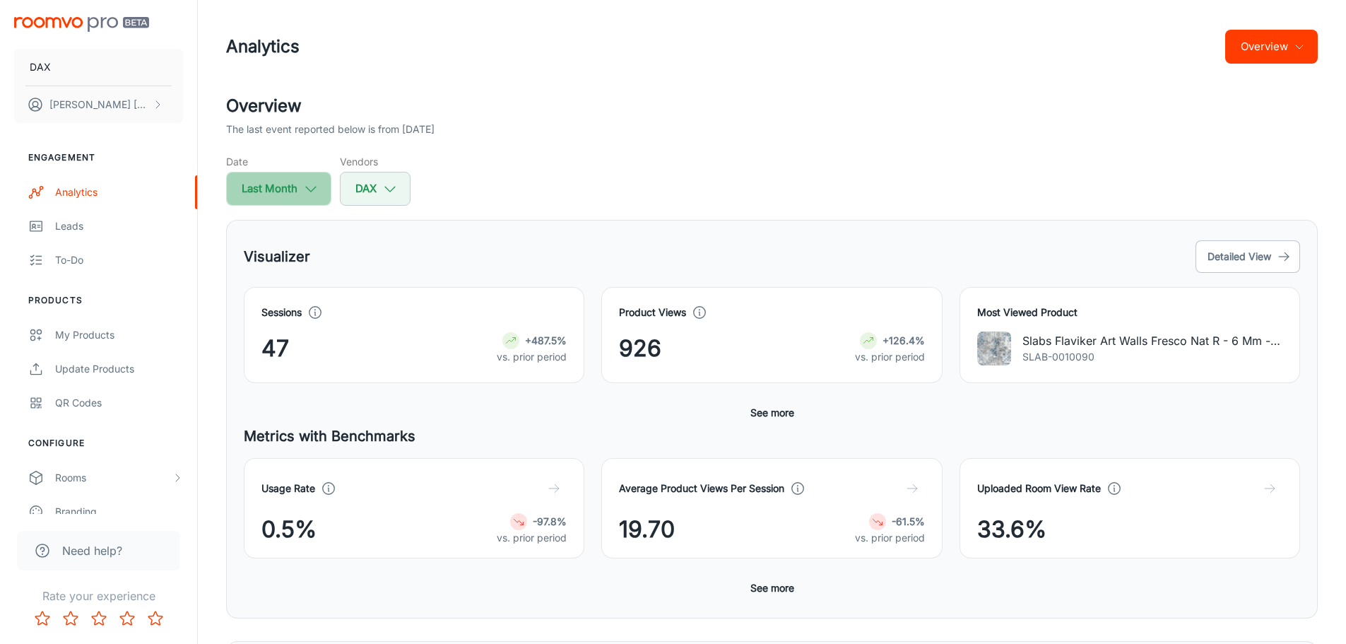
click at [312, 203] on button "Last Month" at bounding box center [278, 189] width 105 height 34
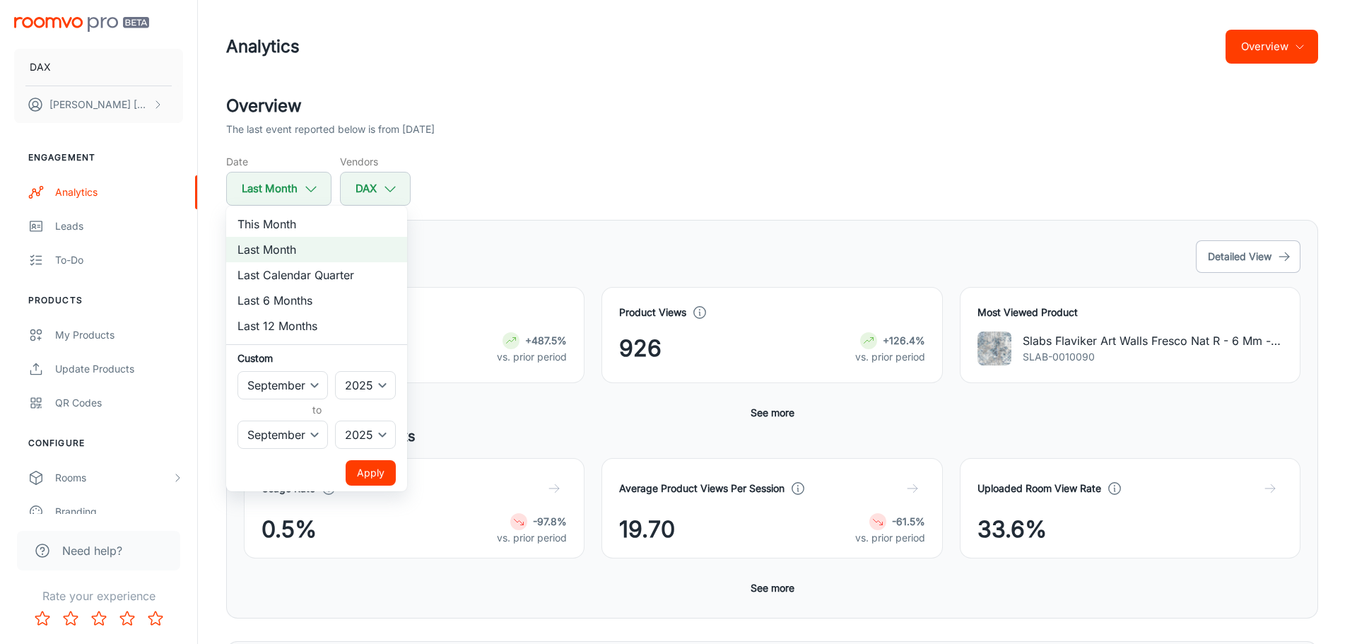
click at [305, 216] on li "This Month" at bounding box center [316, 223] width 181 height 25
click at [550, 160] on div at bounding box center [678, 322] width 1357 height 644
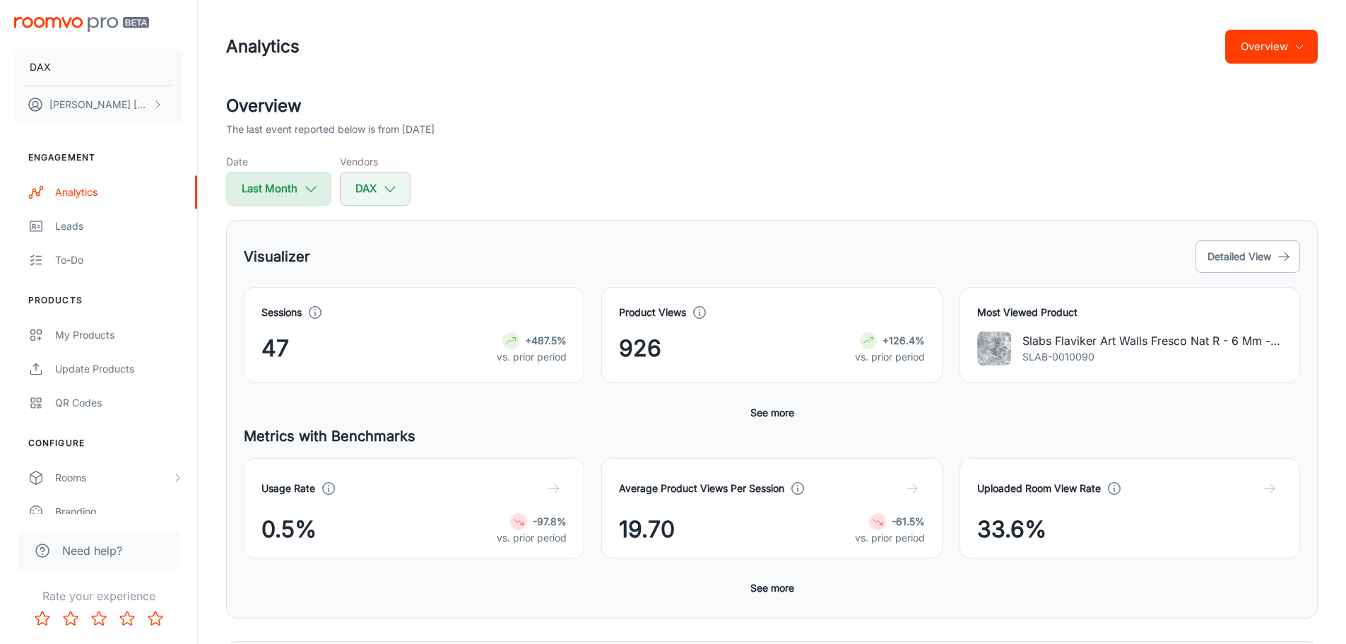
click at [307, 196] on button "Last Month" at bounding box center [278, 189] width 105 height 34
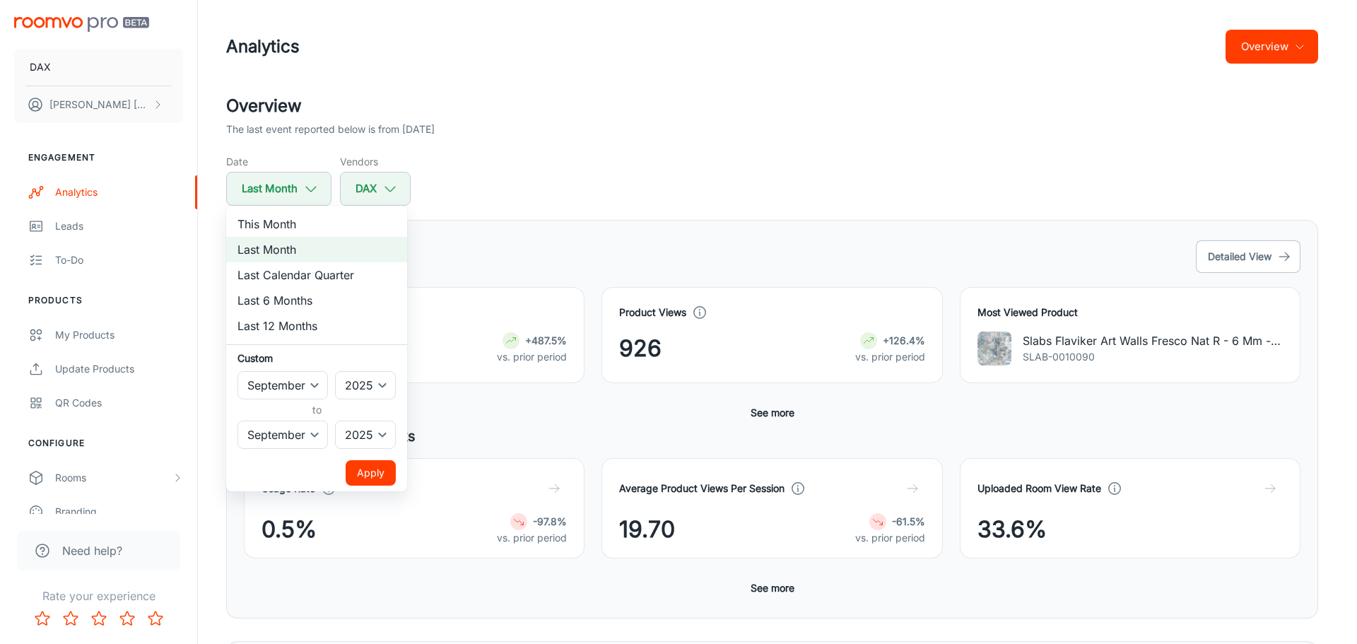
click at [294, 224] on li "This Month" at bounding box center [316, 223] width 181 height 25
click at [372, 469] on button "Apply" at bounding box center [371, 472] width 50 height 25
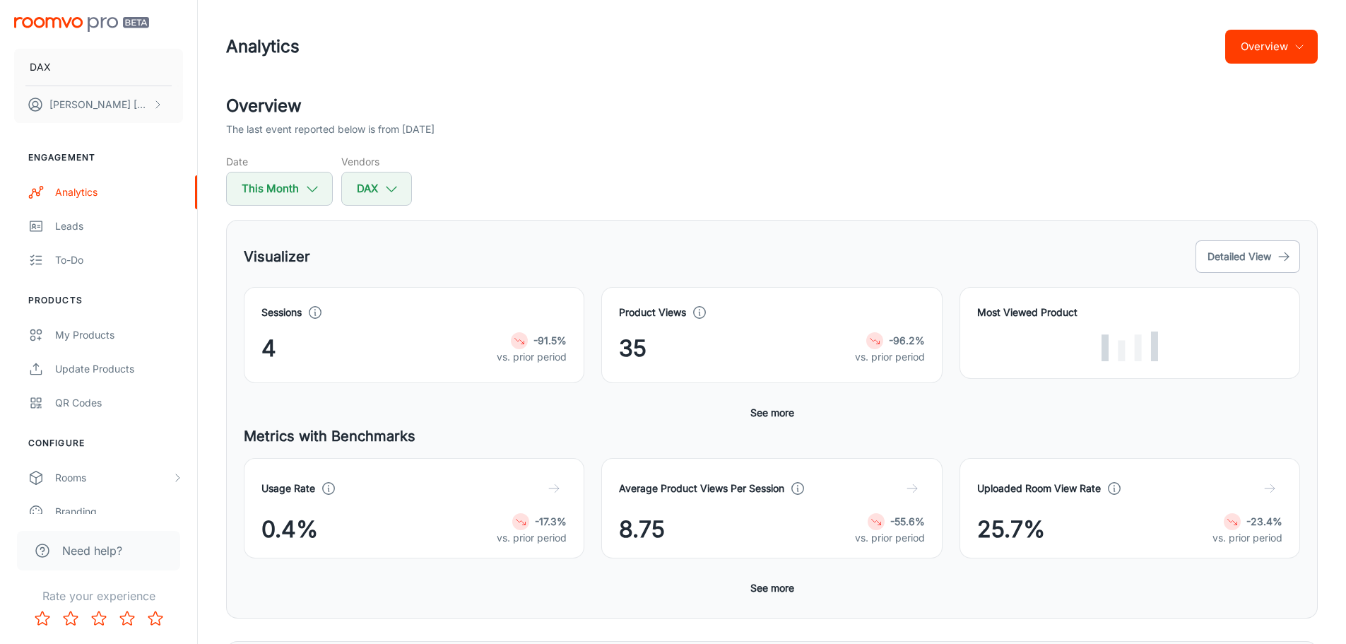
drag, startPoint x: 1043, startPoint y: 351, endPoint x: 1050, endPoint y: 354, distance: 7.9
click at [1047, 354] on div at bounding box center [1129, 346] width 305 height 30
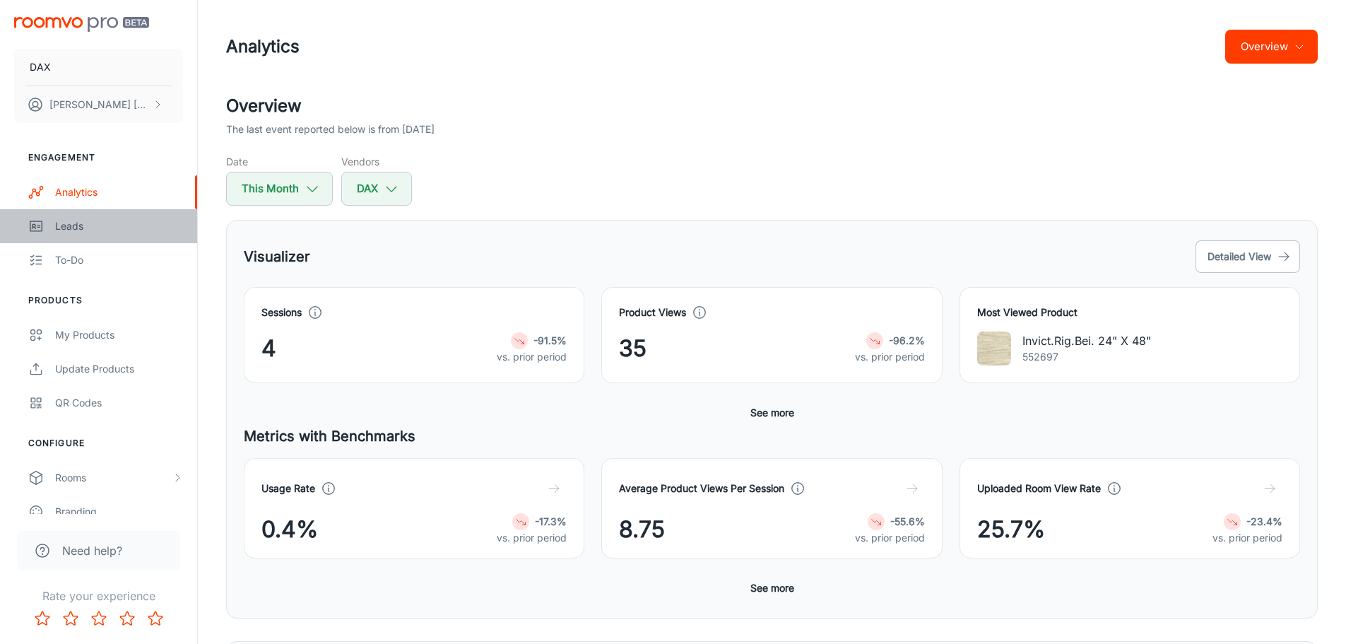
click at [67, 231] on div "Leads" at bounding box center [119, 226] width 128 height 16
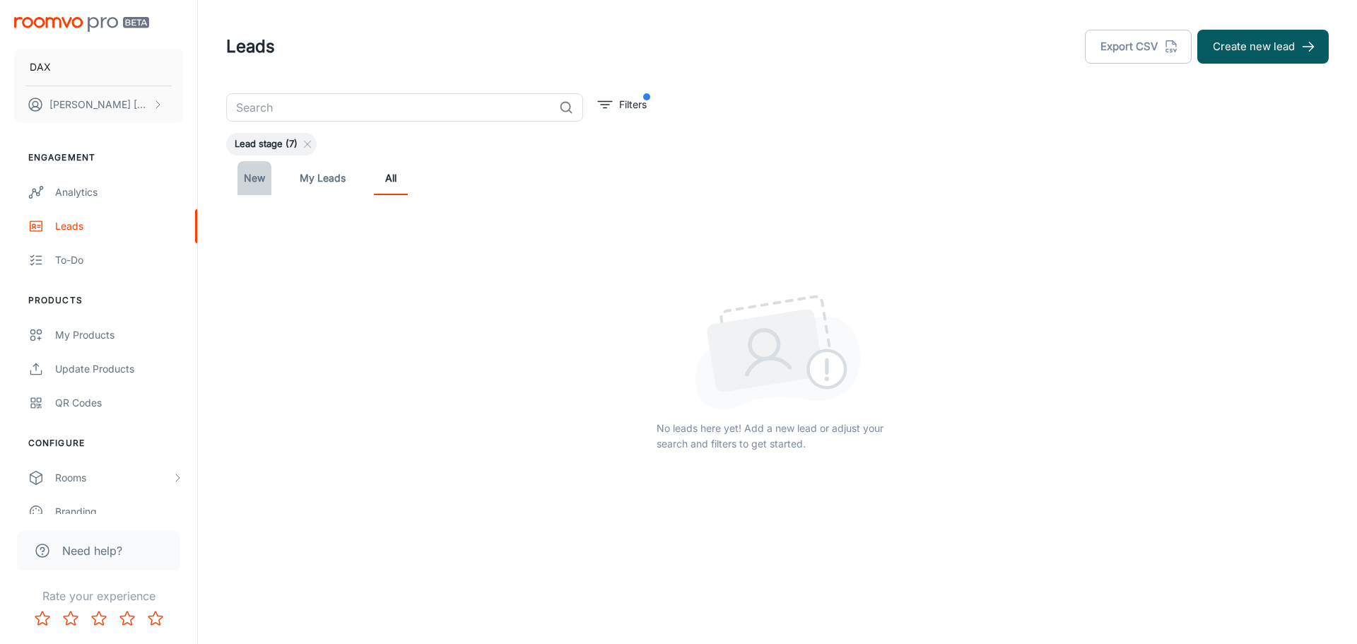
click at [248, 187] on link "New" at bounding box center [254, 178] width 34 height 34
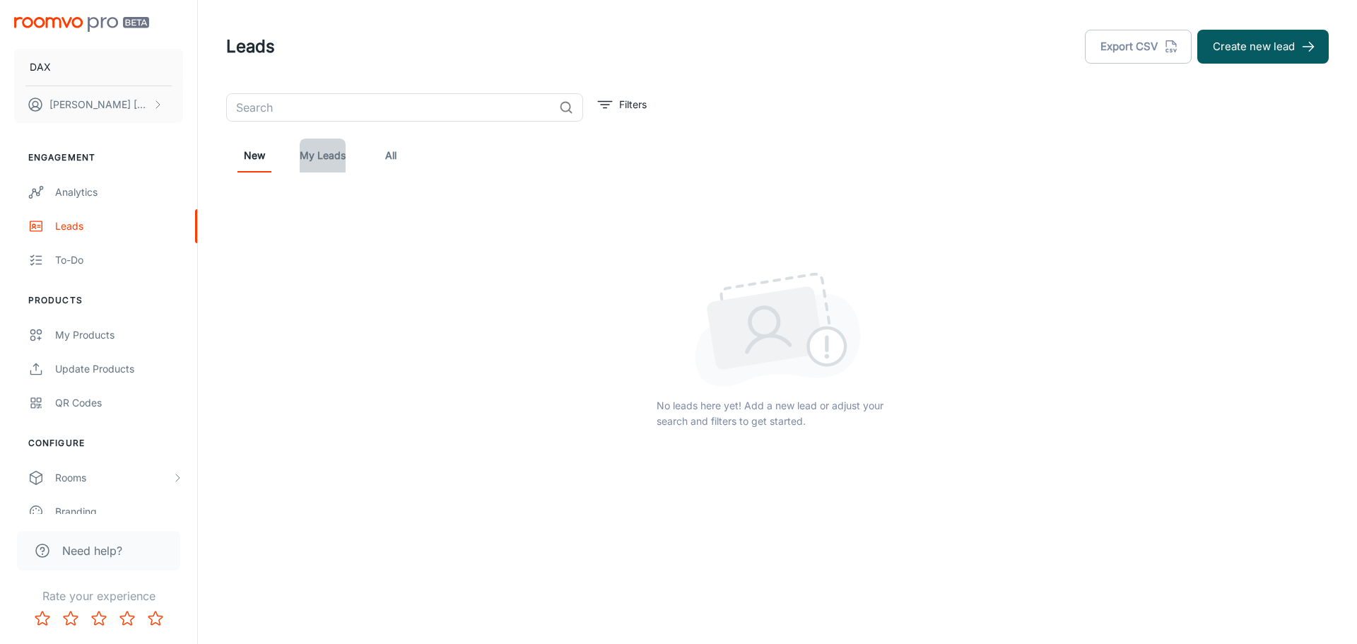
click at [324, 160] on link "My Leads" at bounding box center [323, 156] width 46 height 34
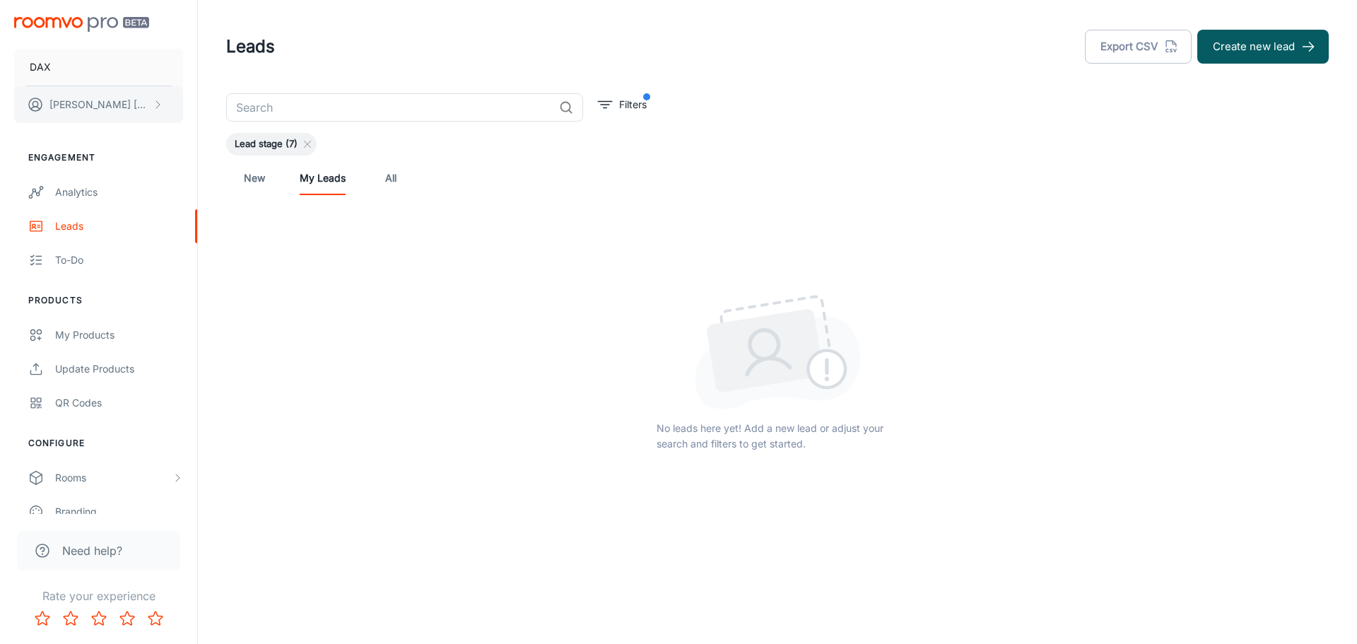
click at [128, 101] on p "[PERSON_NAME]" at bounding box center [99, 105] width 100 height 16
click at [103, 448] on div at bounding box center [678, 322] width 1357 height 644
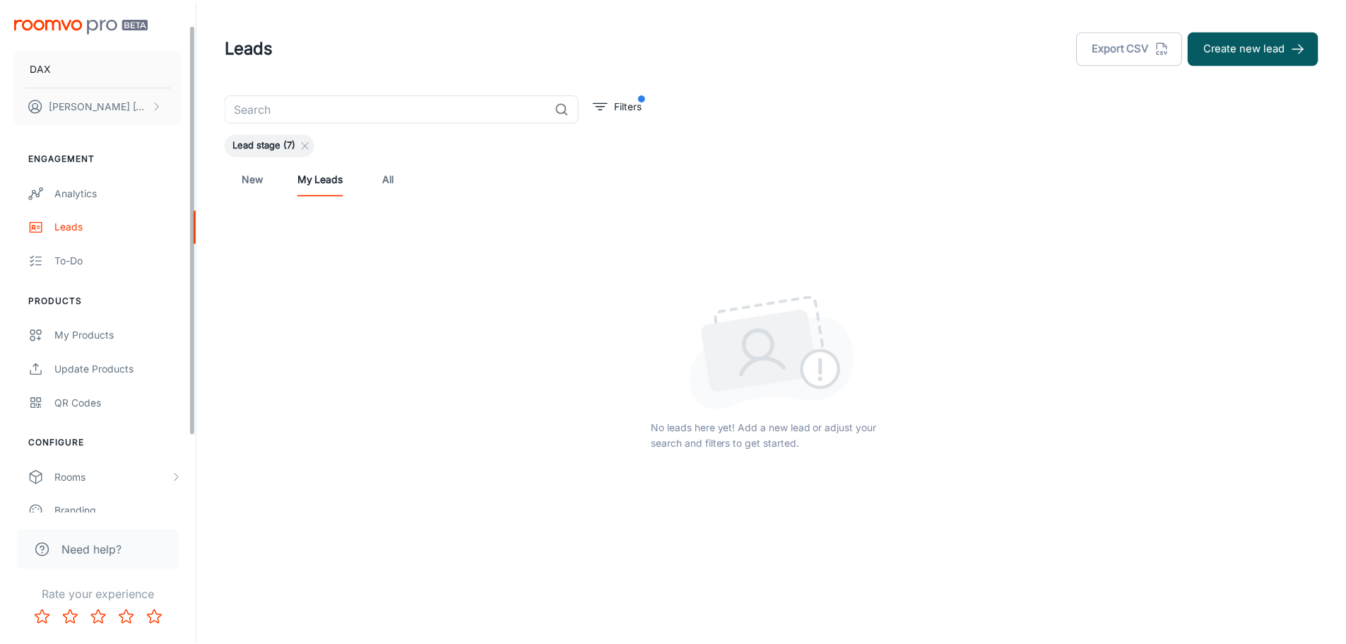
scroll to position [124, 0]
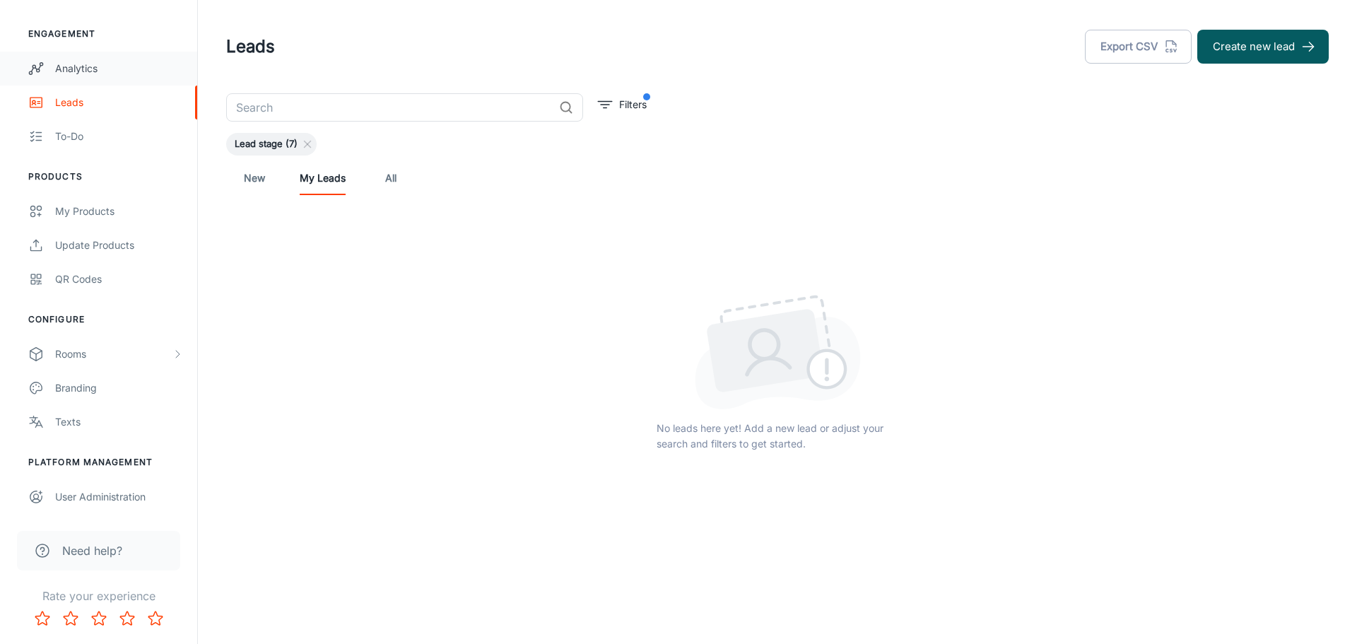
click at [87, 52] on link "Analytics" at bounding box center [98, 69] width 197 height 34
